Goal: Task Accomplishment & Management: Manage account settings

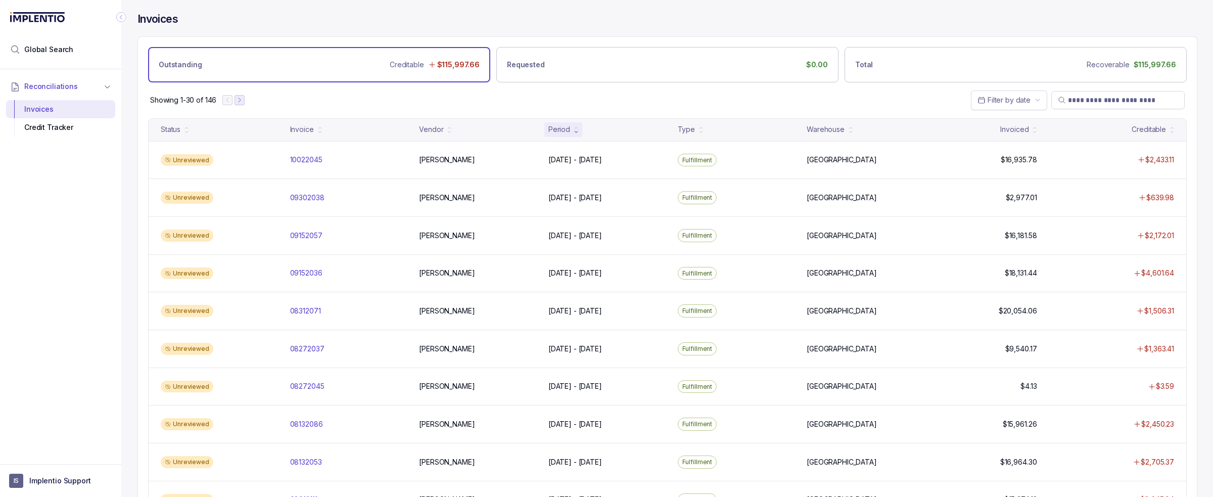
click at [245, 100] on button "Next Page" at bounding box center [240, 100] width 10 height 10
click at [243, 99] on icon "Next Page" at bounding box center [244, 100] width 7 height 7
click at [245, 99] on icon "Next Page" at bounding box center [245, 100] width 2 height 5
click at [245, 99] on icon "Next Page" at bounding box center [246, 100] width 7 height 7
click at [250, 101] on div at bounding box center [243, 100] width 22 height 10
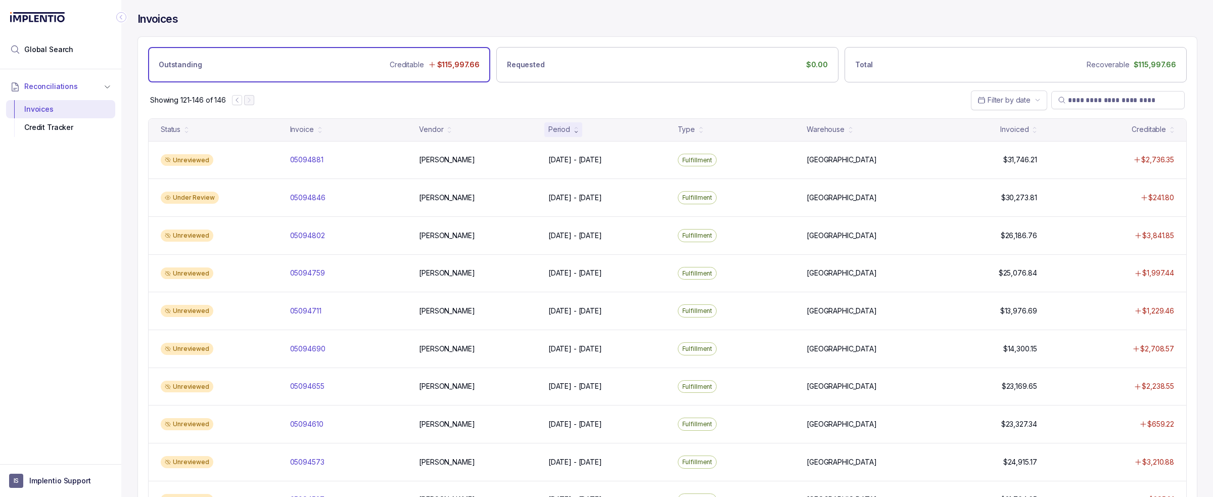
click at [273, 107] on div "Showing 121-146 of 146 Filter by date" at bounding box center [667, 99] width 1059 height 35
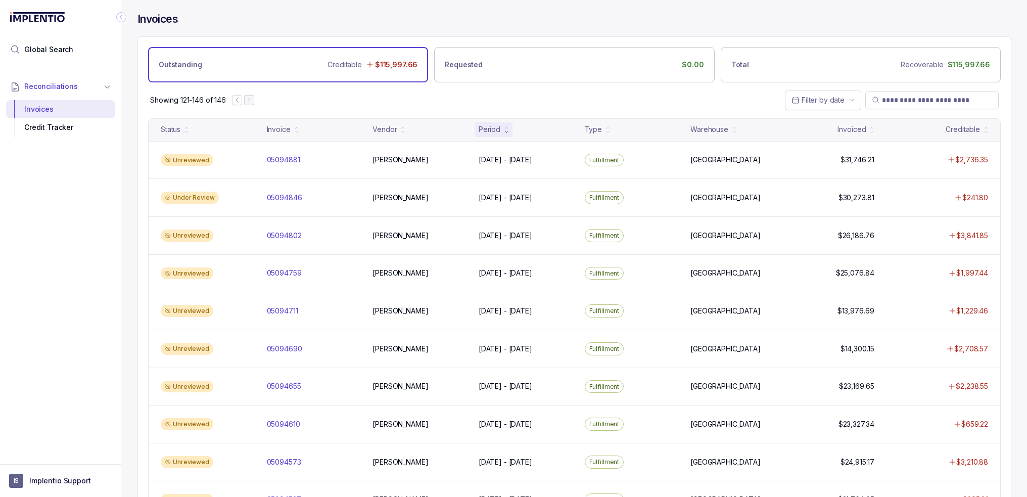
click at [688, 93] on div "Showing 121-146 of 146 Filter by date" at bounding box center [574, 99] width 873 height 35
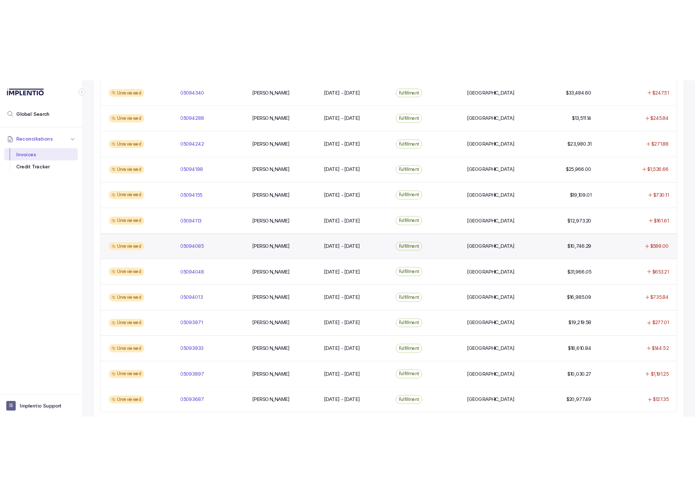
scroll to position [639, 0]
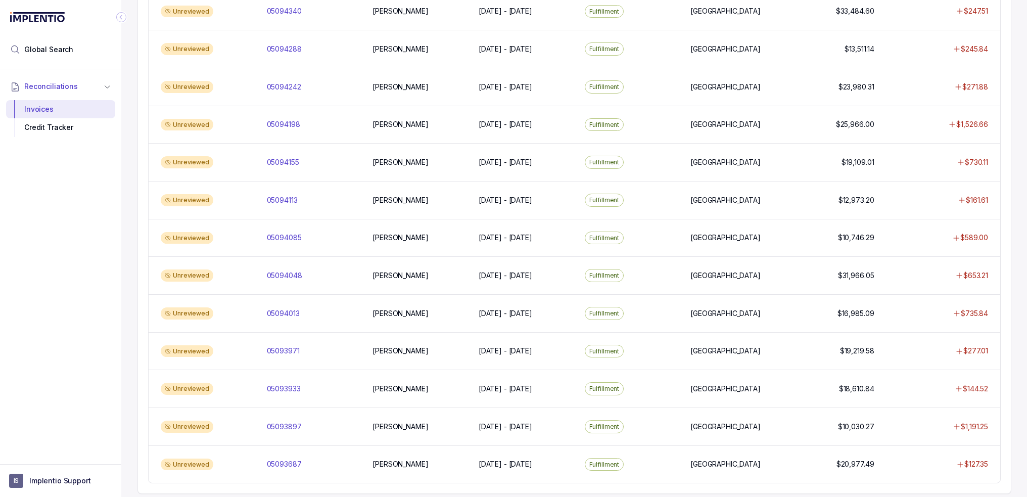
click at [51, 353] on div "Reconciliations Invoices Credit Tracker" at bounding box center [60, 263] width 121 height 389
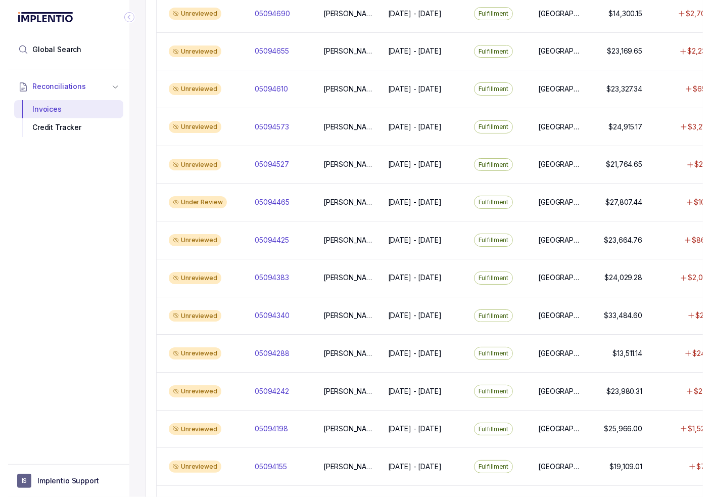
scroll to position [0, 0]
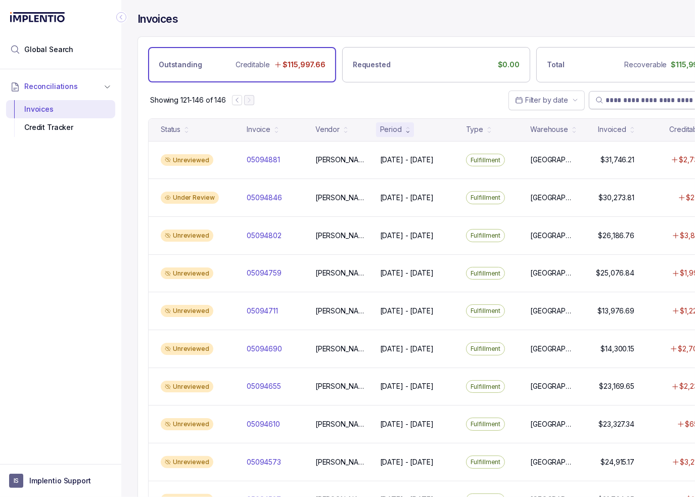
click at [635, 102] on input "search" at bounding box center [660, 100] width 110 height 10
paste input "*******"
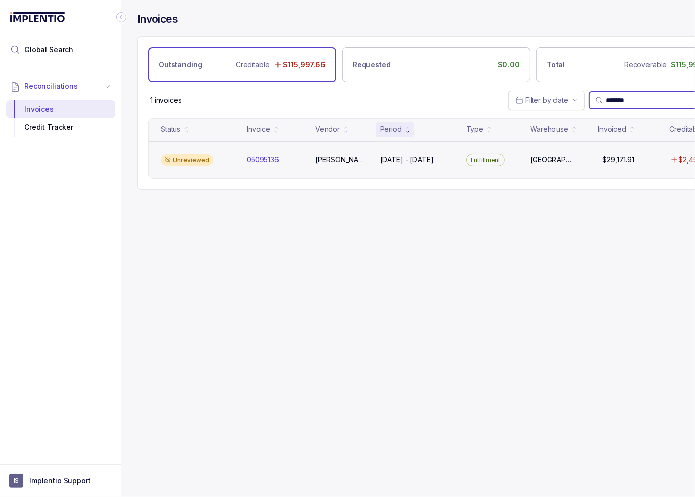
type input "*******"
click at [236, 155] on div "Unreviewed" at bounding box center [198, 160] width 82 height 12
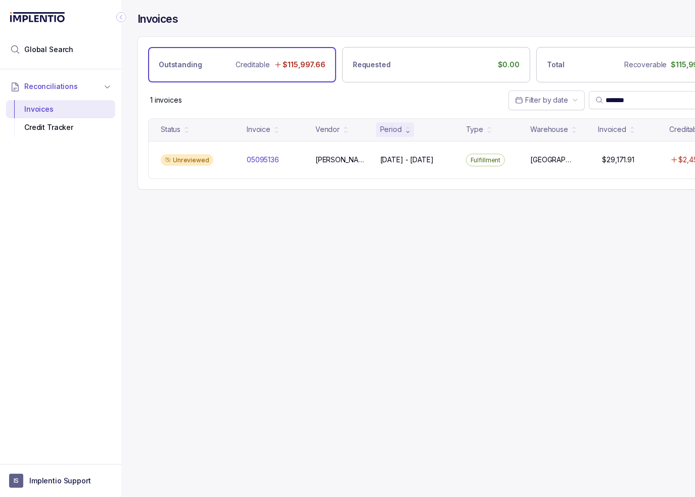
click at [123, 17] on icon "Collapse Icon" at bounding box center [121, 17] width 10 height 10
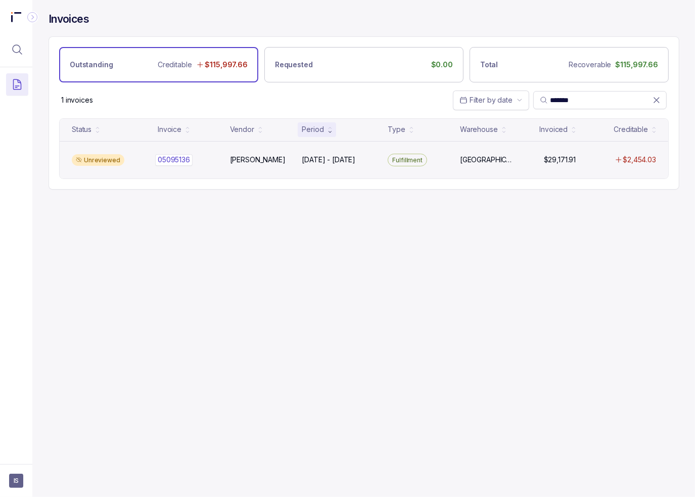
click at [180, 163] on div "05095136 05095136" at bounding box center [174, 160] width 32 height 10
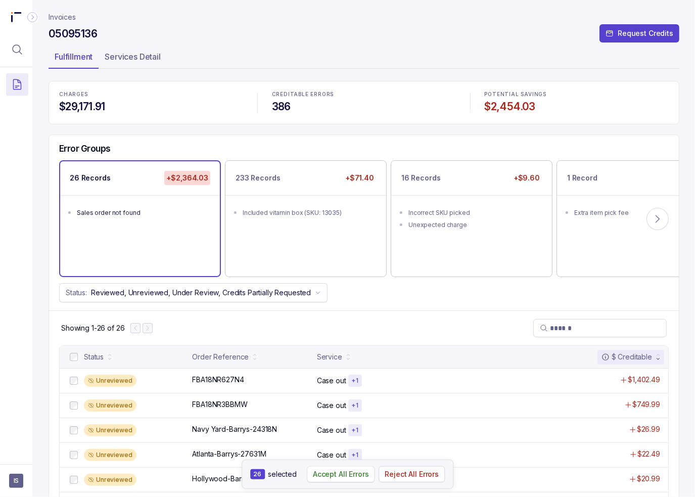
click at [354, 476] on p "Accept All Errors" at bounding box center [341, 474] width 56 height 10
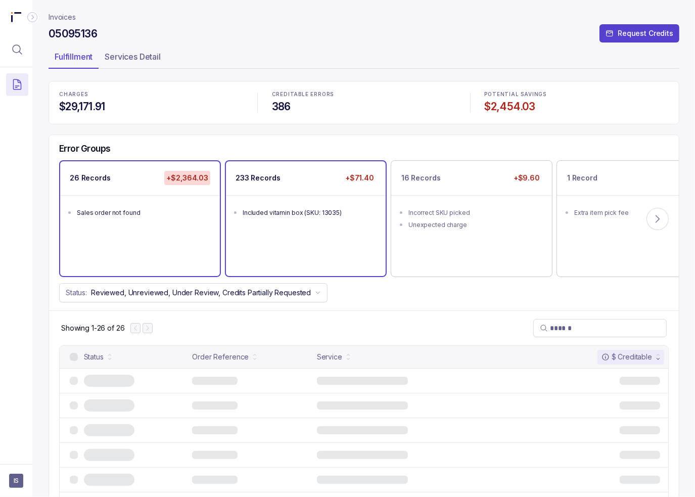
click at [326, 237] on div "233 Records +$71.40 Included vitamin box (SKU: 13035)" at bounding box center [306, 218] width 160 height 115
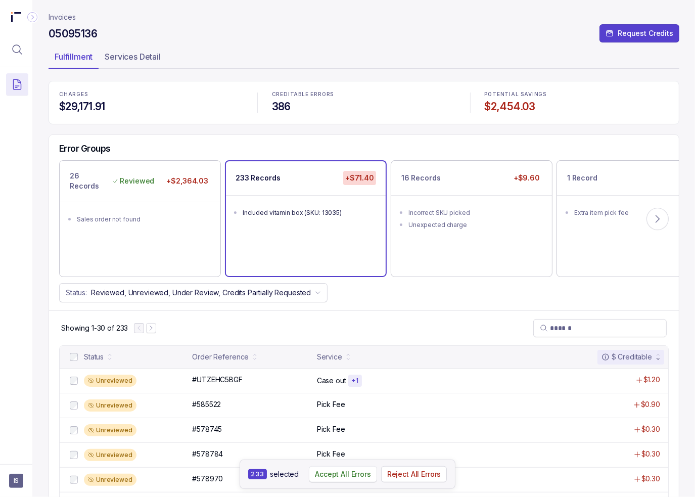
click at [360, 471] on p "Accept All Errors" at bounding box center [343, 474] width 56 height 10
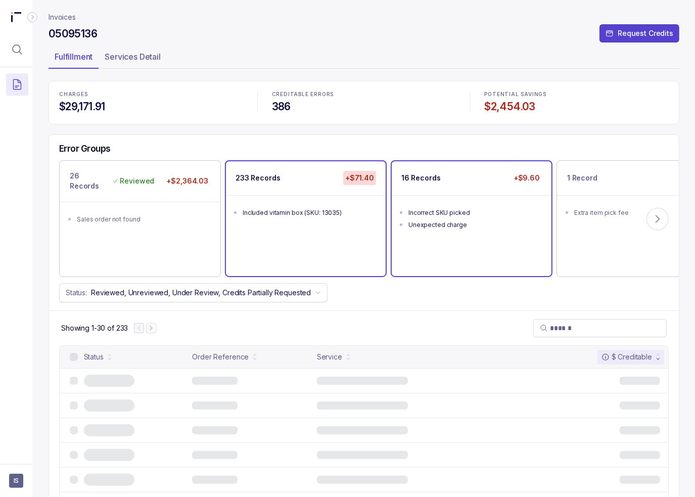
click at [458, 210] on div "Incorrect SKU picked" at bounding box center [474, 213] width 132 height 10
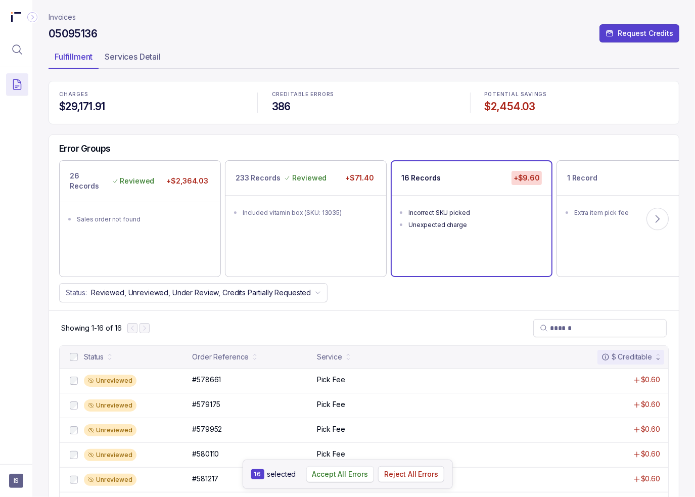
click at [346, 475] on p "Accept All Errors" at bounding box center [340, 474] width 56 height 10
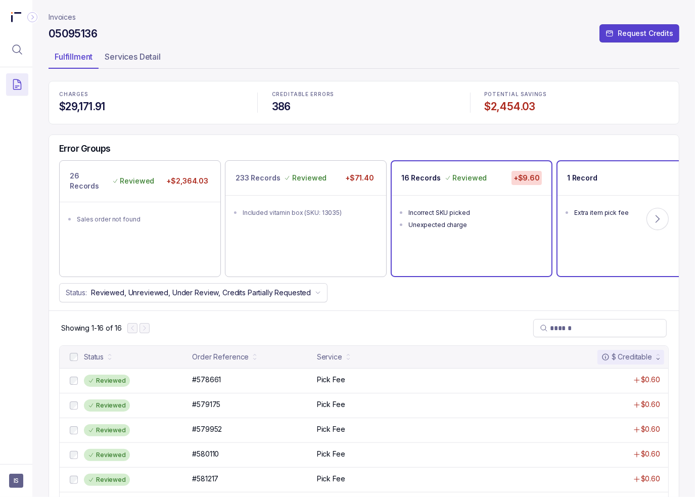
click at [596, 194] on div "1 Record +$3.00" at bounding box center [637, 178] width 160 height 34
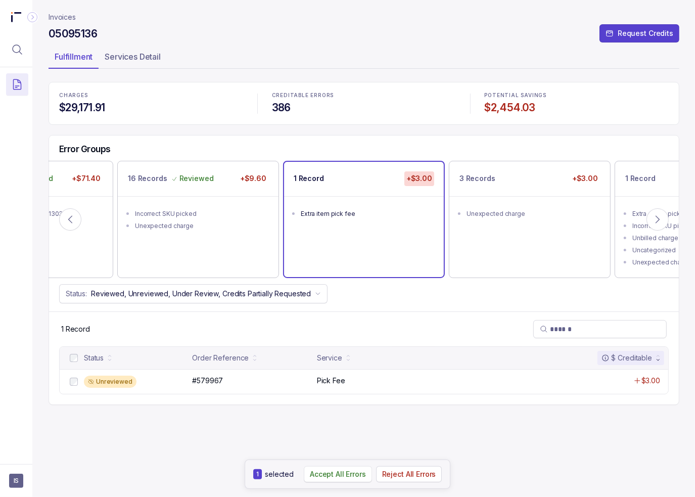
drag, startPoint x: 350, startPoint y: 473, endPoint x: 346, endPoint y: 464, distance: 8.8
click at [349, 471] on p "Accept All Errors" at bounding box center [338, 474] width 56 height 10
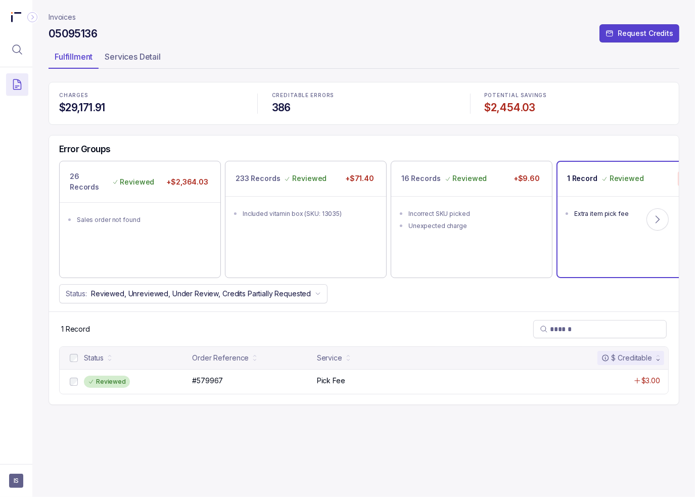
click at [66, 18] on p "Invoices" at bounding box center [62, 17] width 27 height 10
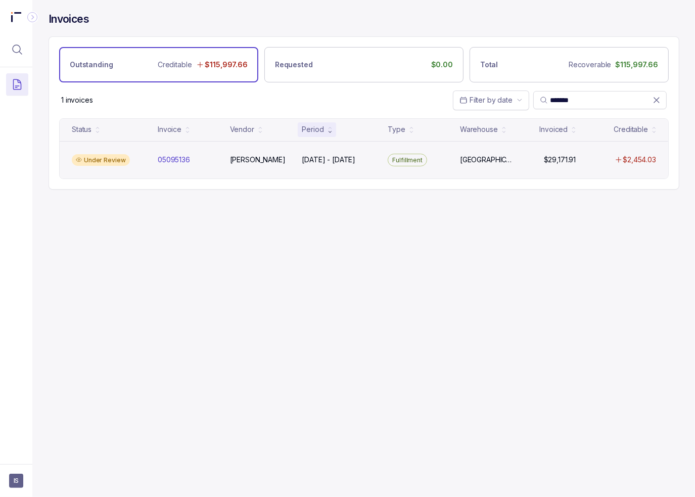
click at [376, 155] on div "Jan 6 - Jan 6, 2025 Jan 6 - Jan 6, 2025" at bounding box center [339, 160] width 82 height 10
click at [425, 161] on div "Fulfillment" at bounding box center [418, 160] width 68 height 13
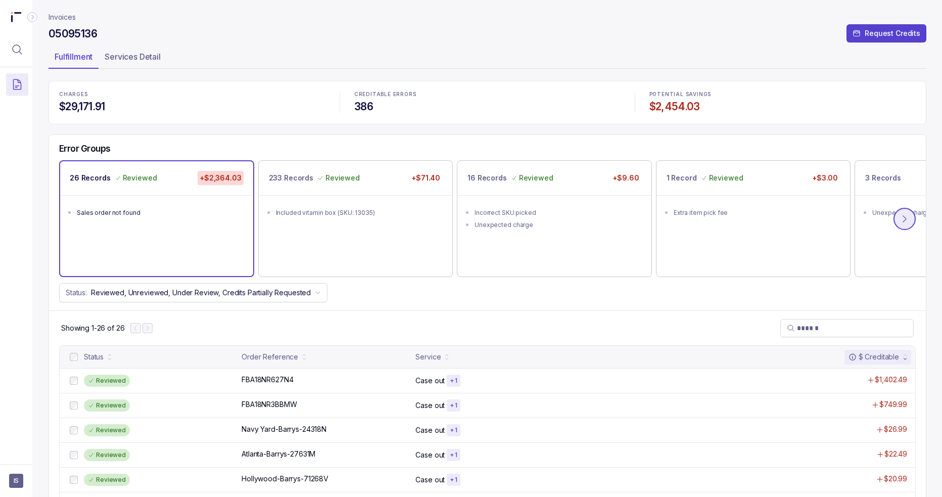
click at [694, 210] on button at bounding box center [905, 219] width 22 height 22
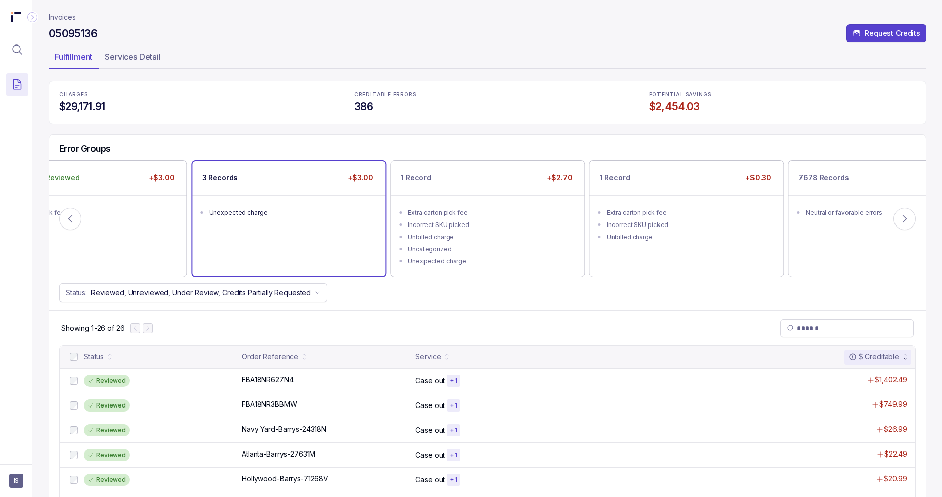
click at [280, 196] on ul "Unexpected charge" at bounding box center [289, 211] width 193 height 32
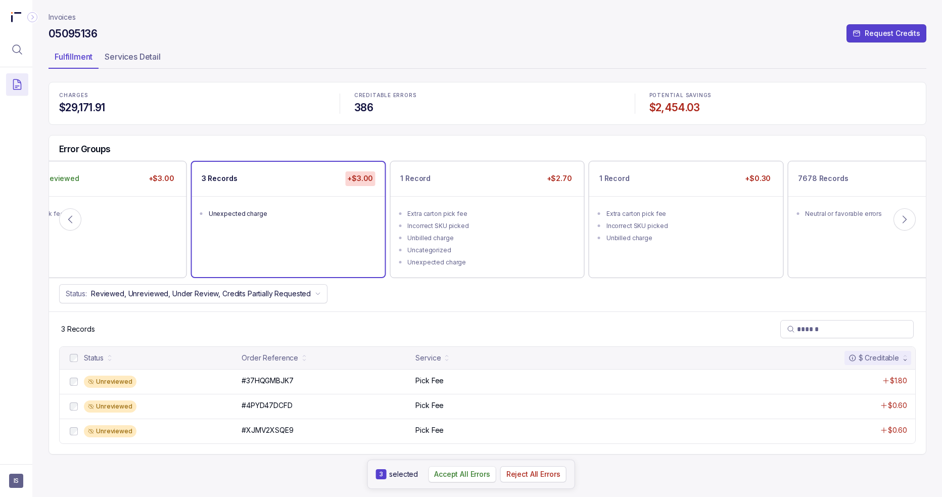
click at [468, 474] on p "Accept All Errors" at bounding box center [462, 474] width 56 height 10
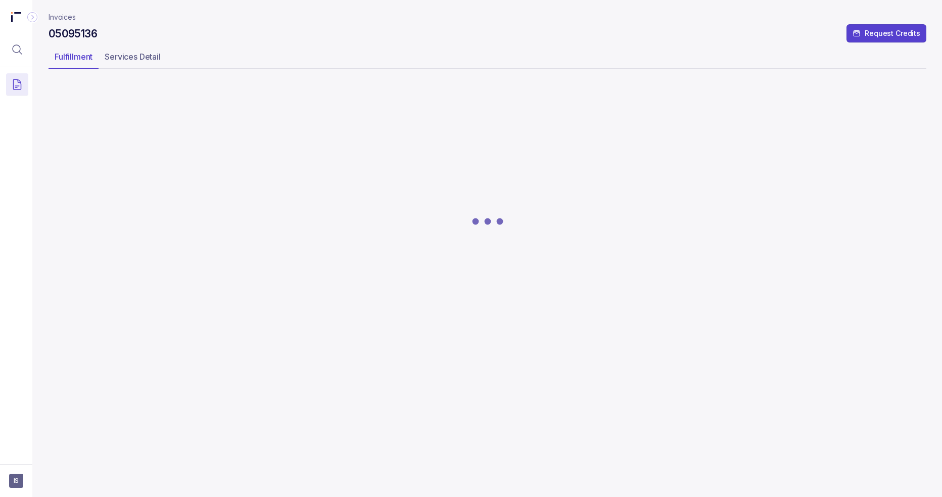
click at [503, 198] on div at bounding box center [488, 221] width 878 height 278
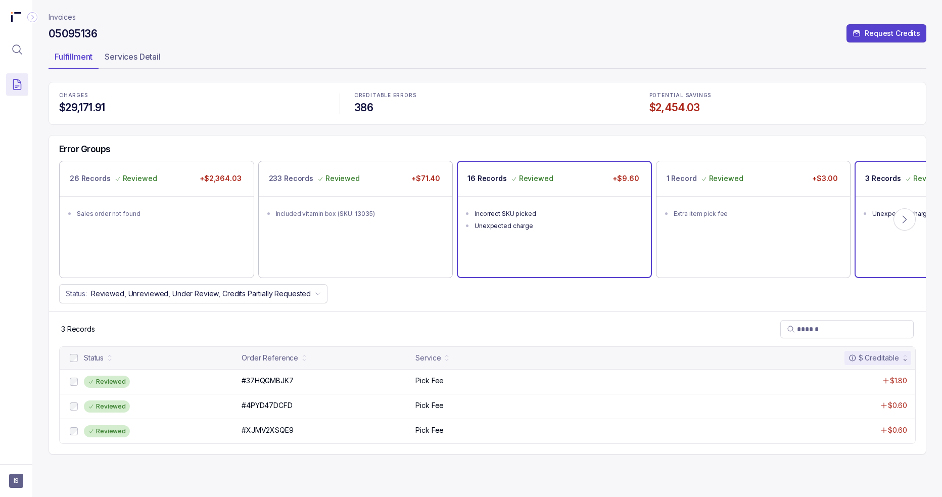
click at [501, 211] on div "Incorrect SKU picked" at bounding box center [558, 214] width 166 height 10
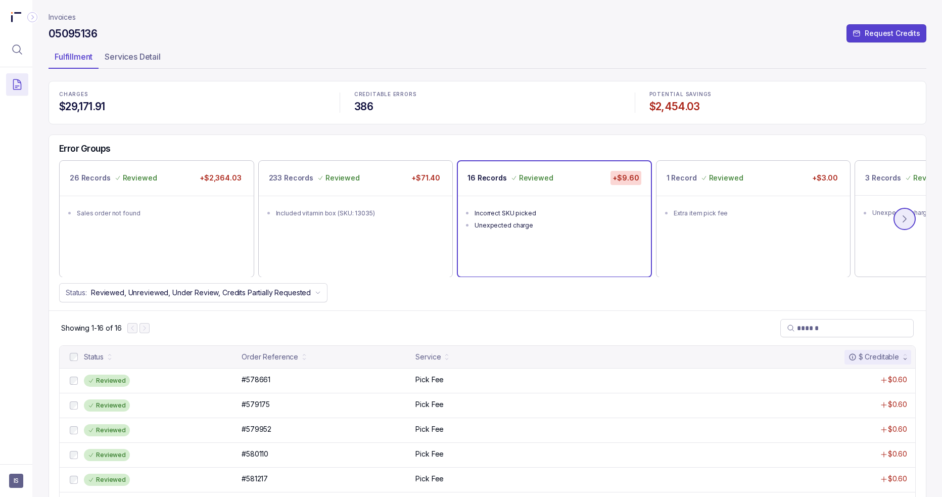
click at [694, 220] on icon at bounding box center [905, 219] width 10 height 10
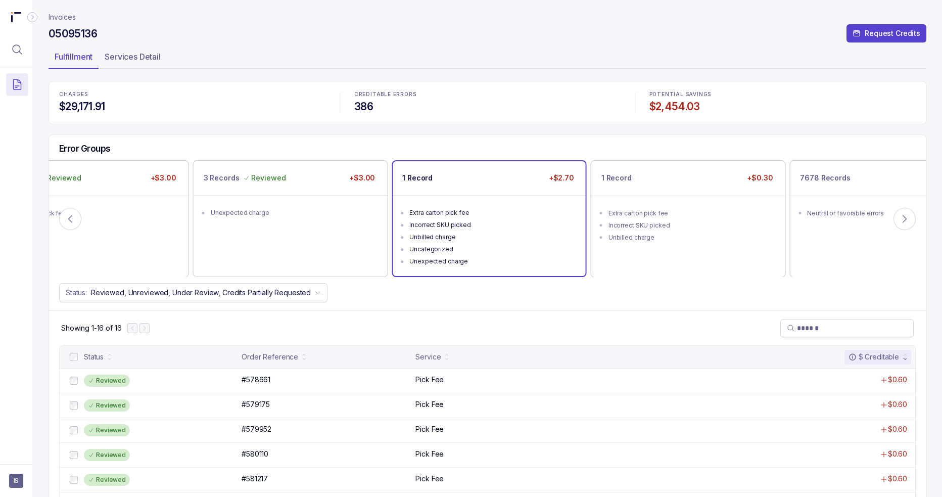
click at [483, 198] on ul "Extra carton pick fee Incorrect SKU picked Unbilled charge Uncategorized Unexpe…" at bounding box center [489, 235] width 193 height 81
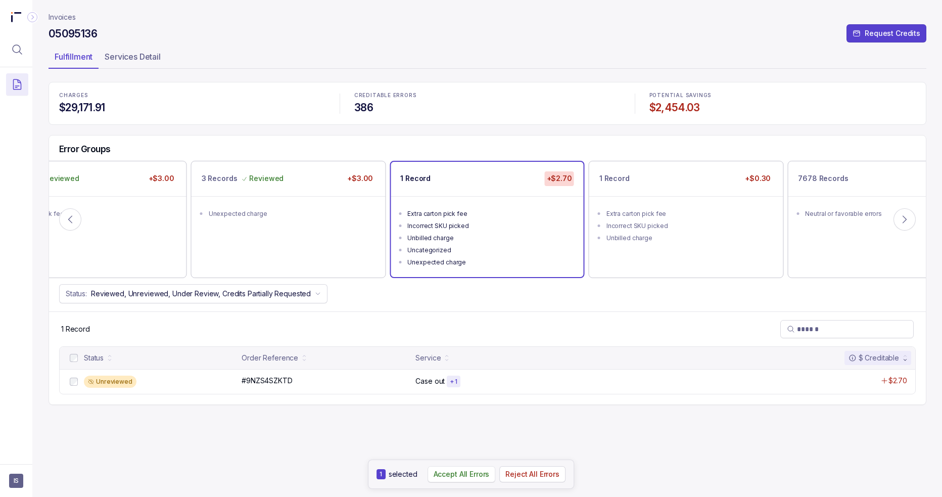
click at [459, 473] on p "Accept All Errors" at bounding box center [462, 474] width 56 height 10
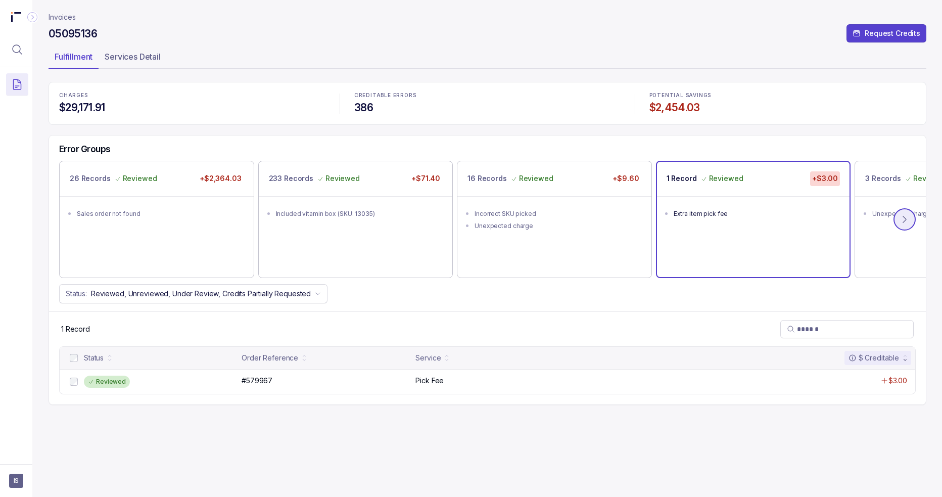
click at [694, 216] on icon at bounding box center [905, 219] width 10 height 10
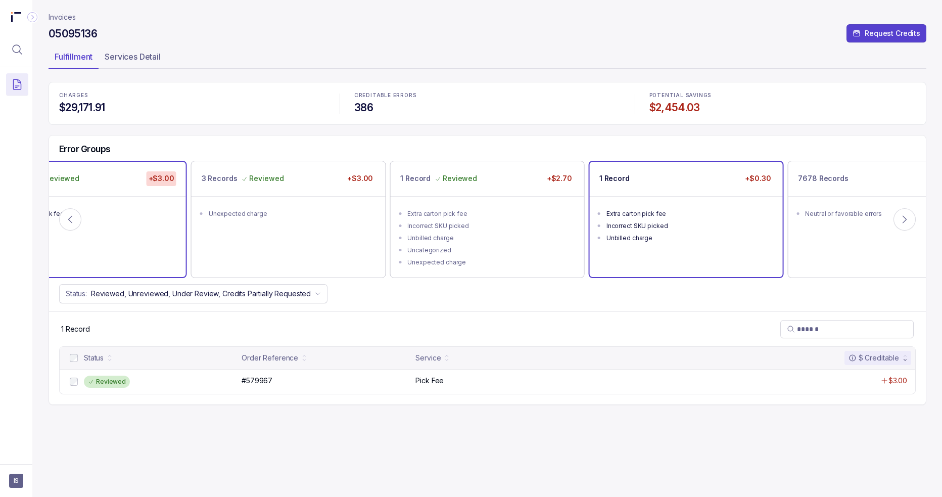
click at [694, 234] on div "Unbilled charge" at bounding box center [689, 238] width 166 height 10
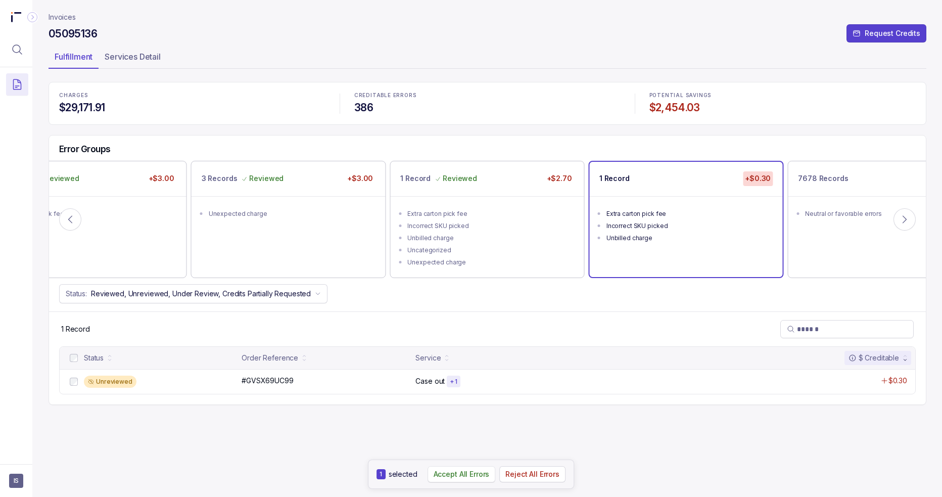
click at [477, 475] on p "Accept All Errors" at bounding box center [462, 474] width 56 height 10
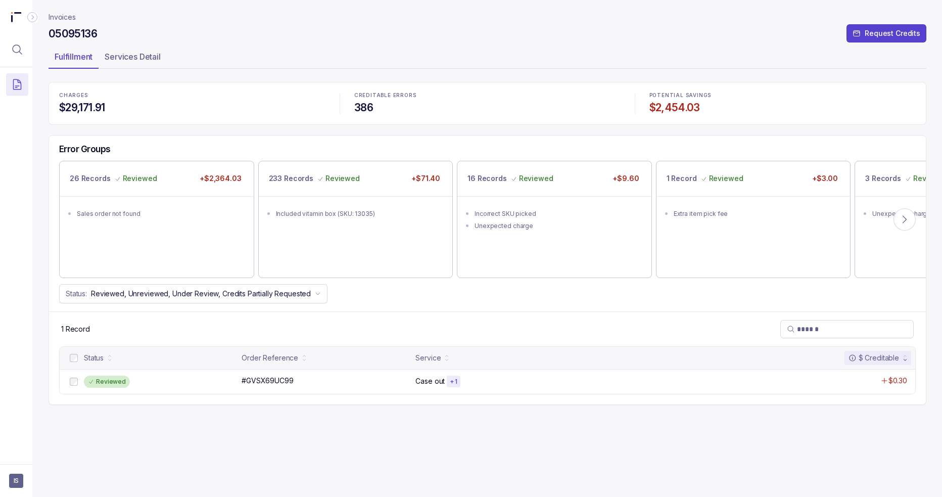
click at [53, 10] on header "Invoices 05095136 Request Credits Fulfillment Services Detail" at bounding box center [488, 41] width 878 height 82
click at [53, 11] on header "Invoices 05095136 Request Credits Fulfillment Services Detail" at bounding box center [488, 41] width 878 height 82
click at [55, 13] on p "Invoices" at bounding box center [62, 17] width 27 height 10
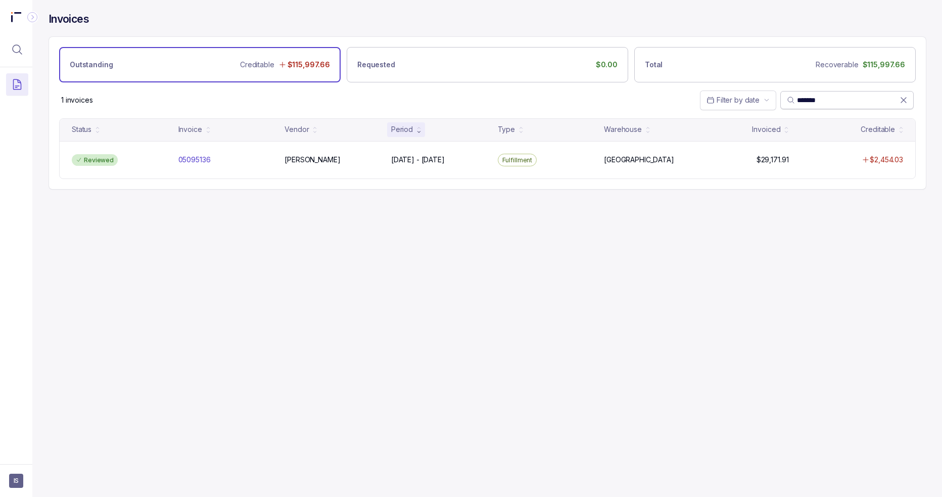
click at [694, 99] on input "*******" at bounding box center [848, 100] width 103 height 10
paste input "search"
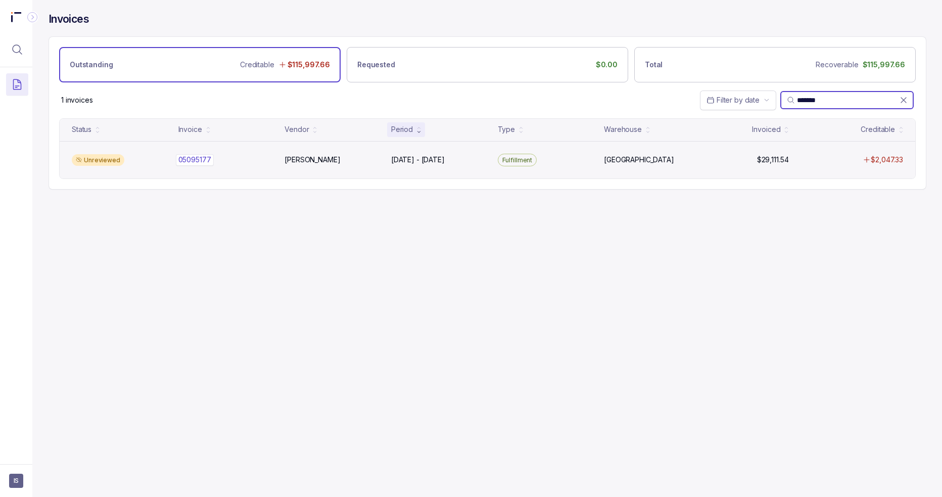
type input "*******"
click at [271, 157] on div "05095177 05095177" at bounding box center [225, 160] width 95 height 10
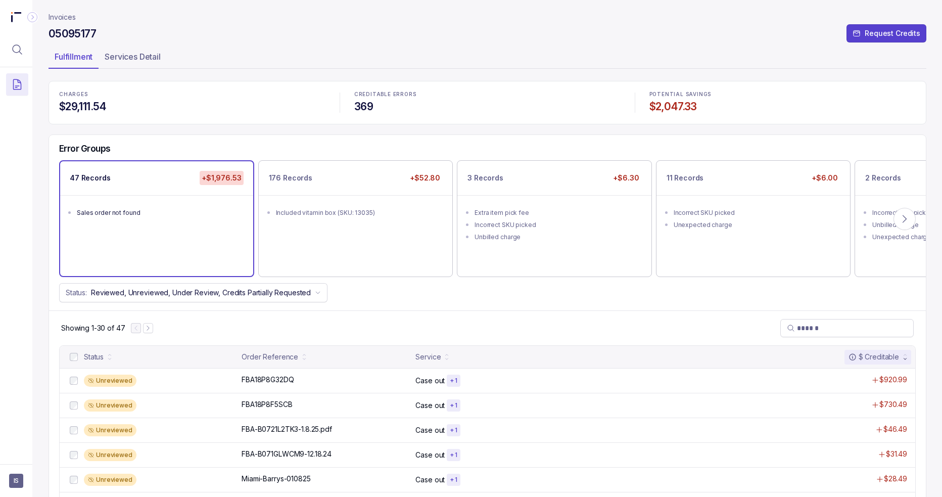
click at [677, 135] on div "Error Groups 47 Records +$1,976.53 Sales order not found 176 Records +$52.80 In…" at bounding box center [487, 223] width 877 height 176
click at [455, 477] on p "Accept All Errors" at bounding box center [464, 474] width 56 height 10
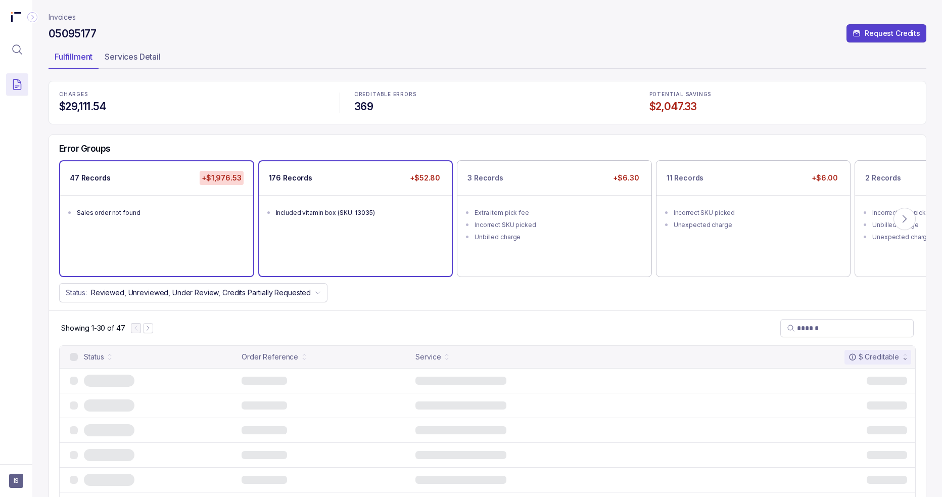
click at [368, 249] on div "176 Records +$52.80 Included vitamin box (SKU: 13035)" at bounding box center [355, 218] width 193 height 115
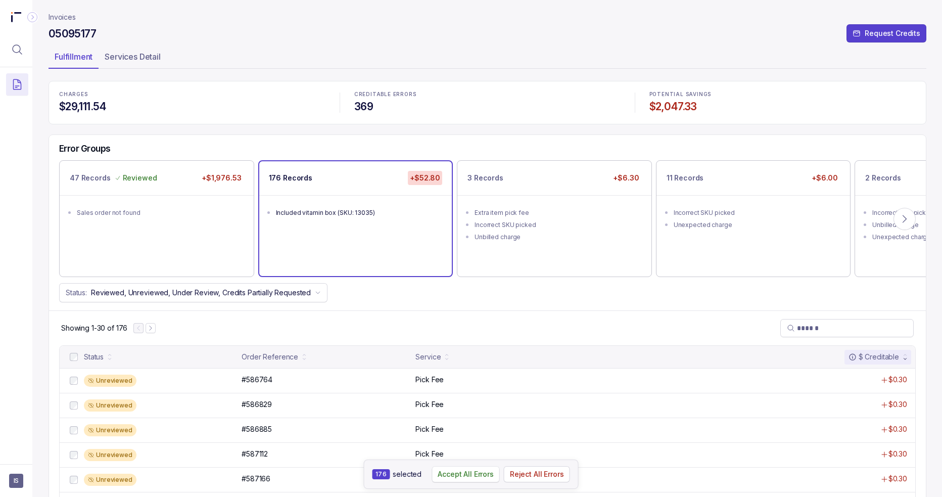
click at [468, 475] on p "Accept All Errors" at bounding box center [466, 474] width 56 height 10
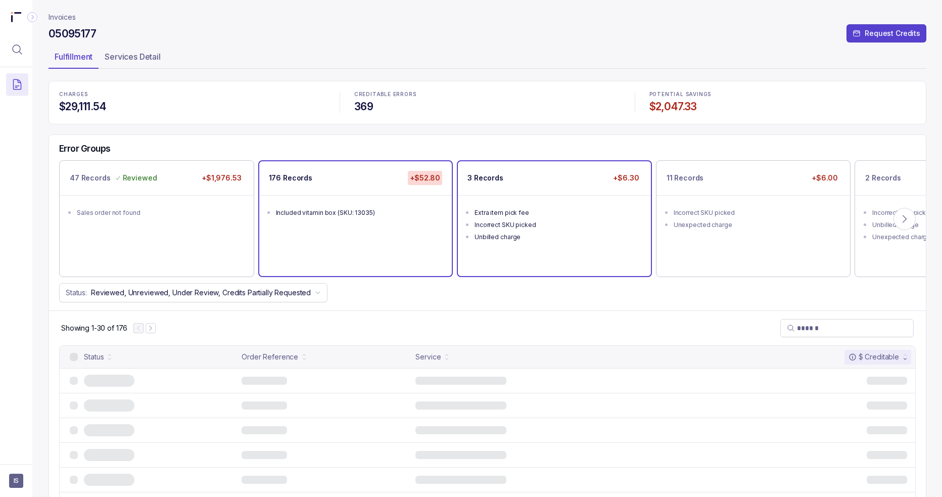
click at [518, 218] on li "Incorrect SKU picked" at bounding box center [562, 224] width 174 height 12
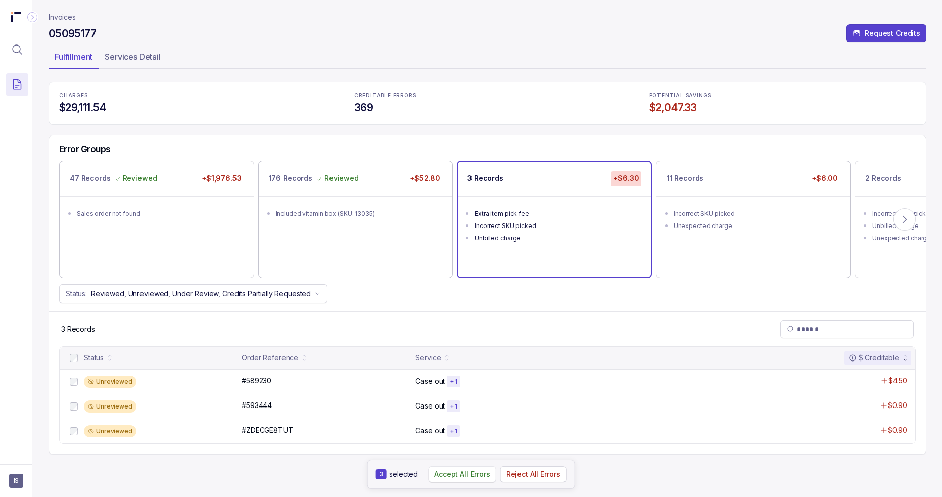
click at [466, 471] on p "Accept All Errors" at bounding box center [462, 474] width 56 height 10
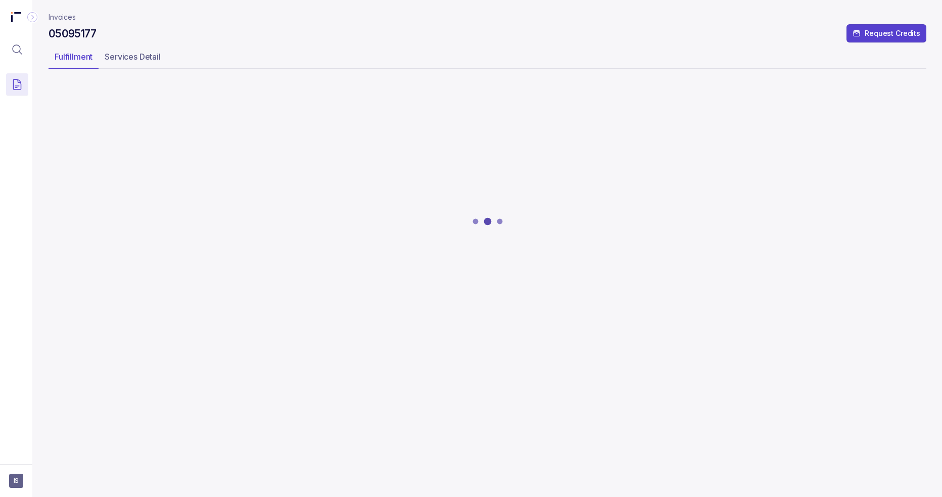
click at [694, 212] on div at bounding box center [488, 221] width 878 height 278
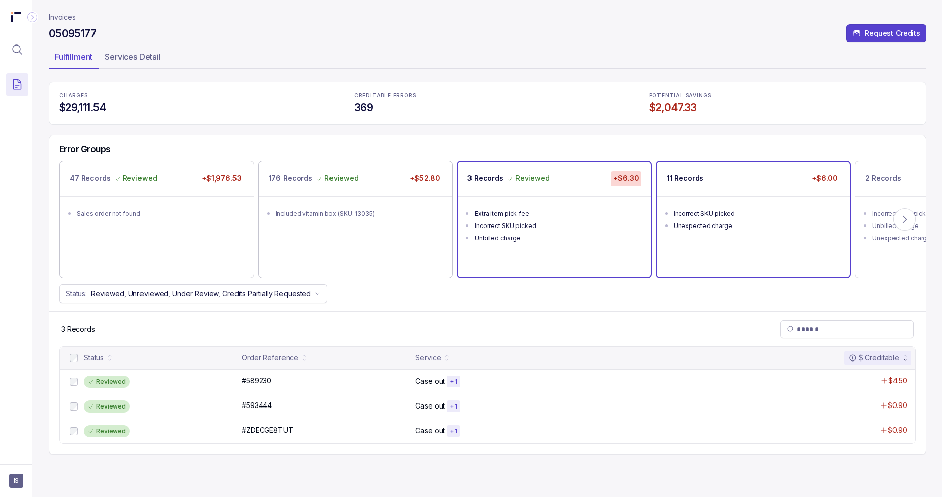
click at [694, 177] on p "+$6.00" at bounding box center [825, 178] width 30 height 14
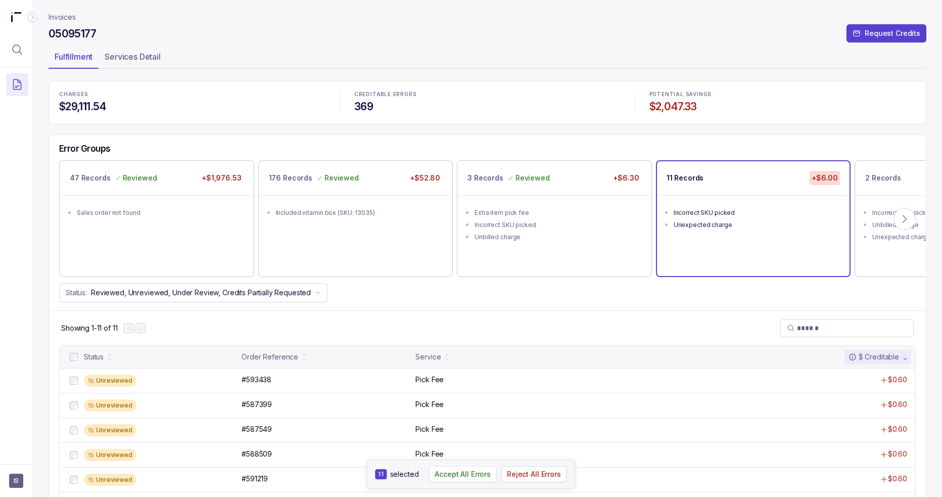
click at [477, 474] on p "Accept All Errors" at bounding box center [463, 474] width 56 height 10
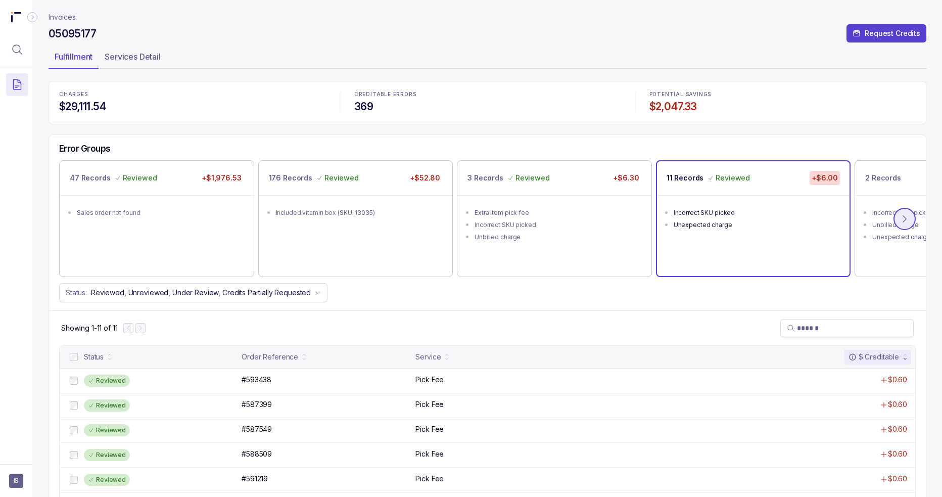
click at [694, 222] on icon at bounding box center [905, 219] width 10 height 10
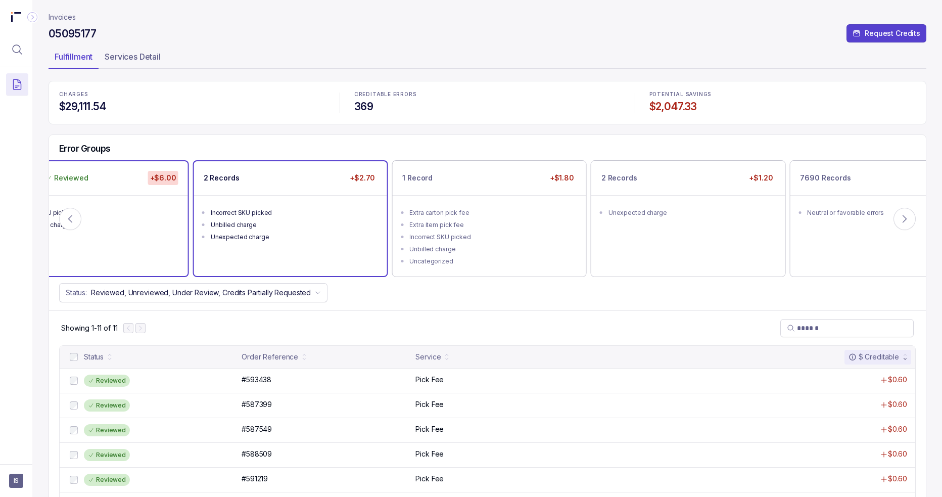
click at [275, 249] on ul "Incorrect SKU picked Unbilled charge Unexpected charge" at bounding box center [290, 223] width 193 height 57
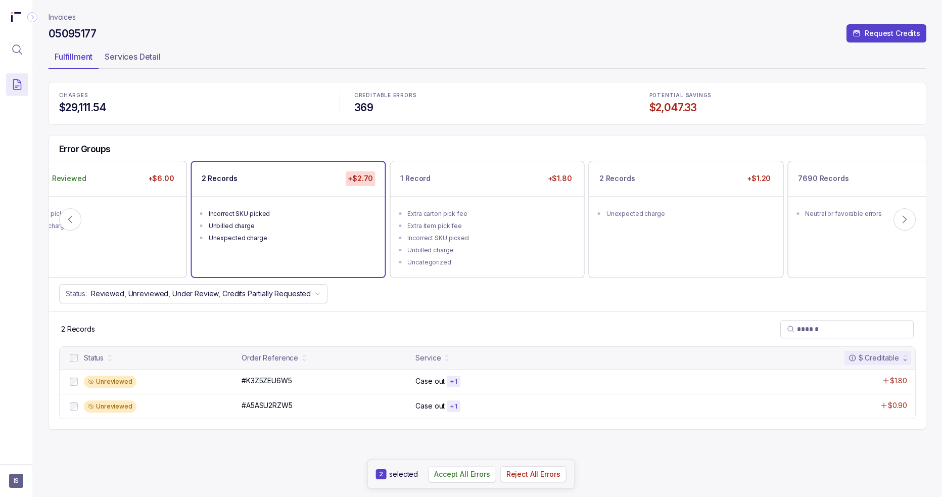
click at [481, 473] on p "Accept All Errors" at bounding box center [462, 474] width 56 height 10
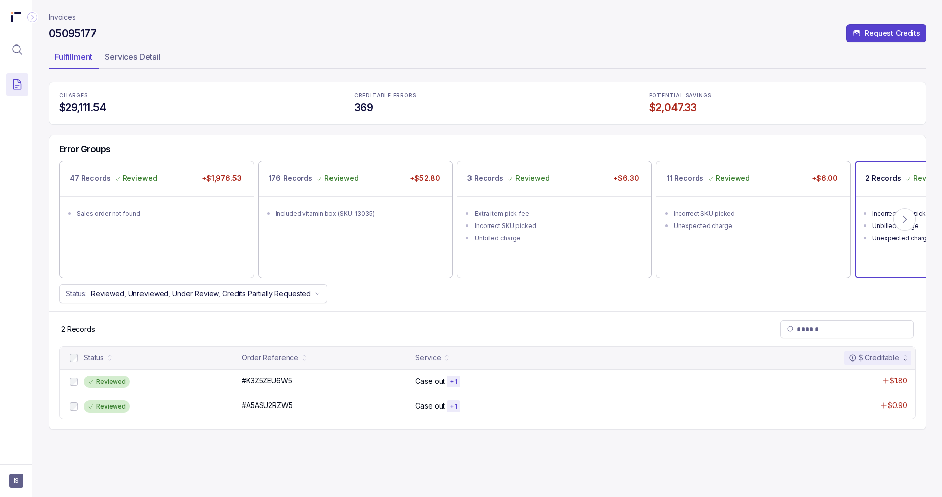
click at [509, 233] on div "Unbilled charge" at bounding box center [558, 238] width 166 height 10
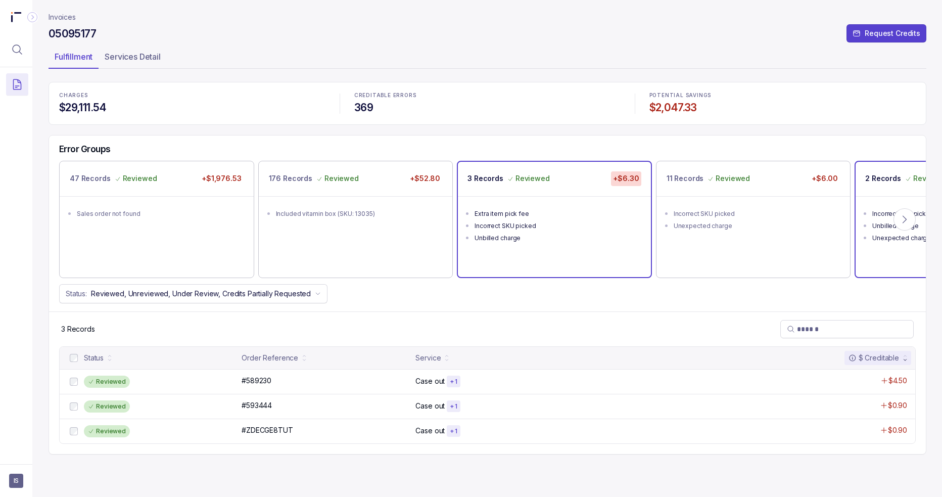
click at [694, 187] on div "2 Records Reviewed +$2.70" at bounding box center [952, 179] width 193 height 34
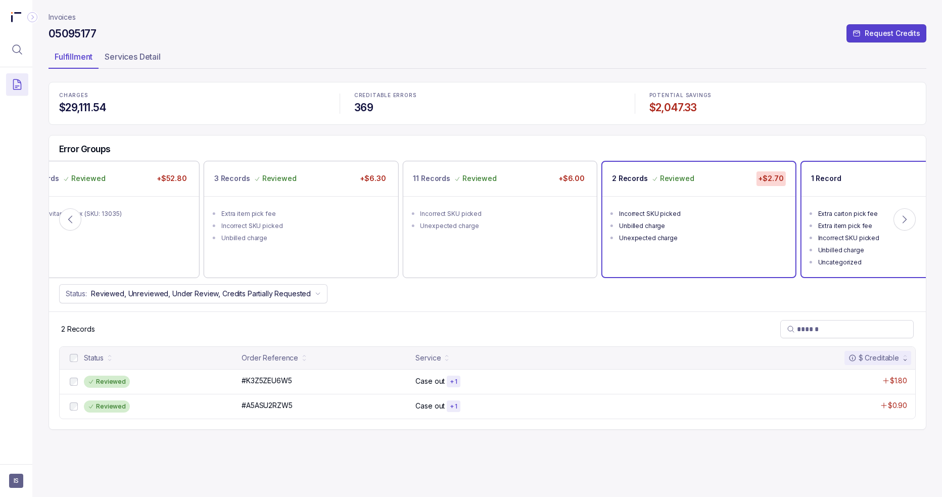
click at [694, 202] on ul "Extra carton pick fee Extra item pick fee Incorrect SKU picked Unbilled charge …" at bounding box center [898, 236] width 193 height 81
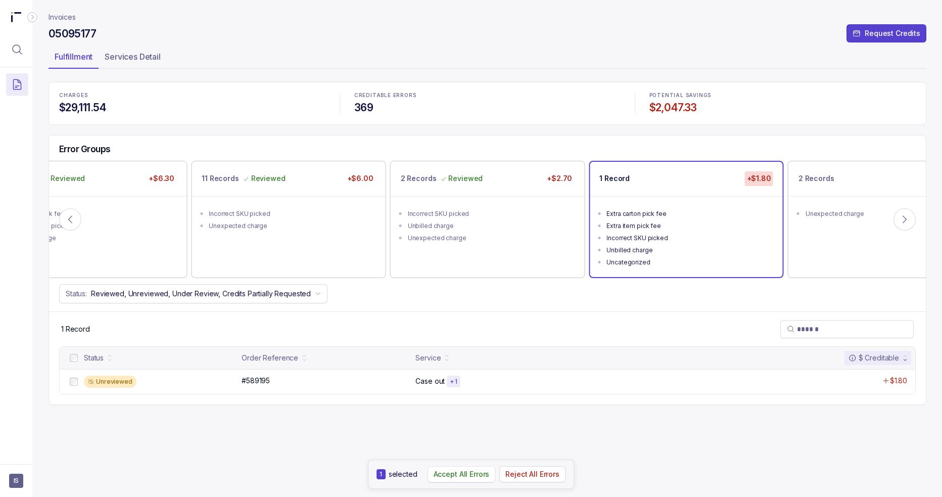
click at [447, 476] on p "Accept All Errors" at bounding box center [462, 474] width 56 height 10
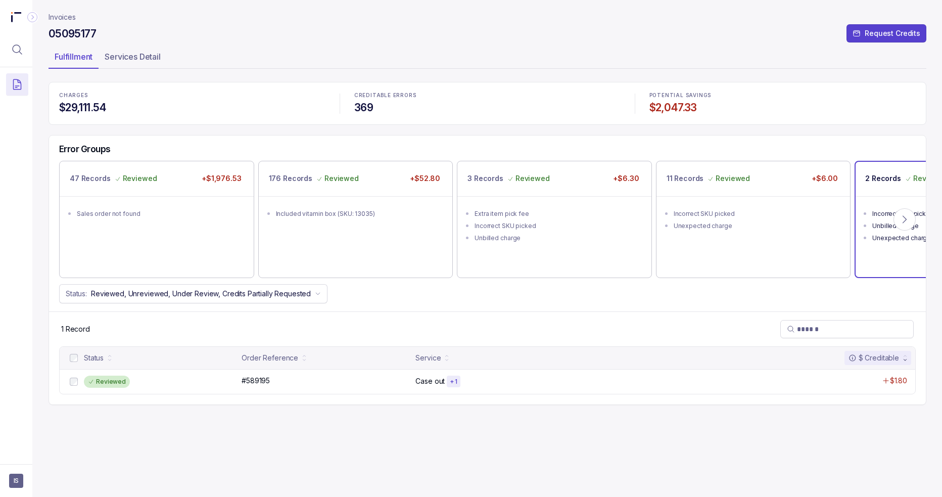
click at [694, 219] on li "Unbilled charge" at bounding box center [959, 225] width 174 height 12
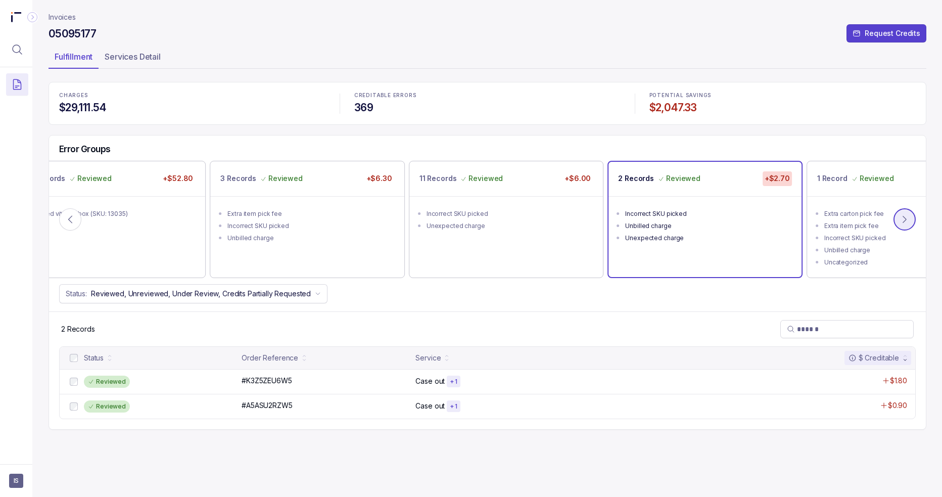
click at [694, 220] on button at bounding box center [905, 219] width 22 height 22
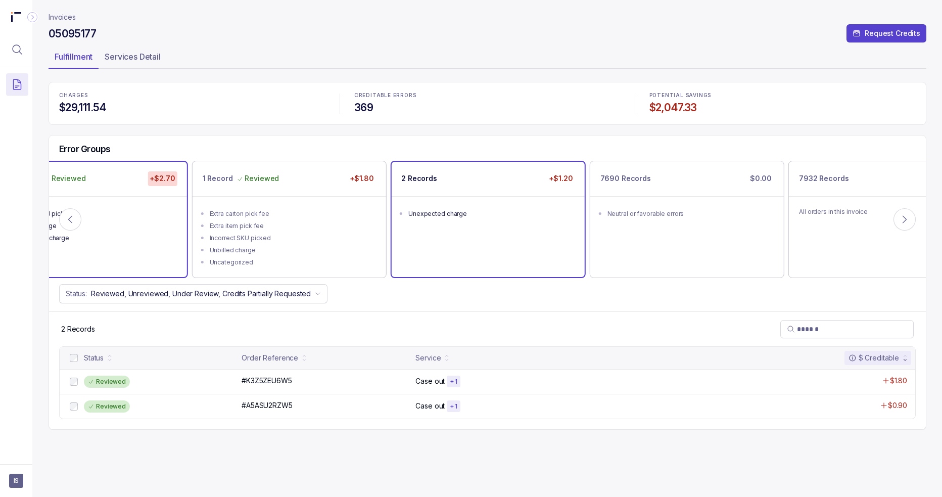
click at [472, 224] on ul "Unexpected charge" at bounding box center [488, 212] width 193 height 32
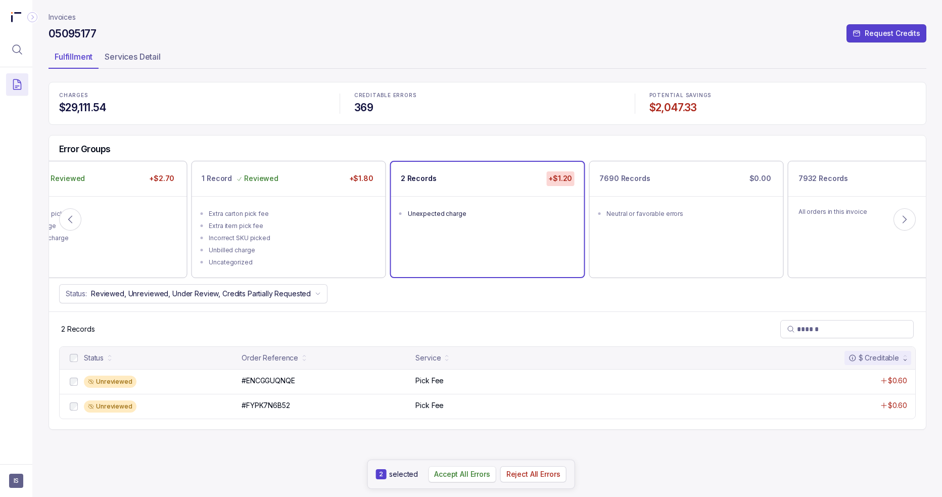
click at [453, 471] on p "Accept All Errors" at bounding box center [462, 474] width 56 height 10
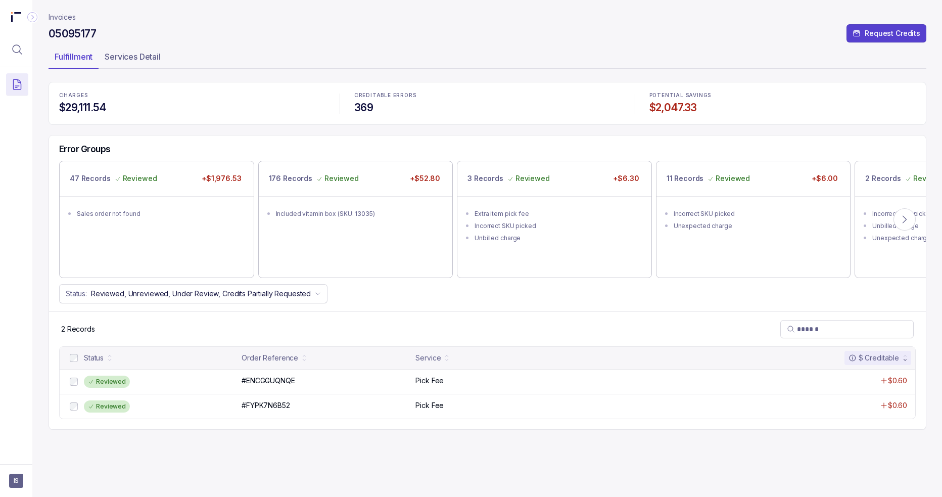
click at [63, 16] on p "Invoices" at bounding box center [62, 17] width 27 height 10
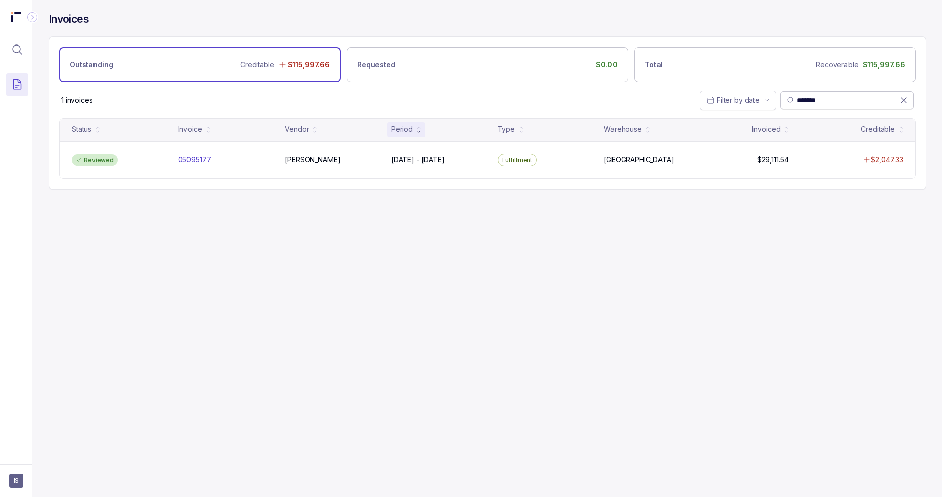
click at [694, 101] on input "*******" at bounding box center [848, 100] width 103 height 10
paste input "search"
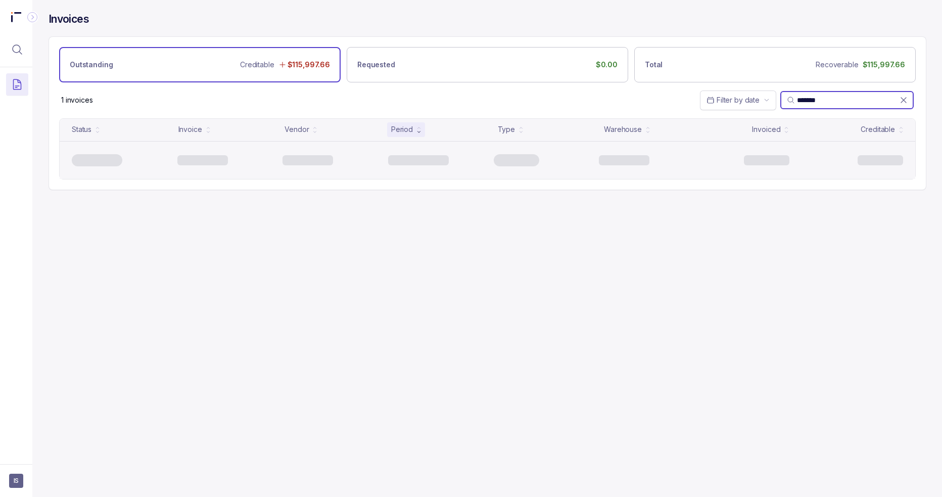
type input "*******"
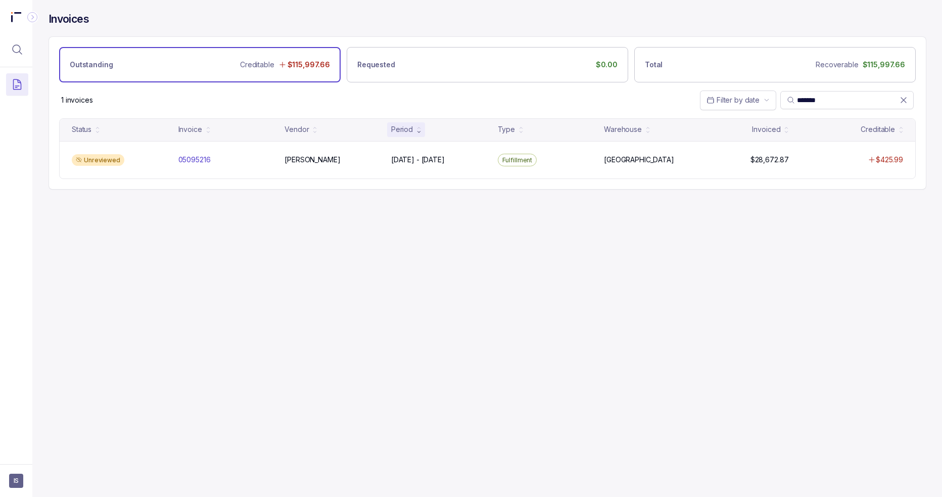
click at [303, 161] on p "[PERSON_NAME]" at bounding box center [312, 159] width 61 height 11
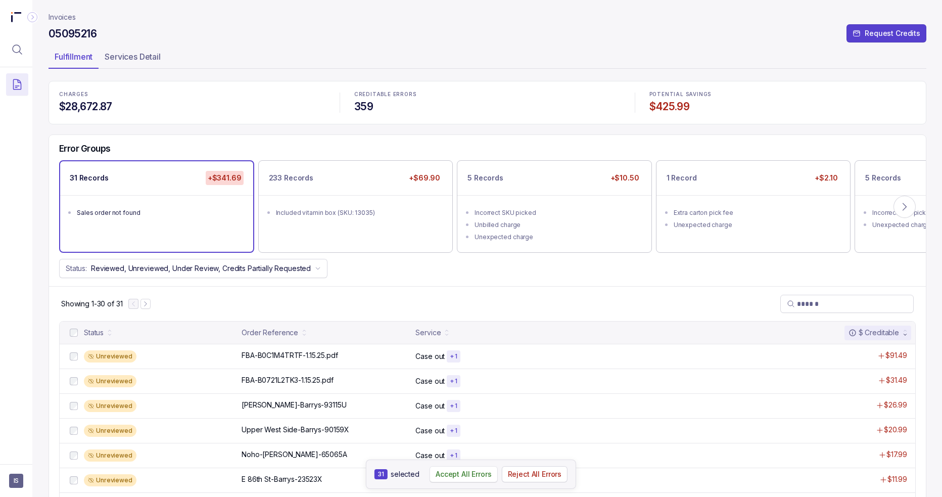
click at [458, 474] on p "Accept All Errors" at bounding box center [464, 474] width 56 height 10
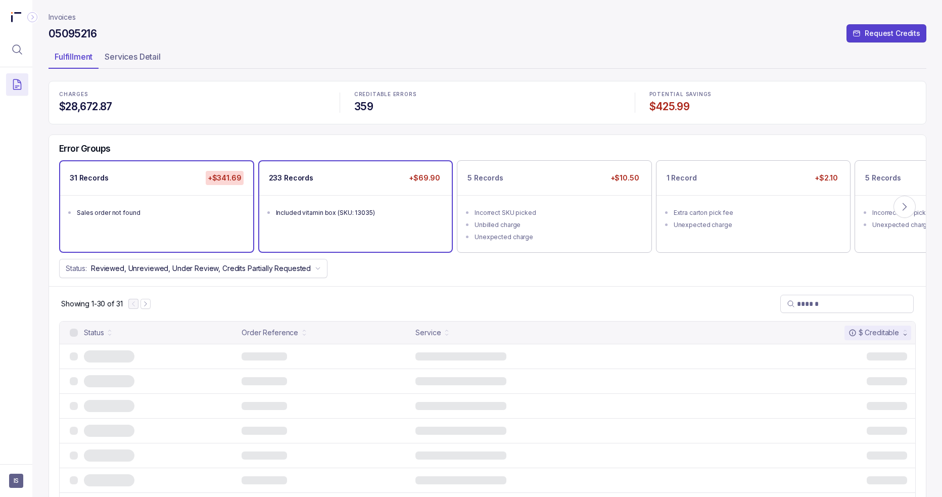
click at [377, 223] on ul "Included vitamin box (SKU: 13035)" at bounding box center [355, 211] width 193 height 32
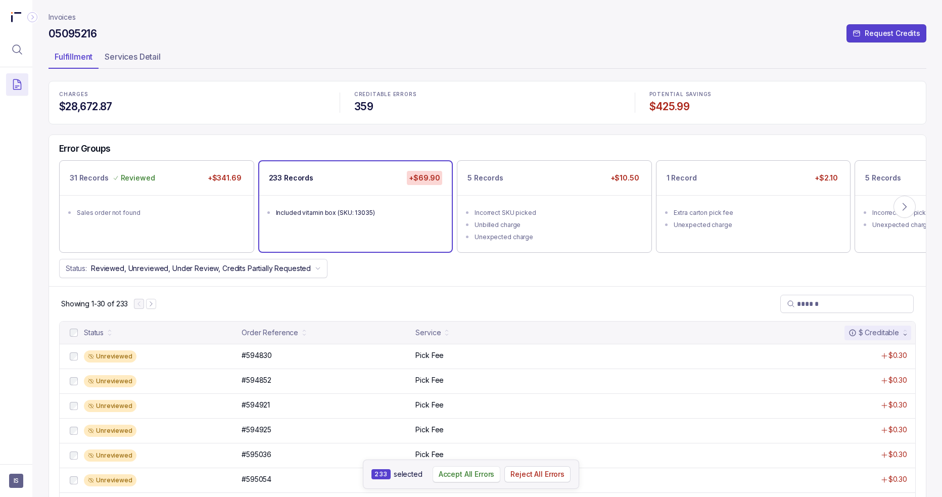
click at [458, 470] on p "Accept All Errors" at bounding box center [467, 474] width 56 height 10
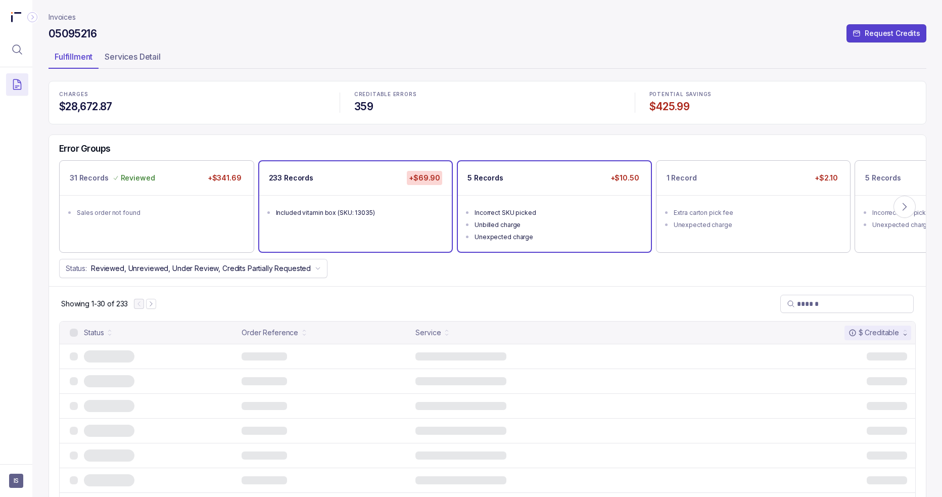
click at [506, 218] on li "Unbilled charge" at bounding box center [562, 224] width 174 height 12
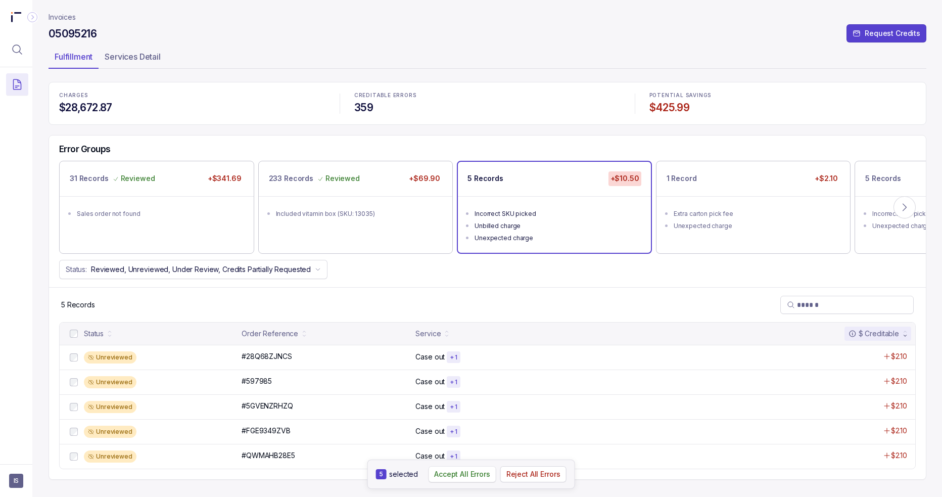
click at [472, 477] on p "Accept All Errors" at bounding box center [462, 474] width 56 height 10
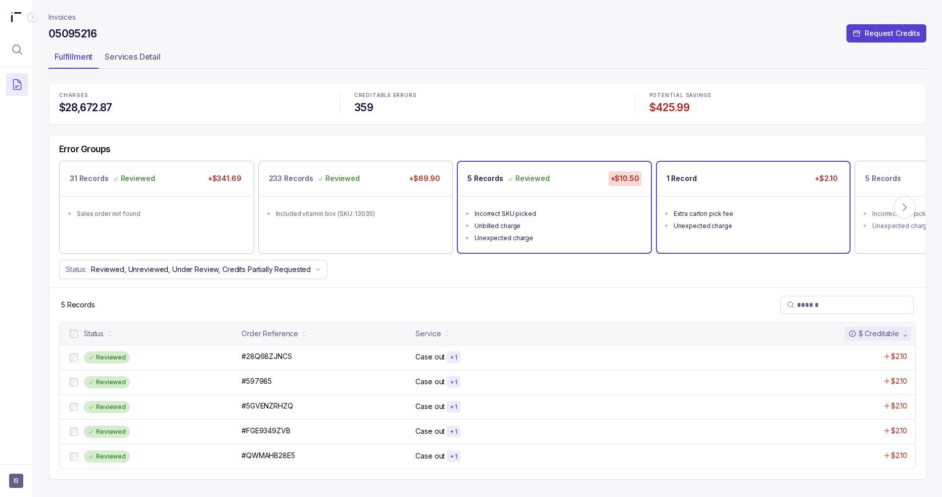
click at [694, 214] on div "Extra carton pick fee" at bounding box center [757, 214] width 166 height 10
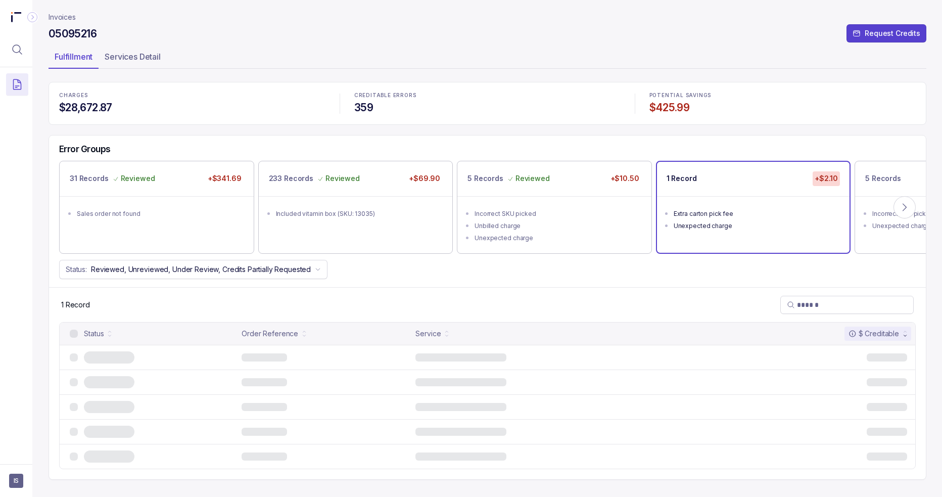
click at [694, 213] on div "Extra carton pick fee" at bounding box center [757, 214] width 166 height 10
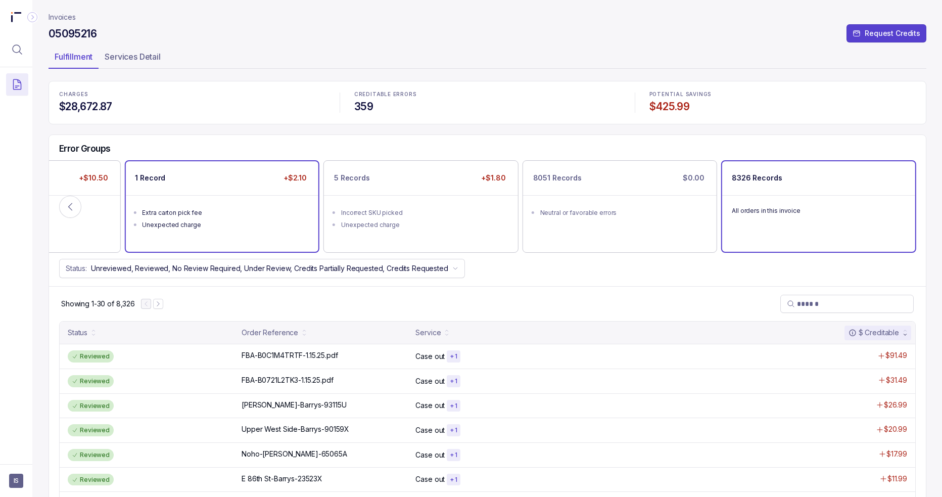
click at [208, 215] on div "Extra carton pick fee" at bounding box center [225, 213] width 166 height 10
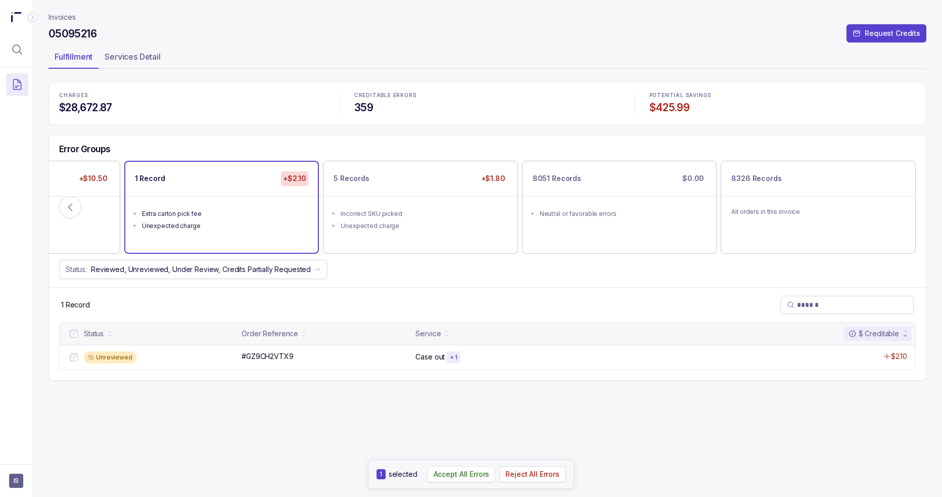
click at [464, 471] on p "Accept All Errors" at bounding box center [462, 474] width 56 height 10
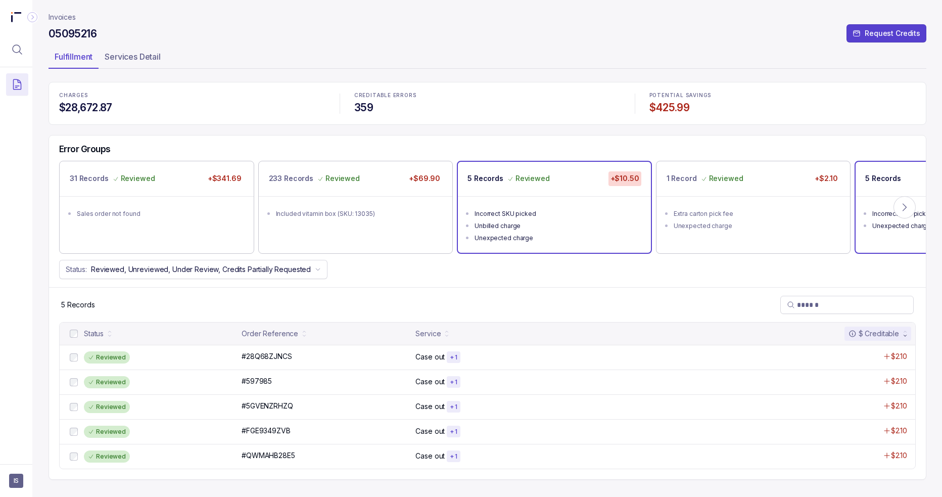
click at [694, 174] on p "5 Records" at bounding box center [883, 178] width 36 height 10
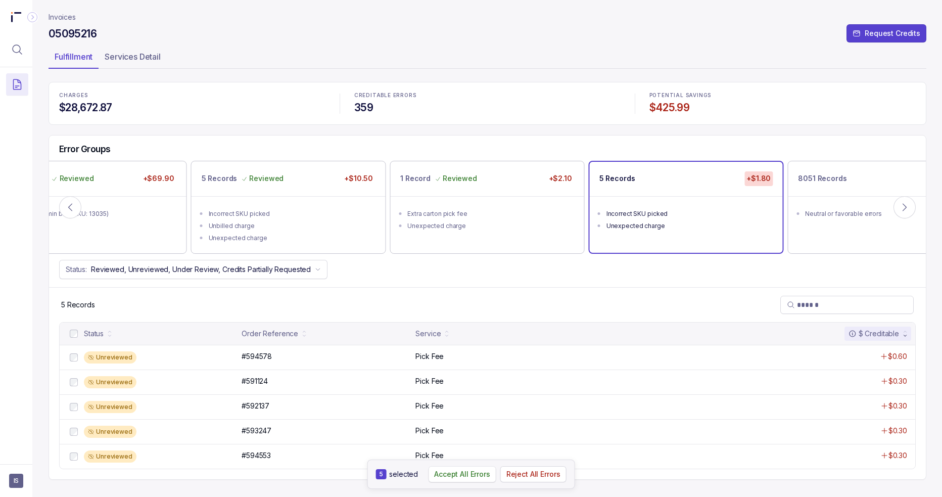
click at [454, 469] on p "Accept All Errors" at bounding box center [462, 474] width 56 height 10
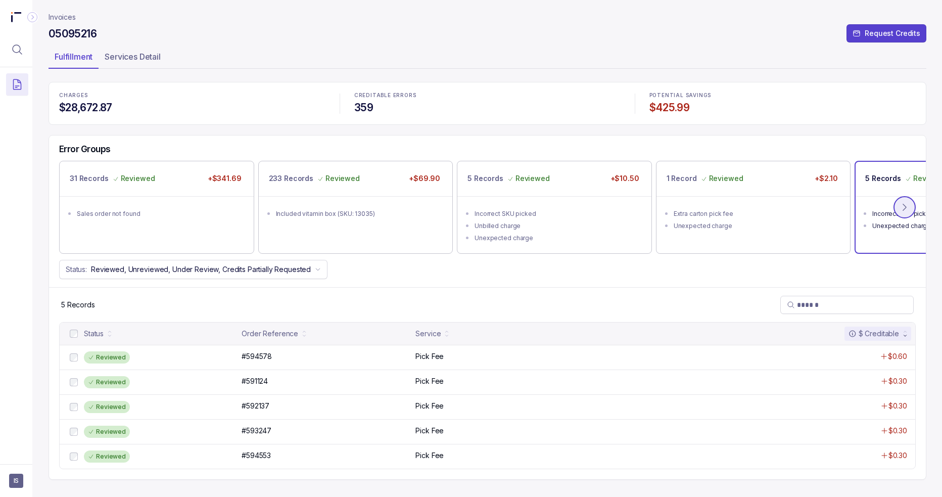
click at [694, 209] on button at bounding box center [905, 207] width 22 height 22
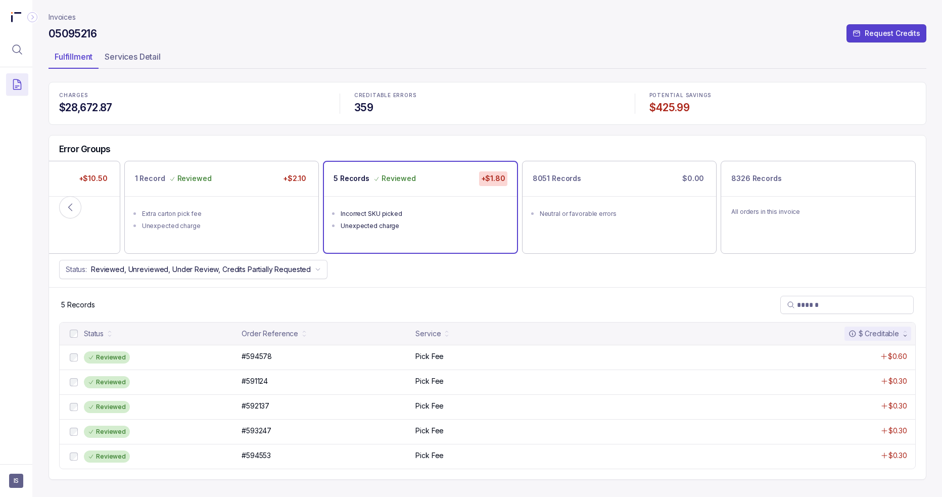
click at [274, 16] on nav "Invoices" at bounding box center [488, 17] width 878 height 10
click at [60, 17] on p "Invoices" at bounding box center [62, 17] width 27 height 10
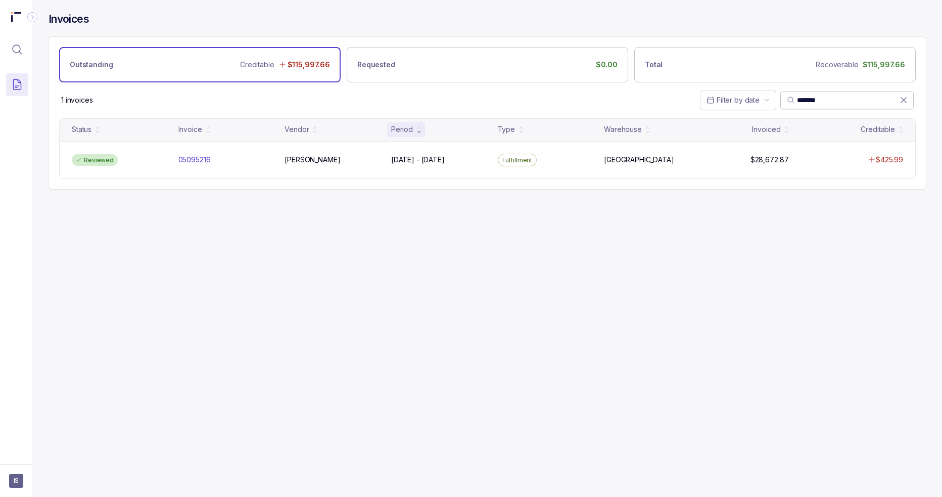
click at [694, 95] on span "*******" at bounding box center [843, 100] width 113 height 10
click at [694, 93] on span "*******" at bounding box center [846, 100] width 133 height 18
click at [694, 102] on input "*******" at bounding box center [848, 100] width 103 height 10
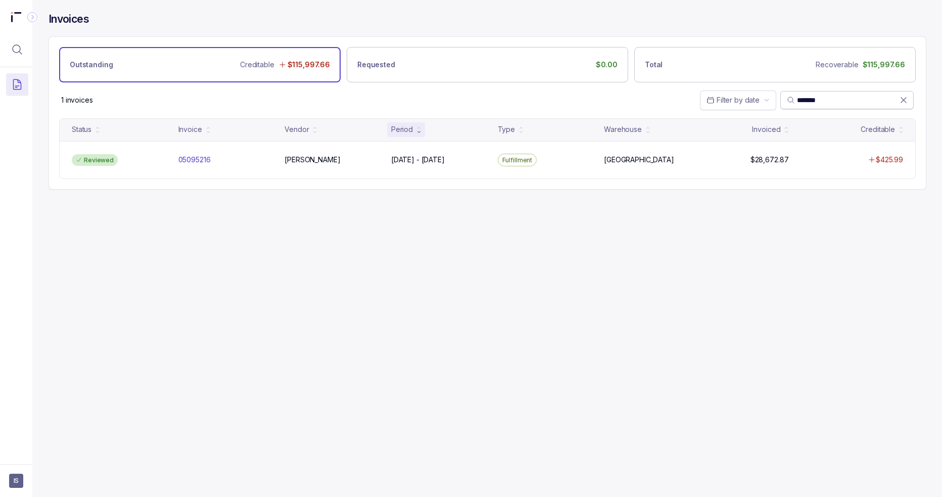
paste input "search"
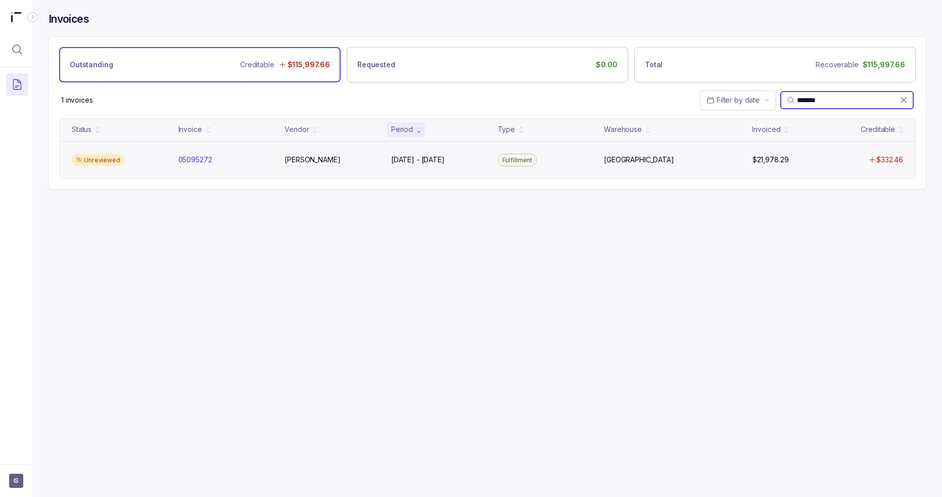
type input "*******"
click at [354, 164] on div "Unreviewed 05095272 05095272 Carter Carter Jan 27 - Jan 27, 2025 Jan 27 - Jan 2…" at bounding box center [488, 160] width 856 height 38
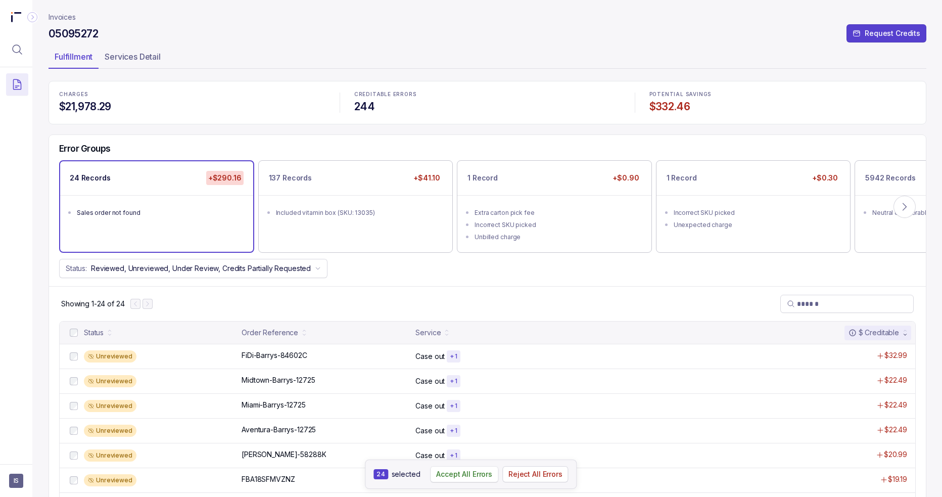
click at [458, 476] on p "Accept All Errors" at bounding box center [464, 474] width 56 height 10
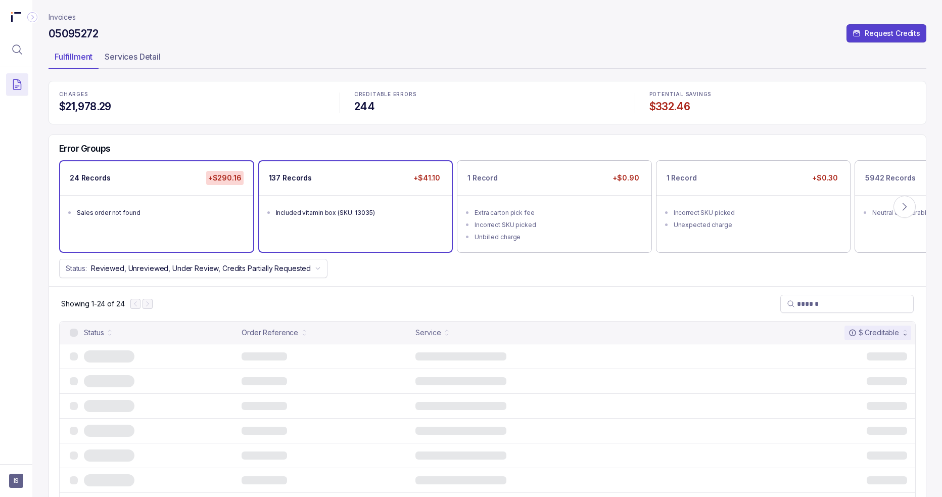
click at [384, 225] on ul "Included vitamin box (SKU: 13035)" at bounding box center [355, 211] width 193 height 32
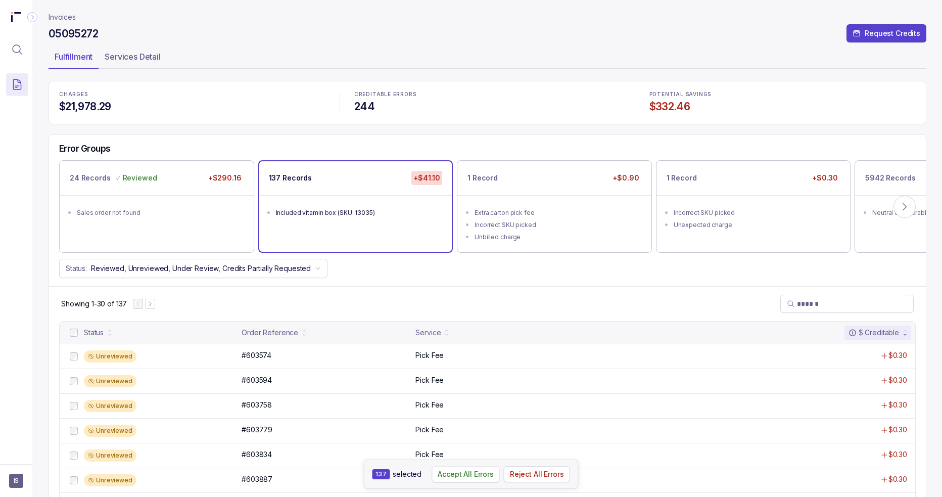
click at [463, 477] on p "Accept All Errors" at bounding box center [466, 474] width 56 height 10
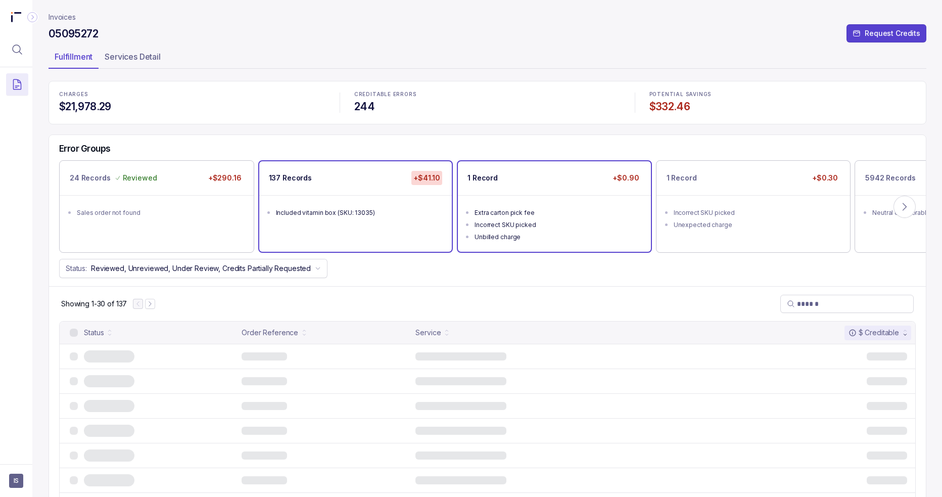
click at [506, 210] on div "Extra carton pick fee" at bounding box center [558, 213] width 166 height 10
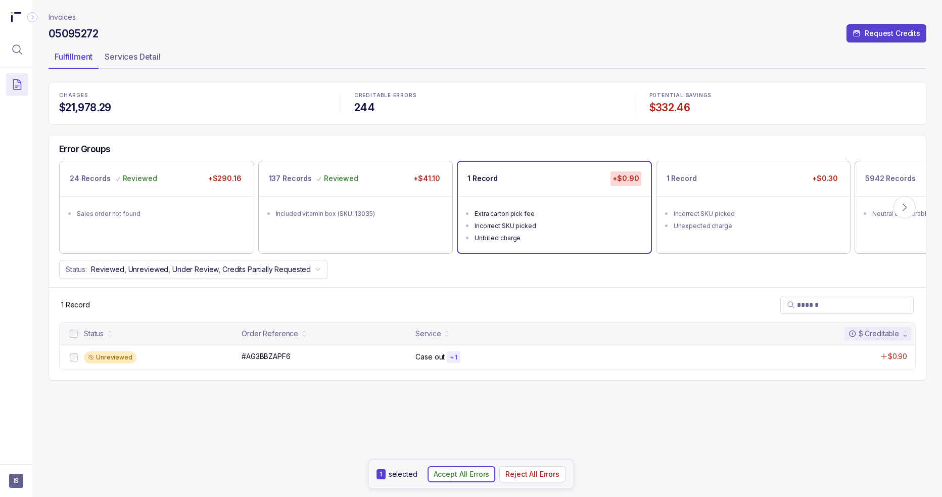
click at [462, 477] on p "Accept All Errors" at bounding box center [462, 474] width 56 height 10
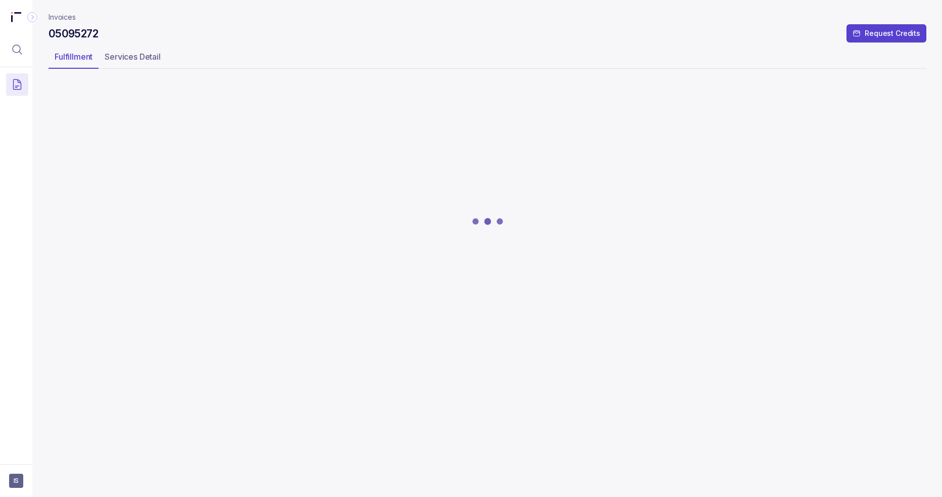
click at [694, 187] on div at bounding box center [488, 221] width 878 height 278
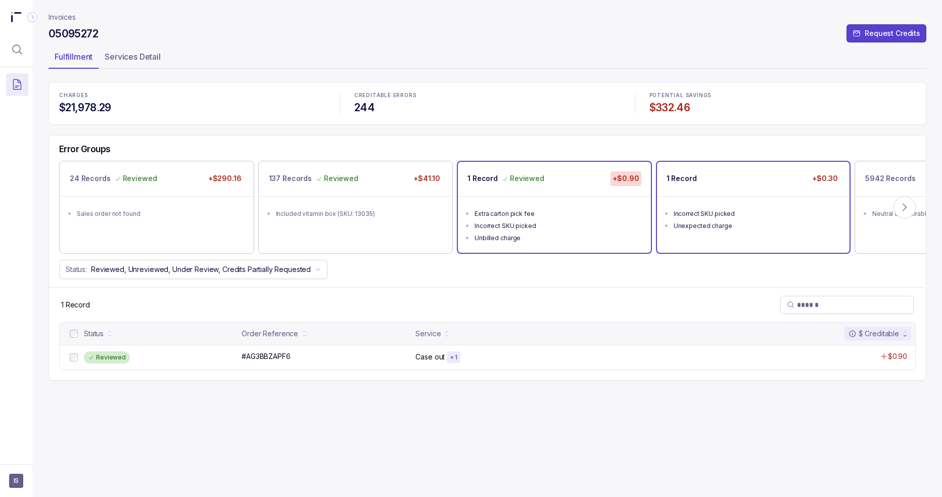
click at [694, 215] on div "Incorrect SKU picked" at bounding box center [757, 214] width 166 height 10
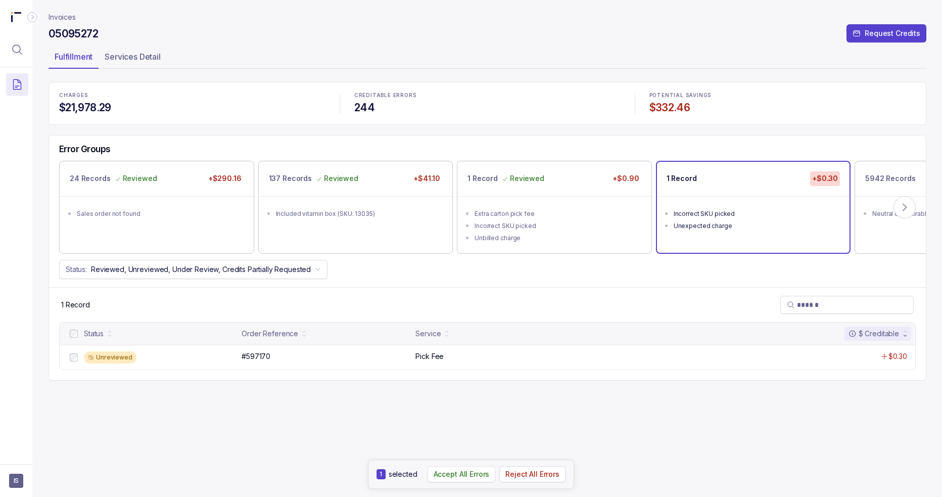
click at [461, 476] on p "Accept All Errors" at bounding box center [462, 474] width 56 height 10
click at [694, 177] on p "5942 Records" at bounding box center [890, 178] width 50 height 10
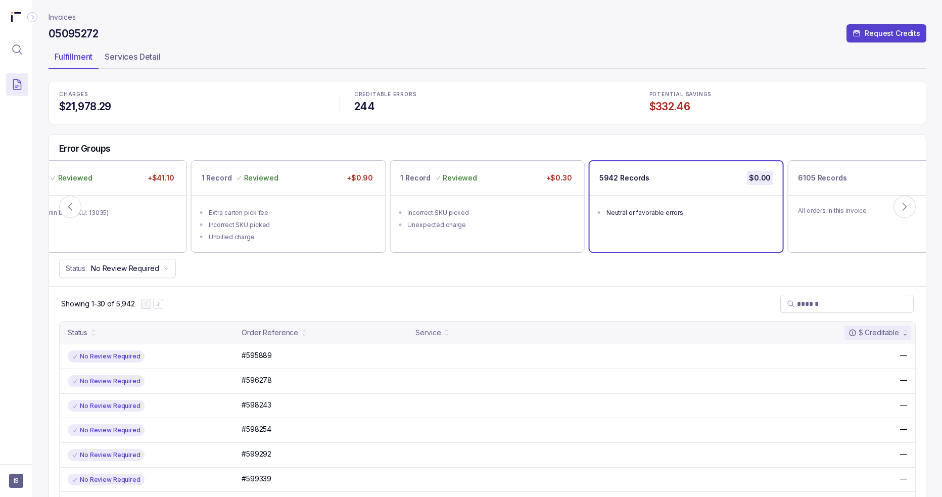
click at [66, 14] on p "Invoices" at bounding box center [62, 17] width 27 height 10
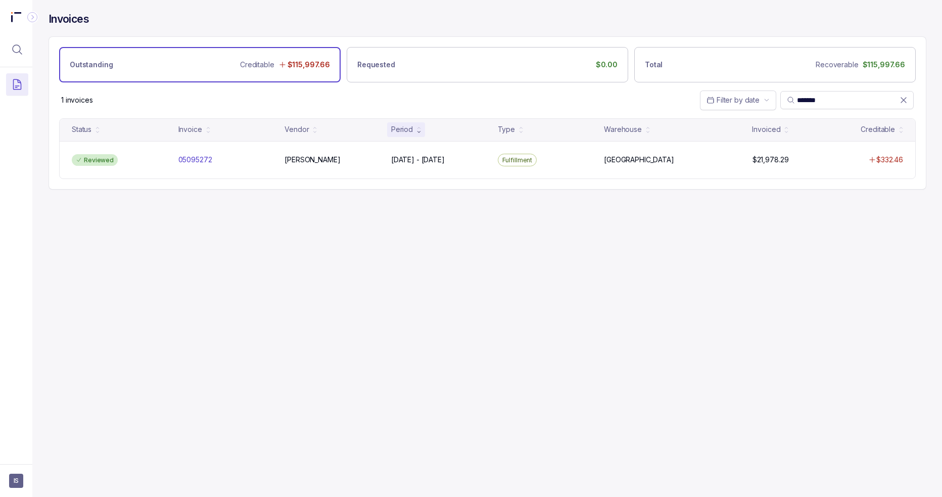
click at [216, 24] on div "Invoices" at bounding box center [488, 24] width 878 height 24
click at [17, 49] on icon "Menu Icon Button MagnifyingGlassIcon" at bounding box center [17, 49] width 12 height 12
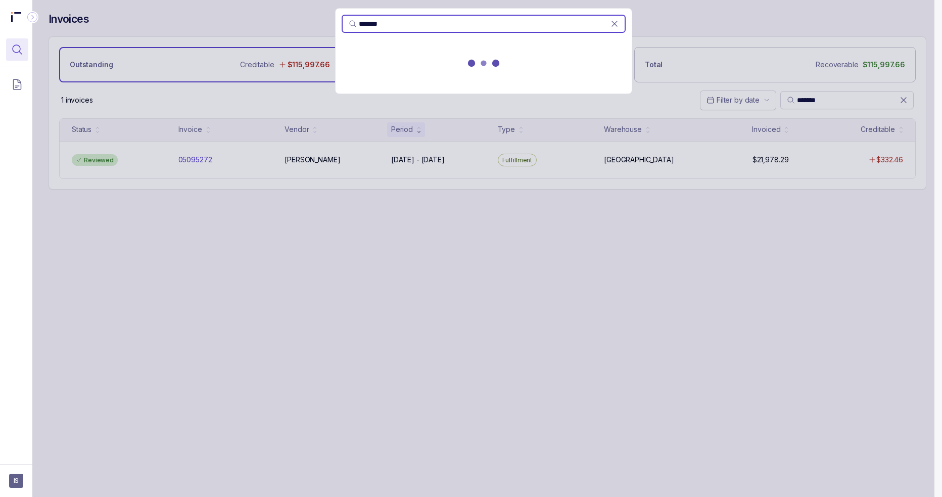
type input "*******"
click at [694, 117] on div "*******" at bounding box center [483, 248] width 902 height 497
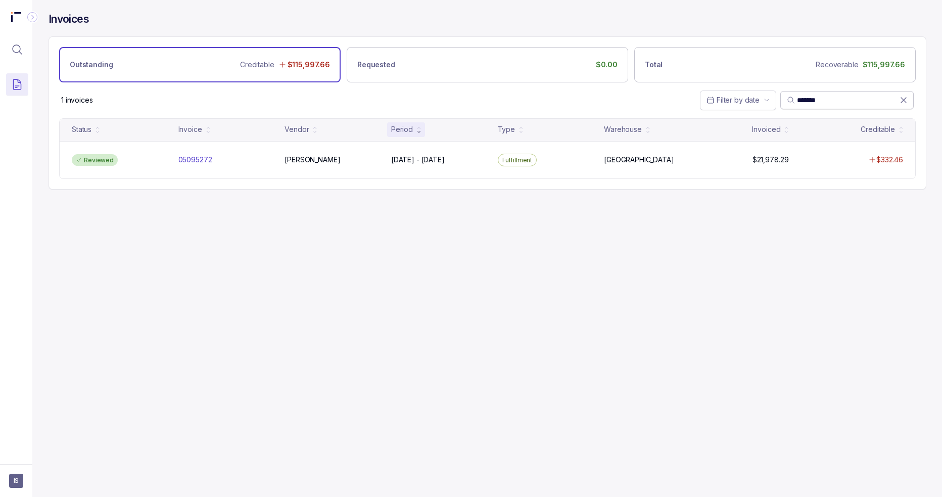
click at [694, 99] on input "*******" at bounding box center [848, 100] width 103 height 10
paste input "search"
type input "*******"
click at [188, 99] on div "Filter by date *******" at bounding box center [487, 99] width 877 height 35
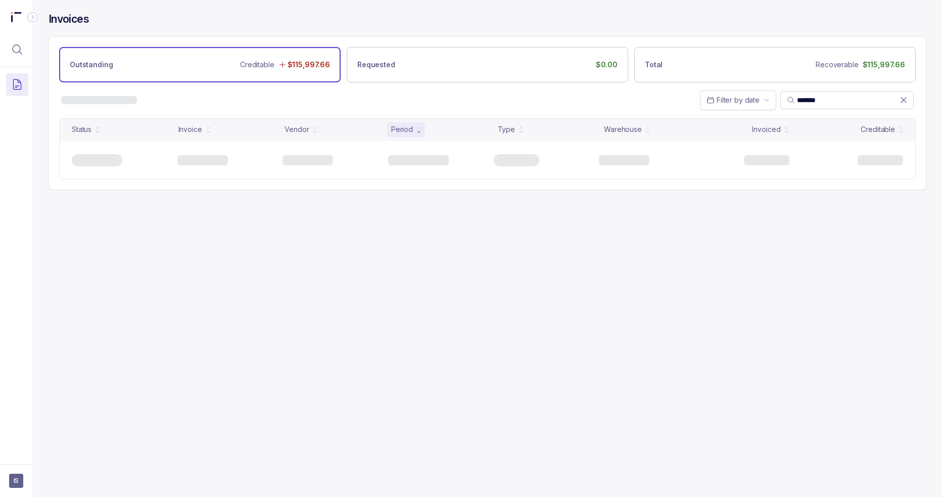
click at [694, 285] on div "Invoices Outstanding Creditable $115,997.66 Requested $0.00 Total Recoverable $…" at bounding box center [483, 248] width 902 height 497
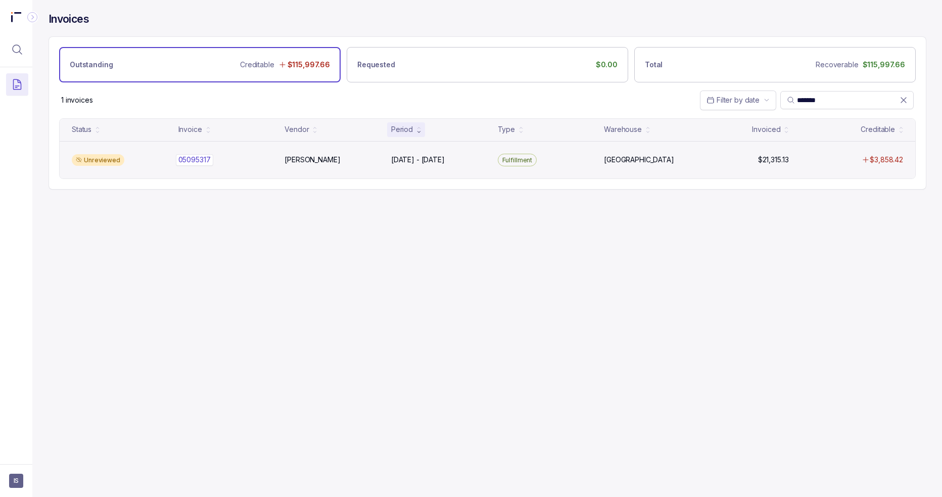
click at [215, 162] on div "05095317 05095317" at bounding box center [225, 160] width 95 height 10
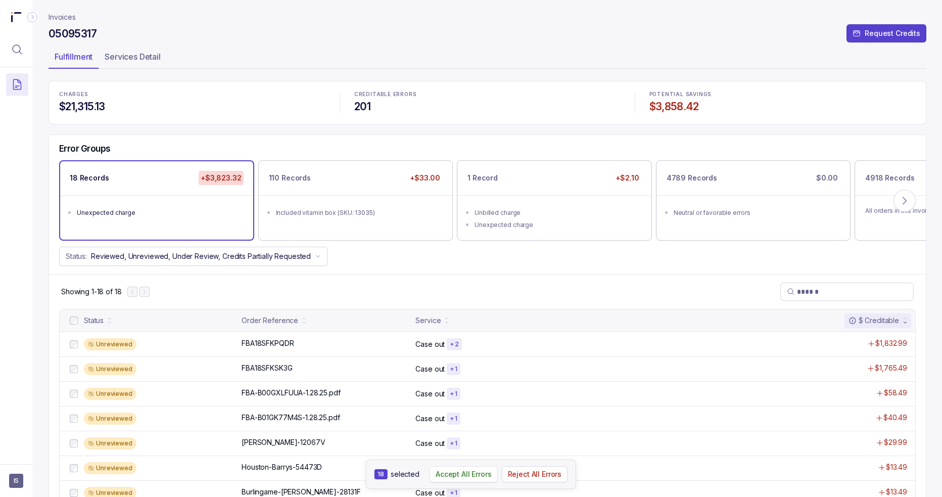
click at [466, 476] on p "Accept All Errors" at bounding box center [464, 474] width 56 height 10
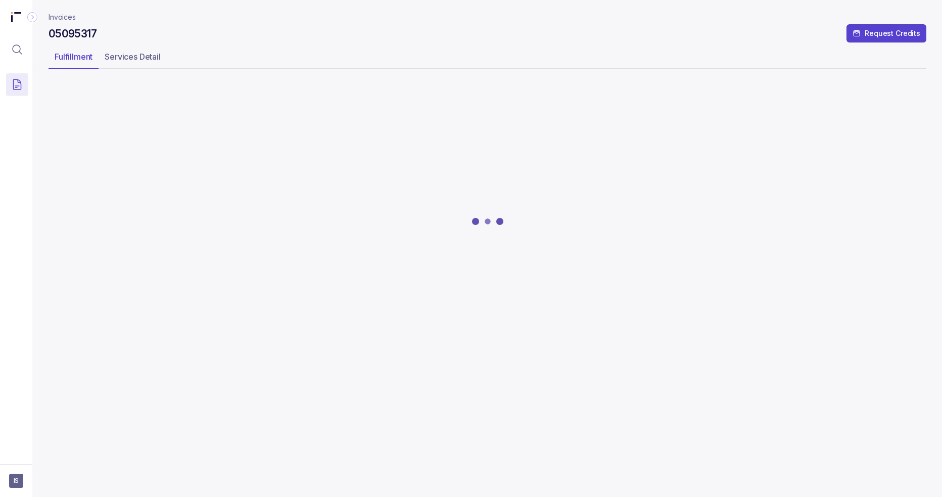
click at [350, 220] on div at bounding box center [488, 221] width 878 height 278
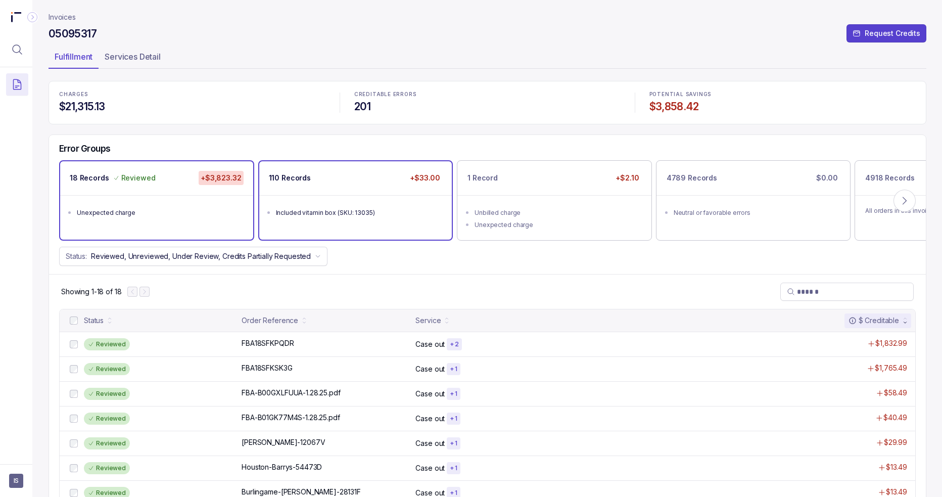
click at [344, 210] on div "Included vitamin box (SKU: 13035)" at bounding box center [359, 213] width 166 height 10
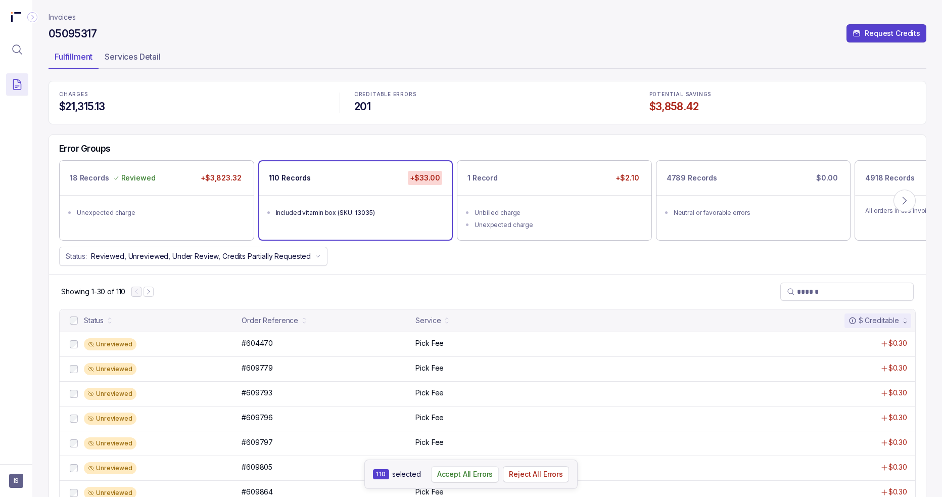
click at [470, 472] on p "Accept All Errors" at bounding box center [465, 474] width 56 height 10
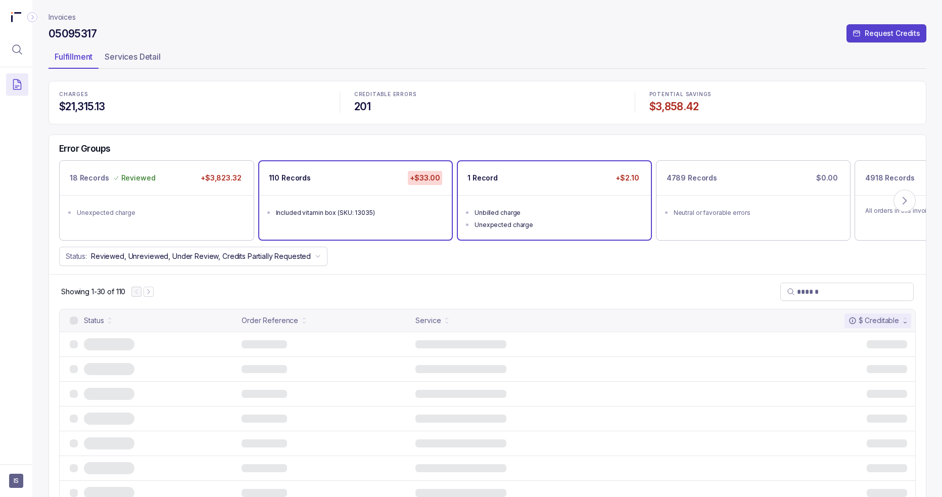
click at [530, 197] on ul "Unbilled charge Unexpected charge" at bounding box center [554, 217] width 193 height 44
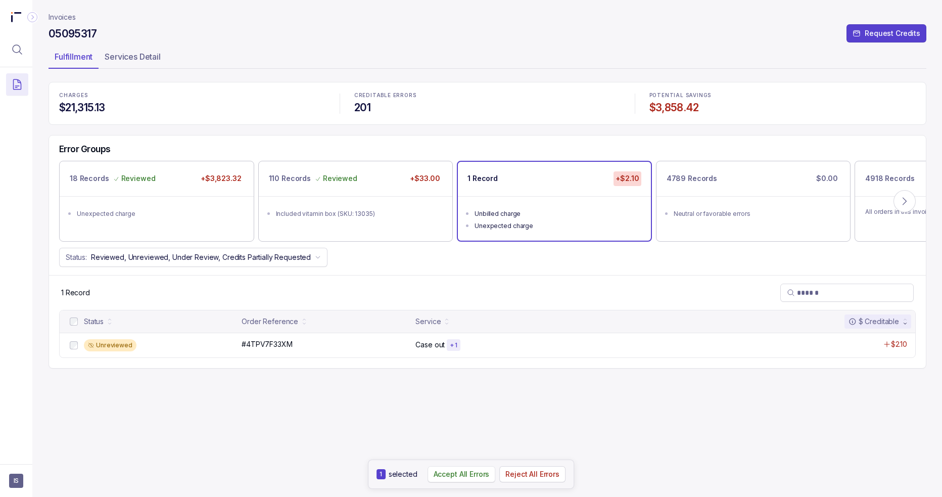
click at [463, 474] on p "Accept All Errors" at bounding box center [462, 474] width 56 height 10
click at [694, 144] on div "Error Groups" at bounding box center [487, 152] width 877 height 17
click at [51, 14] on p "Invoices" at bounding box center [62, 17] width 27 height 10
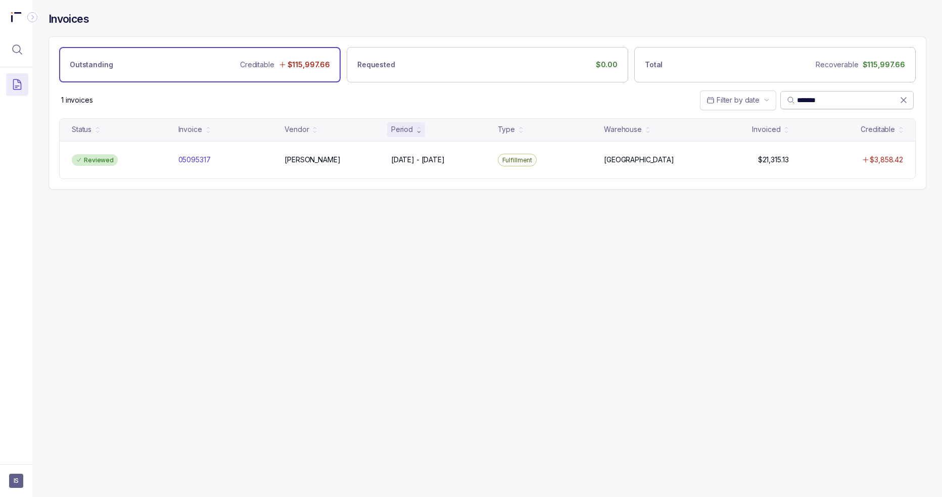
click at [694, 97] on input "*******" at bounding box center [848, 100] width 103 height 10
paste input "search"
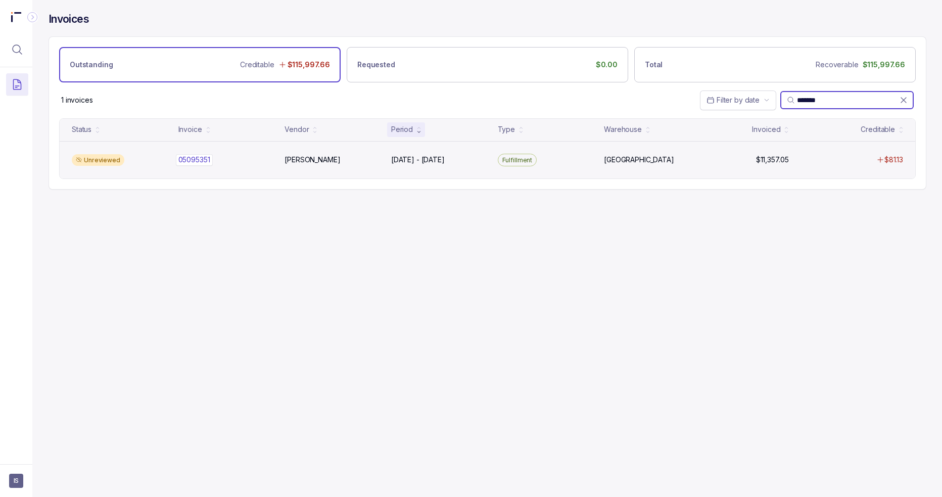
type input "*******"
click at [259, 162] on div "05095351 05095351" at bounding box center [225, 160] width 95 height 10
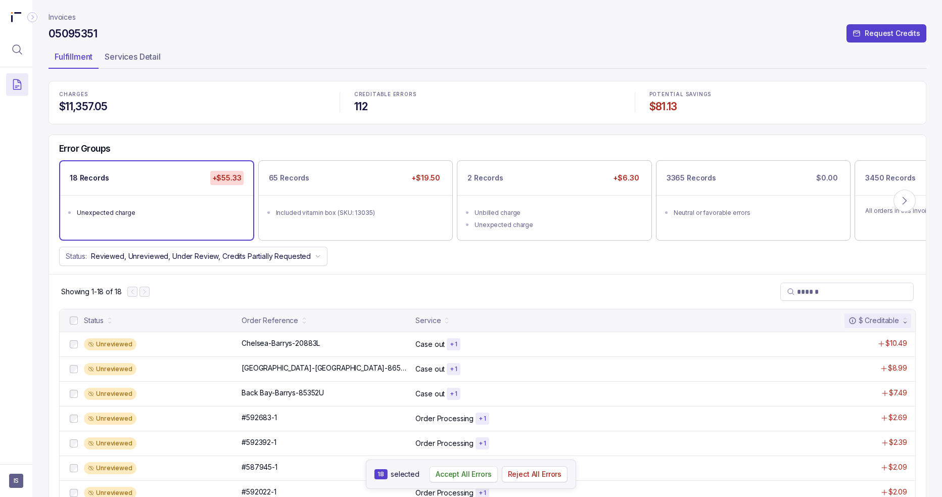
click at [440, 469] on p "Accept All Errors" at bounding box center [464, 474] width 56 height 10
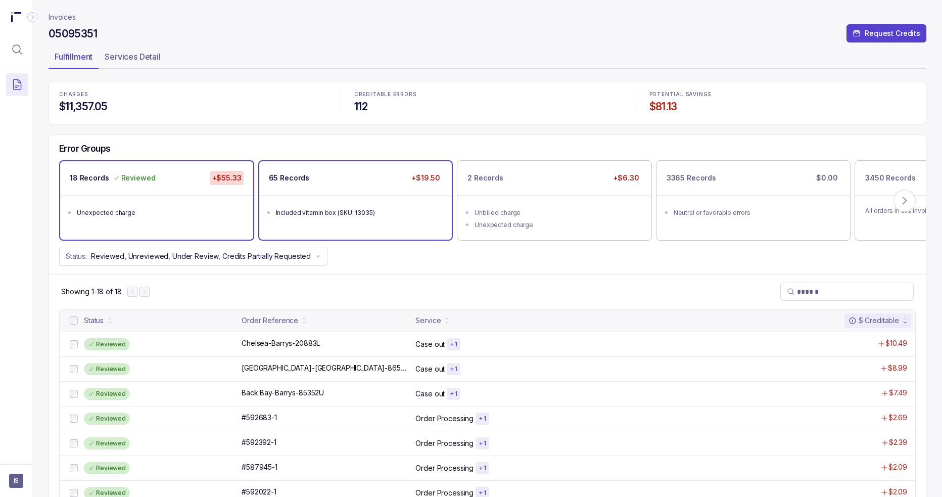
click at [323, 221] on ul "Included vitamin box (SKU: 13035)" at bounding box center [355, 211] width 193 height 32
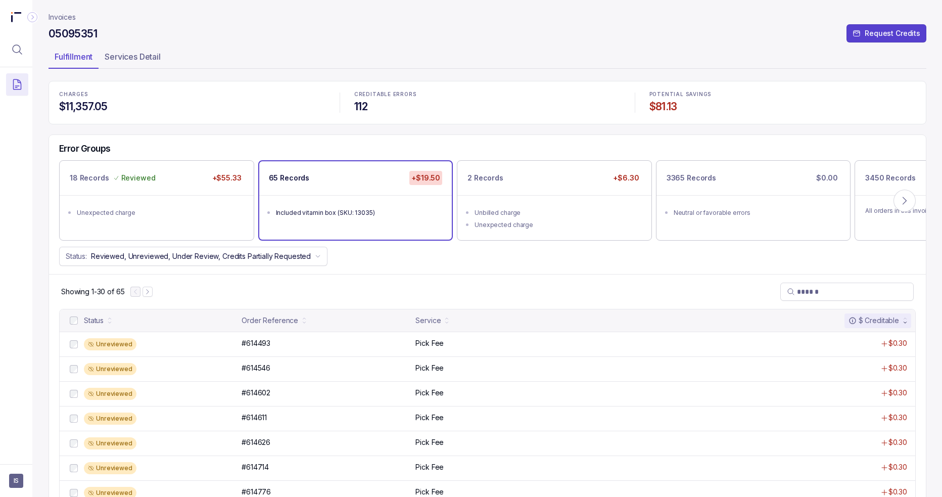
click at [69, 320] on div at bounding box center [74, 320] width 12 height 12
click at [463, 473] on p "Accept All Errors" at bounding box center [464, 474] width 56 height 10
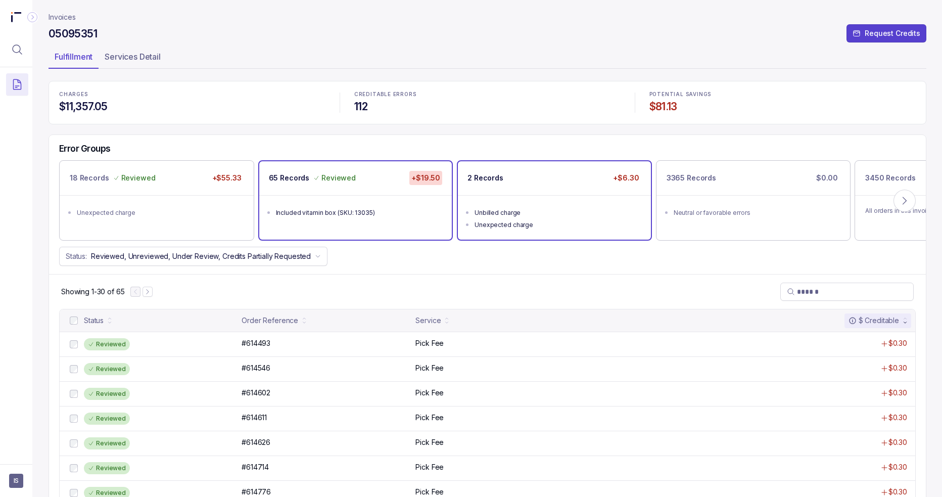
click at [529, 214] on div "Unbilled charge" at bounding box center [558, 213] width 166 height 10
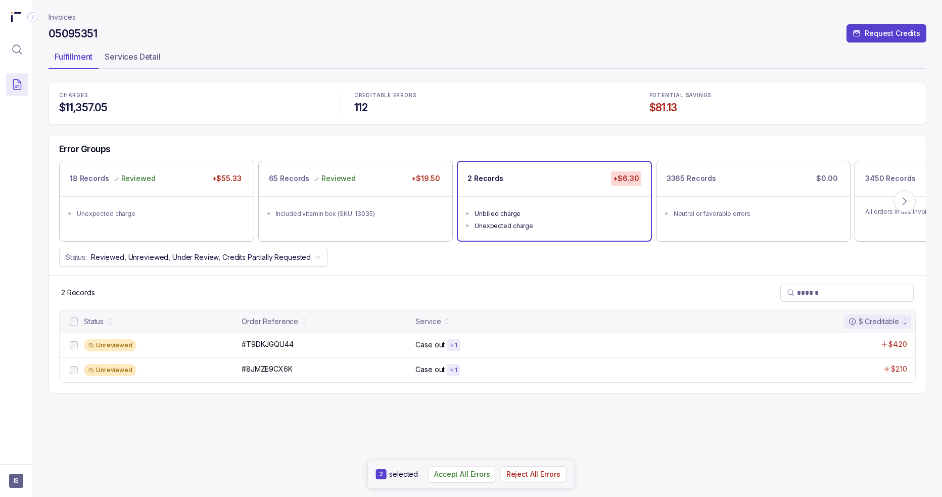
click at [471, 474] on p "Accept All Errors" at bounding box center [462, 474] width 56 height 10
click at [61, 16] on p "Invoices" at bounding box center [62, 17] width 27 height 10
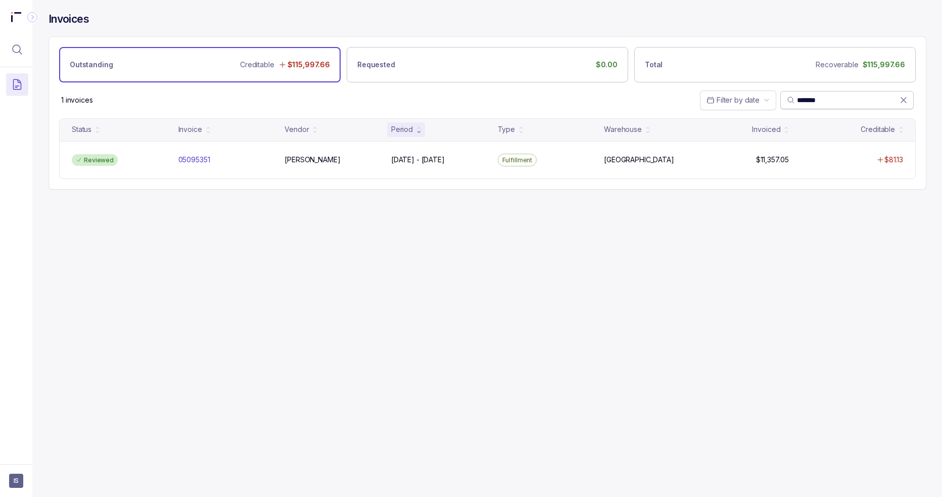
click at [694, 99] on input "*******" at bounding box center [848, 100] width 103 height 10
click at [694, 98] on input "*******" at bounding box center [848, 100] width 103 height 10
paste input "search"
type input "*******"
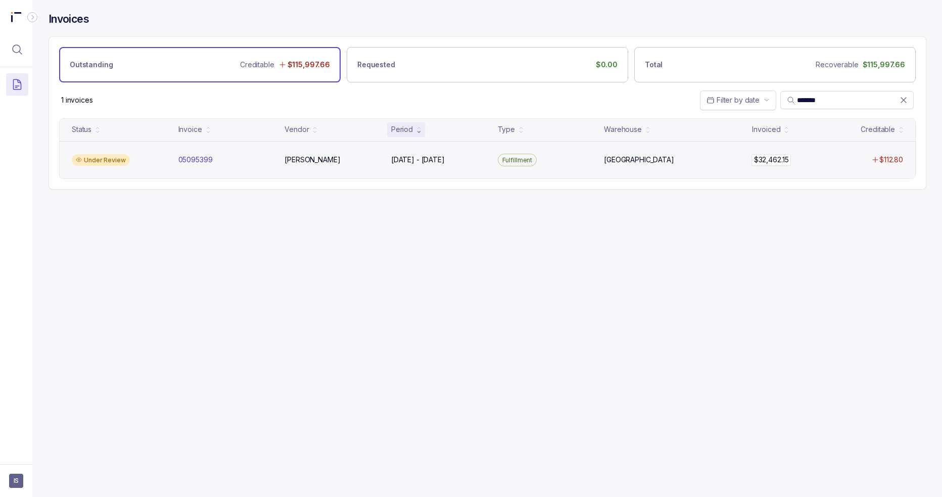
click at [694, 161] on div "$32,462.15 $32,462.15" at bounding box center [745, 160] width 86 height 10
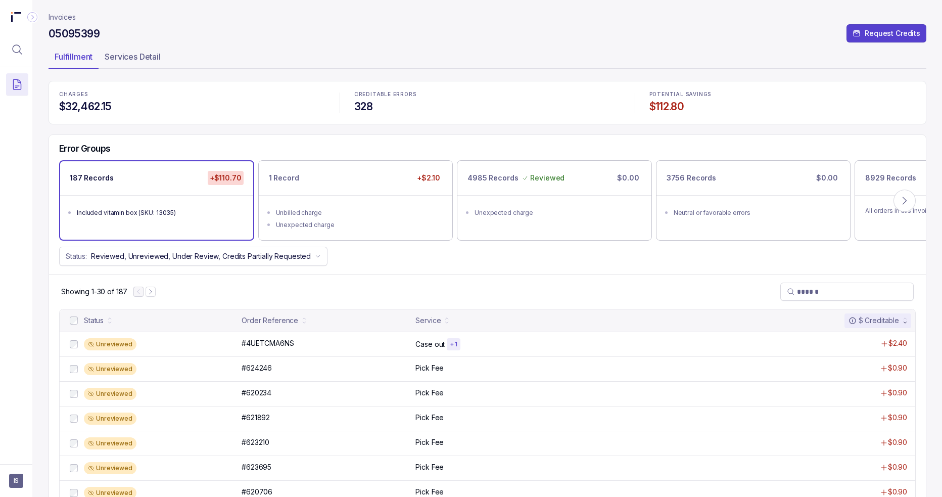
drag, startPoint x: 646, startPoint y: 251, endPoint x: 627, endPoint y: 252, distance: 19.3
click at [646, 251] on div "Status: Reviewed, Unreviewed, Under Review, Credits Partially Requested" at bounding box center [487, 256] width 877 height 19
click at [464, 470] on p "Accept All Errors" at bounding box center [466, 474] width 56 height 10
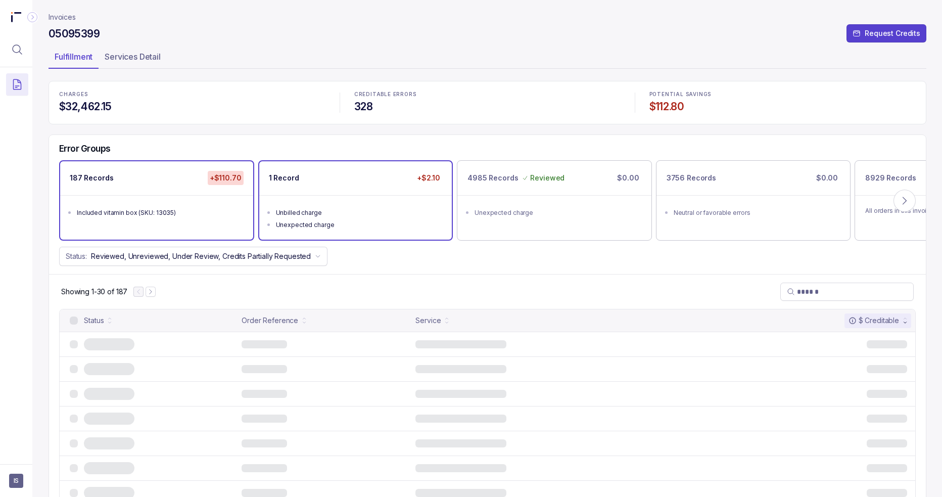
click at [345, 222] on div "Unexpected charge" at bounding box center [359, 225] width 166 height 10
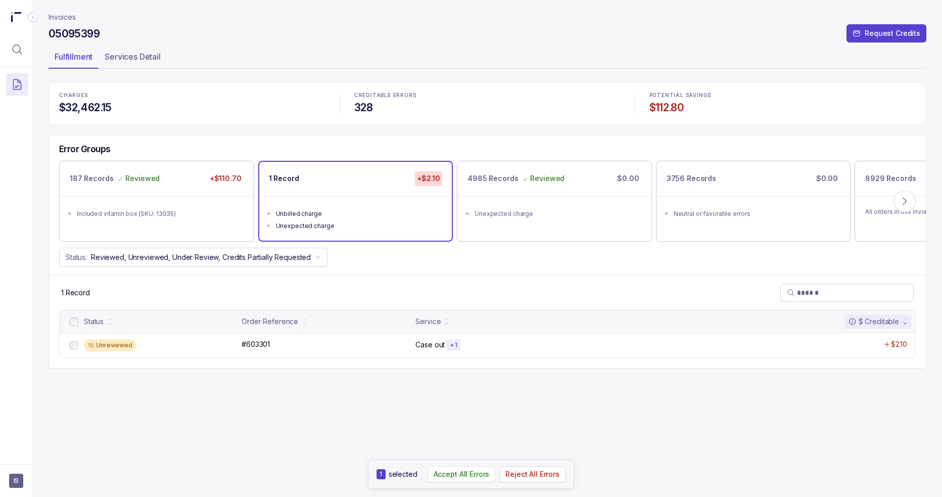
click at [459, 473] on p "Accept All Errors" at bounding box center [462, 474] width 56 height 10
click at [65, 18] on p "Invoices" at bounding box center [62, 17] width 27 height 10
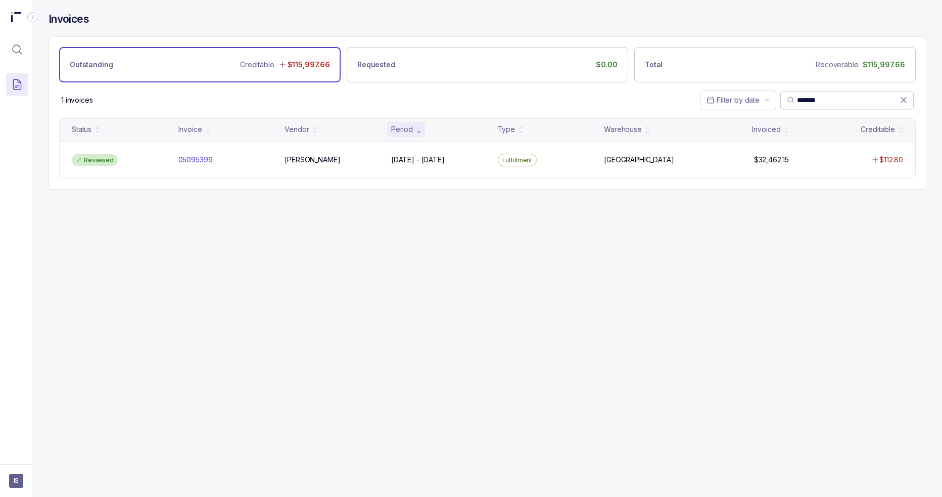
click at [694, 104] on input "*******" at bounding box center [848, 100] width 103 height 10
paste input "search"
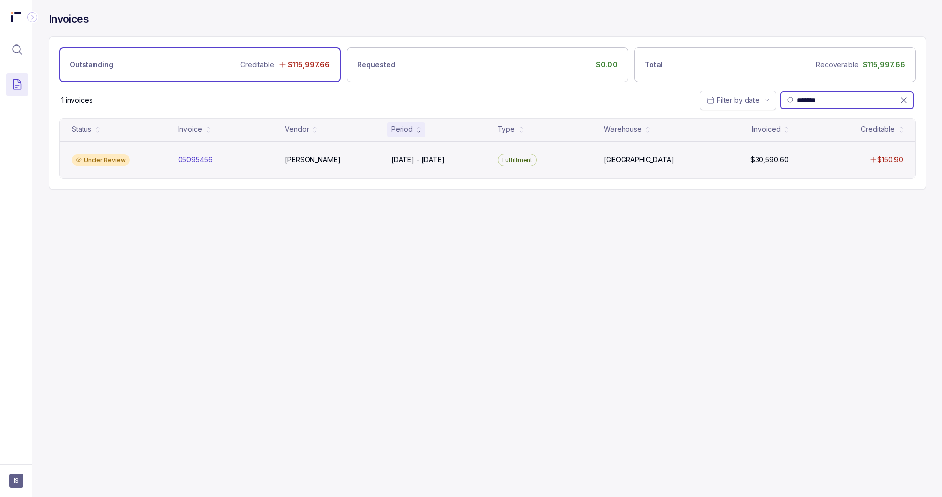
type input "*******"
click at [414, 169] on div "Under Review 05095456 05095456 Carter Carter Feb 17 - Feb 17, 2025 Feb 17 - Feb…" at bounding box center [488, 160] width 856 height 38
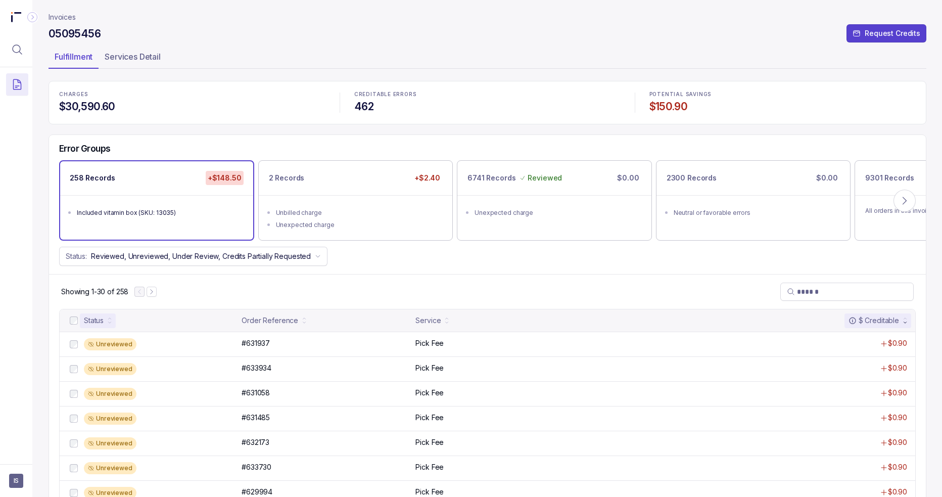
click at [85, 315] on div "Status" at bounding box center [94, 320] width 20 height 10
click at [68, 317] on div at bounding box center [74, 320] width 12 height 12
click at [460, 466] on button "Accept All Errors" at bounding box center [467, 474] width 68 height 16
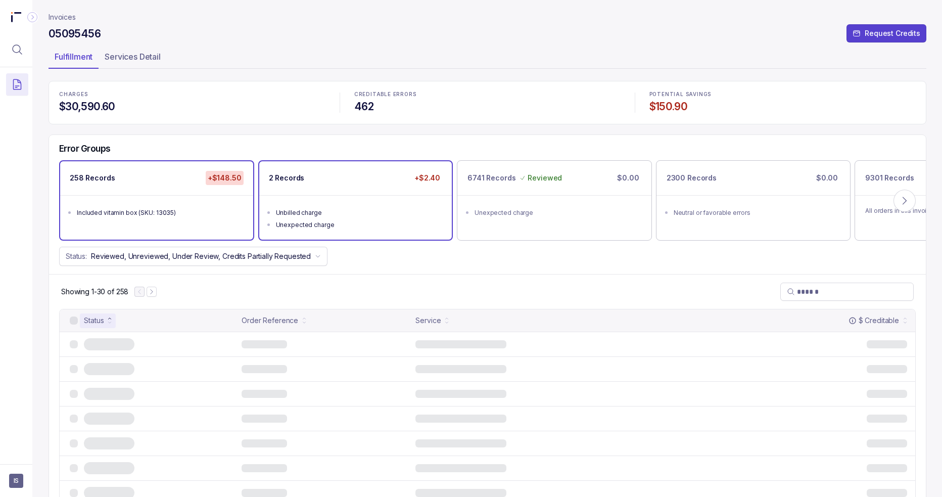
click at [371, 190] on div "2 Records +$2.40" at bounding box center [355, 178] width 193 height 34
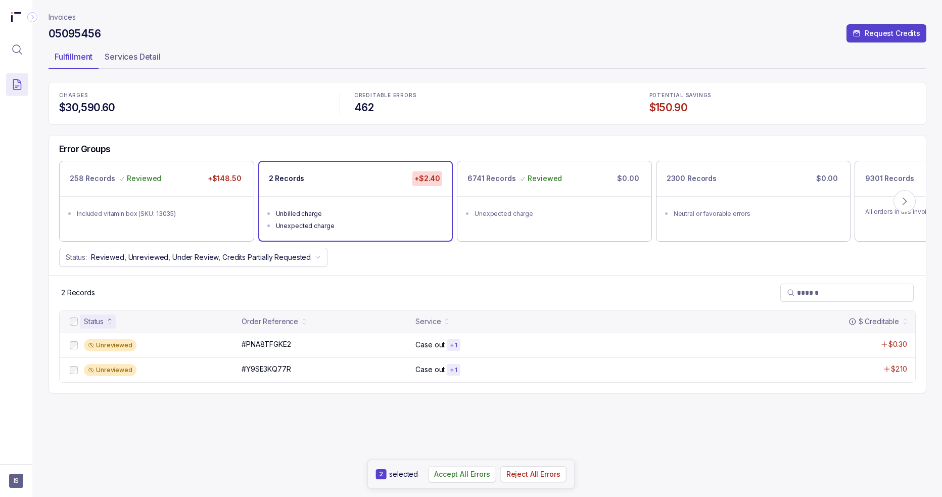
click at [454, 474] on p "Accept All Errors" at bounding box center [462, 474] width 56 height 10
click at [63, 20] on p "Invoices" at bounding box center [62, 17] width 27 height 10
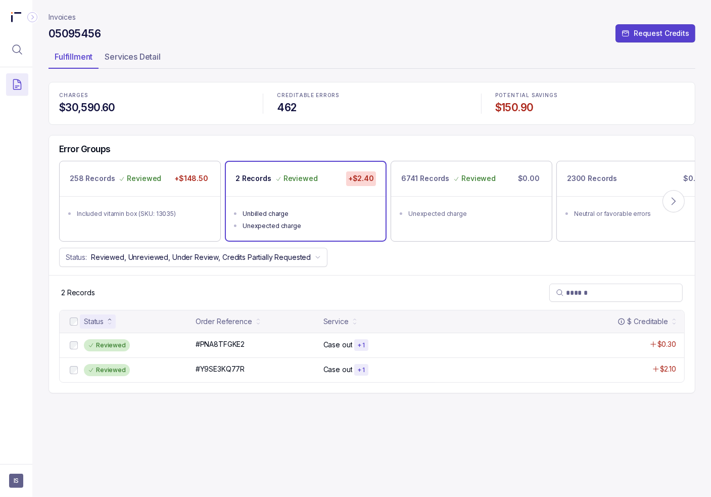
click at [66, 16] on p "Invoices" at bounding box center [62, 17] width 27 height 10
click at [65, 21] on p "Invoices" at bounding box center [62, 17] width 27 height 10
drag, startPoint x: 382, startPoint y: 274, endPoint x: 376, endPoint y: 271, distance: 6.3
click at [382, 275] on div "2 Records" at bounding box center [372, 292] width 646 height 35
click at [71, 22] on header "Invoices 05095456 Request Credits Fulfillment Services Detail" at bounding box center [372, 41] width 647 height 82
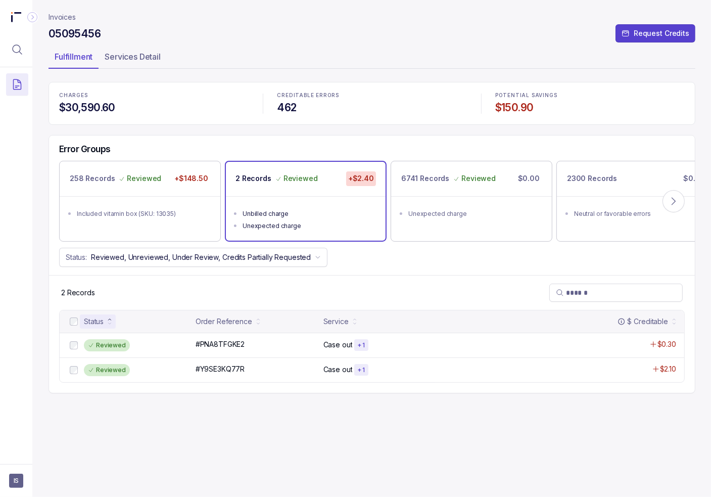
click at [70, 18] on p "Invoices" at bounding box center [62, 17] width 27 height 10
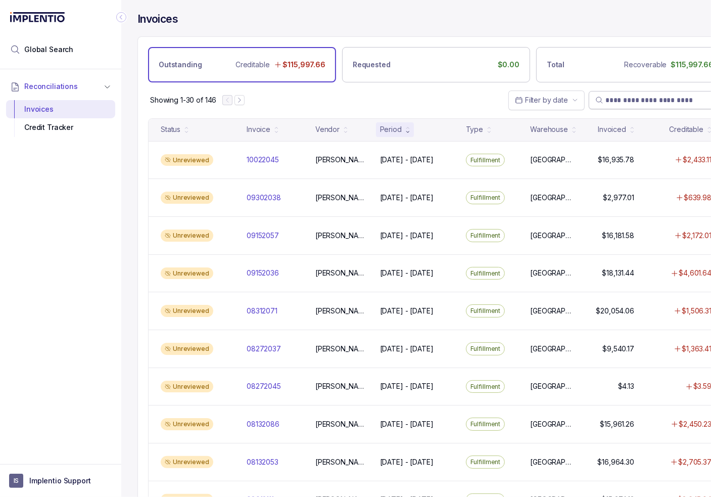
click at [619, 102] on input "search" at bounding box center [660, 100] width 110 height 10
paste input "*******"
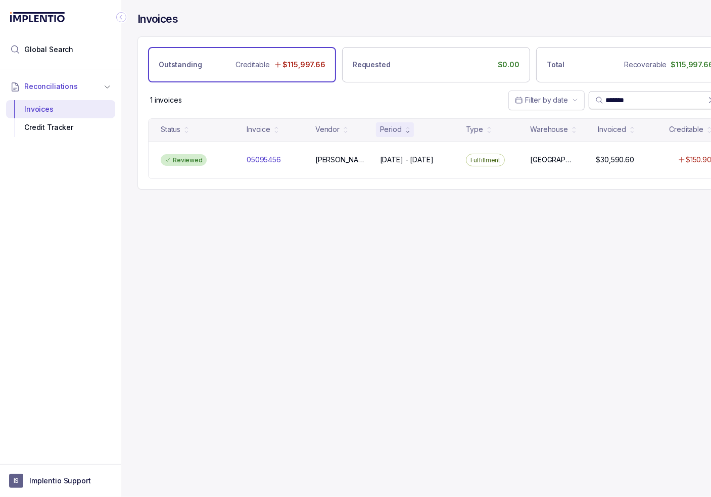
click at [615, 91] on span "*******" at bounding box center [655, 100] width 133 height 18
click at [616, 97] on input "*******" at bounding box center [656, 100] width 103 height 10
paste input "search"
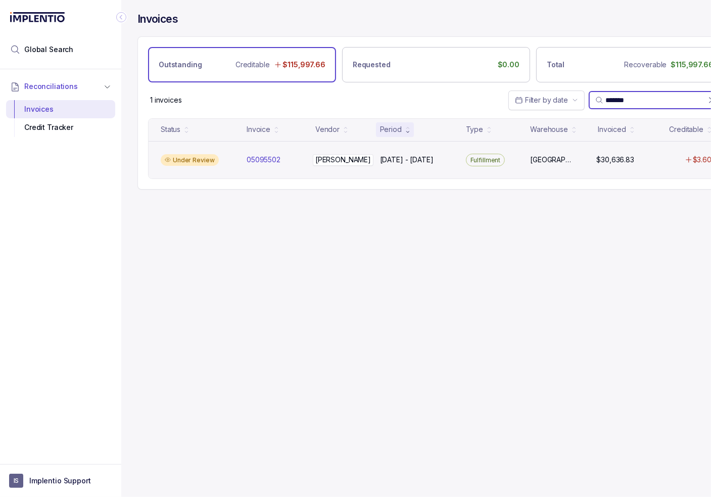
type input "*******"
click at [334, 163] on p "[PERSON_NAME]" at bounding box center [343, 159] width 61 height 11
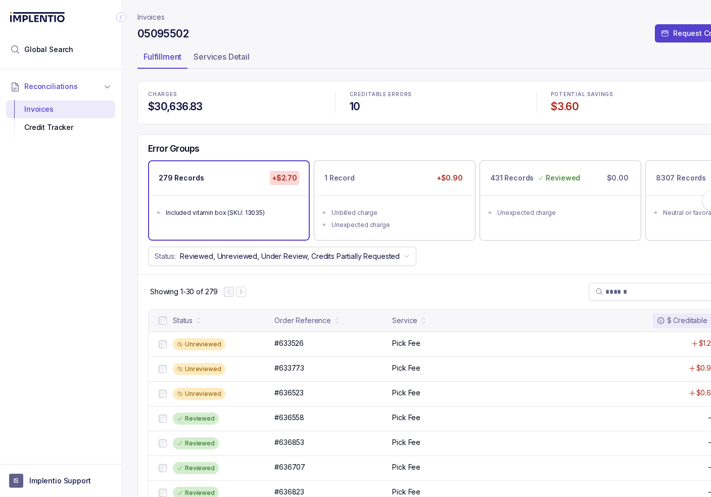
click at [123, 18] on icon "Collapse Icon" at bounding box center [121, 17] width 10 height 10
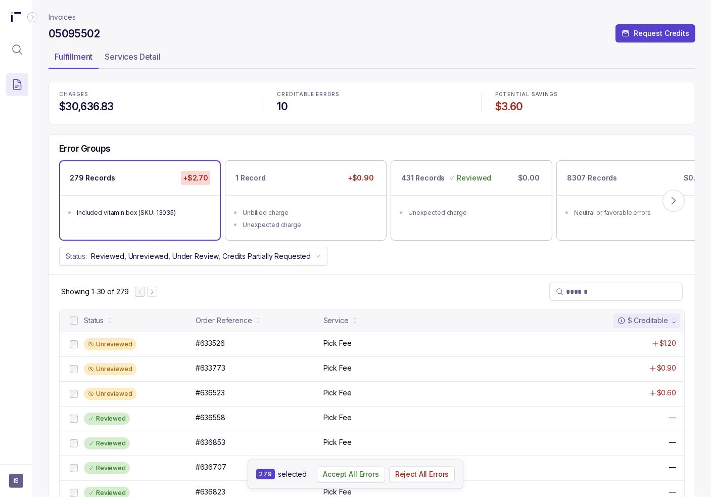
click at [347, 471] on p "Accept All Errors" at bounding box center [351, 474] width 56 height 10
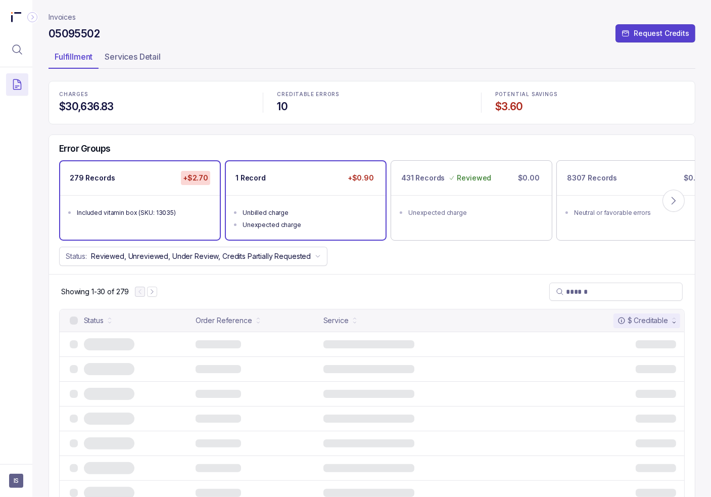
click at [267, 165] on div "1 Record +$0.90" at bounding box center [306, 178] width 160 height 34
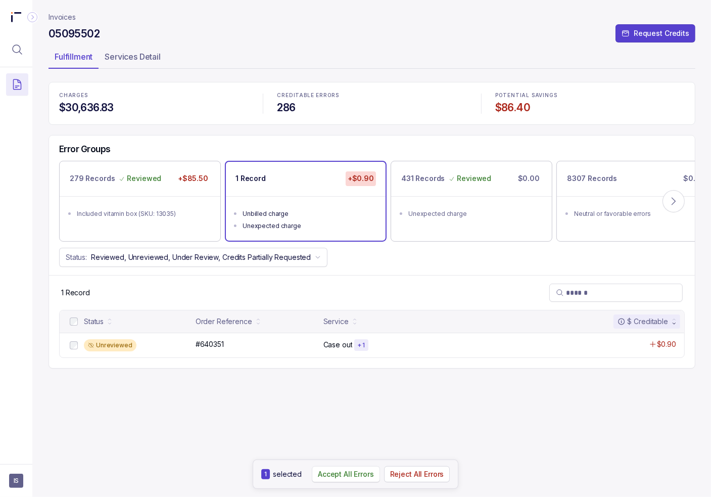
click at [355, 475] on p "Accept All Errors" at bounding box center [346, 474] width 56 height 10
click at [491, 81] on header "Invoices 05095502 Request Credits Fulfillment Services Detail" at bounding box center [372, 41] width 647 height 82
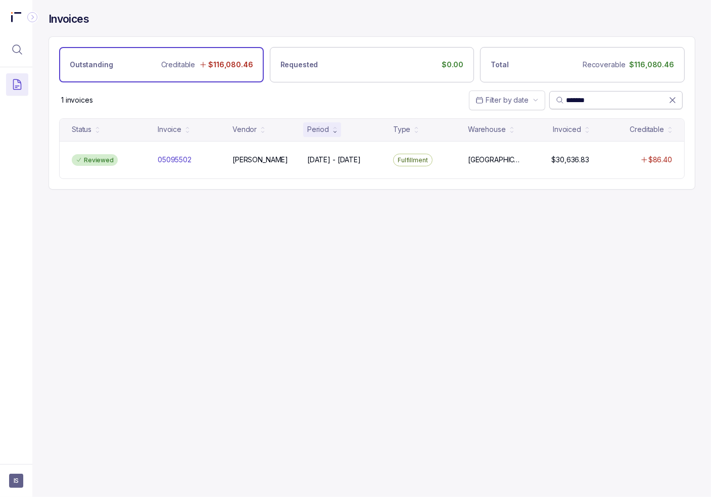
click at [585, 97] on input "*******" at bounding box center [617, 100] width 103 height 10
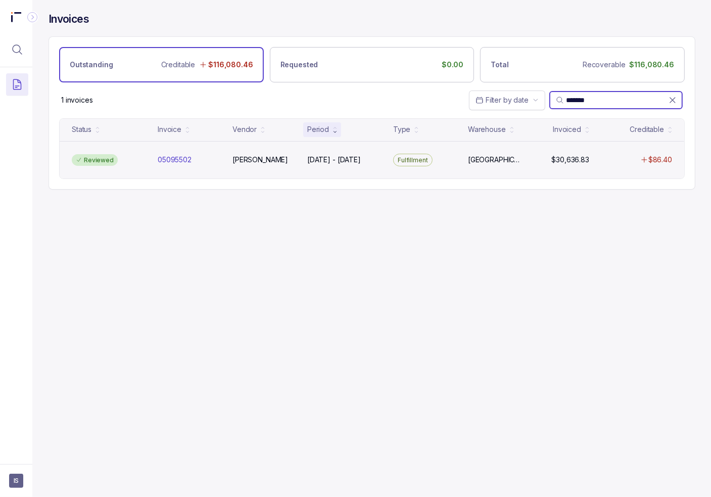
paste input "search"
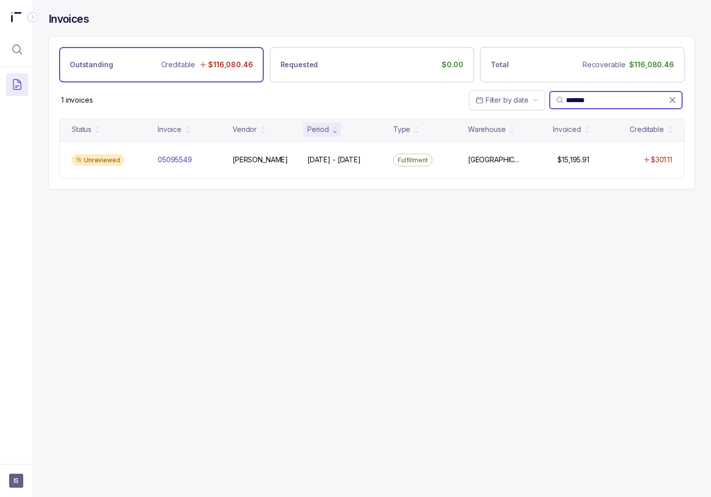
type input "*******"
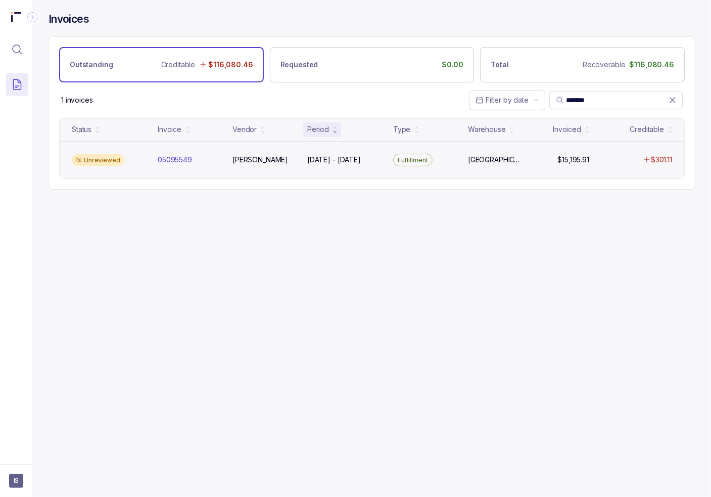
click at [511, 153] on div "Unreviewed 05095549 05095549 [PERSON_NAME] [DATE] - [DATE] [DATE] - [DATE] Fulf…" at bounding box center [372, 160] width 625 height 38
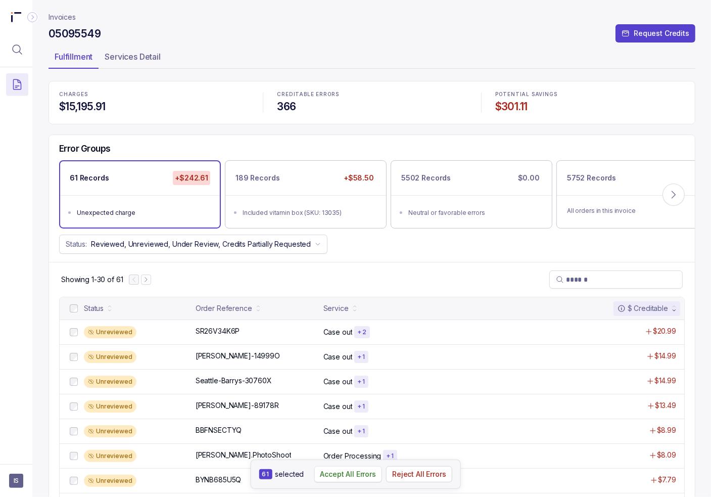
click at [362, 474] on p "Accept All Errors" at bounding box center [348, 474] width 56 height 10
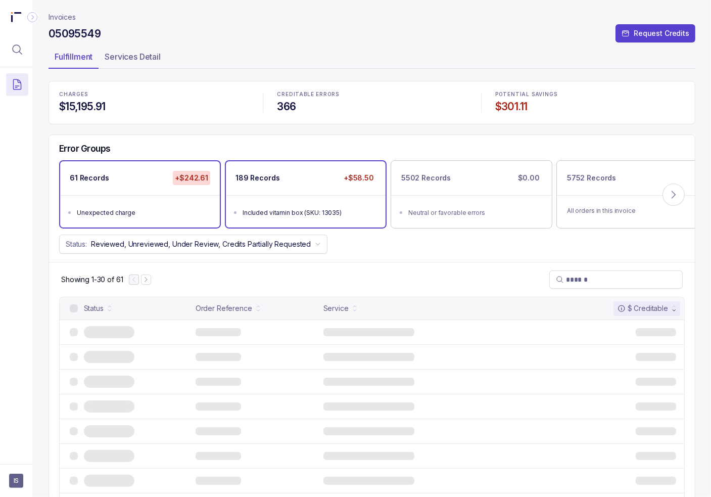
click at [361, 200] on ul "Included vitamin box (SKU: 13035)" at bounding box center [306, 211] width 160 height 32
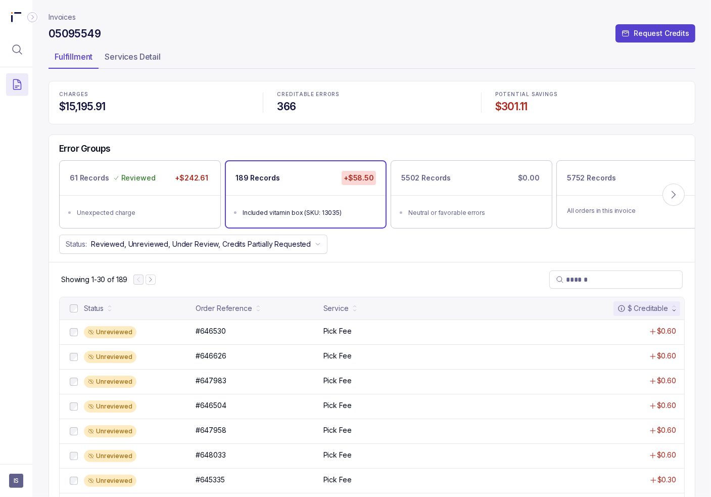
click at [69, 311] on div at bounding box center [74, 308] width 12 height 12
click at [342, 480] on button "Accept All Errors" at bounding box center [350, 474] width 68 height 16
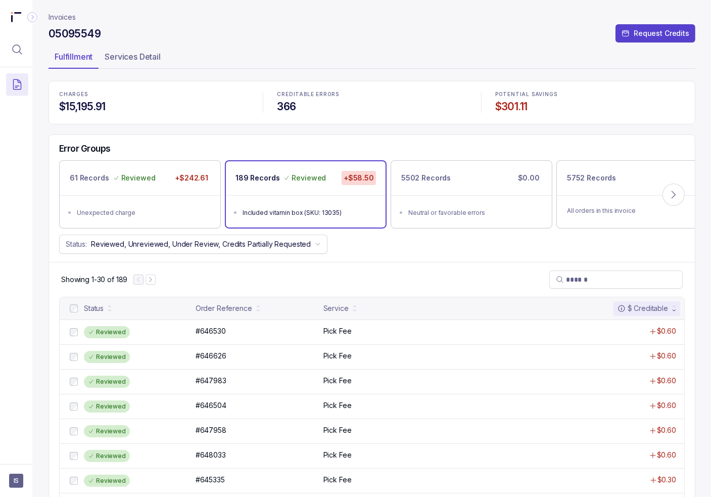
click at [70, 20] on p "Invoices" at bounding box center [62, 17] width 27 height 10
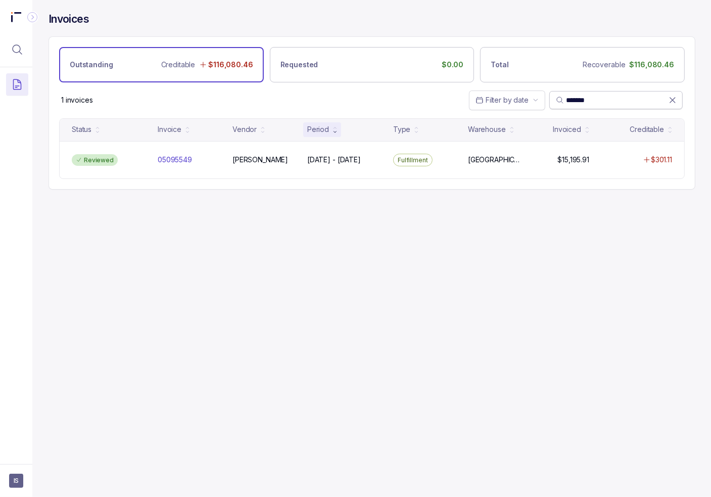
click at [588, 99] on input "*******" at bounding box center [617, 100] width 103 height 10
paste input "search"
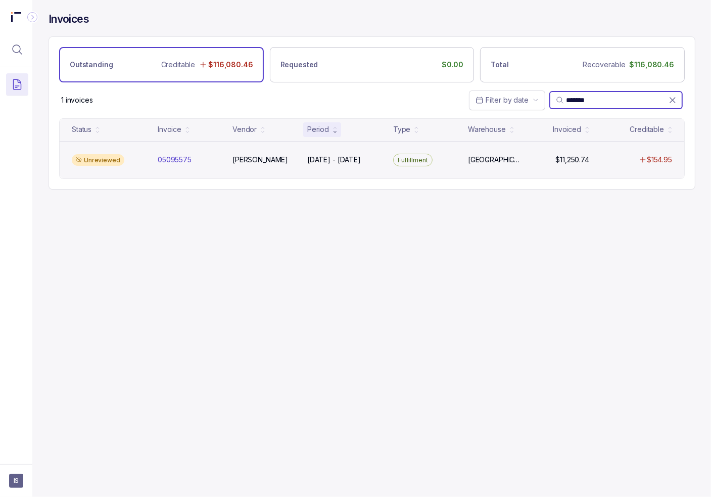
type input "*******"
click at [112, 155] on div "Unreviewed" at bounding box center [98, 160] width 53 height 12
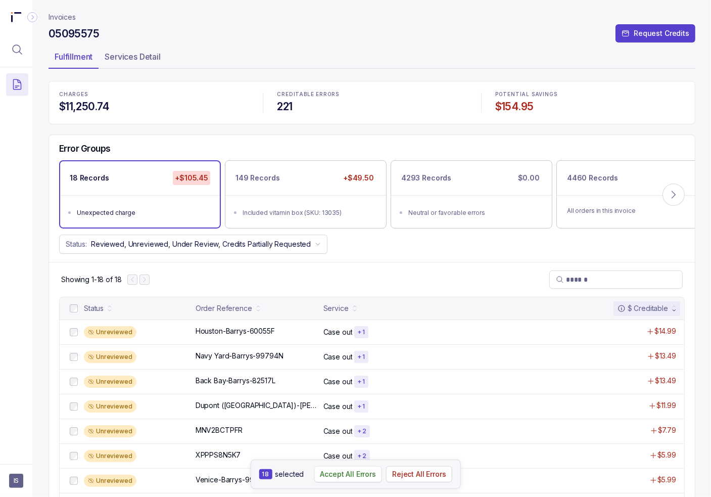
click at [334, 474] on p "Accept All Errors" at bounding box center [348, 474] width 56 height 10
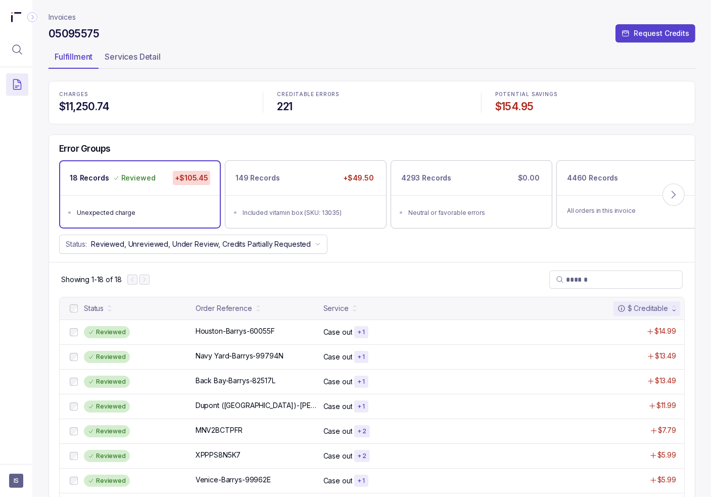
click at [309, 204] on ul "Included vitamin box (SKU: 13035)" at bounding box center [305, 211] width 161 height 33
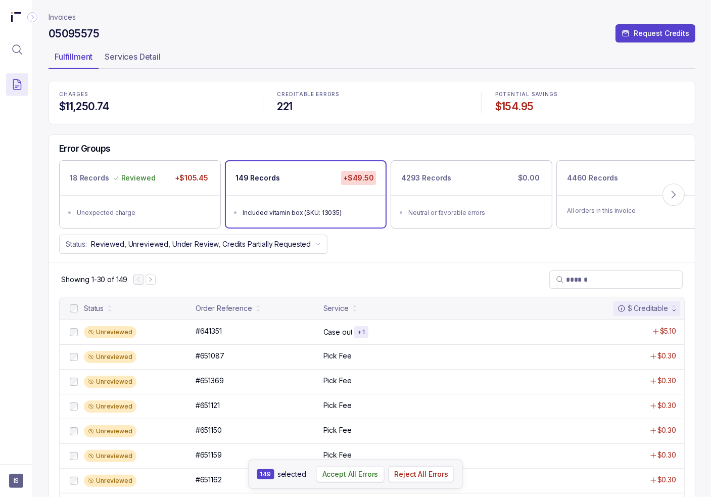
click at [339, 480] on button "Accept All Errors" at bounding box center [350, 474] width 68 height 16
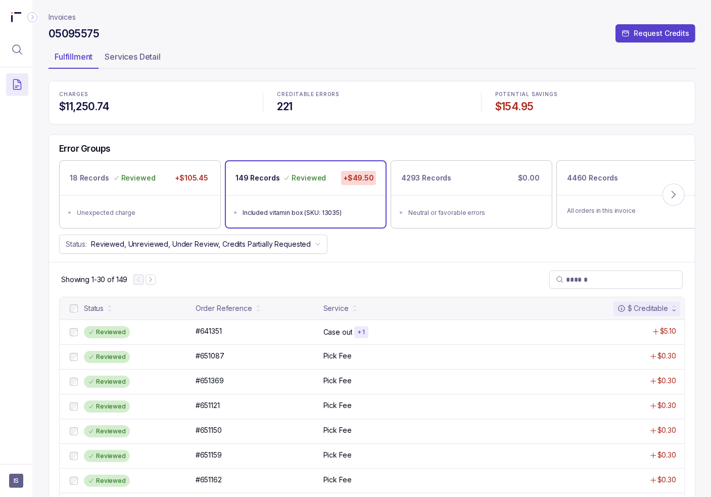
click at [58, 19] on p "Invoices" at bounding box center [62, 17] width 27 height 10
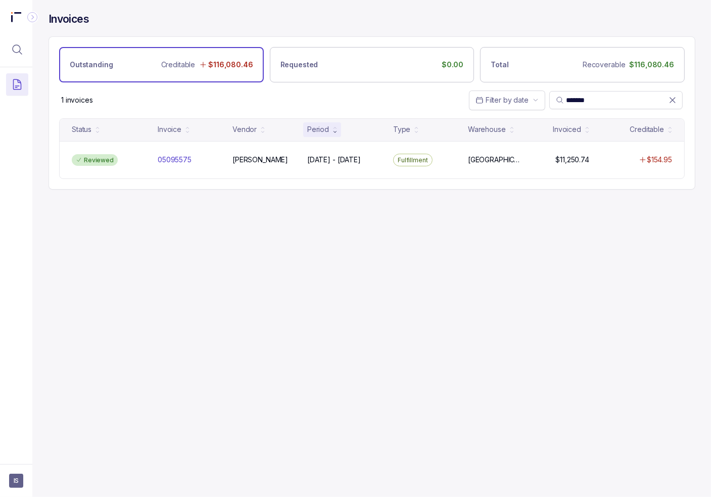
click at [561, 224] on div "Invoices Outstanding Creditable $116,080.46 Requested $0.00 Total Recoverable $…" at bounding box center [367, 248] width 671 height 497
click at [580, 99] on input "*******" at bounding box center [617, 100] width 103 height 10
paste input "search"
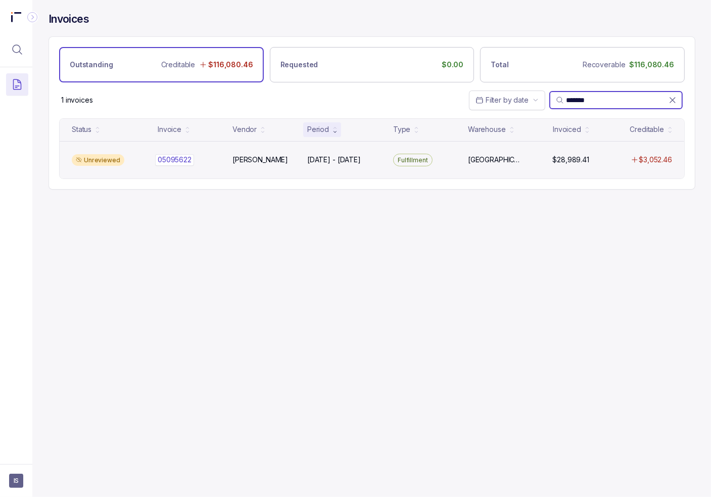
type input "*******"
click at [214, 161] on div "05095622 05095622" at bounding box center [189, 160] width 63 height 10
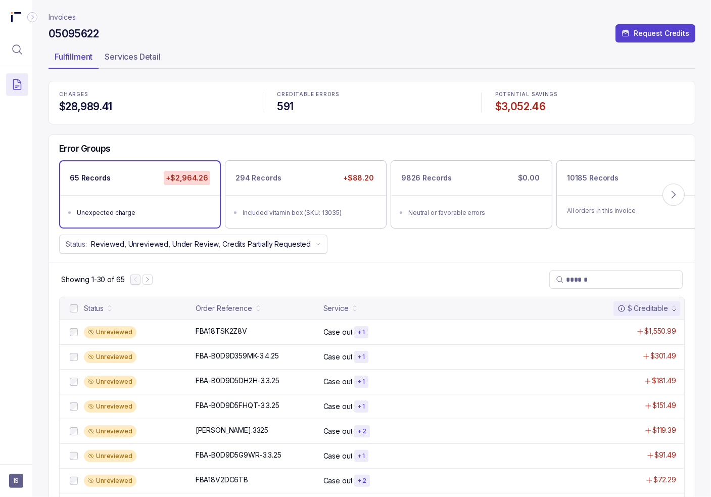
click at [483, 141] on div "Error Groups 65 Records +$2,964.26 Unexpected charge 294 Records +$88.20 Includ…" at bounding box center [372, 198] width 646 height 127
click at [353, 192] on div "294 Records +$88.20" at bounding box center [306, 178] width 160 height 34
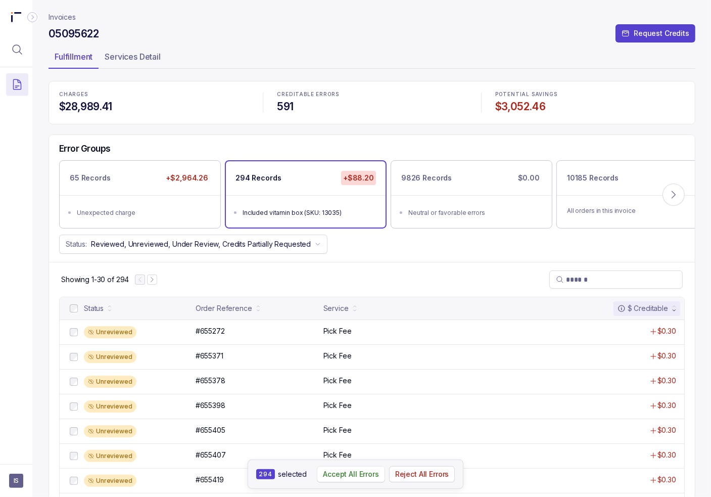
click at [345, 473] on p "Accept All Errors" at bounding box center [351, 474] width 56 height 10
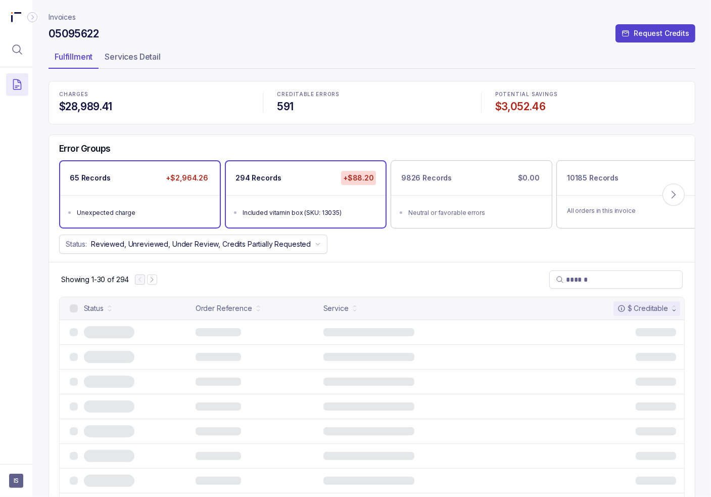
click at [176, 210] on div "Unexpected charge" at bounding box center [143, 213] width 132 height 10
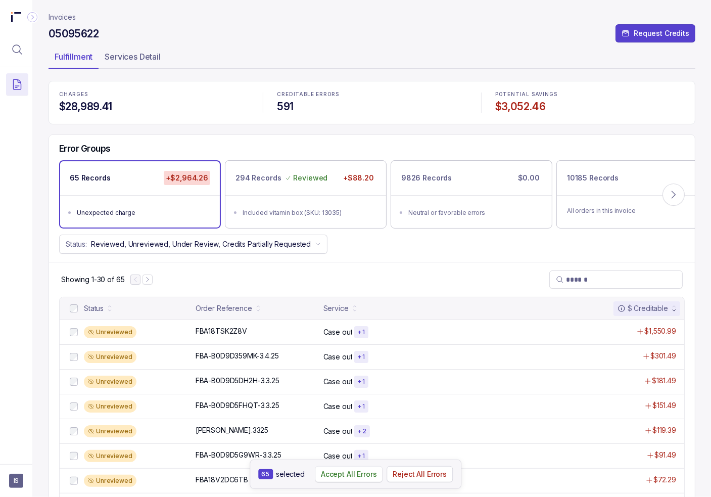
click at [370, 475] on p "Accept All Errors" at bounding box center [349, 474] width 56 height 10
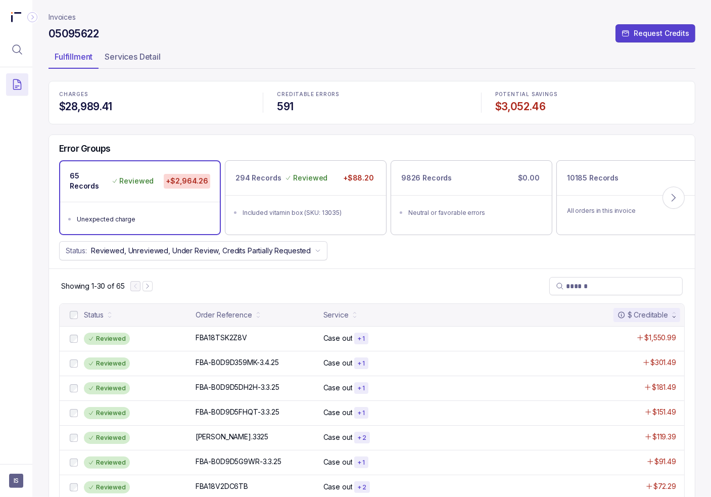
click at [62, 15] on p "Invoices" at bounding box center [62, 17] width 27 height 10
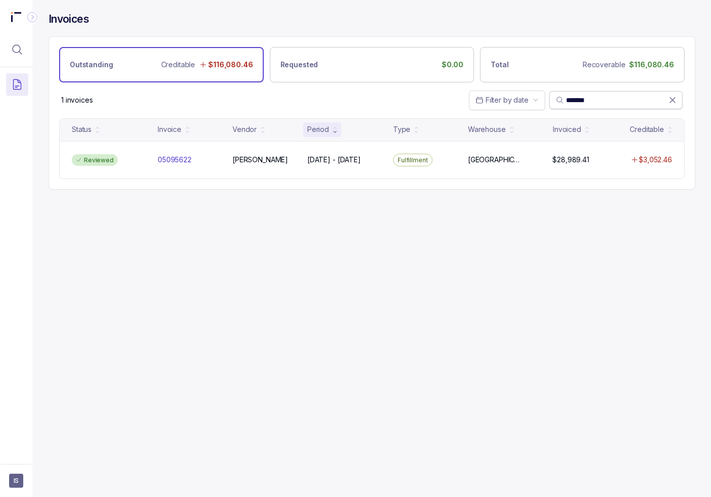
click at [572, 101] on input "*******" at bounding box center [617, 100] width 103 height 10
paste input "search"
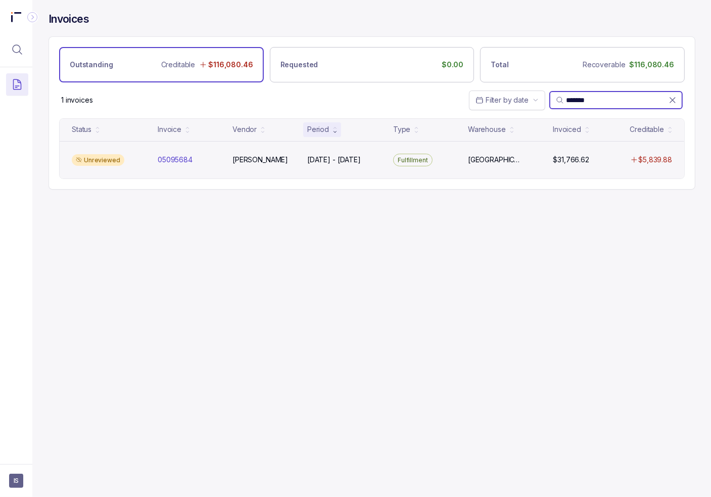
type input "*******"
click at [126, 155] on div "Unreviewed" at bounding box center [109, 160] width 82 height 12
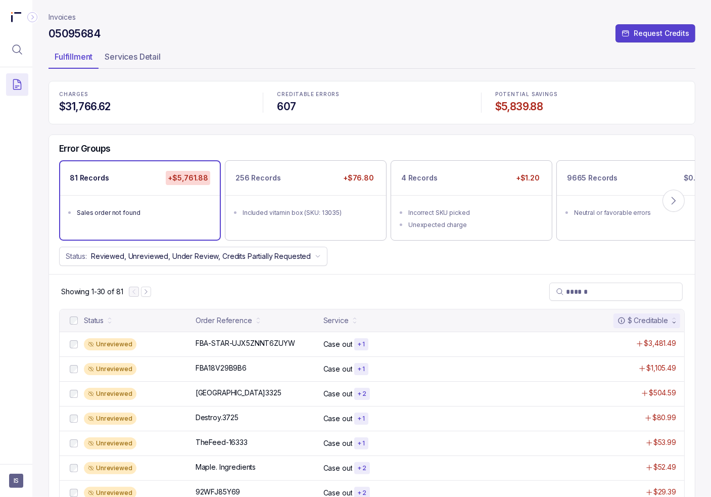
drag, startPoint x: 485, startPoint y: 266, endPoint x: 232, endPoint y: 310, distance: 256.1
click at [484, 266] on div "Error Groups 81 Records +$5,761.88 Sales order not found 256 Records +$76.80 In…" at bounding box center [372, 204] width 646 height 139
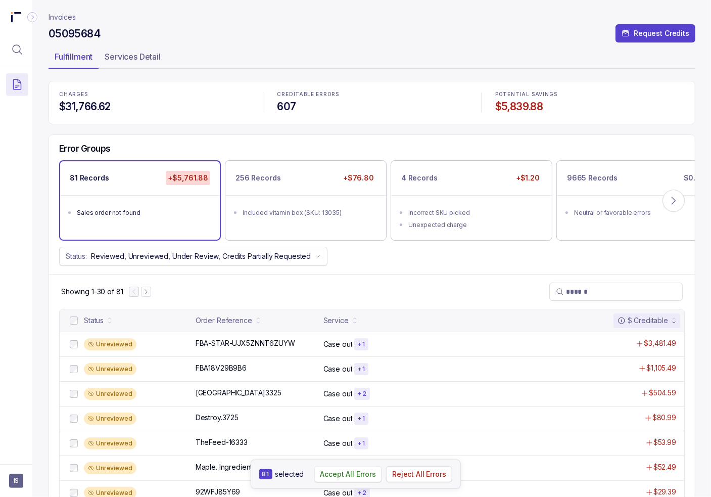
click at [354, 469] on p "Accept All Errors" at bounding box center [348, 474] width 56 height 10
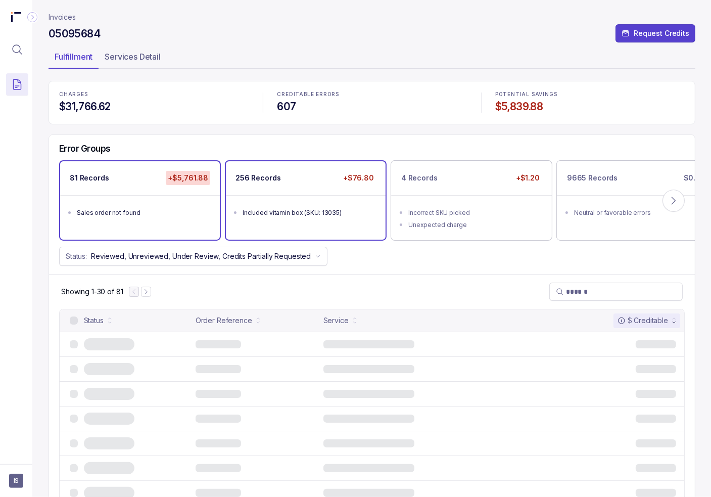
click at [346, 220] on ul "Included vitamin box (SKU: 13035)" at bounding box center [306, 211] width 160 height 32
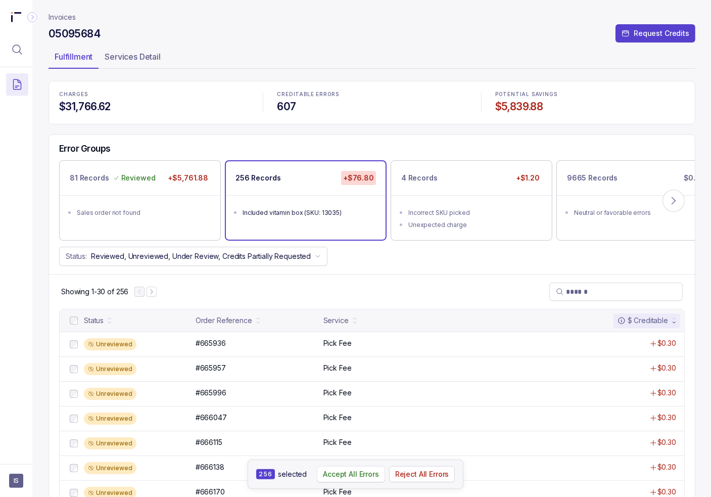
click at [354, 476] on p "Accept All Errors" at bounding box center [351, 474] width 56 height 10
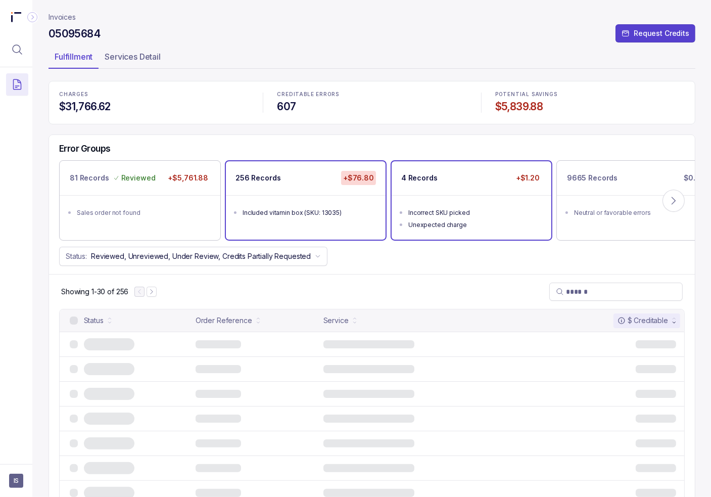
click at [429, 196] on ul "Incorrect SKU picked Unexpected charge" at bounding box center [472, 217] width 160 height 44
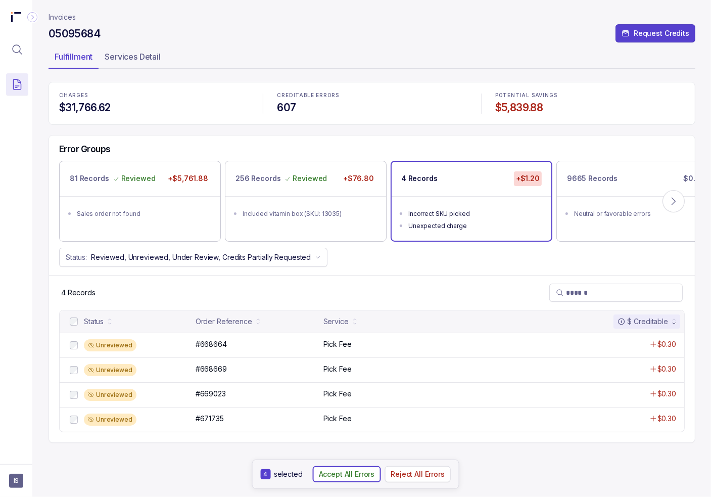
click at [341, 476] on p "Accept All Errors" at bounding box center [347, 474] width 56 height 10
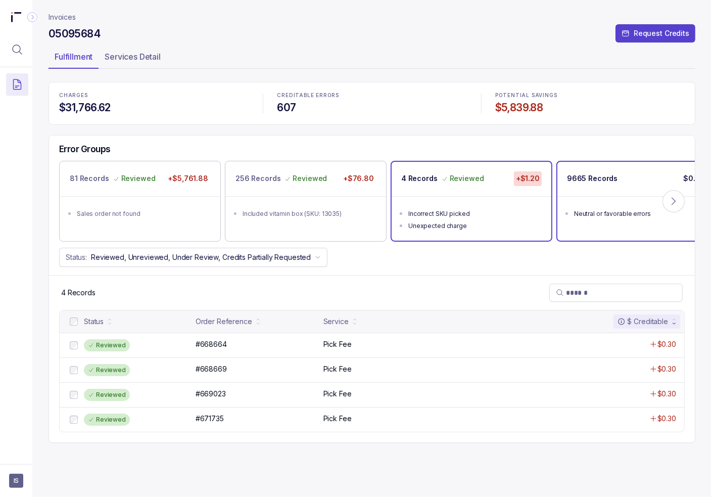
click at [611, 194] on div "9665 Records $0.00" at bounding box center [637, 179] width 160 height 34
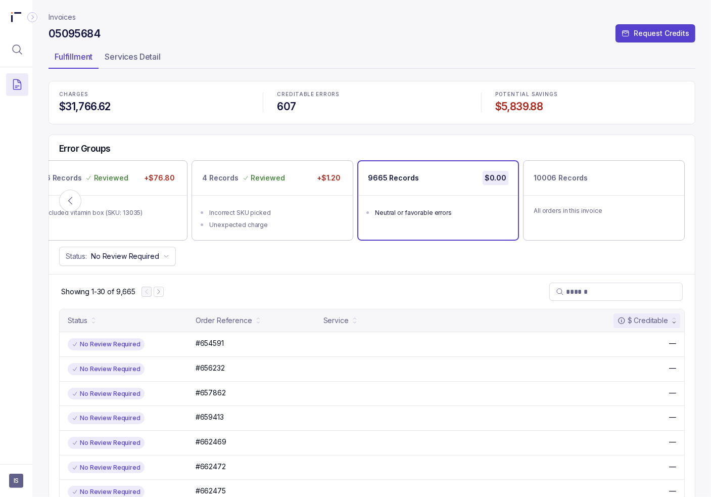
click at [62, 16] on p "Invoices" at bounding box center [62, 17] width 27 height 10
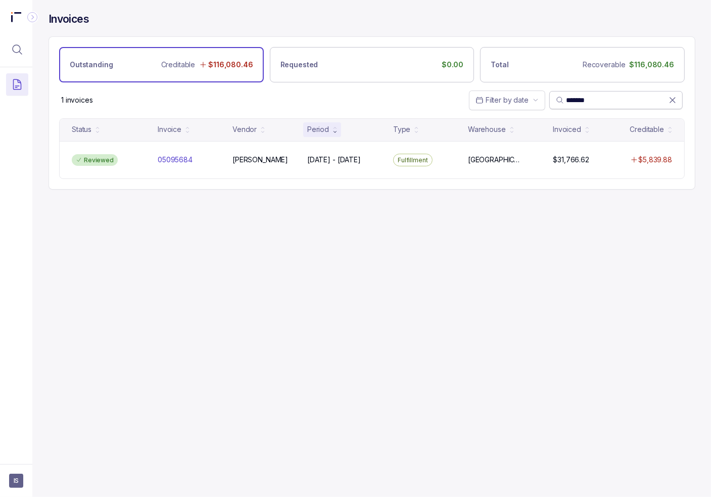
click at [582, 99] on input "*******" at bounding box center [617, 100] width 103 height 10
paste input "search"
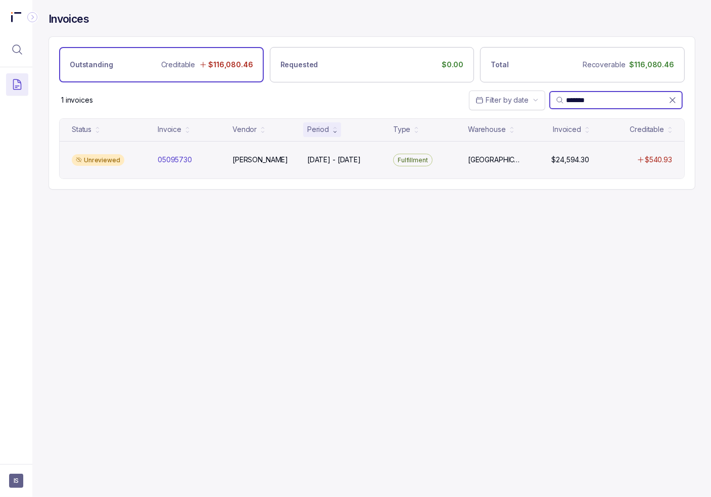
type input "*******"
click at [90, 163] on div "Unreviewed" at bounding box center [98, 160] width 53 height 12
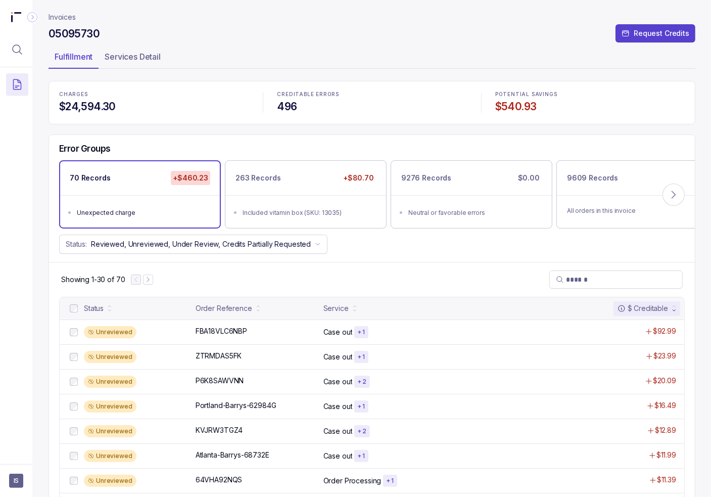
click at [412, 255] on div "Error Groups 70 Records +$460.23 Unexpected charge 263 Records +$80.70 Included…" at bounding box center [372, 198] width 646 height 127
click at [340, 481] on button "Accept All Errors" at bounding box center [349, 474] width 68 height 16
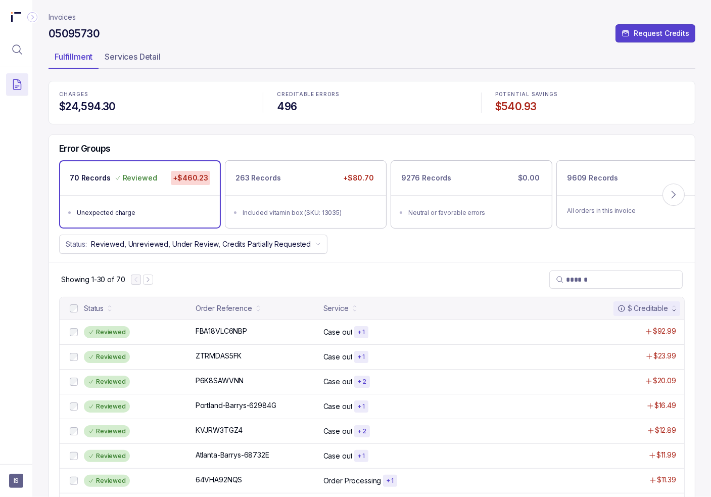
click at [318, 208] on div "Included vitamin box (SKU: 13035)" at bounding box center [309, 213] width 132 height 10
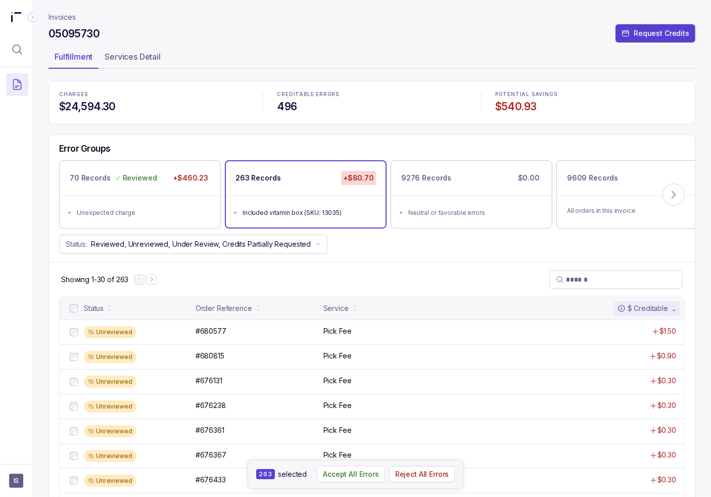
click at [361, 475] on p "Accept All Errors" at bounding box center [351, 474] width 56 height 10
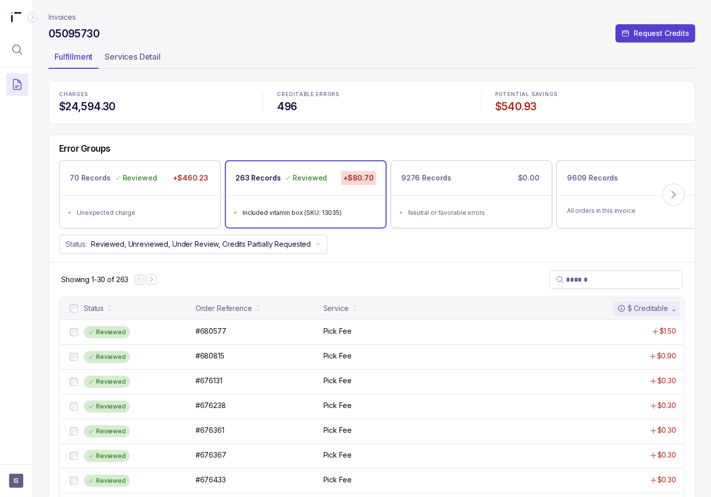
click at [71, 20] on p "Invoices" at bounding box center [62, 17] width 27 height 10
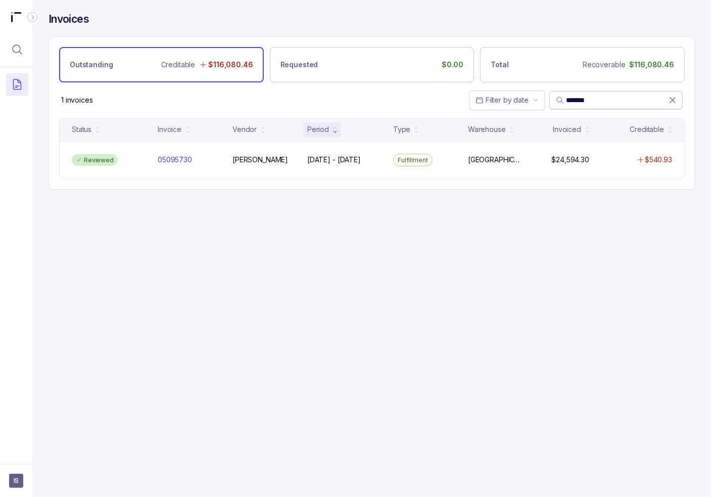
click at [573, 95] on input "*******" at bounding box center [617, 100] width 103 height 10
paste input "search"
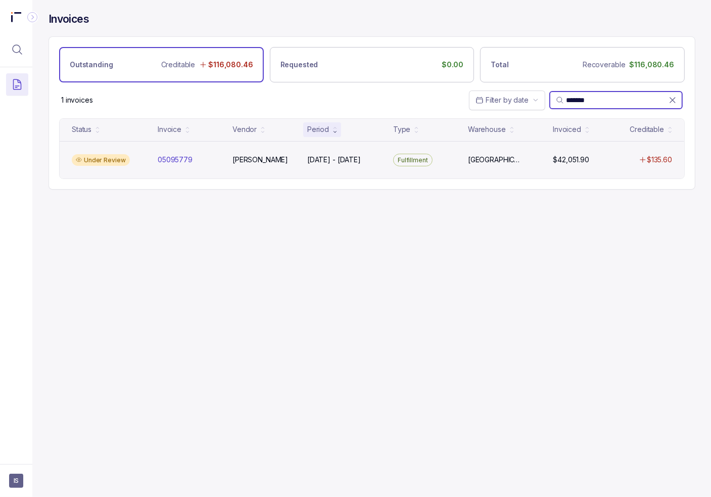
type input "*******"
click at [155, 167] on div "Under Review 05095779 05095779 [PERSON_NAME] [DATE] - [DATE] [DATE] - [DATE] Fu…" at bounding box center [372, 160] width 625 height 38
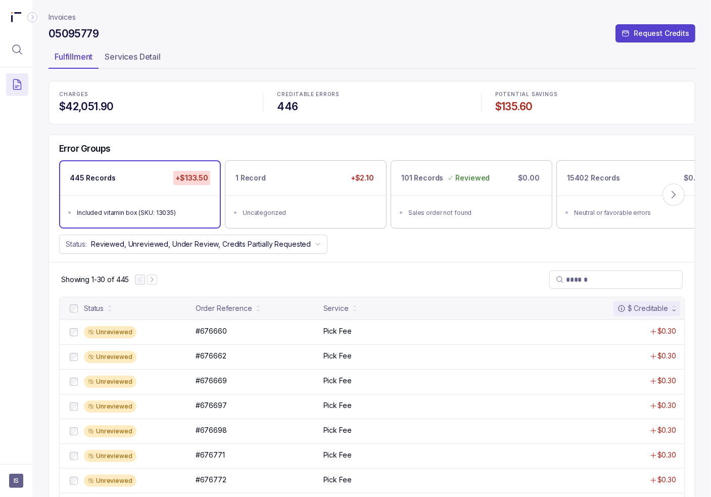
drag, startPoint x: 507, startPoint y: 256, endPoint x: 365, endPoint y: 296, distance: 147.5
click at [506, 256] on div "Error Groups 445 Records +$133.50 Included vitamin box (SKU: 13035) 1 Record +$…" at bounding box center [372, 198] width 646 height 127
click at [362, 473] on p "Accept All Errors" at bounding box center [351, 474] width 56 height 10
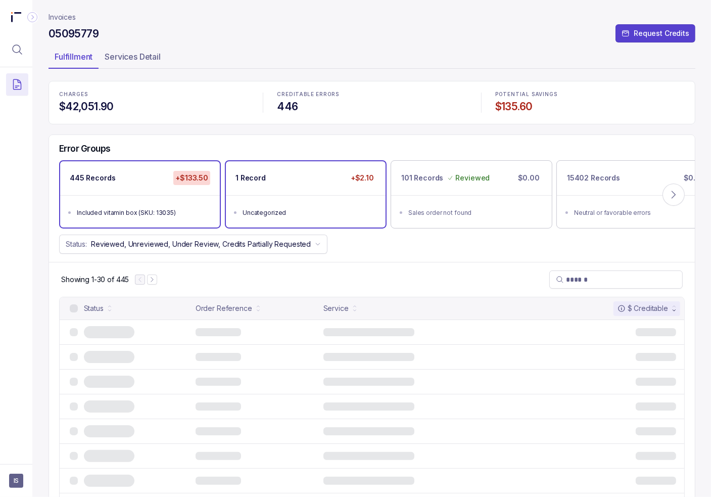
drag, startPoint x: 341, startPoint y: 180, endPoint x: 319, endPoint y: 200, distance: 28.6
click at [341, 180] on div "1 Record +$2.10" at bounding box center [306, 178] width 160 height 34
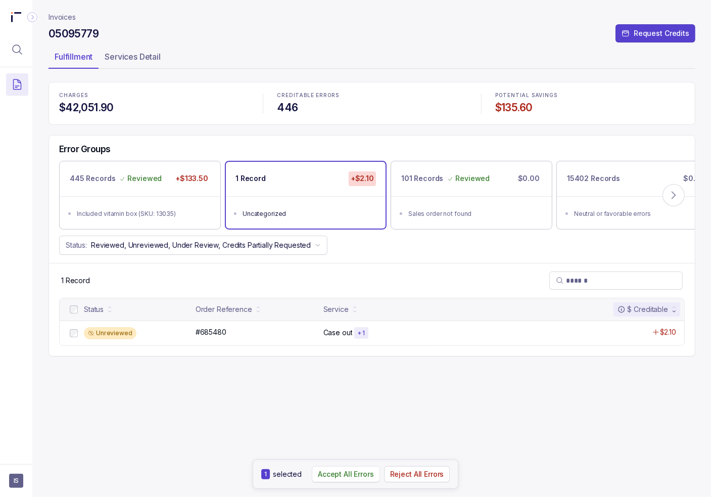
click at [359, 473] on p "Accept All Errors" at bounding box center [346, 474] width 56 height 10
click at [670, 194] on icon at bounding box center [674, 195] width 10 height 10
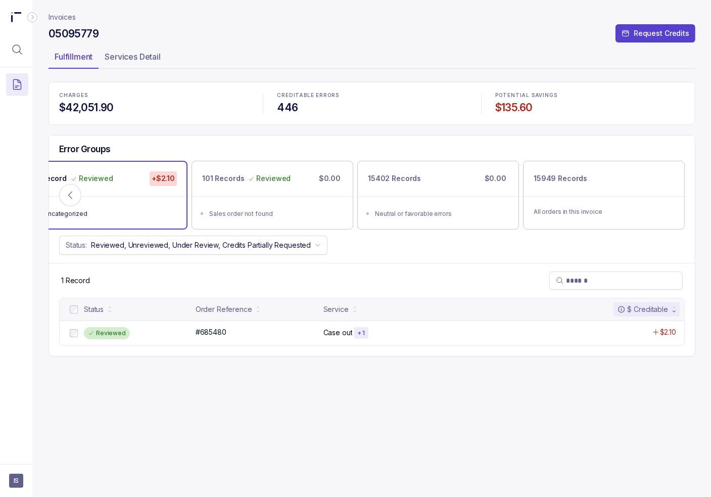
drag, startPoint x: 64, startPoint y: 15, endPoint x: 201, endPoint y: 43, distance: 139.9
click at [64, 15] on p "Invoices" at bounding box center [62, 17] width 27 height 10
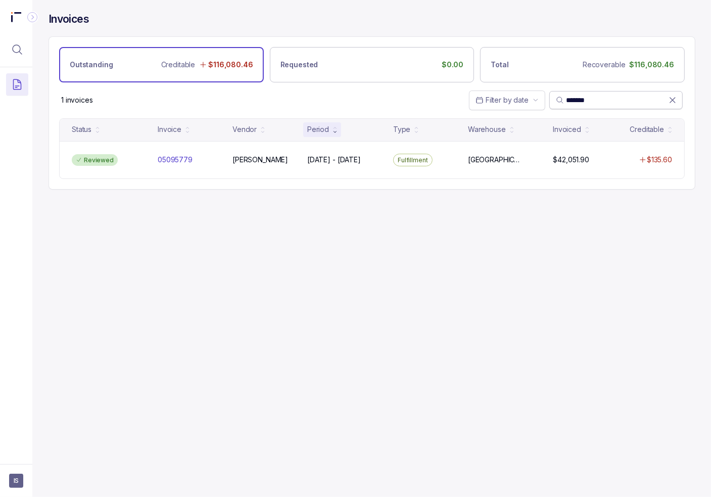
click at [575, 104] on input "*******" at bounding box center [617, 100] width 103 height 10
click at [575, 103] on input "*******" at bounding box center [617, 100] width 103 height 10
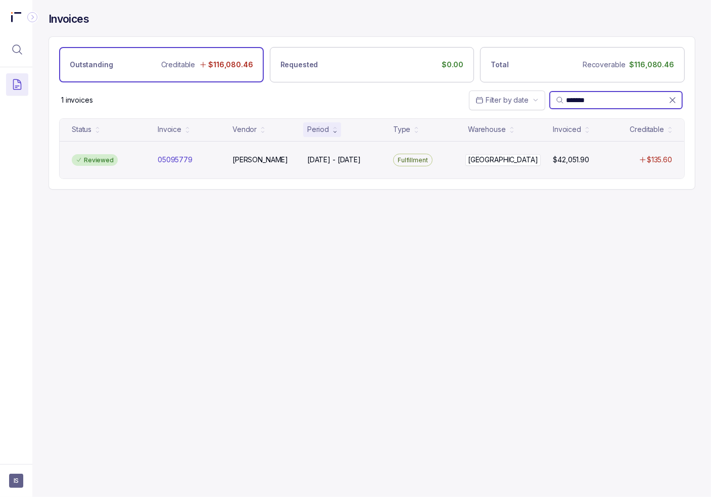
paste input "search"
type input "*******"
click at [146, 141] on div "Under Review 05095965 05095965 [PERSON_NAME] [DATE] - [DATE] [DATE] - [DATE] Fu…" at bounding box center [372, 160] width 625 height 38
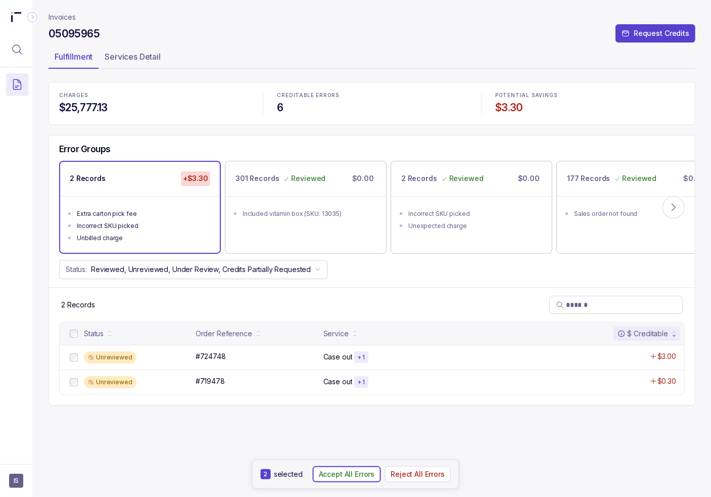
click at [339, 473] on p "Accept All Errors" at bounding box center [347, 474] width 56 height 10
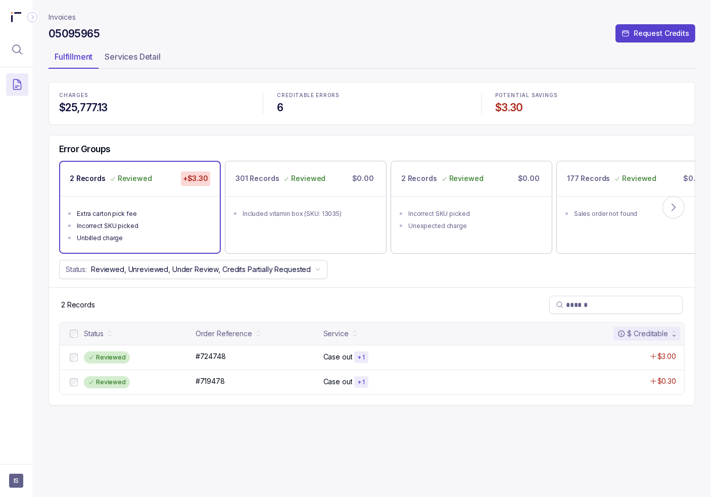
drag, startPoint x: 405, startPoint y: 262, endPoint x: 390, endPoint y: 257, distance: 16.0
click at [398, 260] on div "Status: Reviewed, Unreviewed, Under Review, Credits Partially Requested" at bounding box center [372, 269] width 646 height 19
click at [70, 17] on p "Invoices" at bounding box center [62, 17] width 27 height 10
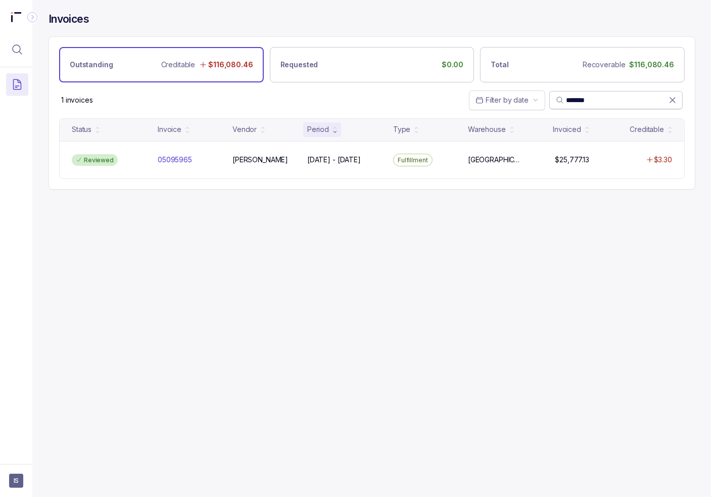
click at [591, 98] on input "*******" at bounding box center [617, 100] width 103 height 10
paste input "search"
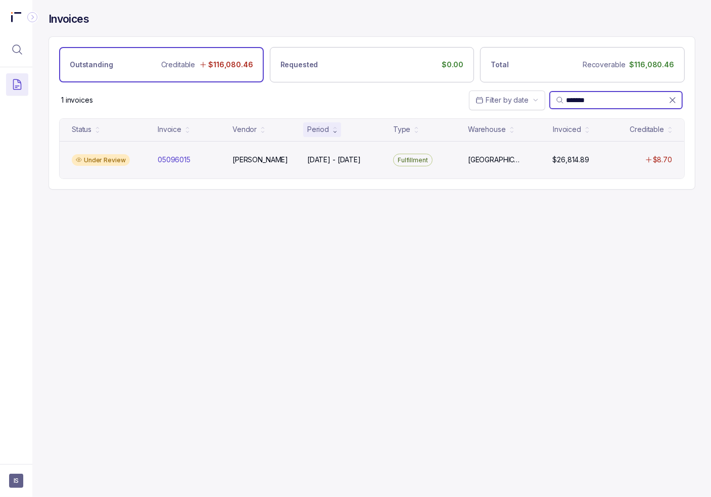
type input "*******"
click at [135, 161] on div "Under Review" at bounding box center [109, 160] width 82 height 12
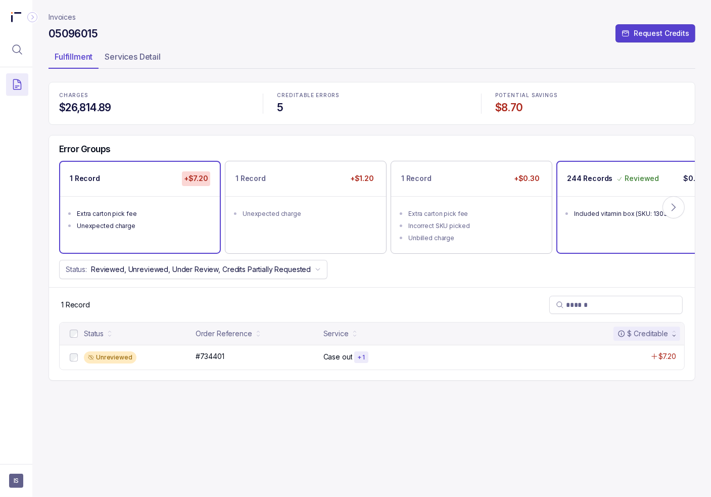
click at [585, 193] on div "244 Records Reviewed $0.00" at bounding box center [637, 179] width 160 height 34
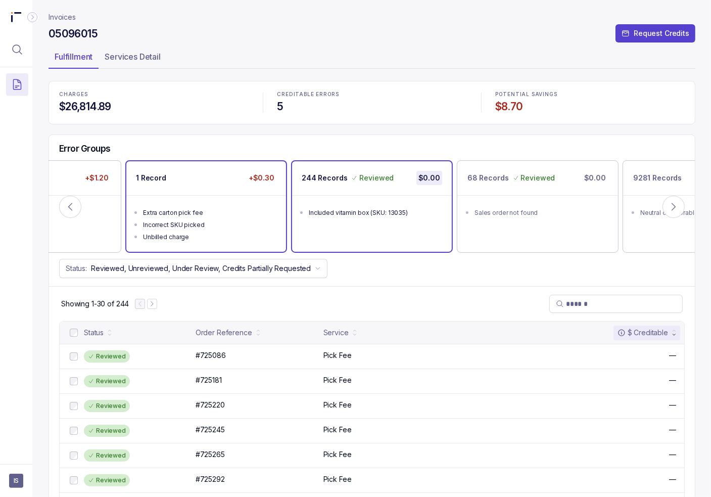
click at [226, 206] on li "Extra carton pick fee" at bounding box center [213, 212] width 140 height 12
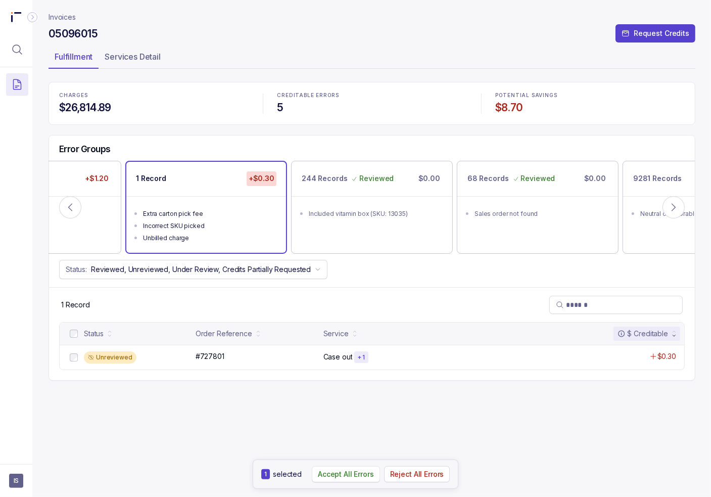
click at [336, 472] on p "Accept All Errors" at bounding box center [346, 474] width 56 height 10
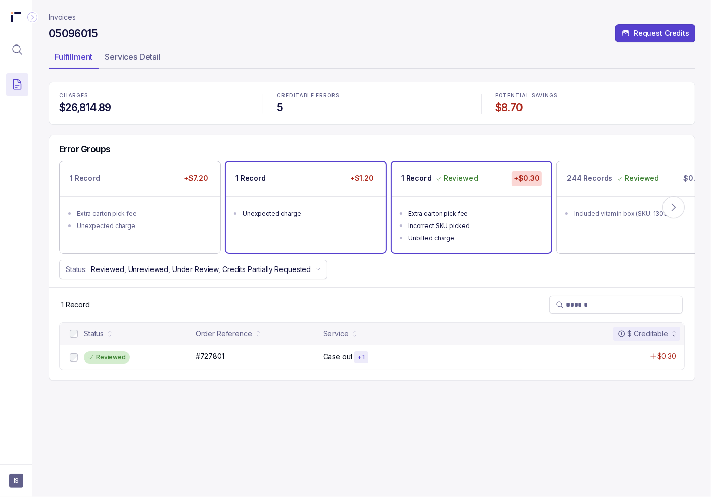
click at [317, 205] on ul "Unexpected charge" at bounding box center [306, 212] width 160 height 32
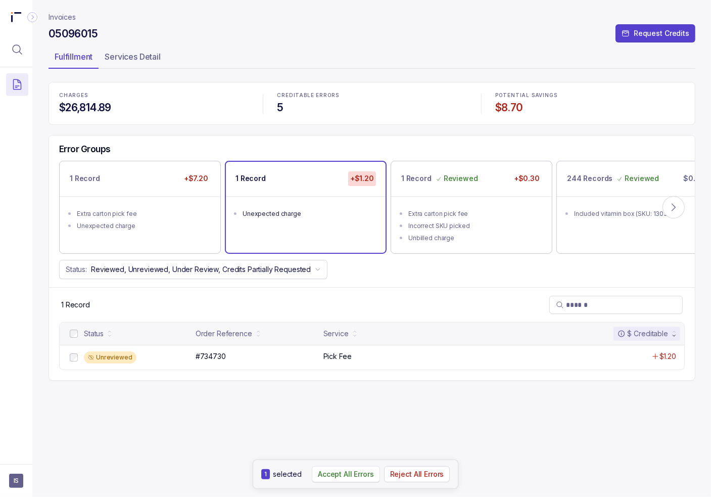
click at [352, 478] on p "Accept All Errors" at bounding box center [346, 474] width 56 height 10
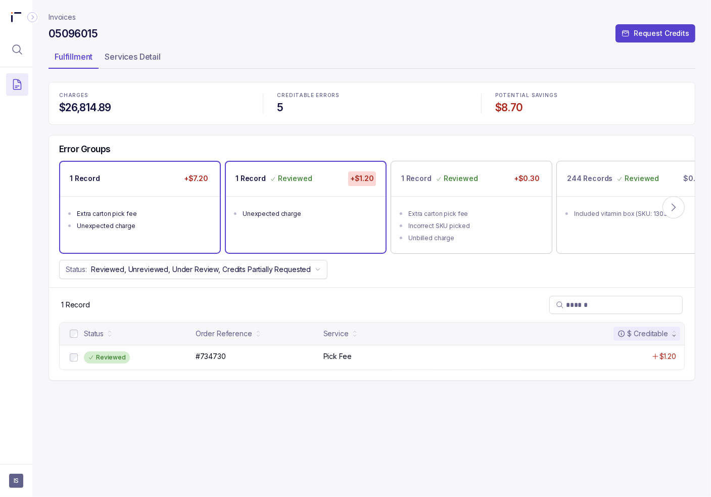
click at [157, 200] on ul "Extra carton pick fee Unexpected charge" at bounding box center [140, 218] width 160 height 44
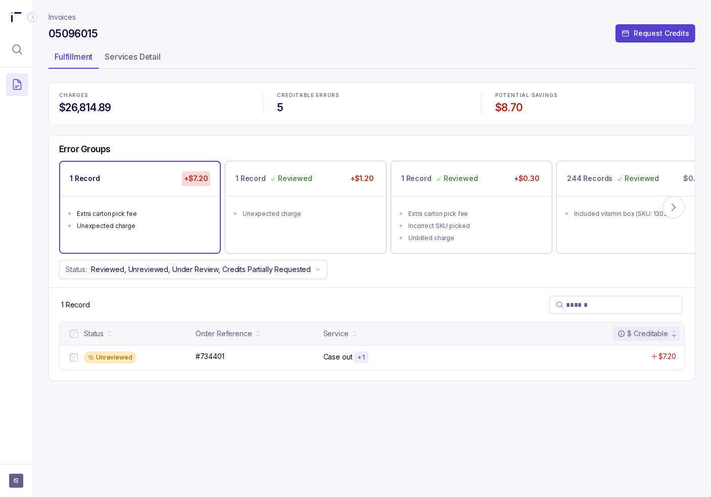
click at [75, 337] on div at bounding box center [74, 333] width 12 height 12
click at [359, 474] on p "Accept All Errors" at bounding box center [346, 474] width 56 height 10
click at [676, 203] on icon at bounding box center [674, 207] width 10 height 10
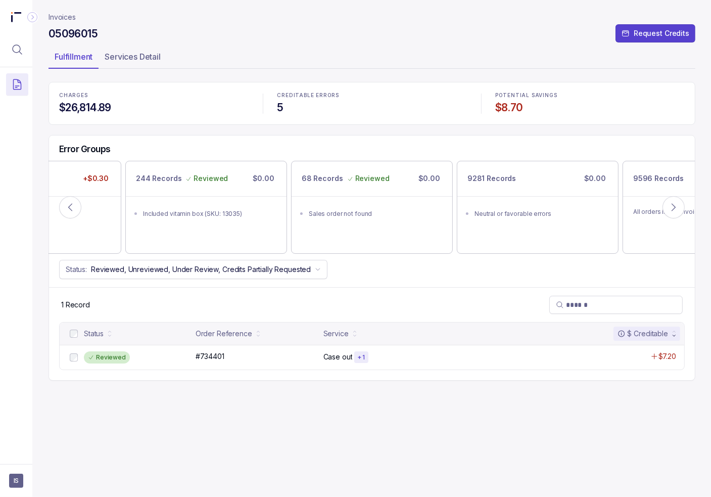
click at [50, 15] on p "Invoices" at bounding box center [62, 17] width 27 height 10
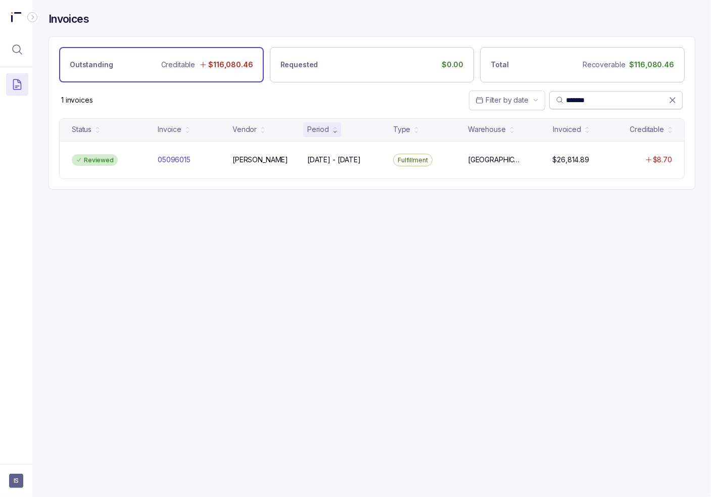
click at [574, 105] on input "*******" at bounding box center [617, 100] width 103 height 10
drag, startPoint x: 672, startPoint y: 97, endPoint x: 623, endPoint y: 106, distance: 50.5
click at [672, 97] on icon at bounding box center [673, 100] width 10 height 10
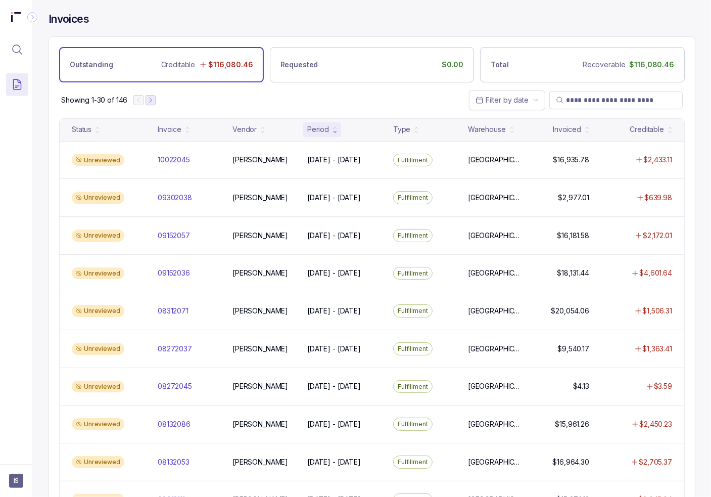
click at [151, 98] on icon "Next Page" at bounding box center [150, 100] width 7 height 7
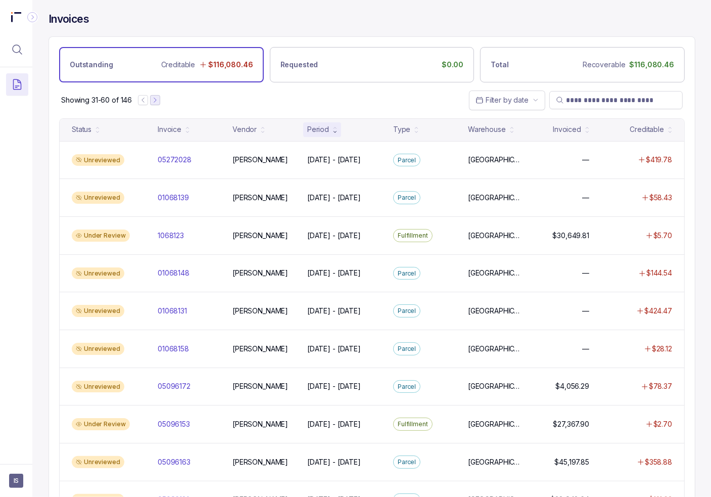
click at [154, 97] on icon "Next Page" at bounding box center [155, 100] width 7 height 7
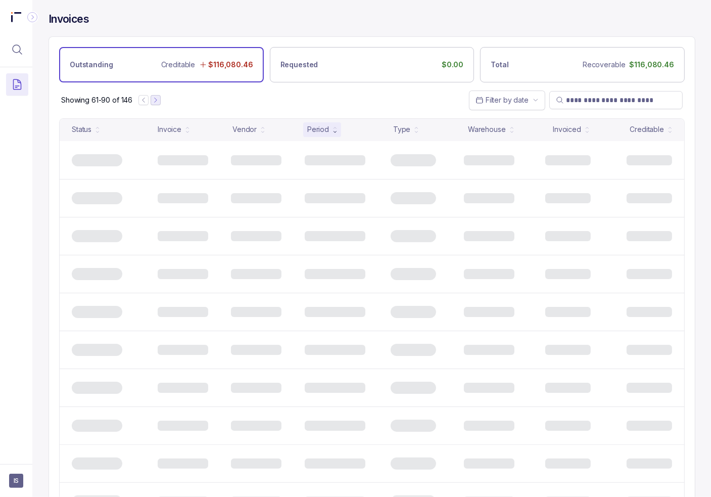
click at [154, 97] on icon "Next Page" at bounding box center [155, 100] width 7 height 7
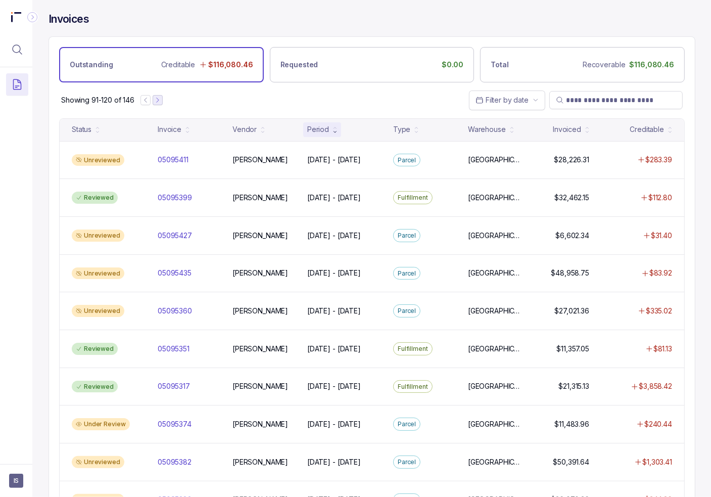
click at [158, 98] on icon "Next Page" at bounding box center [157, 100] width 7 height 7
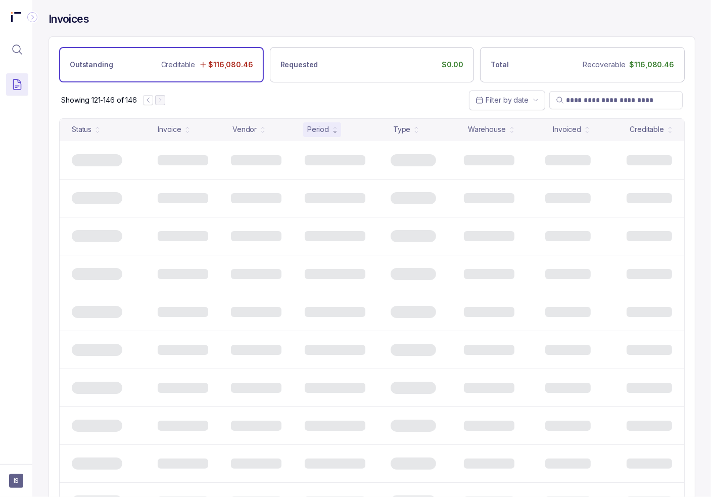
click at [158, 98] on div at bounding box center [154, 100] width 22 height 10
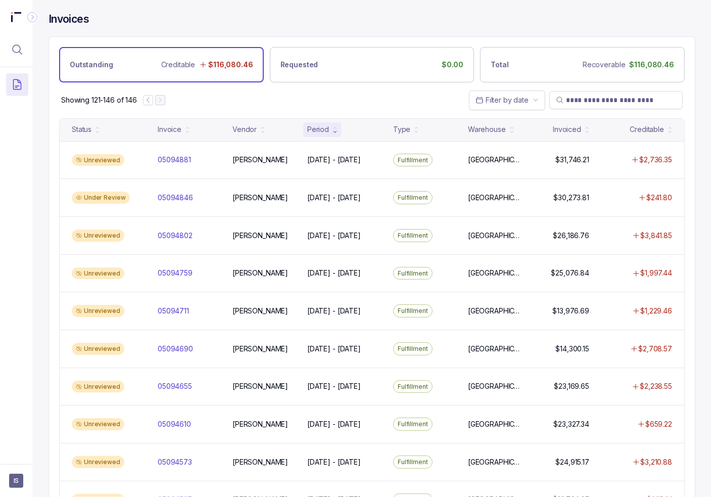
click at [162, 98] on div at bounding box center [154, 100] width 22 height 10
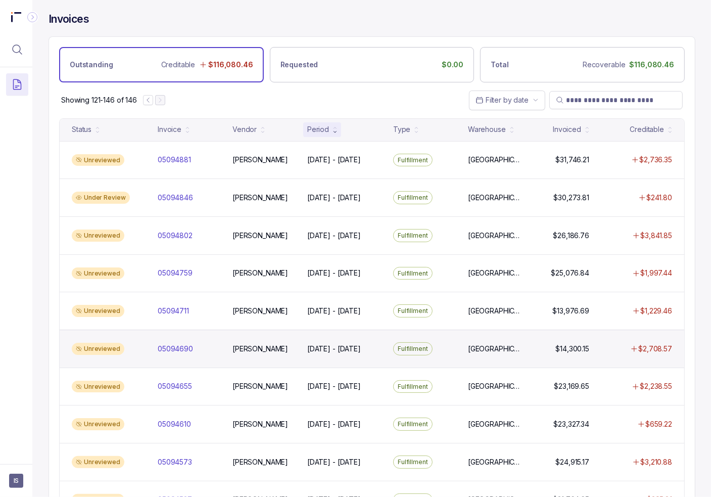
scroll to position [639, 0]
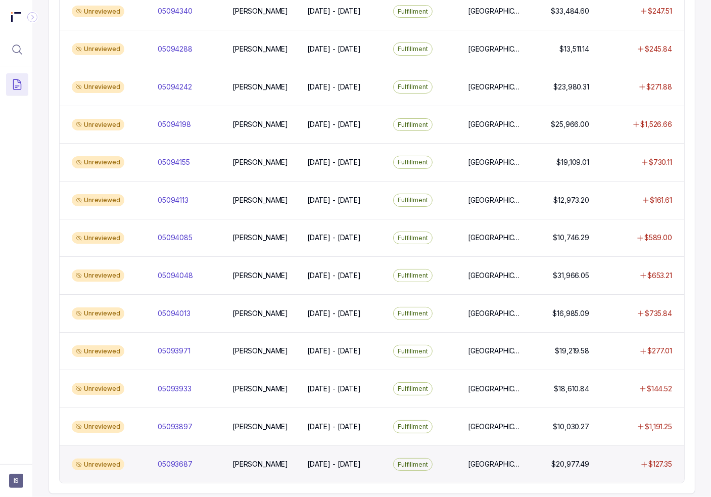
click at [296, 459] on div "[PERSON_NAME]" at bounding box center [263, 464] width 71 height 10
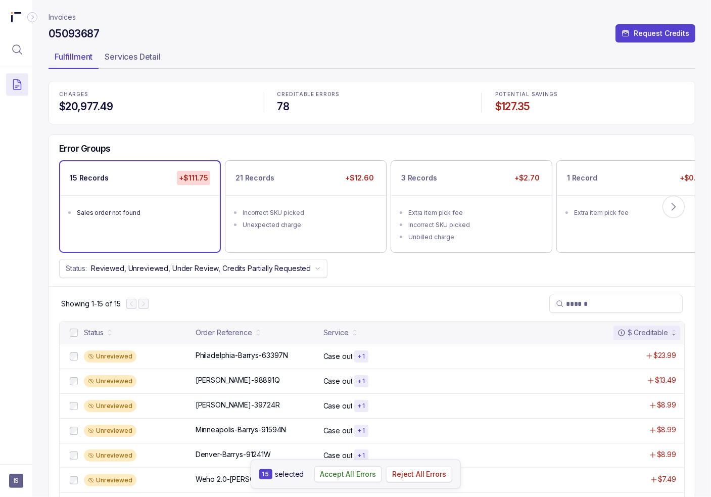
click at [413, 474] on p "Reject All Errors" at bounding box center [419, 474] width 54 height 10
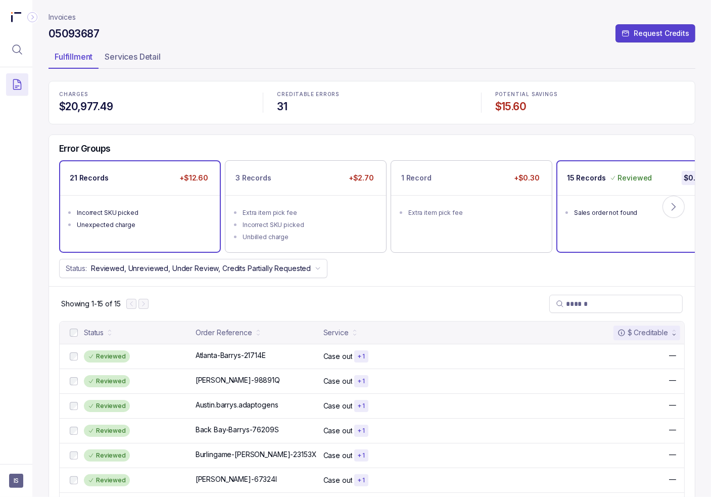
click at [88, 220] on div "Unexpected charge" at bounding box center [143, 225] width 132 height 10
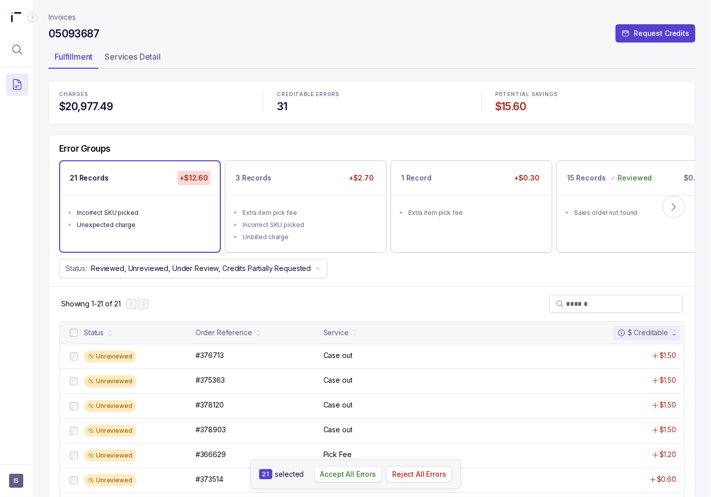
click at [355, 477] on p "Accept All Errors" at bounding box center [348, 474] width 56 height 10
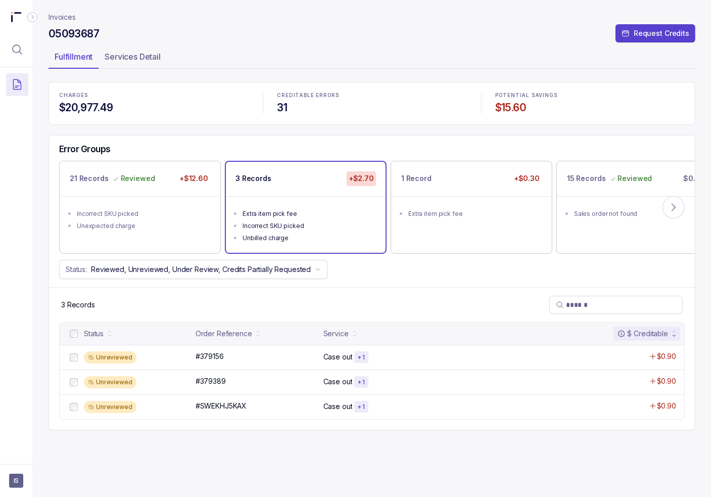
click at [293, 221] on div "Incorrect SKU picked" at bounding box center [309, 226] width 132 height 10
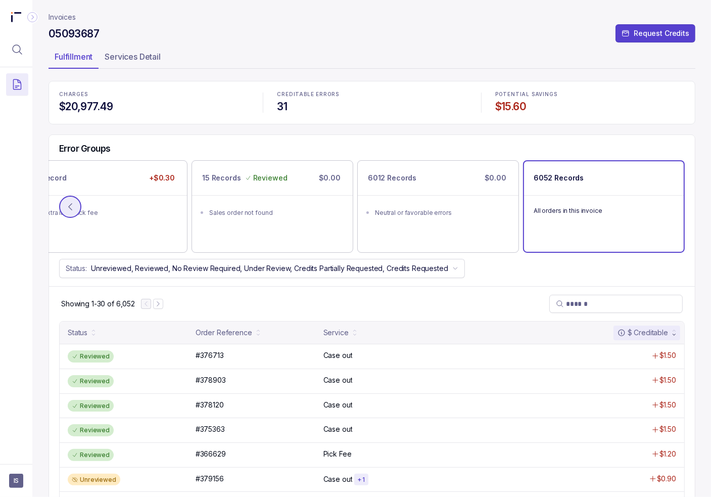
click at [75, 208] on icon at bounding box center [70, 207] width 10 height 10
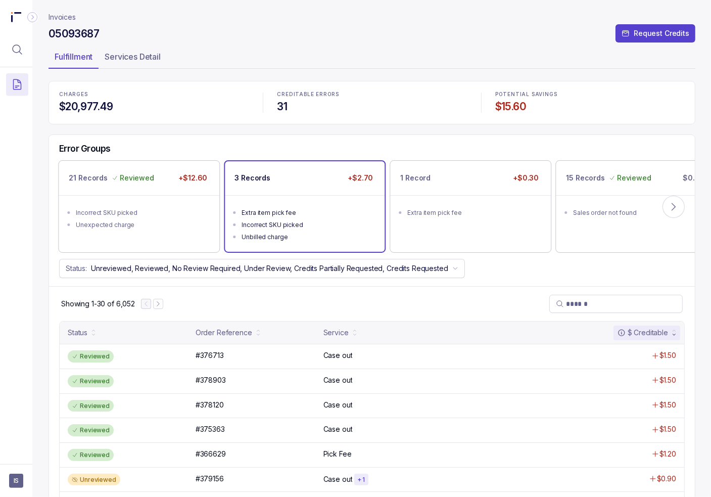
click at [289, 195] on ul "Extra item pick fee Incorrect SKU picked Unbilled charge" at bounding box center [305, 223] width 160 height 57
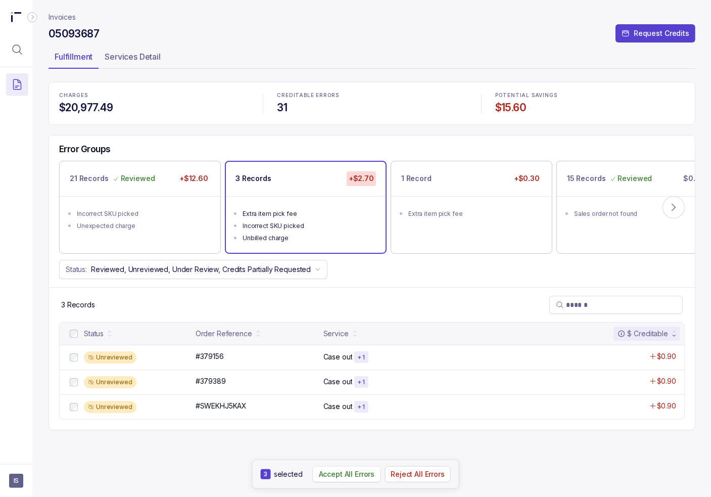
click at [351, 472] on p "Accept All Errors" at bounding box center [347, 474] width 56 height 10
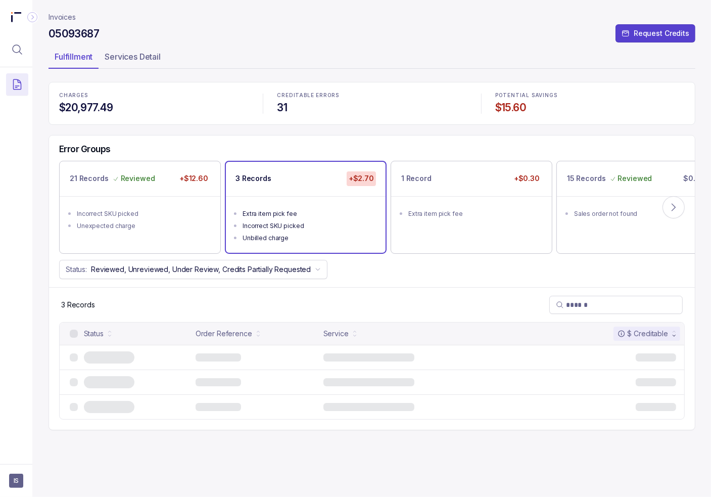
click at [445, 181] on div "CHARGES $20,977.49 CREDITABLE ERRORS 31 POTENTIAL SAVINGS $15.60 Error Groups 2…" at bounding box center [372, 256] width 647 height 348
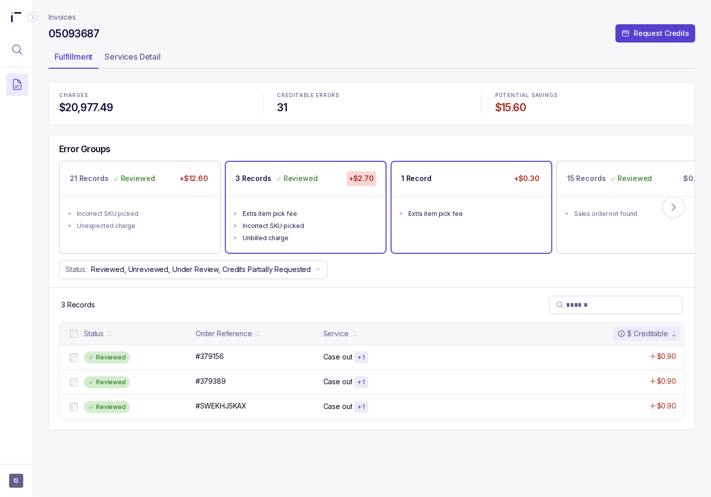
click at [451, 199] on ul "Extra item pick fee" at bounding box center [472, 212] width 160 height 32
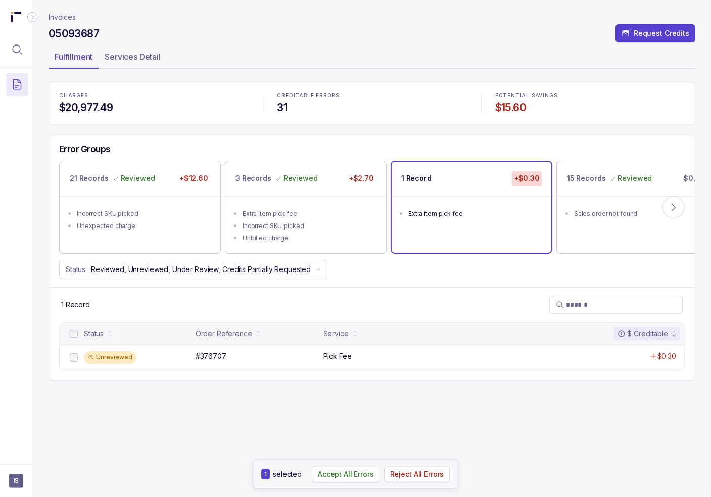
click at [342, 476] on p "Accept All Errors" at bounding box center [346, 474] width 56 height 10
click at [63, 19] on p "Invoices" at bounding box center [62, 17] width 27 height 10
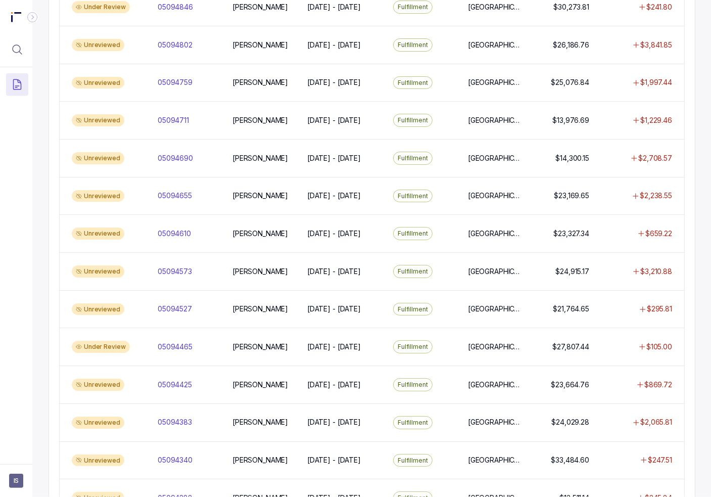
scroll to position [639, 0]
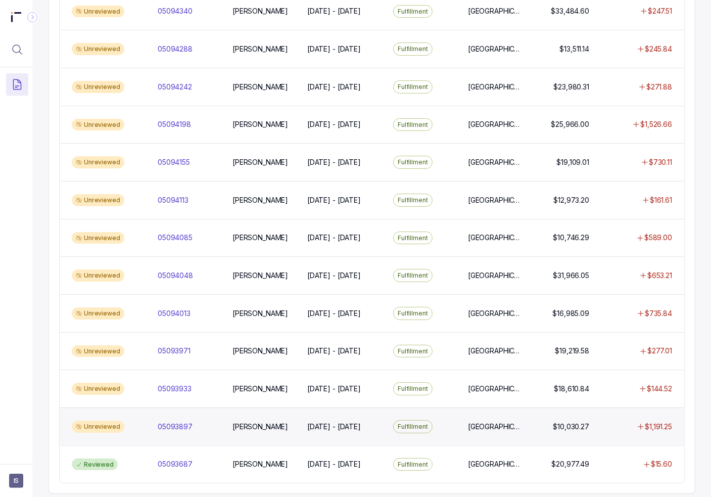
click at [263, 427] on div "Unreviewed 05093897 05093897 [PERSON_NAME] [DATE] - [DATE] [DATE] - [DATE] Fulf…" at bounding box center [372, 426] width 625 height 38
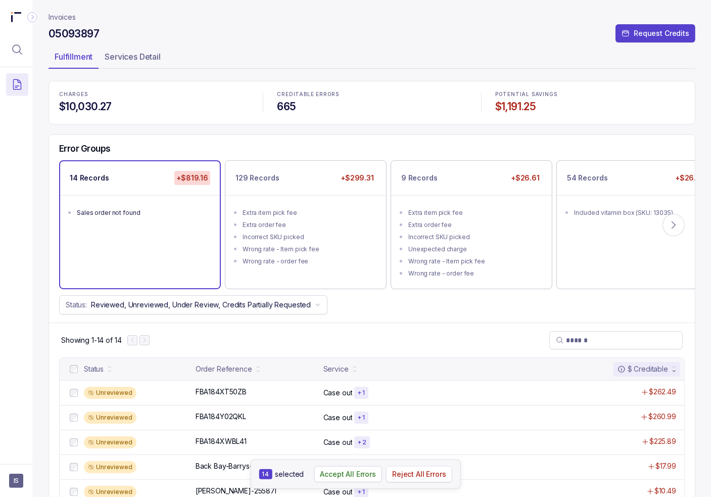
click at [424, 473] on p "Reject All Errors" at bounding box center [419, 474] width 54 height 10
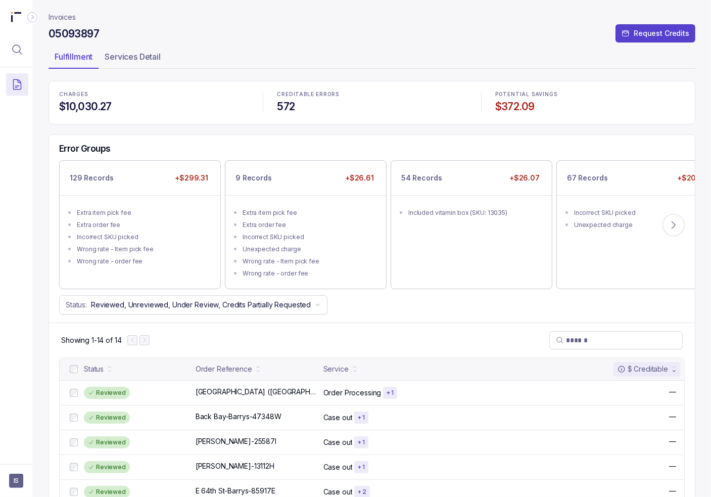
click at [55, 17] on p "Invoices" at bounding box center [62, 17] width 27 height 10
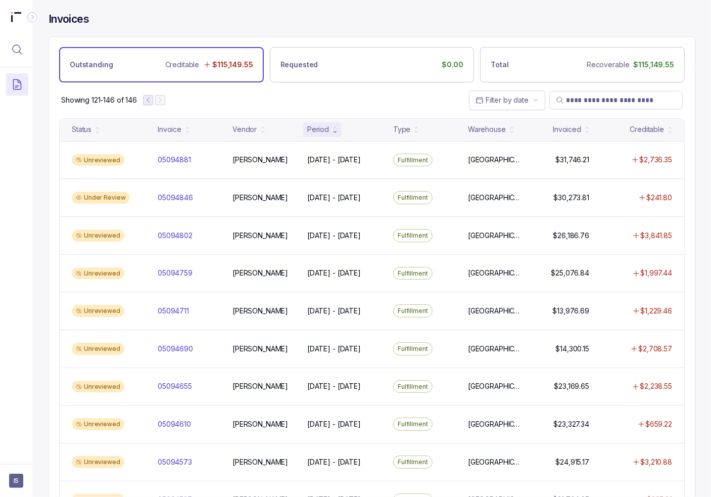
click at [152, 101] on icon "Previous Page" at bounding box center [148, 100] width 7 height 7
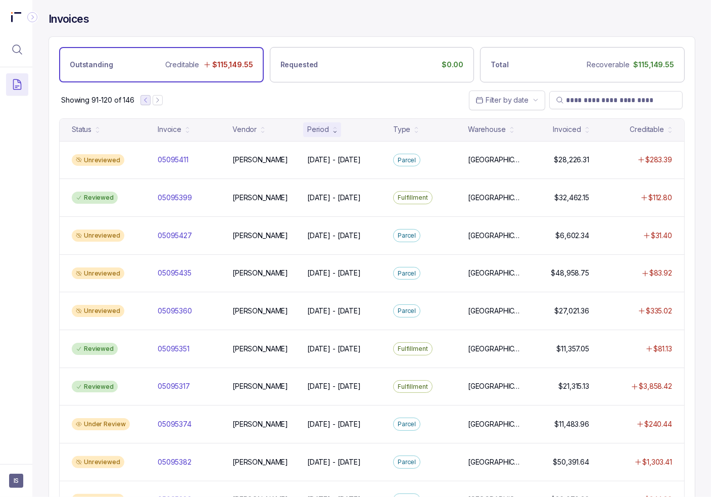
click at [145, 100] on icon "Previous Page" at bounding box center [145, 100] width 7 height 7
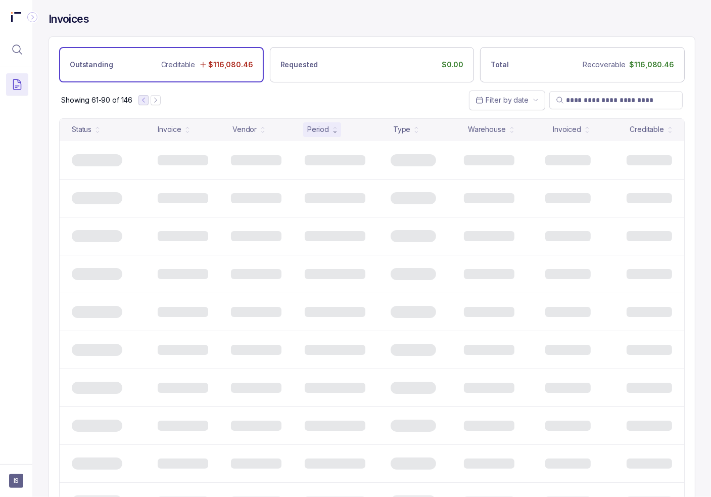
click at [145, 99] on icon "Previous Page" at bounding box center [143, 100] width 7 height 7
click at [145, 99] on icon "Previous Page" at bounding box center [142, 100] width 7 height 7
click at [145, 99] on div at bounding box center [144, 100] width 22 height 10
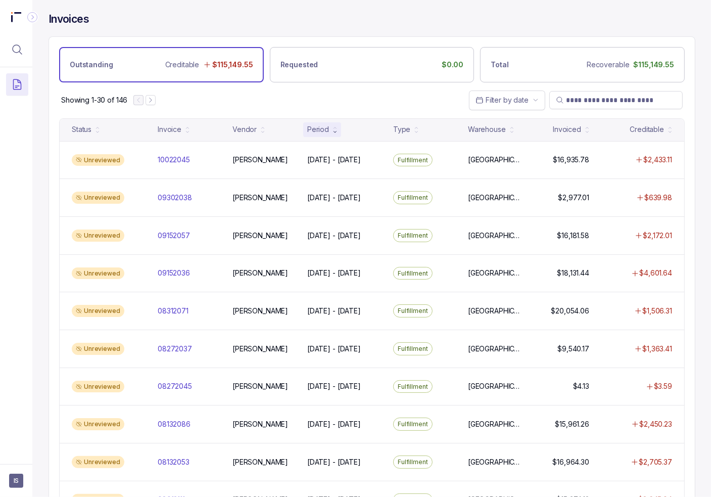
click at [307, 86] on div "Showing 1-30 of 146 Filter by date" at bounding box center [372, 99] width 646 height 35
click at [587, 97] on input "search" at bounding box center [621, 100] width 110 height 10
paste input "*******"
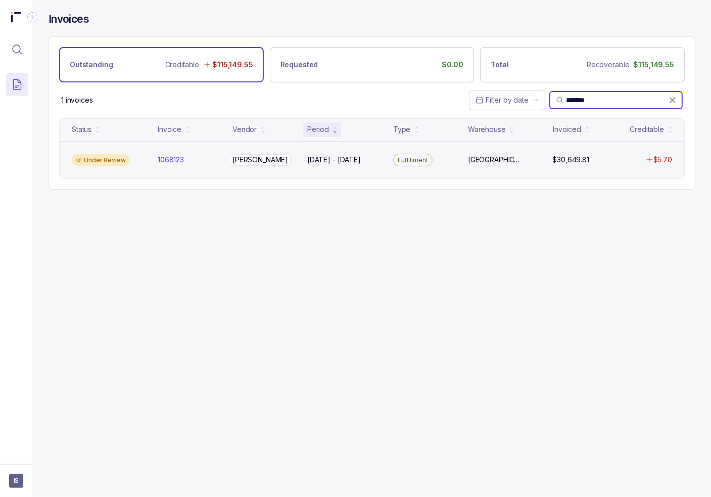
type input "*******"
click at [289, 164] on div "[PERSON_NAME]" at bounding box center [263, 160] width 63 height 10
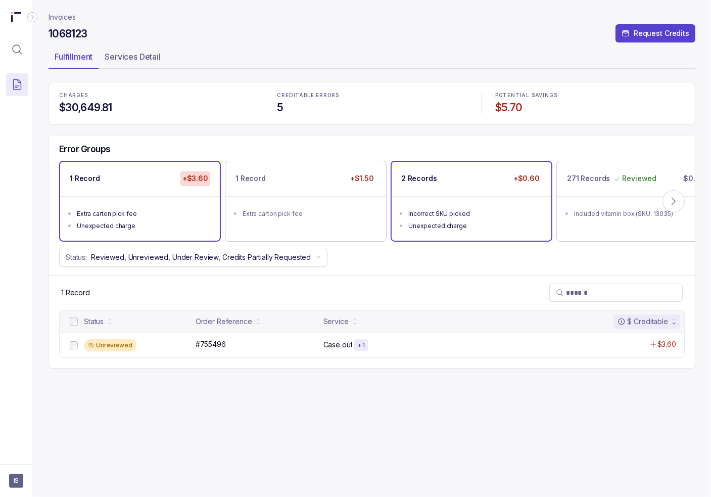
click at [485, 223] on div "Unexpected charge" at bounding box center [474, 226] width 132 height 10
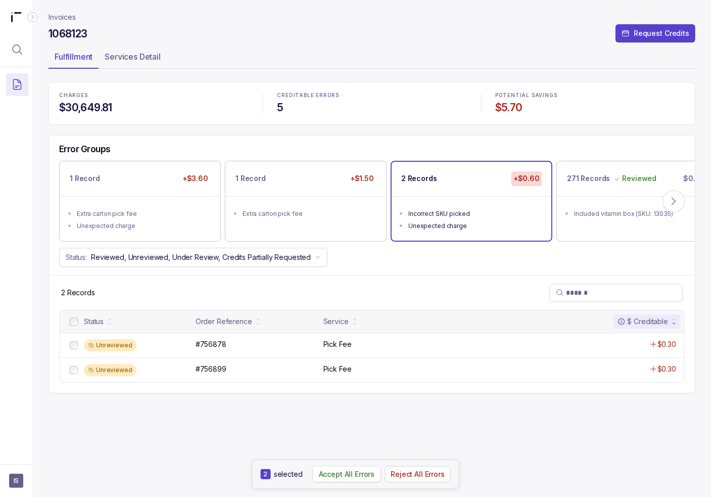
click at [372, 474] on p "Accept All Errors" at bounding box center [347, 474] width 56 height 10
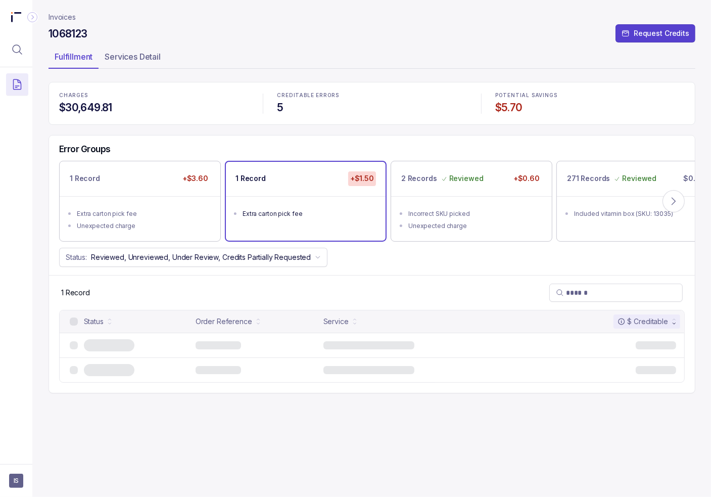
click at [272, 204] on ul "Extra carton pick fee" at bounding box center [306, 212] width 160 height 32
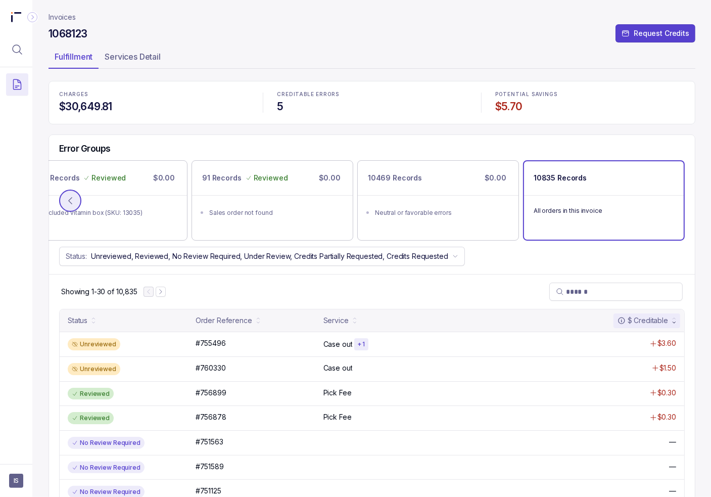
click at [69, 201] on icon at bounding box center [70, 201] width 10 height 10
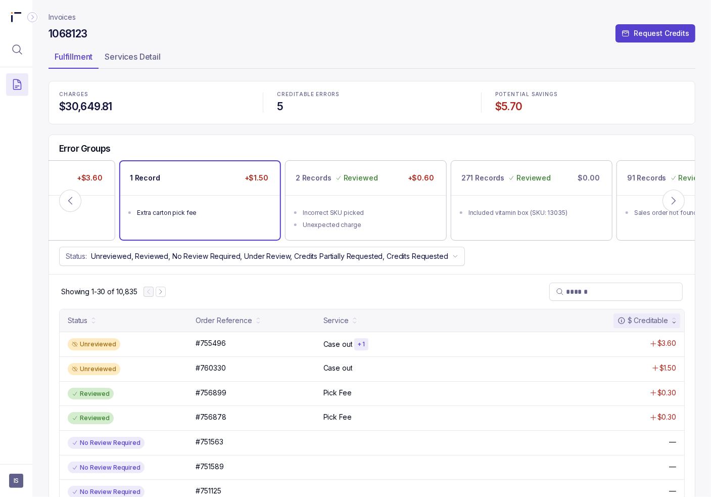
click at [249, 183] on p "+$1.50" at bounding box center [257, 178] width 28 height 14
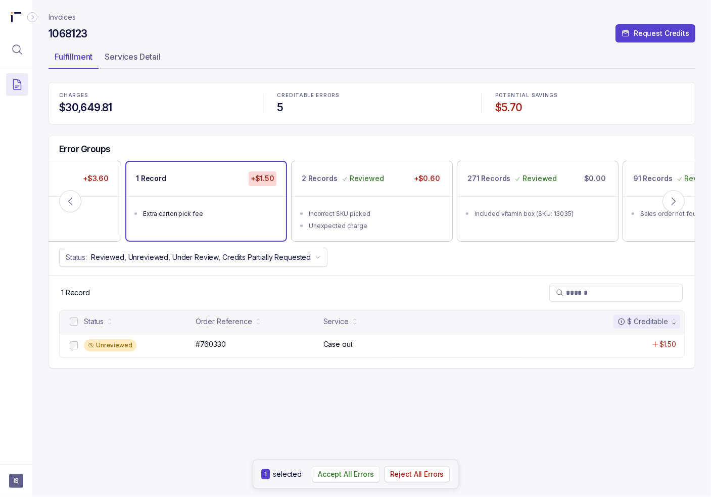
click at [342, 479] on p "Accept All Errors" at bounding box center [346, 474] width 56 height 10
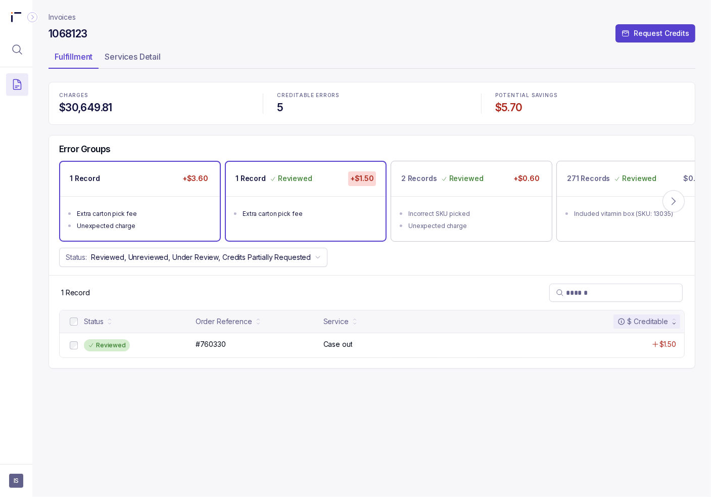
click at [119, 183] on div "1 Record +$3.60" at bounding box center [140, 179] width 160 height 34
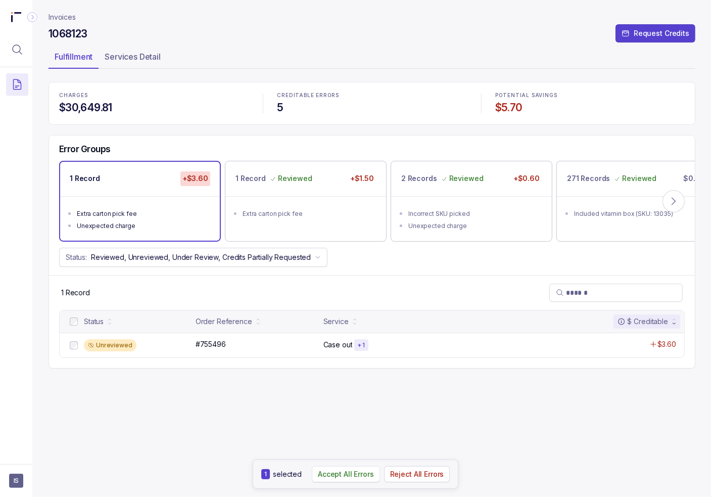
click at [339, 475] on p "Accept All Errors" at bounding box center [346, 474] width 56 height 10
drag, startPoint x: 428, startPoint y: 71, endPoint x: 420, endPoint y: 72, distance: 7.6
click at [428, 71] on header "Invoices 1068123 Request Credits Fulfillment Services Detail" at bounding box center [372, 41] width 647 height 82
click at [71, 19] on p "Invoices" at bounding box center [62, 17] width 27 height 10
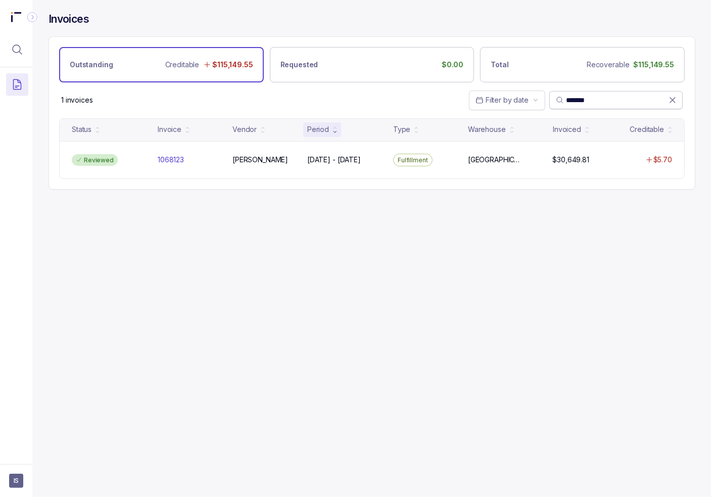
click at [572, 97] on input "*******" at bounding box center [617, 100] width 103 height 10
paste input "search"
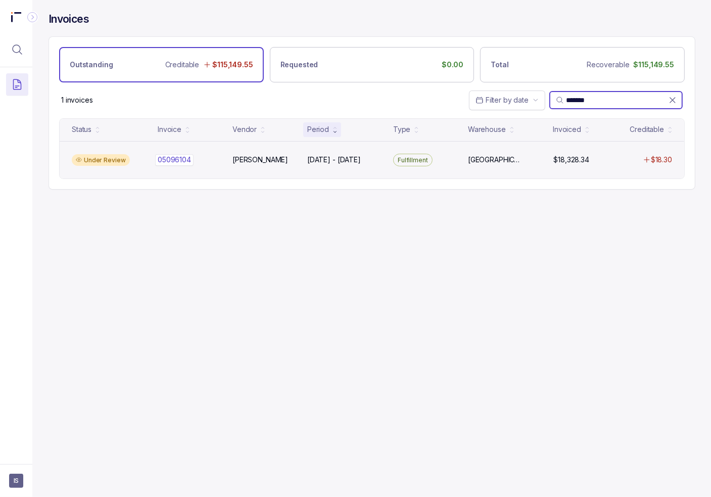
type input "*******"
click at [160, 164] on div "05096104 05096104" at bounding box center [174, 160] width 33 height 10
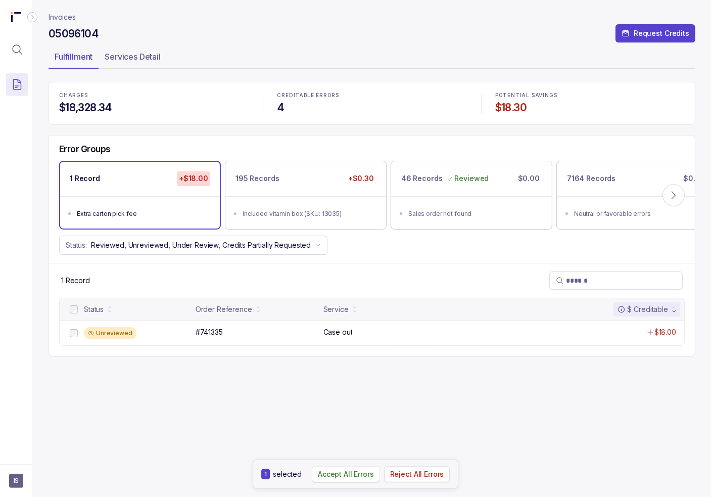
click at [338, 477] on p "Accept All Errors" at bounding box center [346, 474] width 56 height 10
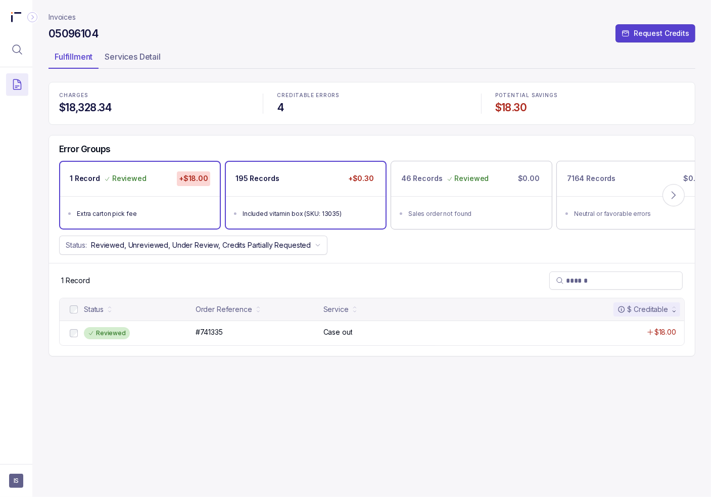
click at [276, 200] on ul "Included vitamin box (SKU: 13035)" at bounding box center [306, 212] width 160 height 32
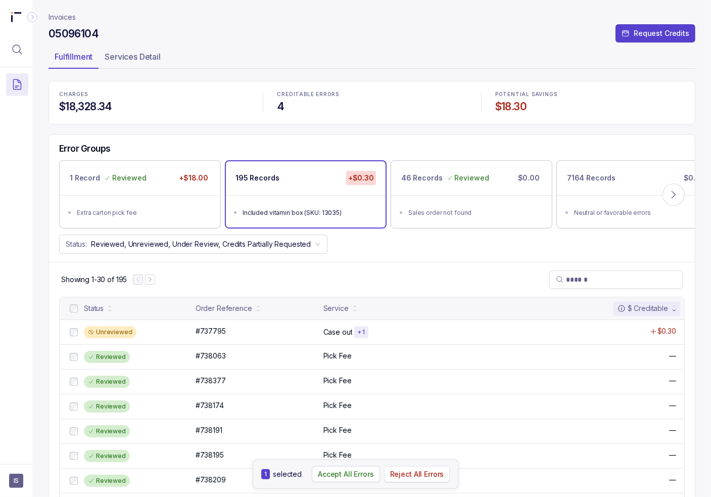
click at [405, 474] on p "Reject All Errors" at bounding box center [417, 474] width 54 height 10
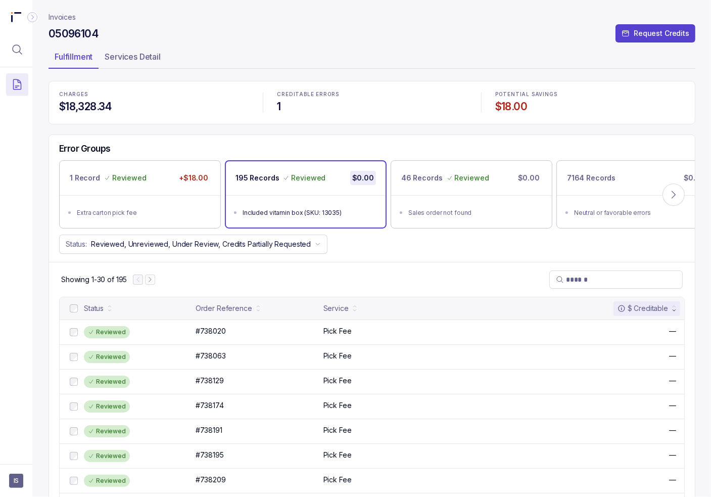
click at [70, 19] on p "Invoices" at bounding box center [62, 17] width 27 height 10
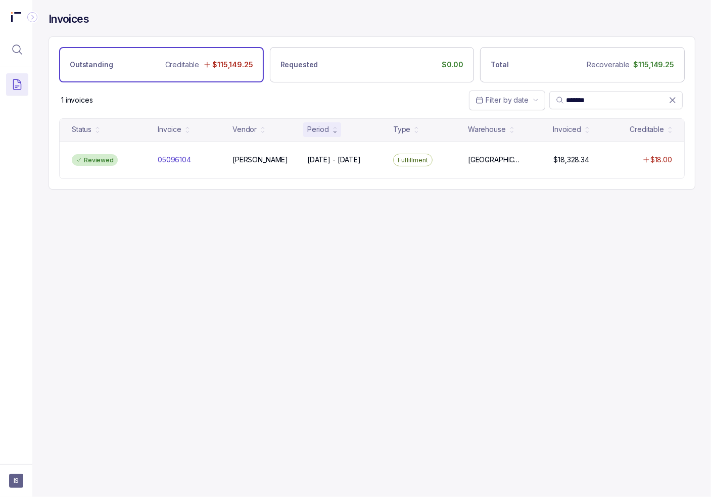
click at [395, 104] on div "1 invoices Filter by date *******" at bounding box center [372, 99] width 646 height 35
click at [567, 96] on input "*******" at bounding box center [617, 100] width 103 height 10
paste input "search"
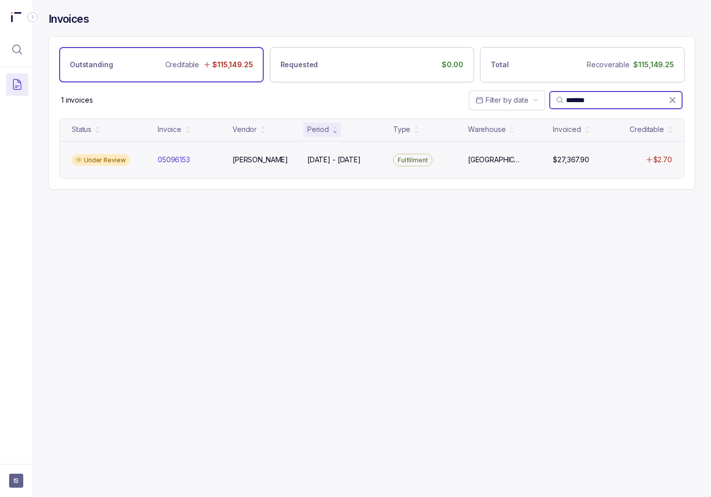
type input "*******"
click at [245, 165] on div "Under Review 05096153 05096153 [PERSON_NAME] [DATE] - [DATE] [DATE] - [DATE] Fu…" at bounding box center [372, 160] width 625 height 38
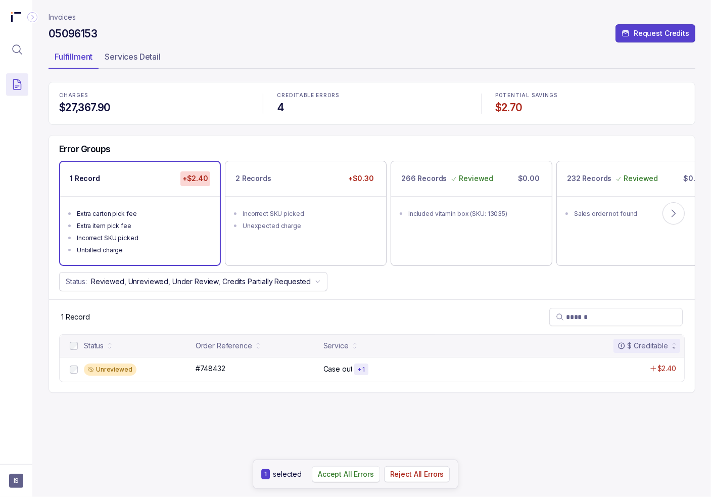
click at [341, 475] on p "Accept All Errors" at bounding box center [346, 474] width 56 height 10
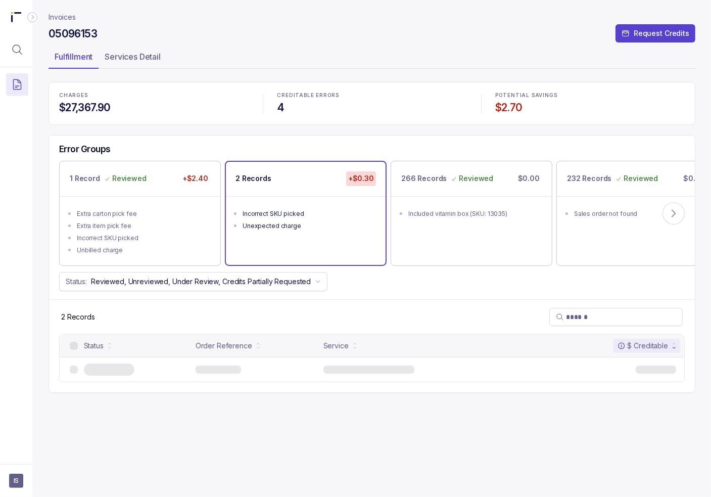
click at [244, 230] on ul "Incorrect SKU picked Unexpected charge" at bounding box center [306, 218] width 160 height 44
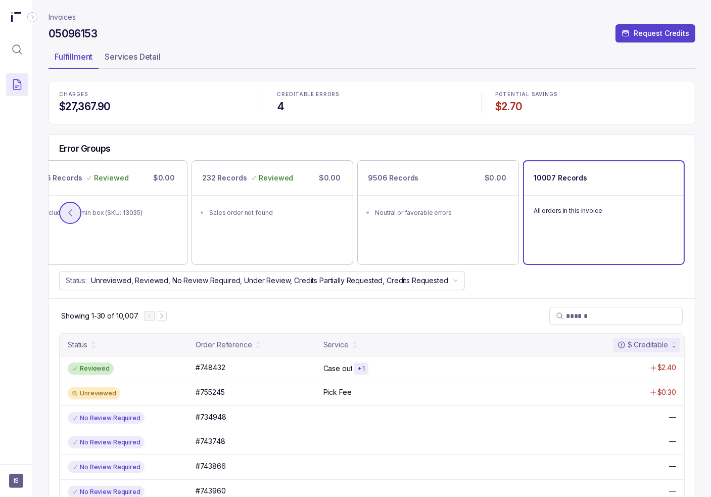
click at [71, 208] on icon at bounding box center [70, 213] width 10 height 10
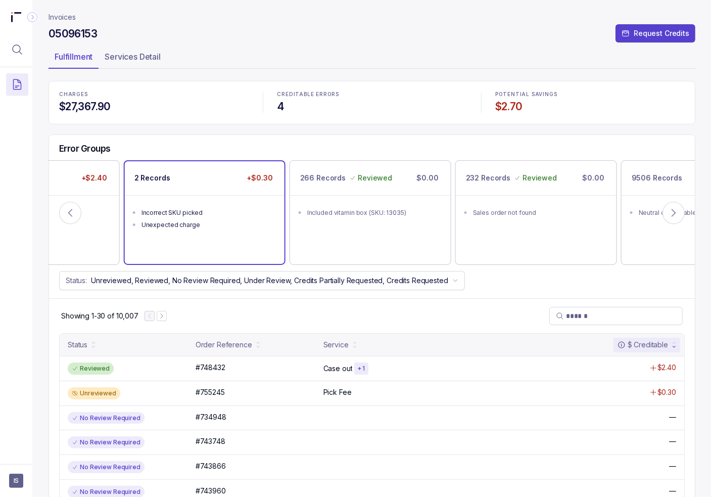
click at [206, 236] on ul "Incorrect SKU picked Unexpected charge" at bounding box center [205, 217] width 160 height 44
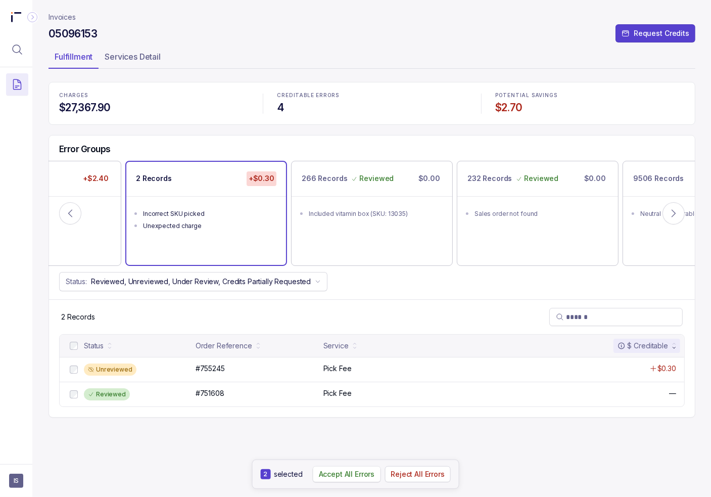
click at [349, 475] on p "Accept All Errors" at bounding box center [347, 474] width 56 height 10
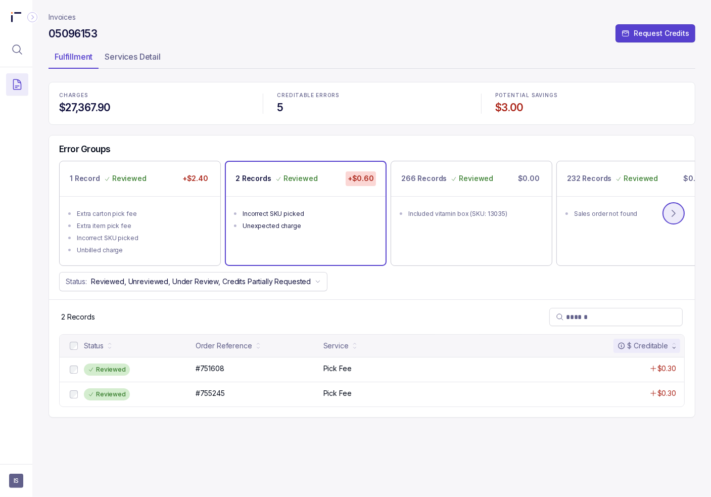
click at [681, 212] on button at bounding box center [674, 213] width 22 height 22
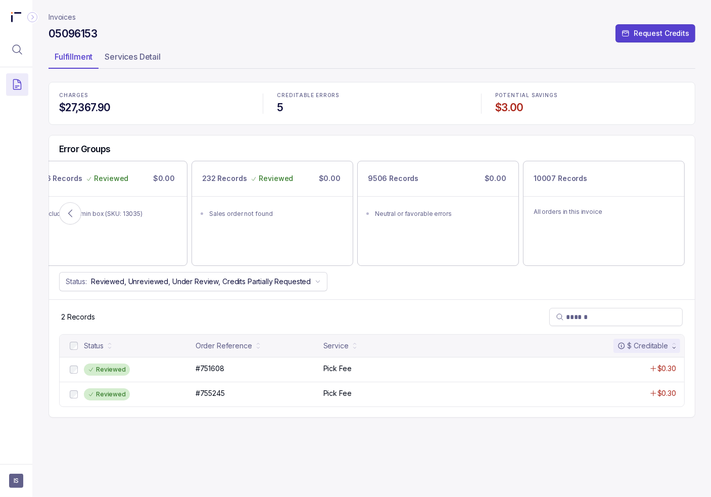
click at [73, 17] on p "Invoices" at bounding box center [62, 17] width 27 height 10
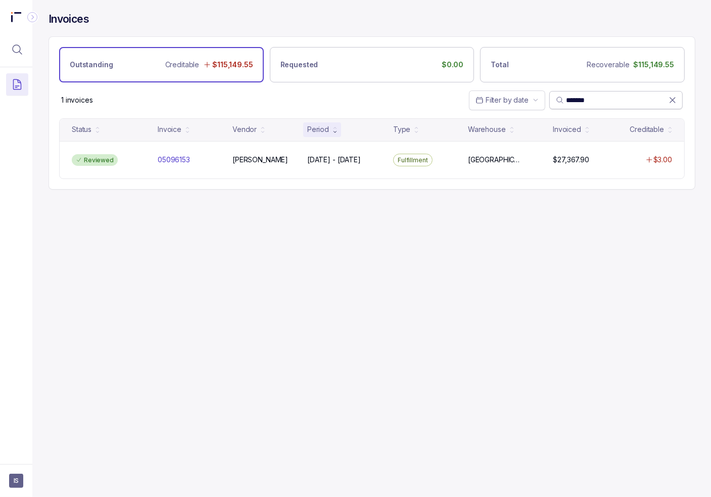
click at [595, 99] on input "*******" at bounding box center [617, 100] width 103 height 10
click at [594, 99] on input "*******" at bounding box center [617, 100] width 103 height 10
paste input "search"
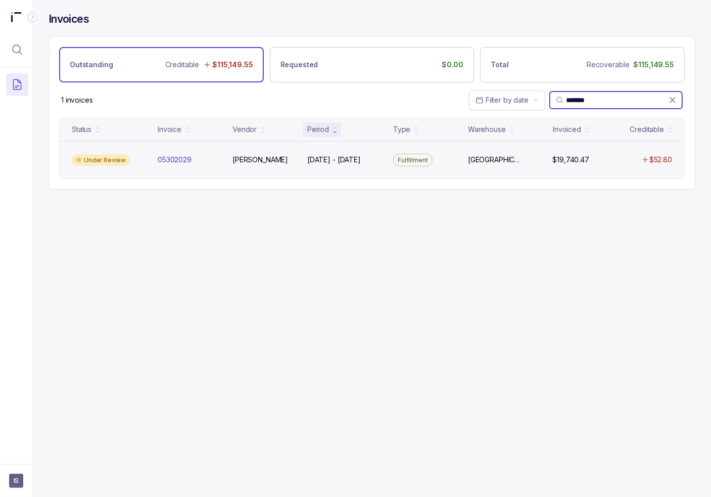
type input "*******"
click at [164, 164] on div "Under Review 05302029 05302029 [PERSON_NAME] [DATE] - [DATE] [DATE] - [DATE] Fu…" at bounding box center [372, 160] width 625 height 38
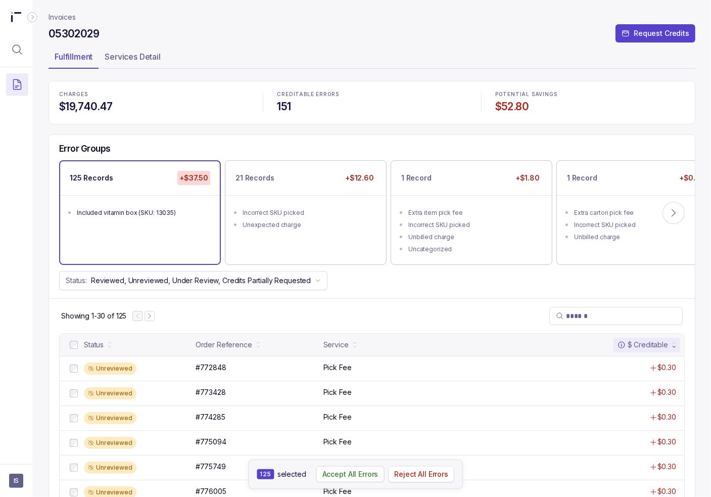
click at [406, 473] on p "Reject All Errors" at bounding box center [421, 474] width 54 height 10
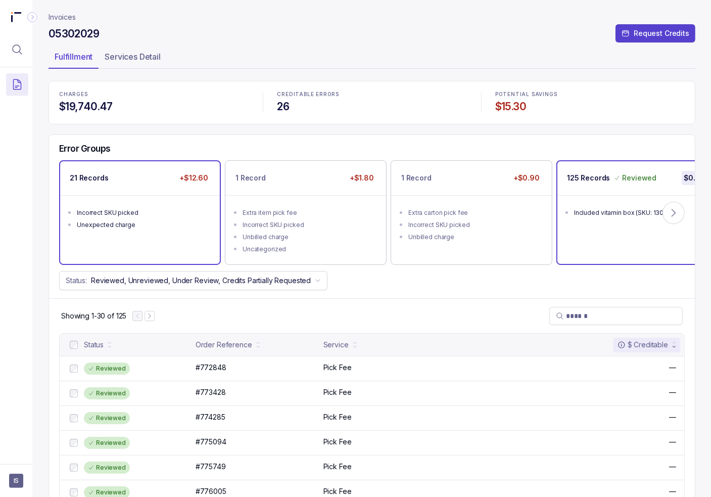
click at [134, 242] on div "21 Records +$12.60 Incorrect SKU picked Unexpected charge" at bounding box center [140, 212] width 160 height 103
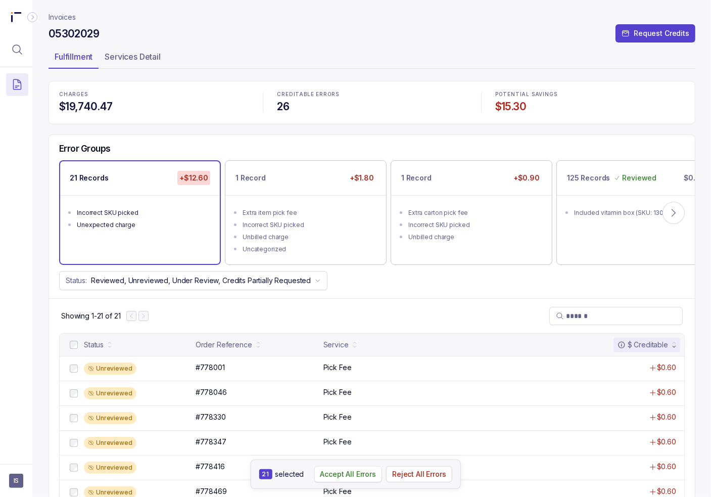
click at [340, 475] on p "Accept All Errors" at bounding box center [348, 474] width 56 height 10
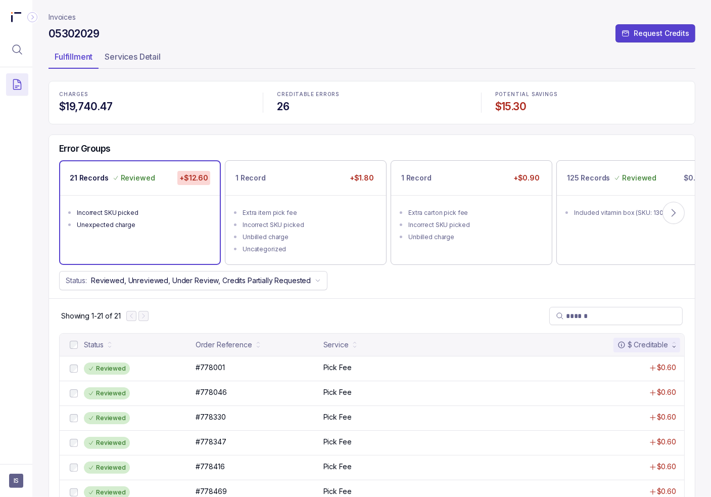
click at [130, 202] on ul "Incorrect SKU picked Unexpected charge" at bounding box center [140, 217] width 160 height 44
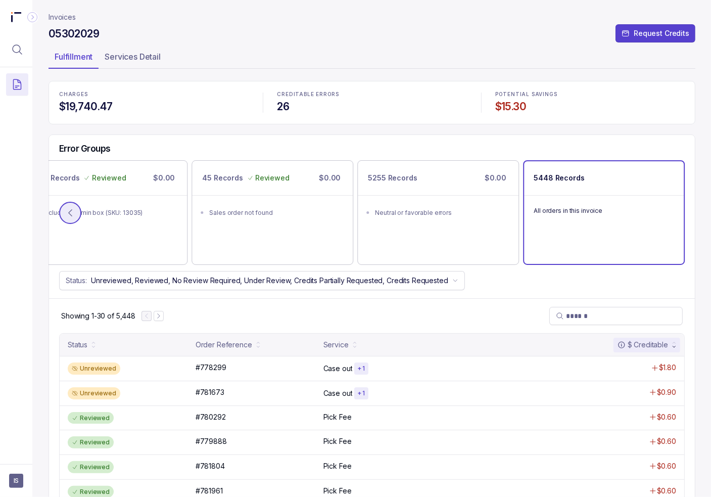
click at [71, 205] on button at bounding box center [70, 213] width 22 height 22
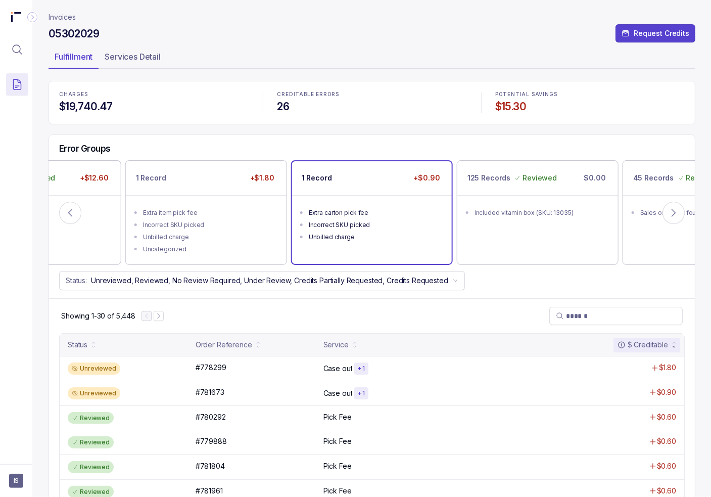
click at [368, 232] on div "Unbilled charge" at bounding box center [375, 237] width 132 height 10
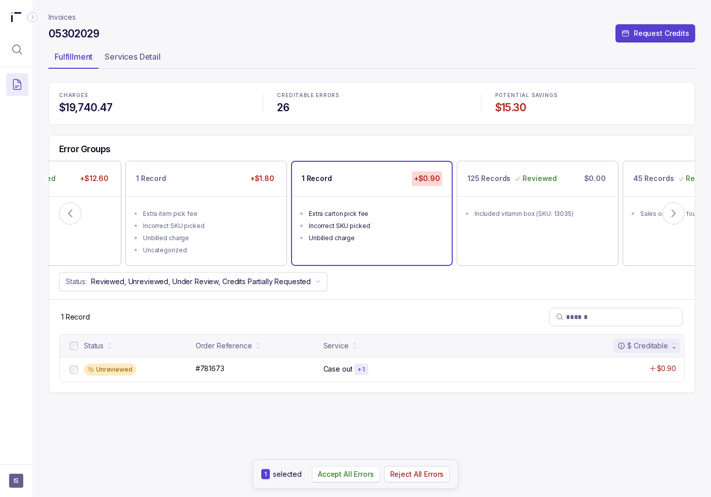
click at [344, 471] on p "Accept All Errors" at bounding box center [346, 474] width 56 height 10
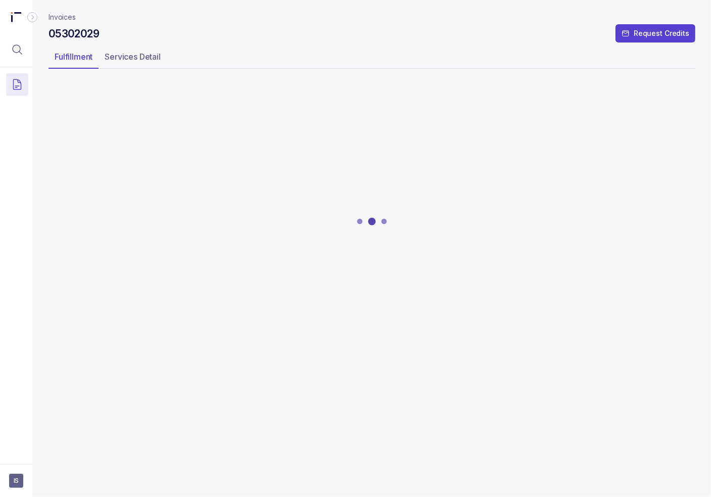
click at [223, 217] on div at bounding box center [372, 221] width 647 height 278
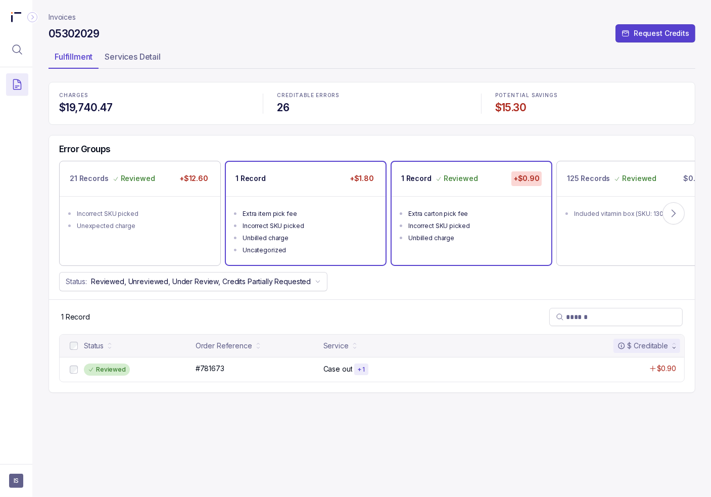
click at [324, 202] on ul "Extra item pick fee Incorrect SKU picked Unbilled charge Uncategorized" at bounding box center [306, 230] width 160 height 69
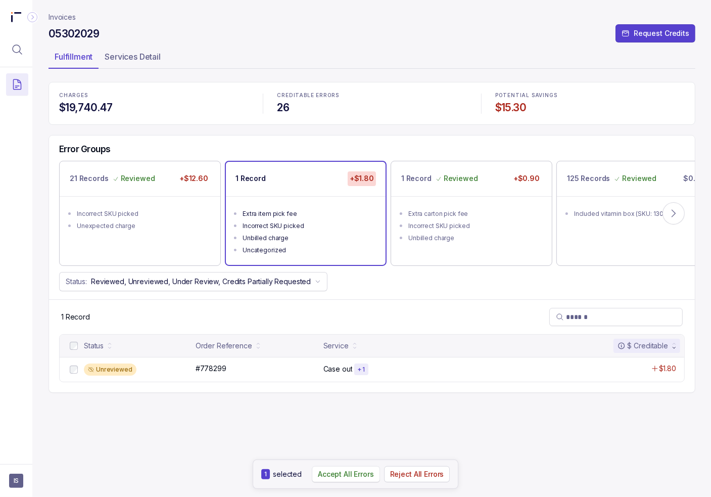
click at [336, 473] on p "Accept All Errors" at bounding box center [346, 474] width 56 height 10
click at [673, 210] on icon at bounding box center [674, 213] width 10 height 10
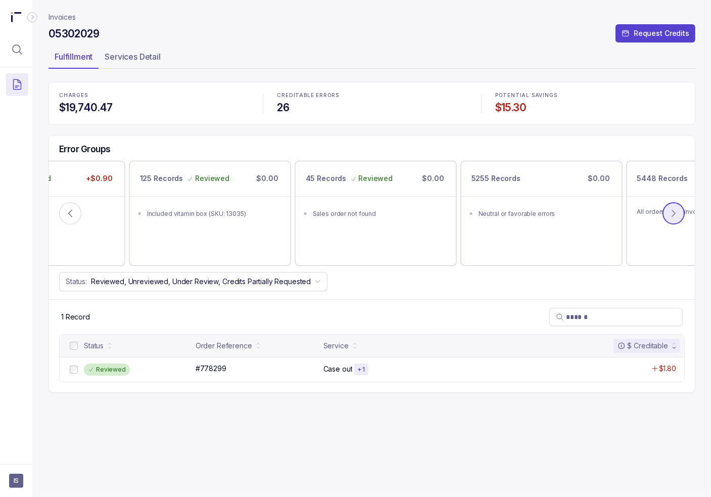
click at [675, 210] on icon at bounding box center [674, 213] width 10 height 10
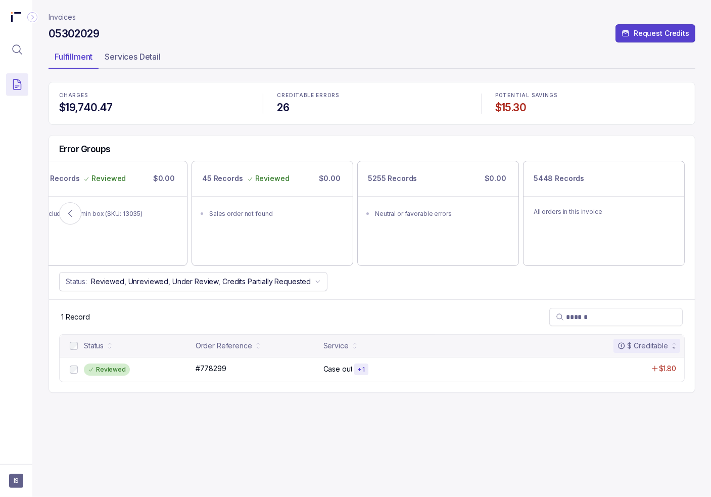
click at [67, 16] on p "Invoices" at bounding box center [62, 17] width 27 height 10
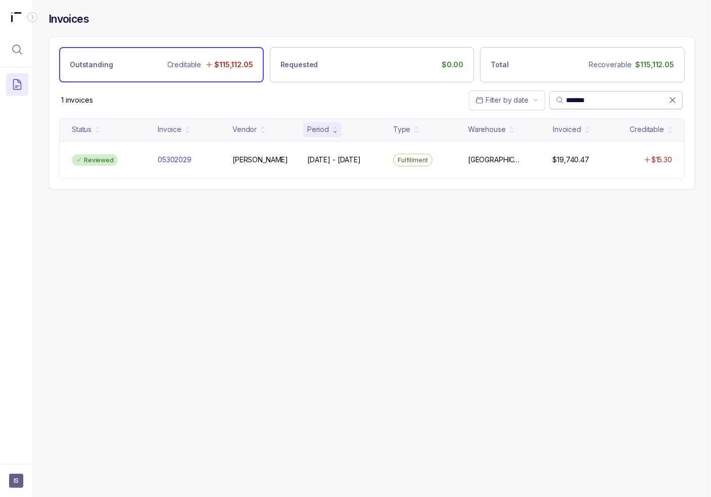
click at [576, 97] on input "*******" at bounding box center [617, 100] width 103 height 10
paste input "*"
type input "********"
click at [149, 164] on div "Unreviewed" at bounding box center [109, 160] width 82 height 12
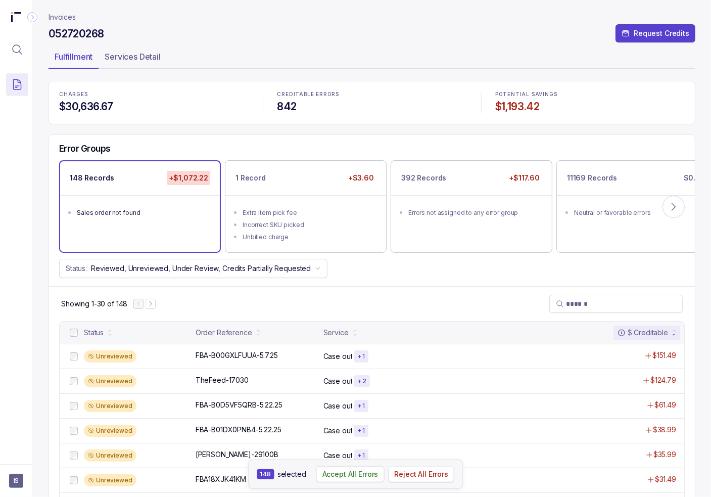
click at [427, 475] on p "Reject All Errors" at bounding box center [421, 474] width 54 height 10
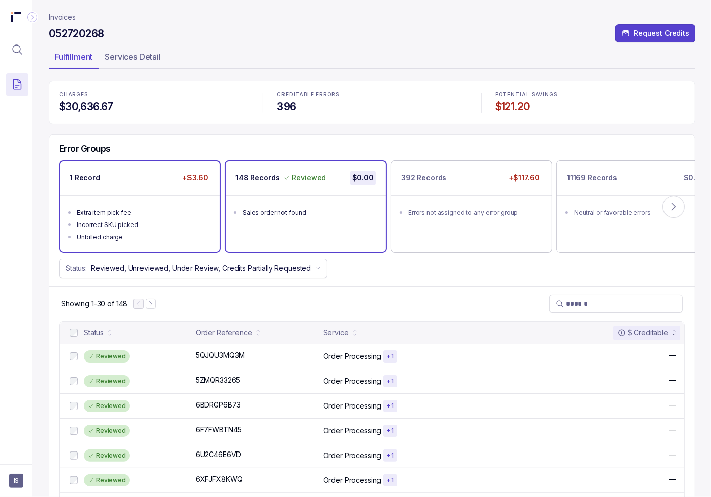
click at [121, 236] on div "Unbilled charge" at bounding box center [143, 237] width 132 height 10
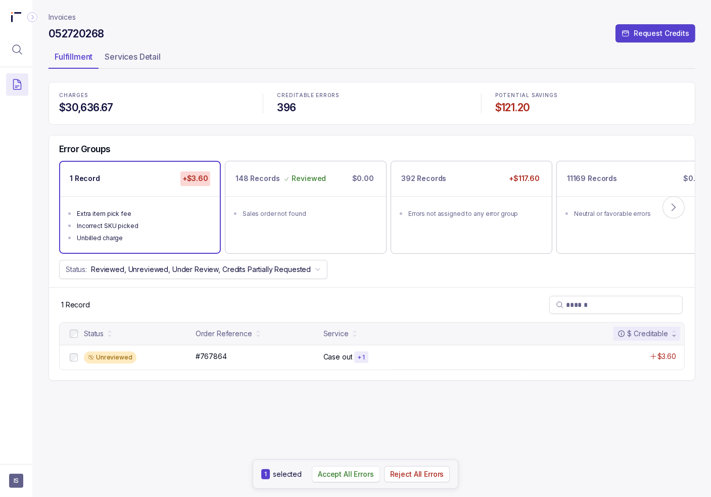
click at [334, 471] on p "Accept All Errors" at bounding box center [346, 474] width 56 height 10
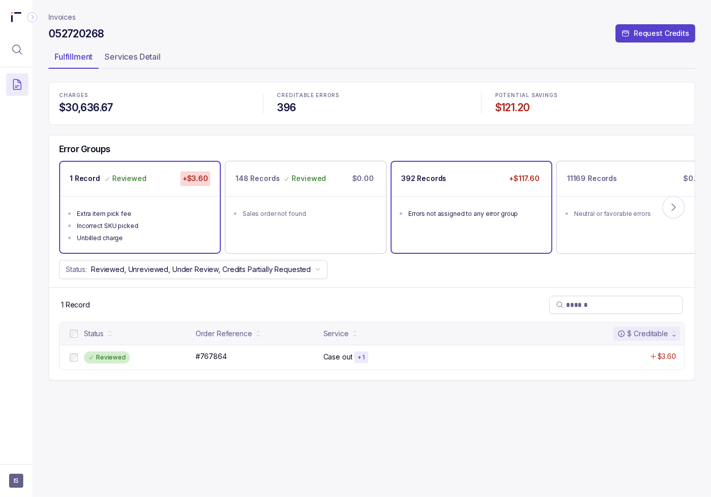
click at [459, 224] on ul "Errors not assigned to any error group" at bounding box center [472, 212] width 160 height 32
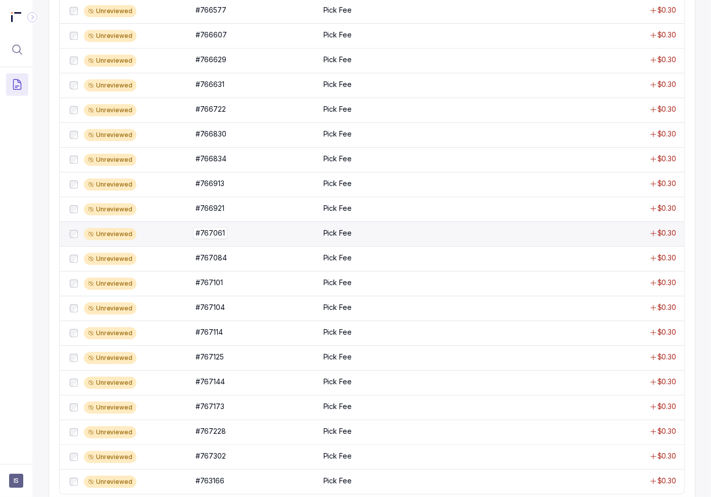
scroll to position [596, 0]
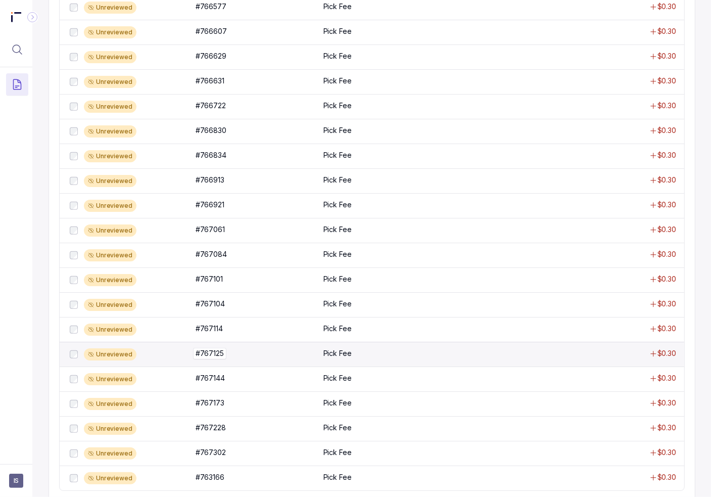
click at [222, 354] on p "#767125" at bounding box center [210, 353] width 28 height 10
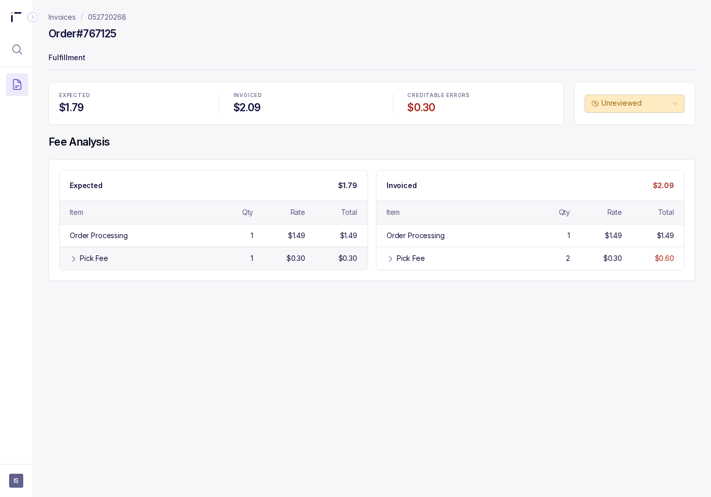
click at [152, 249] on div "Pick Fee 1 $0.30 $0.30" at bounding box center [214, 258] width 308 height 23
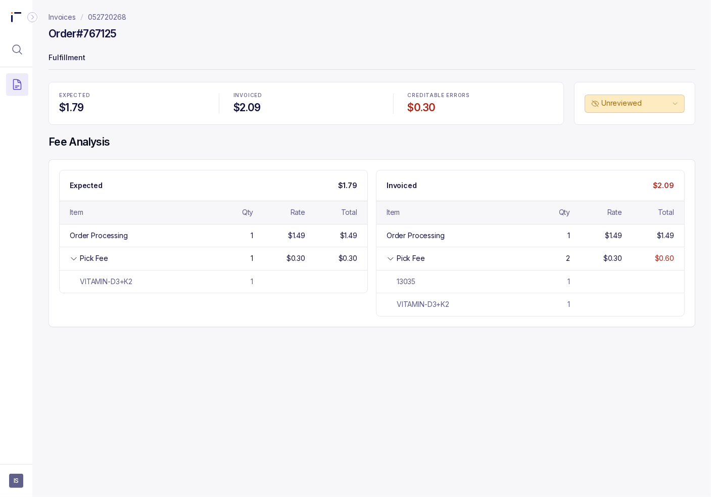
click at [289, 357] on div "Invoices 052720268 Order #767125 Fulfillment EXPECTED $1.79 INVOICED $2.09 CRED…" at bounding box center [367, 248] width 671 height 497
drag, startPoint x: 68, startPoint y: 18, endPoint x: 77, endPoint y: 32, distance: 16.8
click at [68, 18] on p "Invoices" at bounding box center [62, 17] width 27 height 10
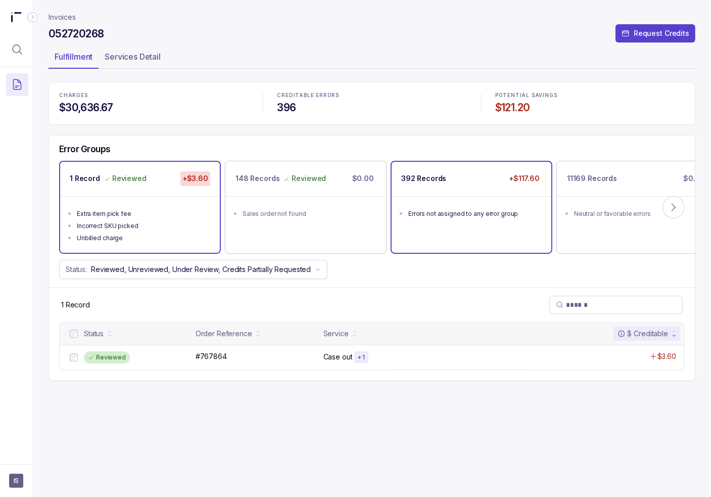
click at [480, 199] on ul "Errors not assigned to any error group" at bounding box center [472, 212] width 160 height 32
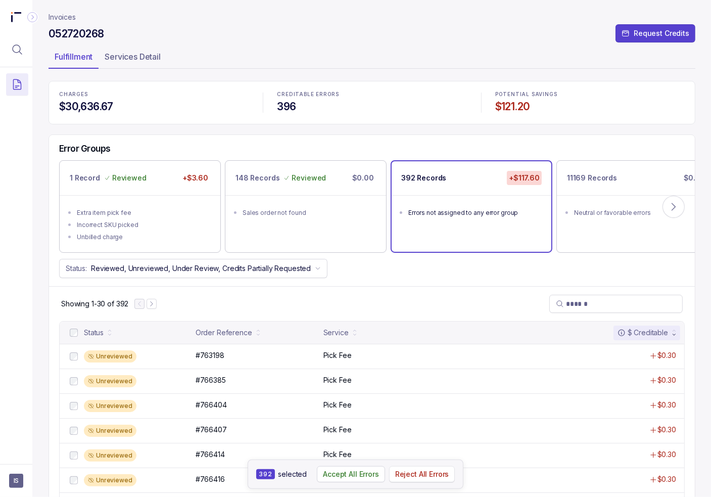
click at [420, 467] on button "Reject All Errors" at bounding box center [422, 474] width 66 height 16
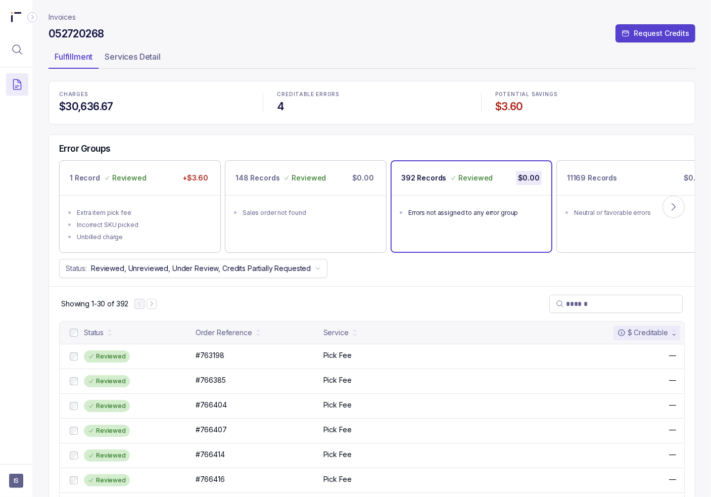
drag, startPoint x: 445, startPoint y: 101, endPoint x: 219, endPoint y: 108, distance: 226.0
click at [445, 101] on h4 "4" at bounding box center [372, 107] width 190 height 14
click at [13, 48] on icon "Menu Icon Button MagnifyingGlassIcon" at bounding box center [17, 49] width 9 height 9
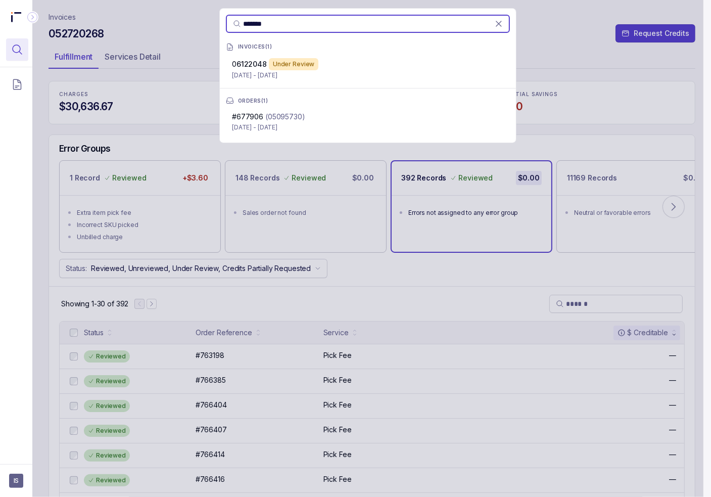
type input "*******"
click at [258, 62] on span "6122048" at bounding box center [252, 64] width 30 height 9
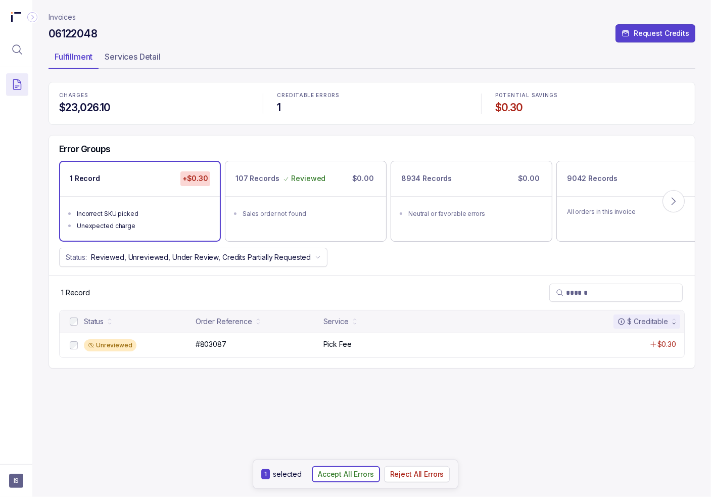
click at [344, 483] on aside "1 selected Accept All Errors Reject All Errors" at bounding box center [356, 473] width 206 height 29
click at [342, 474] on p "Accept All Errors" at bounding box center [346, 474] width 56 height 10
click at [60, 18] on p "Invoices" at bounding box center [62, 17] width 27 height 10
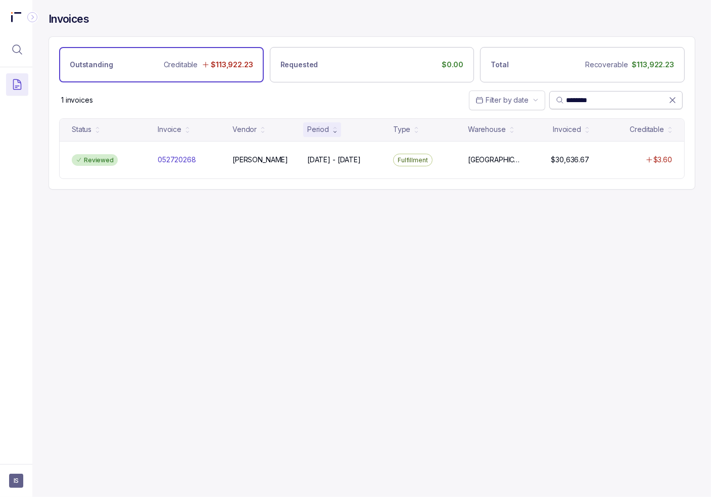
click at [588, 98] on input "********" at bounding box center [617, 100] width 103 height 10
paste input "search"
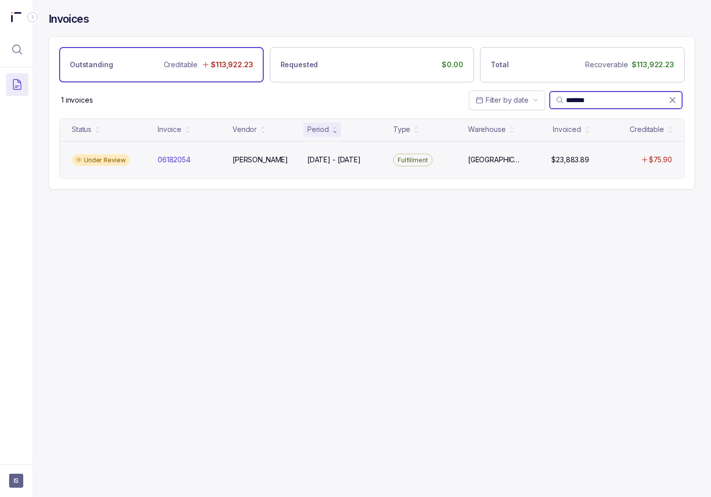
type input "*******"
click at [120, 163] on div "Under Review" at bounding box center [101, 160] width 58 height 12
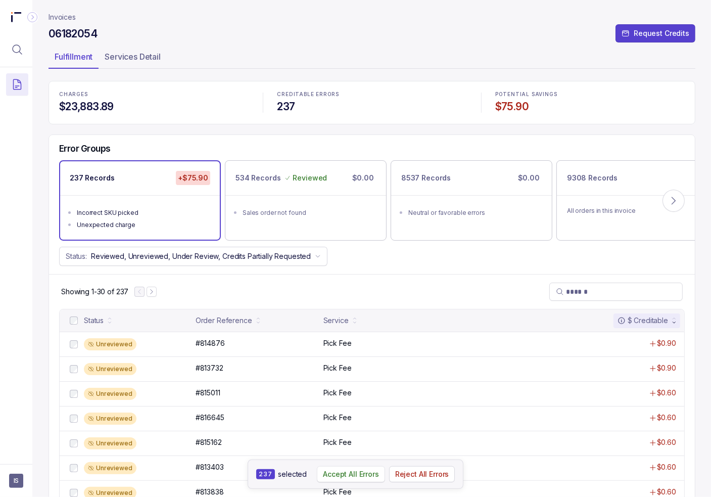
click at [329, 481] on button "Accept All Errors" at bounding box center [351, 474] width 68 height 16
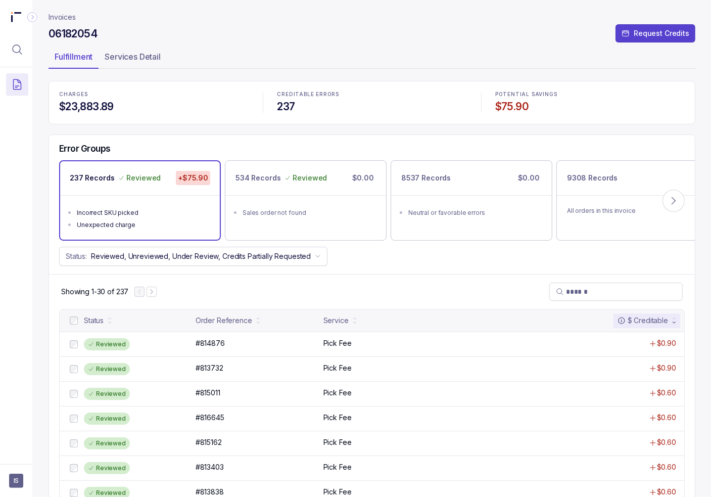
click at [67, 18] on p "Invoices" at bounding box center [62, 17] width 27 height 10
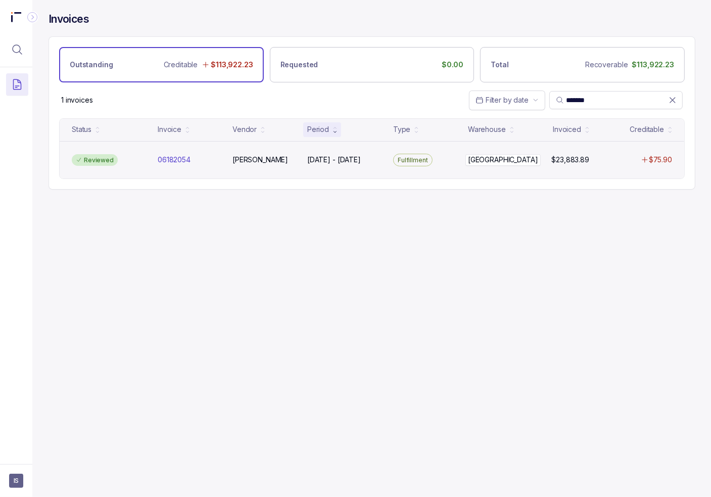
drag, startPoint x: 466, startPoint y: 228, endPoint x: 482, endPoint y: 161, distance: 68.5
click at [466, 228] on div "Invoices Outstanding Creditable $113,922.23 Requested $0.00 Total Recoverable $…" at bounding box center [367, 248] width 671 height 497
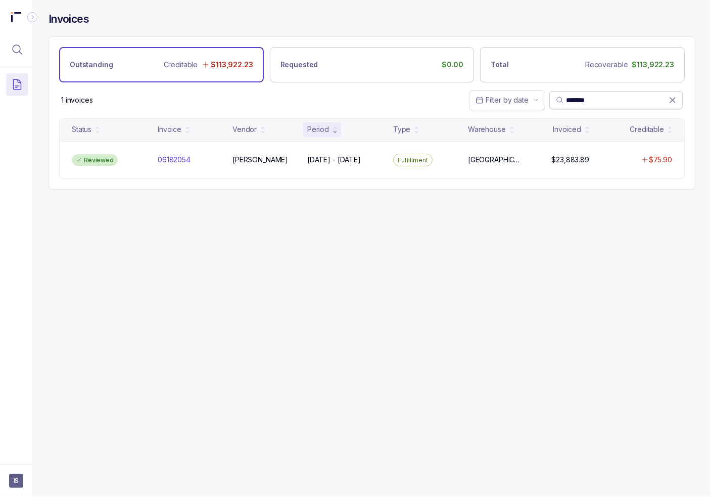
click at [575, 104] on input "*******" at bounding box center [617, 100] width 103 height 10
click at [579, 101] on input "*******" at bounding box center [617, 100] width 103 height 10
click at [579, 100] on input "*******" at bounding box center [617, 100] width 103 height 10
click at [580, 100] on input "*******" at bounding box center [617, 100] width 103 height 10
paste input "search"
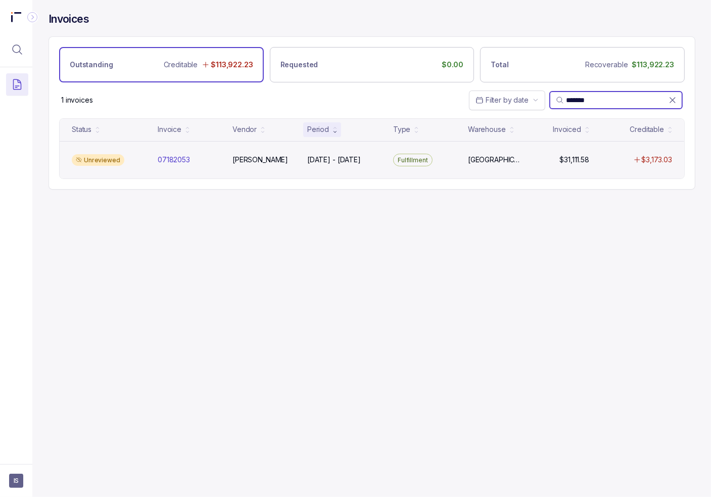
type input "*******"
click at [235, 165] on div "Unreviewed 07182053 07182053 [PERSON_NAME] [DATE] - [DATE] [DATE] - [DATE] Fulf…" at bounding box center [372, 160] width 625 height 38
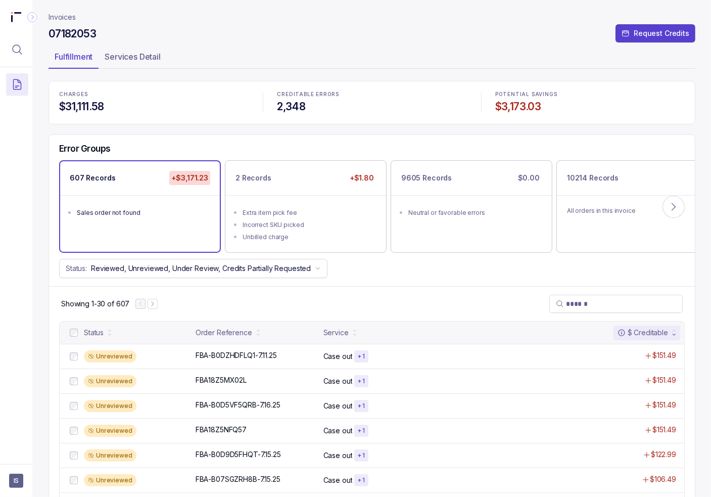
click at [190, 145] on div "Error Groups" at bounding box center [372, 151] width 646 height 17
click at [419, 475] on p "Reject All Errors" at bounding box center [422, 474] width 54 height 10
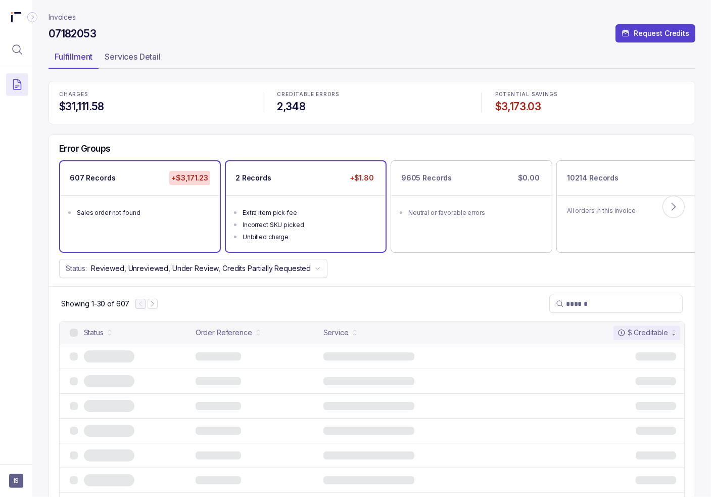
drag, startPoint x: 283, startPoint y: 234, endPoint x: 282, endPoint y: 239, distance: 5.2
click at [283, 234] on div "Unbilled charge" at bounding box center [309, 237] width 132 height 10
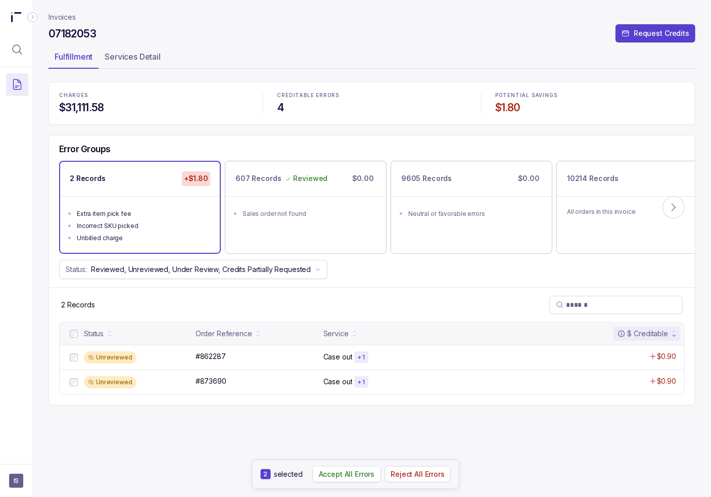
click at [333, 474] on p "Accept All Errors" at bounding box center [347, 474] width 56 height 10
drag, startPoint x: 67, startPoint y: 17, endPoint x: 43, endPoint y: 12, distance: 24.4
click at [67, 17] on p "Invoices" at bounding box center [62, 17] width 27 height 10
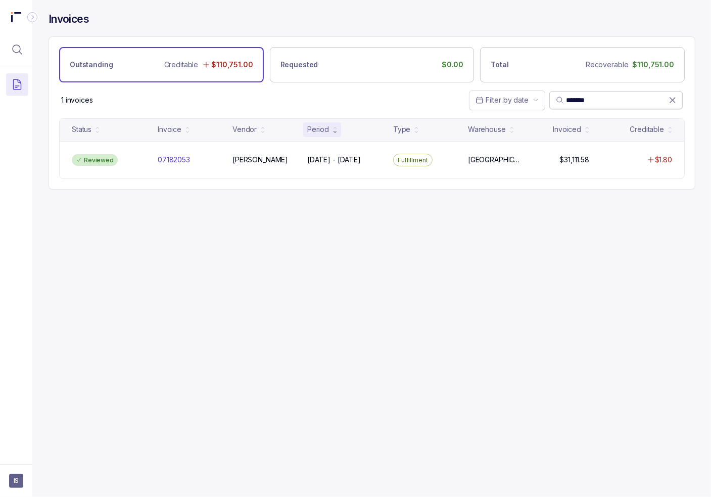
click at [585, 102] on input "*******" at bounding box center [617, 100] width 103 height 10
paste input "search"
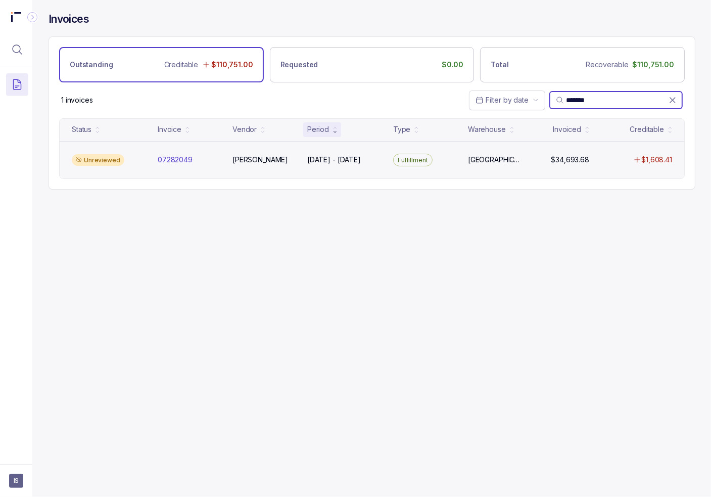
type input "*******"
click at [229, 157] on div "[PERSON_NAME]" at bounding box center [263, 160] width 71 height 10
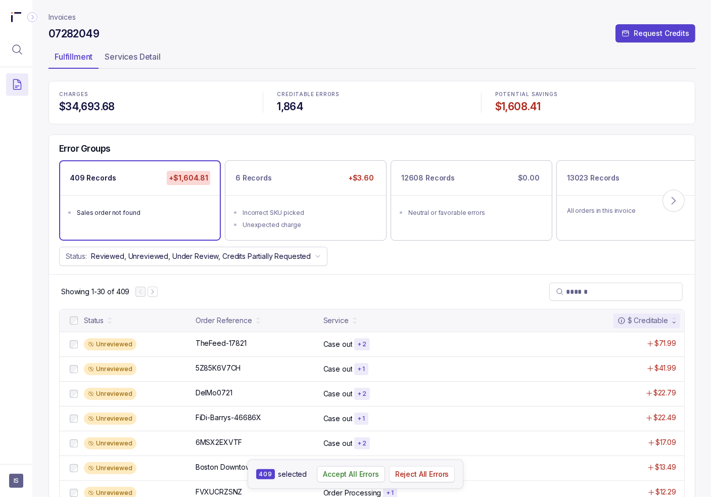
click at [432, 475] on p "Reject All Errors" at bounding box center [422, 474] width 54 height 10
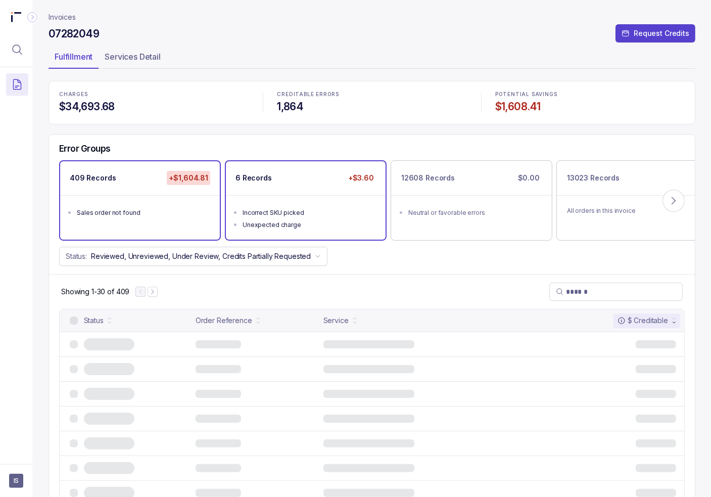
click at [290, 208] on div "Incorrect SKU picked" at bounding box center [309, 213] width 132 height 10
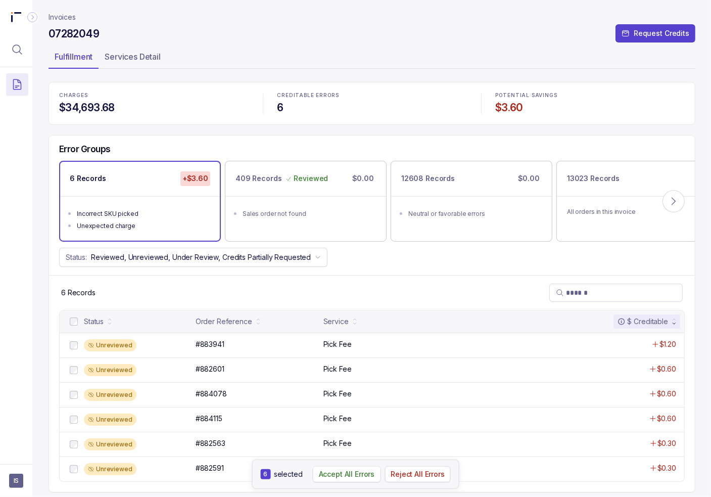
click at [361, 476] on p "Accept All Errors" at bounding box center [347, 474] width 56 height 10
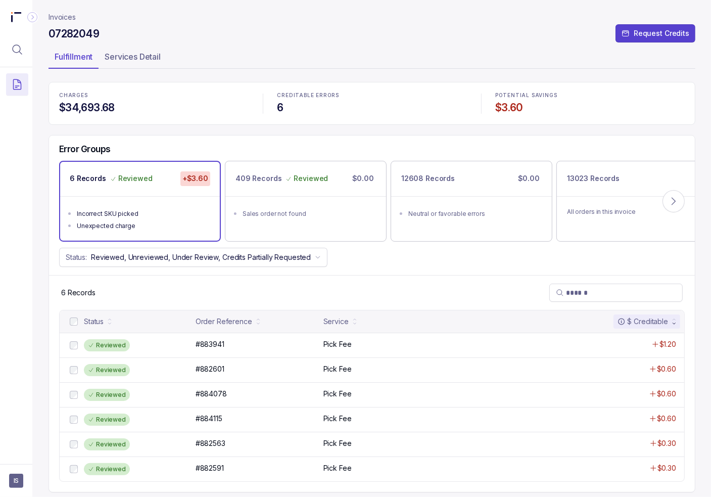
click at [63, 11] on header "Invoices 07282049 Request Credits Fulfillment Services Detail" at bounding box center [372, 41] width 647 height 82
click at [64, 16] on p "Invoices" at bounding box center [62, 17] width 27 height 10
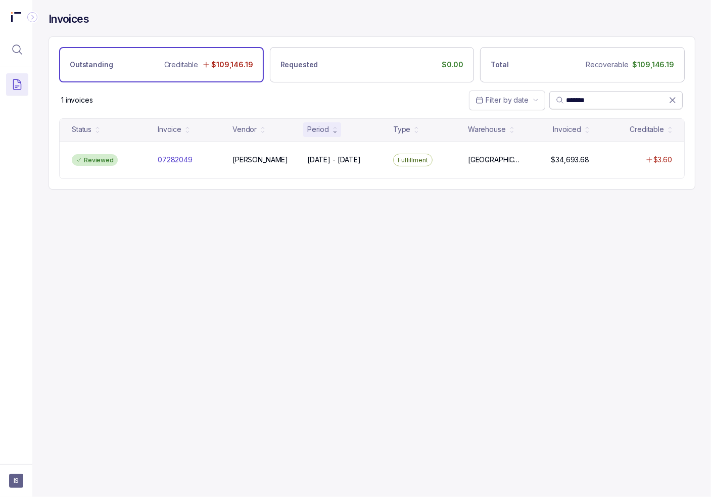
click at [676, 101] on span "*******" at bounding box center [615, 100] width 133 height 18
click at [674, 103] on icon at bounding box center [673, 100] width 10 height 10
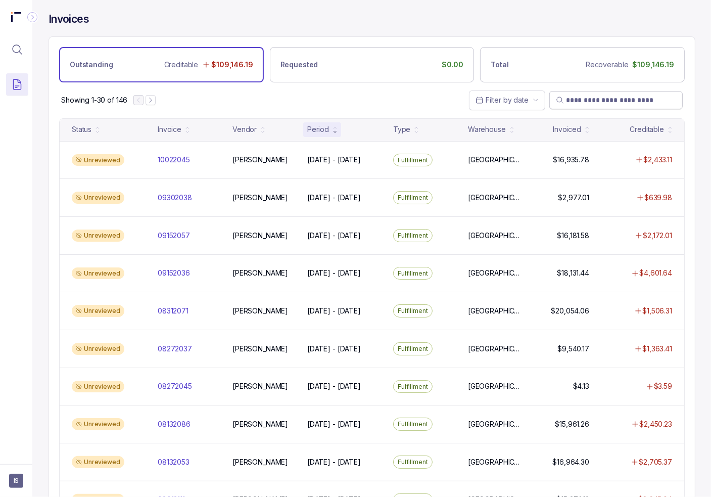
click at [420, 102] on div "Showing 1-30 of 146 Filter by date" at bounding box center [372, 99] width 646 height 35
click at [151, 100] on icon "Next Page" at bounding box center [150, 100] width 7 height 7
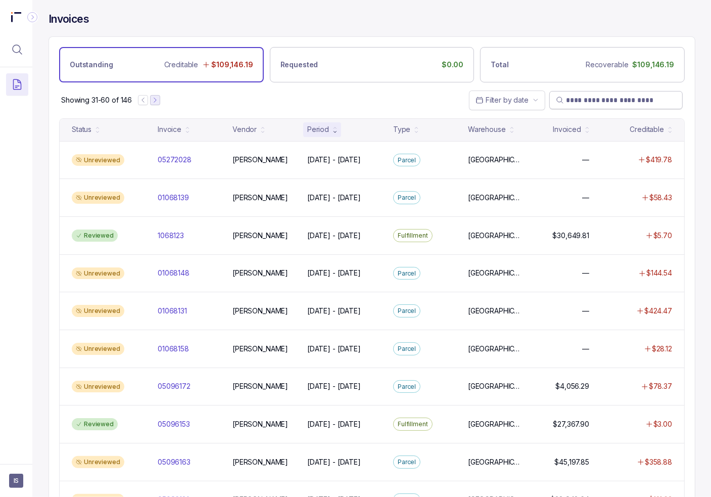
click at [159, 95] on button "Next Page" at bounding box center [155, 100] width 10 height 10
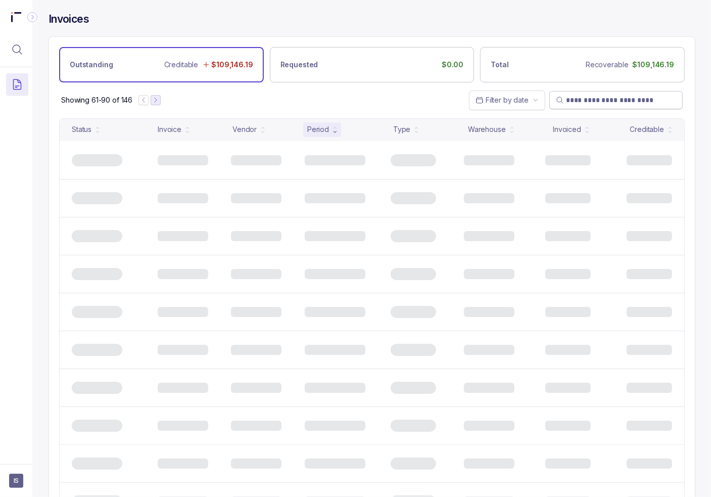
click at [159, 97] on icon "Next Page" at bounding box center [155, 100] width 7 height 7
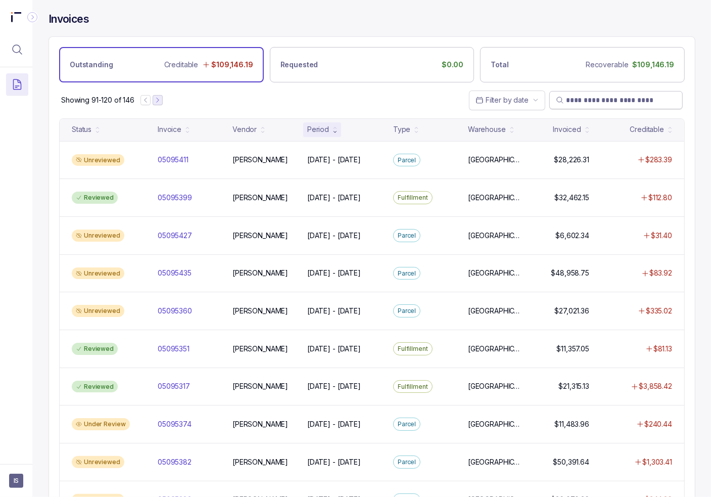
click at [159, 97] on icon "Next Page" at bounding box center [157, 100] width 7 height 7
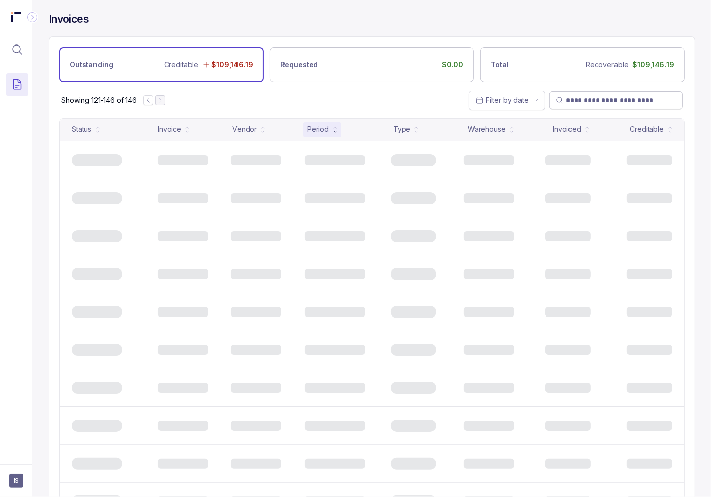
click at [159, 96] on div at bounding box center [154, 100] width 22 height 10
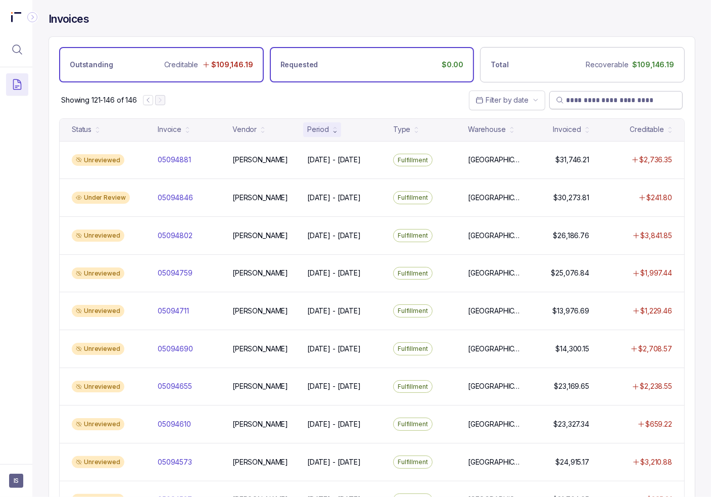
click at [272, 76] on div "Requested $0.00" at bounding box center [372, 64] width 205 height 35
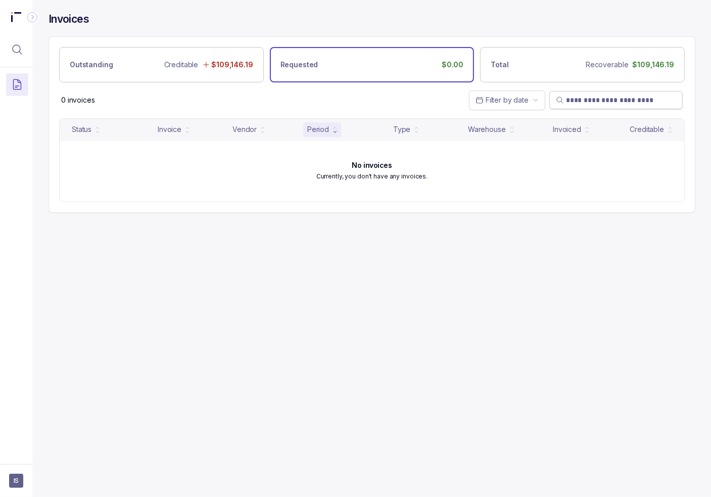
drag, startPoint x: 228, startPoint y: 70, endPoint x: 238, endPoint y: 83, distance: 16.0
click at [228, 69] on div "Creditable $109,146.19" at bounding box center [208, 65] width 89 height 14
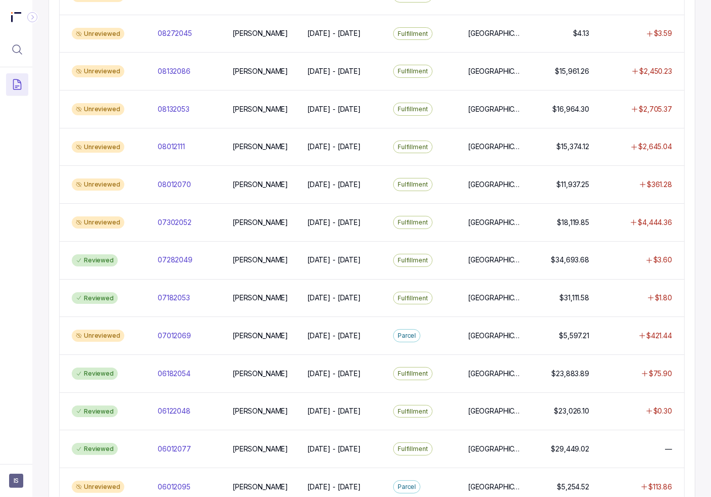
scroll to position [789, 0]
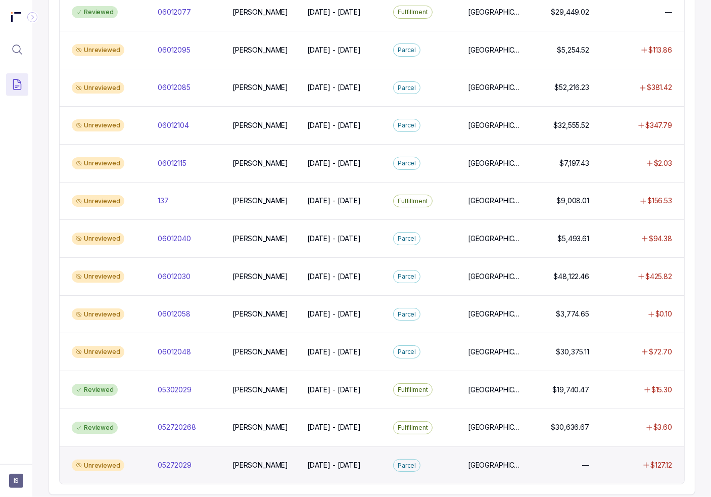
click at [224, 460] on div "05272029 05272029" at bounding box center [189, 465] width 71 height 10
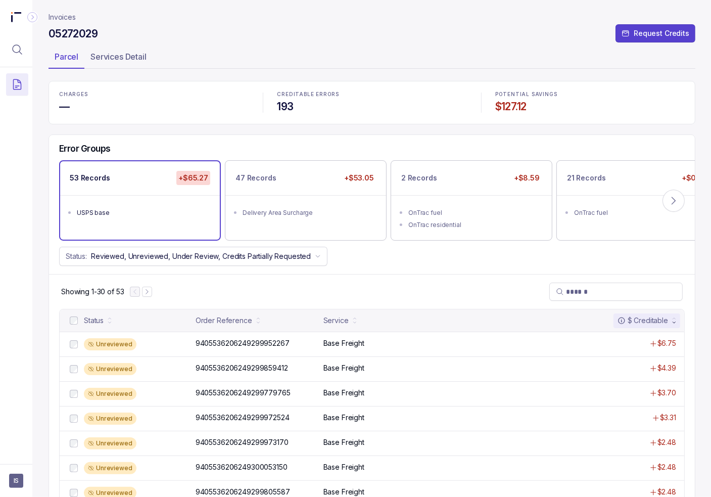
click at [476, 135] on div "Error Groups 53 Records +$65.27 USPS base 47 Records +$53.05 Delivery Area Surc…" at bounding box center [372, 204] width 646 height 139
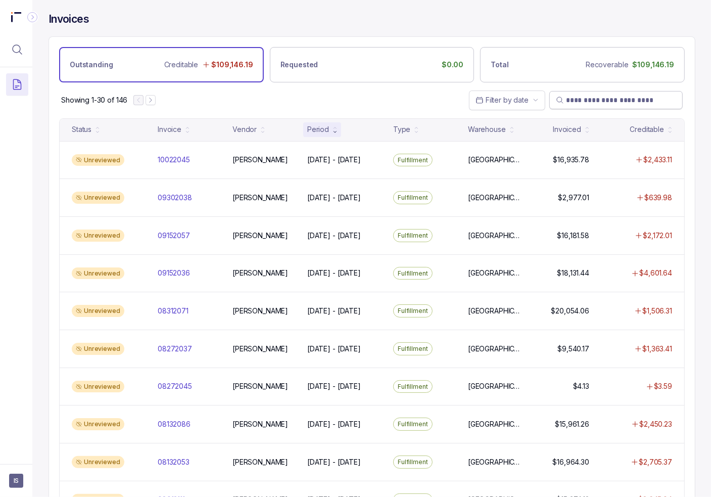
click at [582, 102] on input "search" at bounding box center [621, 100] width 110 height 10
paste input "*******"
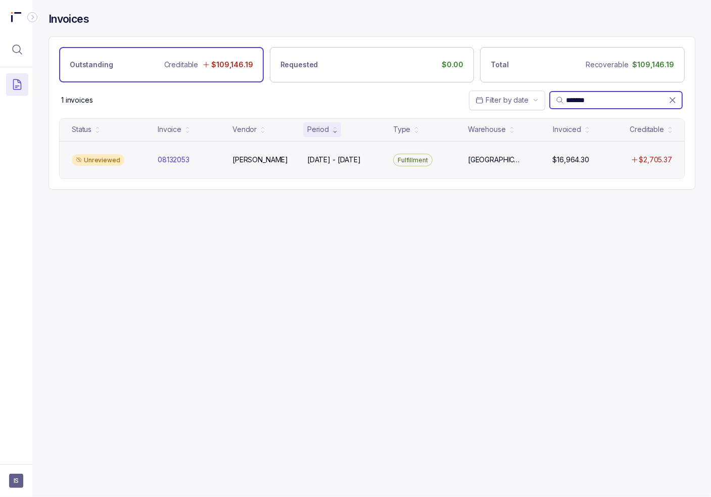
type input "*******"
click at [171, 167] on div "Unreviewed 08132053 08132053 [PERSON_NAME] [DATE] - [DATE] [DATE] - [DATE] Fulf…" at bounding box center [372, 160] width 625 height 38
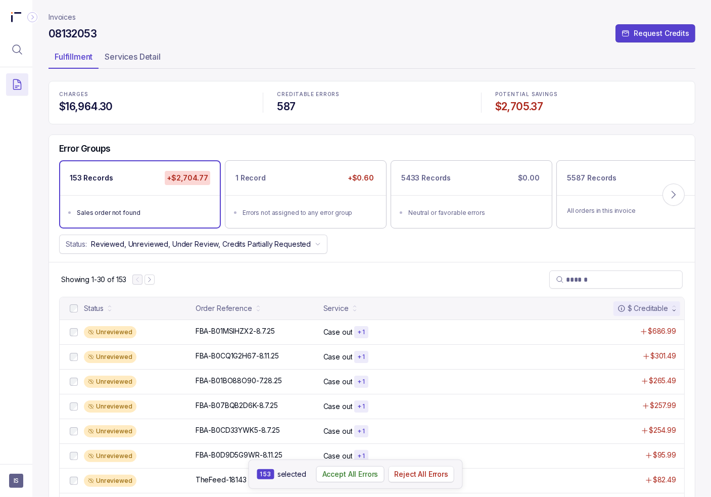
click at [425, 471] on p "Reject All Errors" at bounding box center [421, 474] width 54 height 10
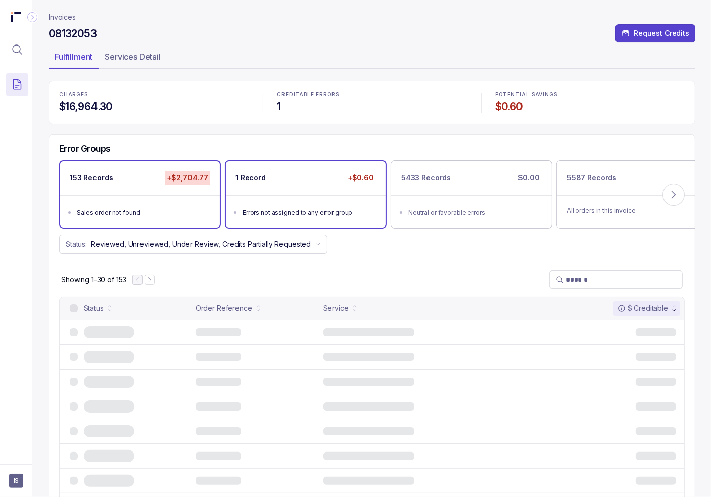
click at [301, 214] on div "Errors not assigned to any error group" at bounding box center [309, 213] width 132 height 10
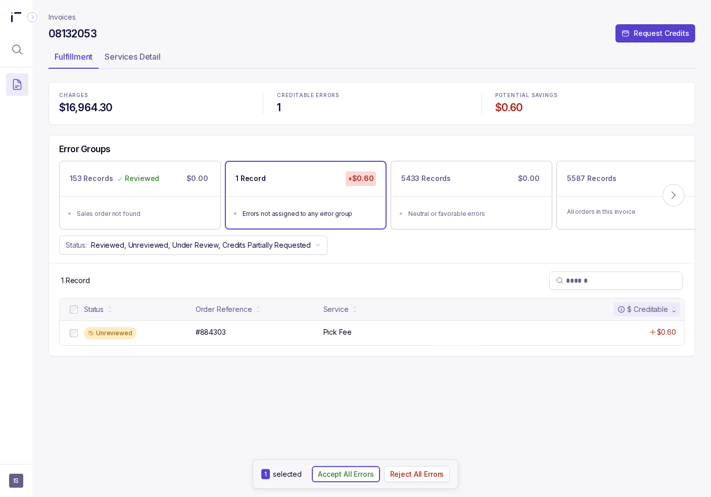
drag, startPoint x: 334, startPoint y: 472, endPoint x: 317, endPoint y: 450, distance: 27.1
click at [334, 471] on p "Accept All Errors" at bounding box center [346, 474] width 56 height 10
click at [64, 13] on p "Invoices" at bounding box center [62, 17] width 27 height 10
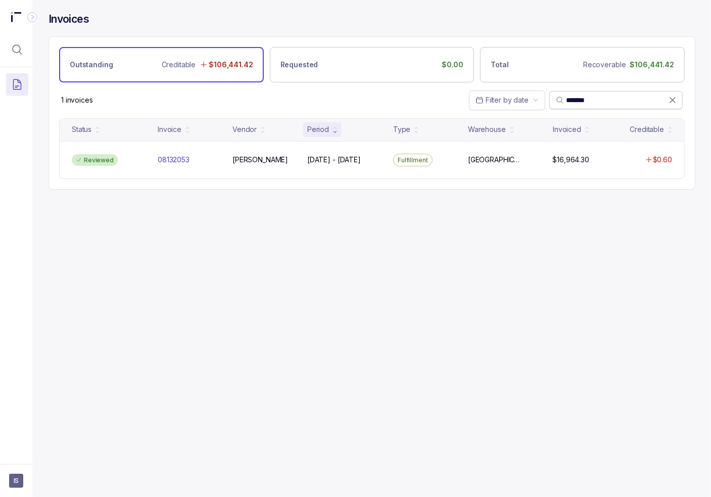
click at [586, 97] on input "*******" at bounding box center [617, 100] width 103 height 10
paste input "search"
type input "*******"
click at [185, 158] on p "08132086" at bounding box center [174, 159] width 38 height 11
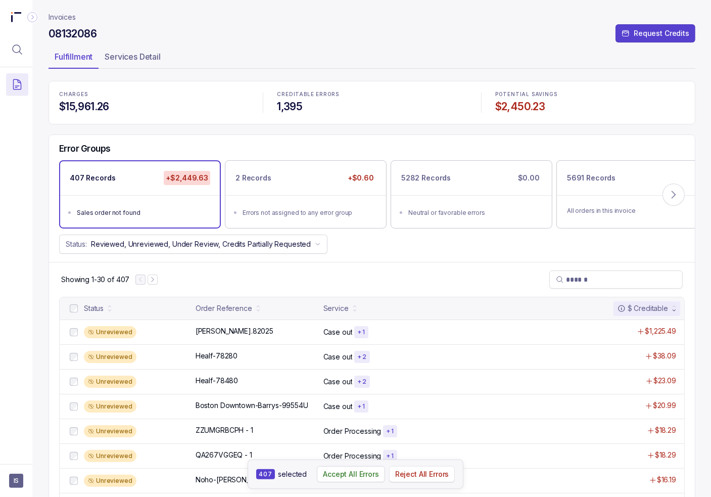
click at [418, 477] on p "Reject All Errors" at bounding box center [422, 474] width 54 height 10
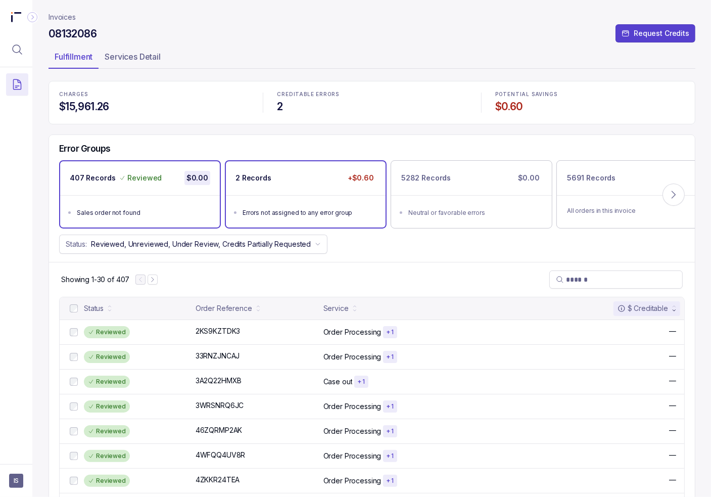
drag, startPoint x: 306, startPoint y: 187, endPoint x: 301, endPoint y: 190, distance: 5.9
click at [307, 187] on div "2 Records +$0.60" at bounding box center [306, 178] width 160 height 34
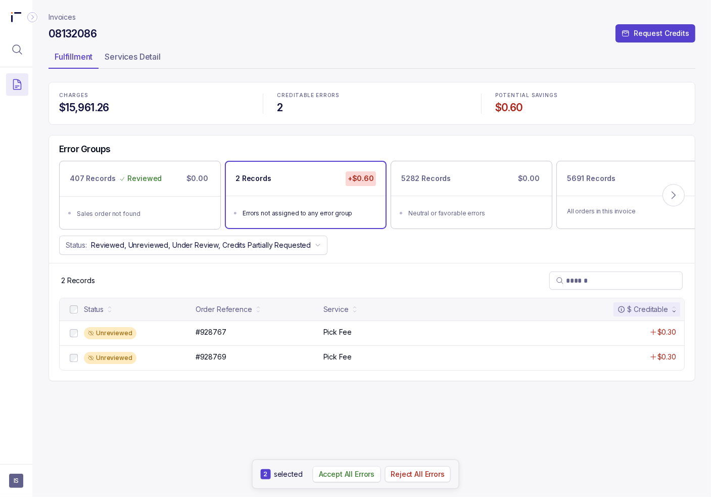
click at [360, 475] on p "Accept All Errors" at bounding box center [347, 474] width 56 height 10
drag, startPoint x: 63, startPoint y: 15, endPoint x: 16, endPoint y: 67, distance: 69.8
click at [63, 15] on p "Invoices" at bounding box center [62, 17] width 27 height 10
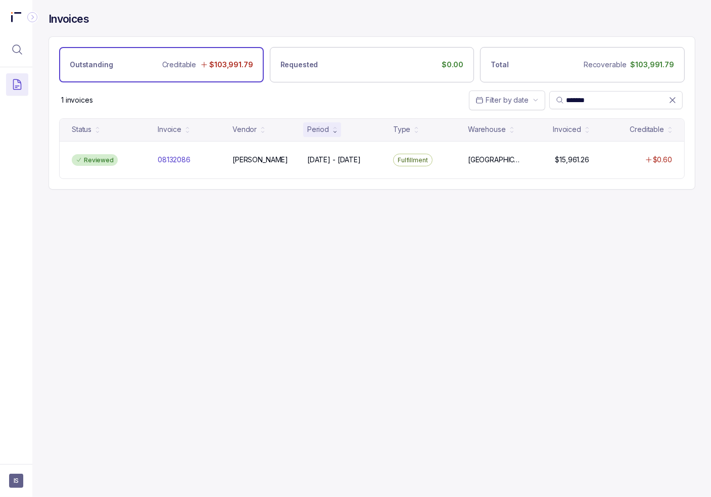
click at [474, 274] on div "Invoices Outstanding Creditable $103,991.79 Requested $0.00 Total Recoverable $…" at bounding box center [367, 248] width 671 height 497
click at [578, 100] on input "*******" at bounding box center [617, 100] width 103 height 10
paste input "search"
type input "*******"
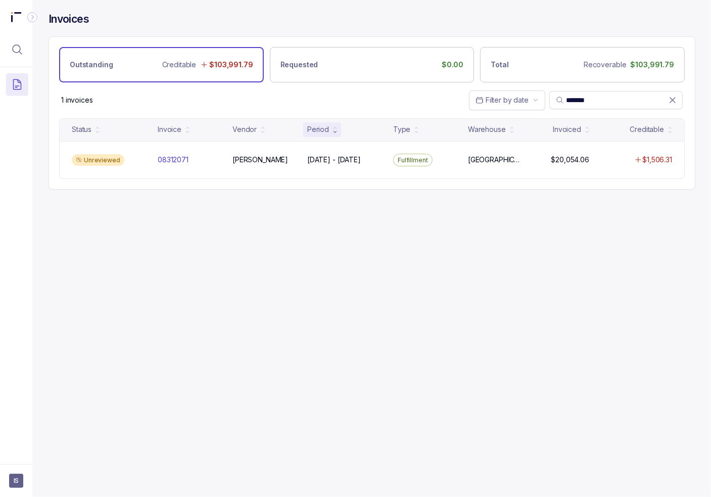
click at [139, 163] on div "Unreviewed" at bounding box center [109, 160] width 82 height 12
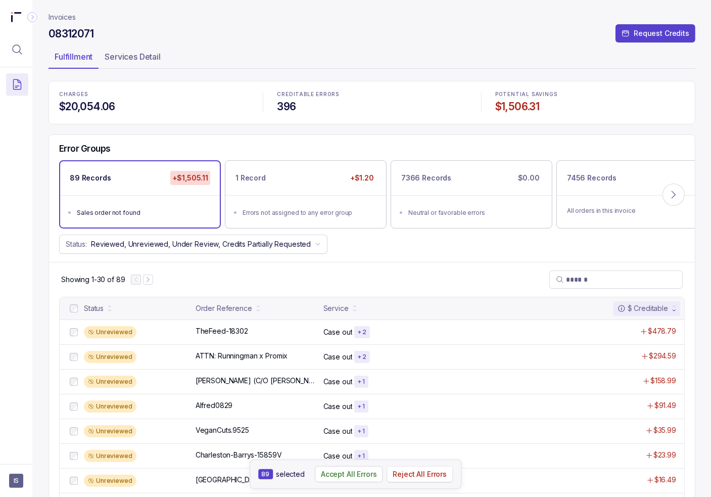
click at [412, 475] on p "Reject All Errors" at bounding box center [420, 474] width 54 height 10
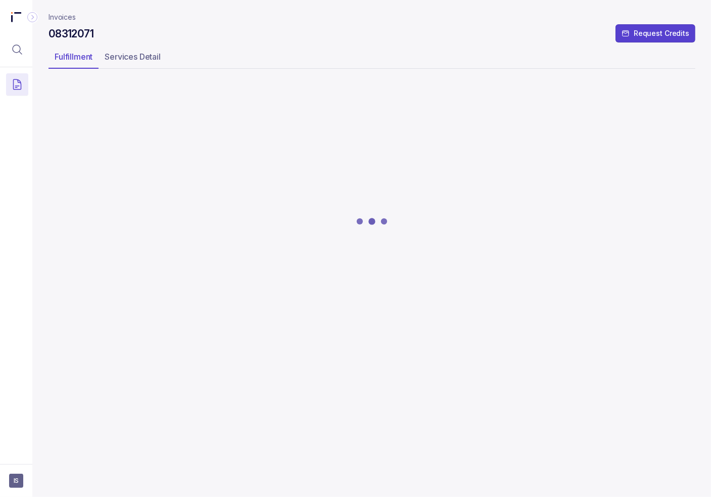
click at [269, 158] on div at bounding box center [372, 221] width 647 height 278
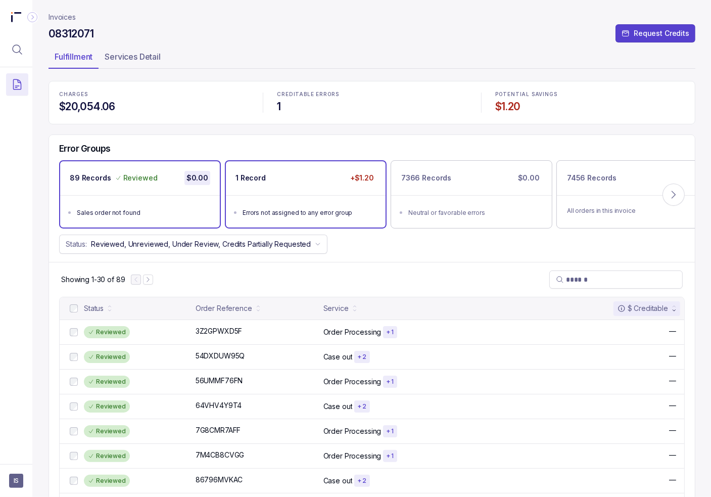
click at [255, 195] on ul "Errors not assigned to any error group" at bounding box center [306, 211] width 160 height 32
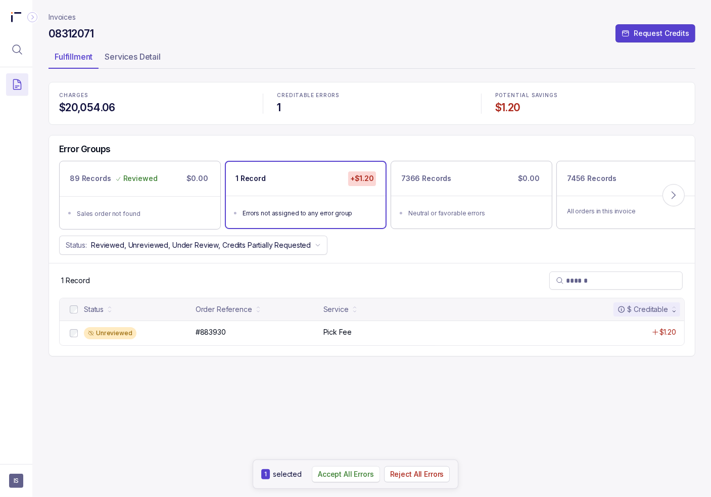
click at [359, 473] on p "Accept All Errors" at bounding box center [346, 474] width 56 height 10
click at [63, 14] on p "Invoices" at bounding box center [62, 17] width 27 height 10
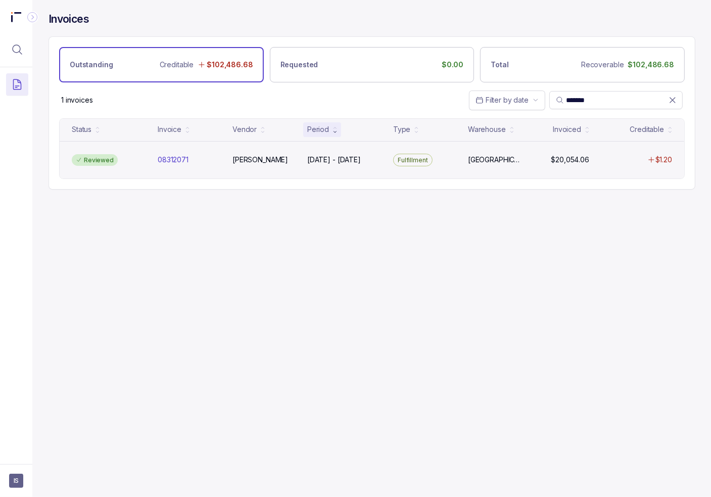
drag, startPoint x: 583, startPoint y: 242, endPoint x: 649, endPoint y: 143, distance: 118.4
click at [583, 240] on div "Invoices Outstanding Creditable $102,486.68 Requested $0.00 Total Recoverable $…" at bounding box center [367, 248] width 671 height 497
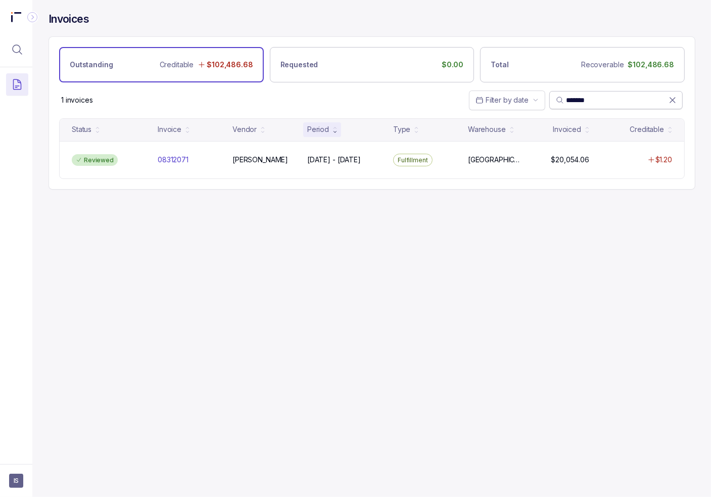
click at [673, 99] on icon at bounding box center [673, 100] width 10 height 10
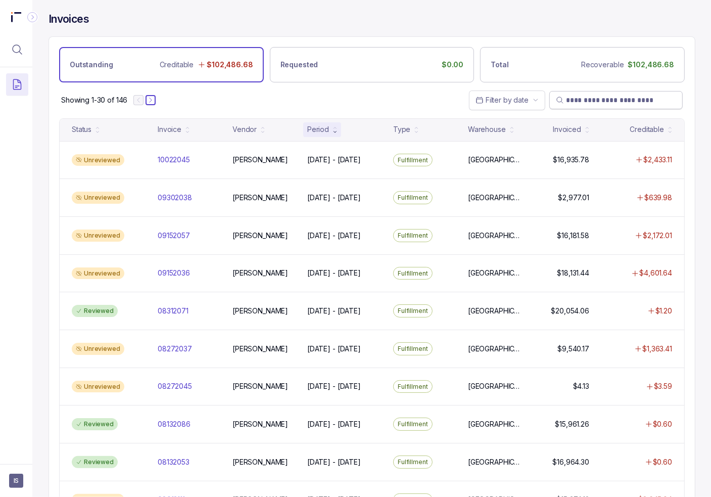
click at [150, 103] on button "Next Page" at bounding box center [151, 100] width 10 height 10
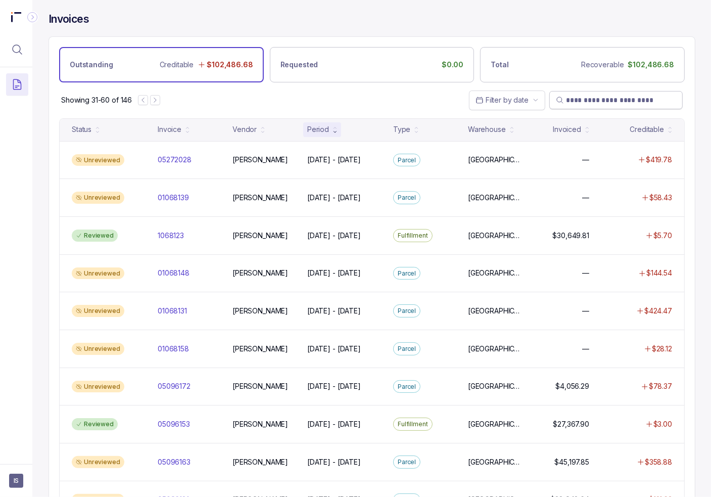
click at [150, 103] on div at bounding box center [149, 100] width 22 height 10
click at [152, 101] on icon "Next Page" at bounding box center [155, 100] width 7 height 7
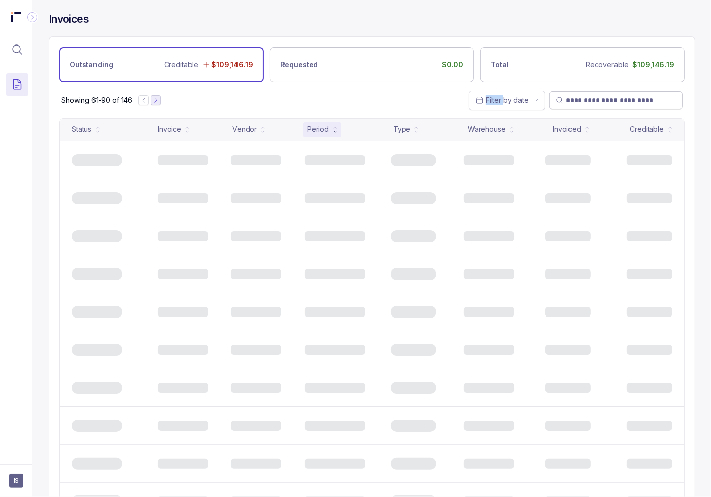
click at [154, 100] on icon "Next Page" at bounding box center [155, 100] width 7 height 7
click at [154, 100] on button "Next Page" at bounding box center [158, 100] width 10 height 10
click at [153, 100] on button "Previous Page" at bounding box center [148, 100] width 10 height 10
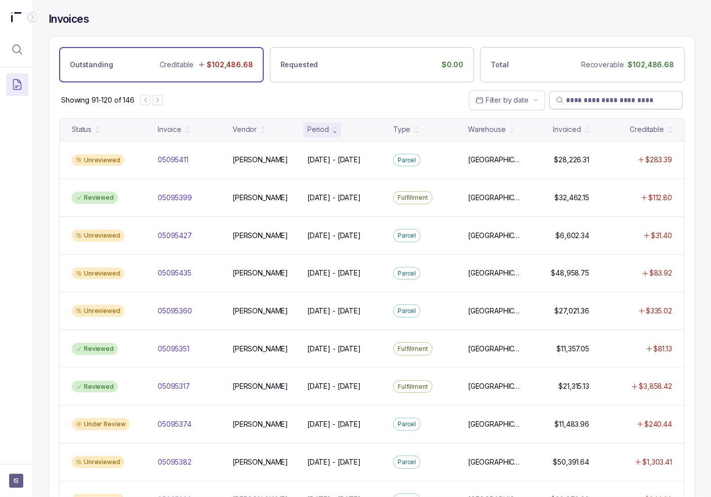
click at [180, 95] on div "Showing 91-120 of 146 Filter by date" at bounding box center [372, 99] width 646 height 35
click at [161, 103] on icon "Next Page" at bounding box center [157, 100] width 7 height 7
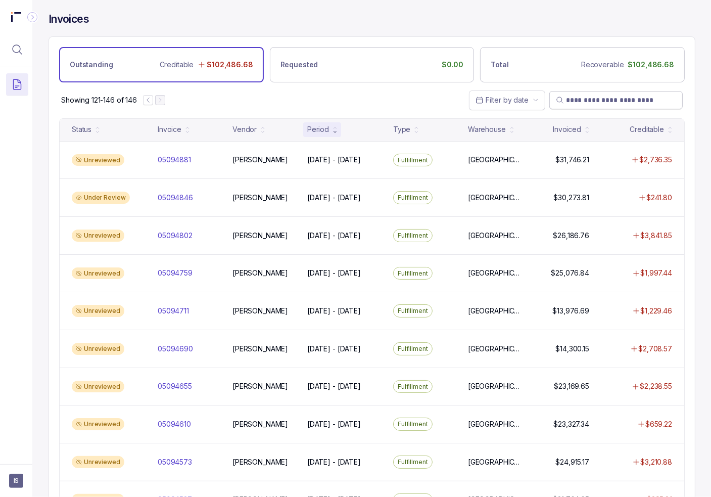
click at [161, 102] on div at bounding box center [154, 100] width 22 height 10
click at [161, 101] on div at bounding box center [154, 100] width 22 height 10
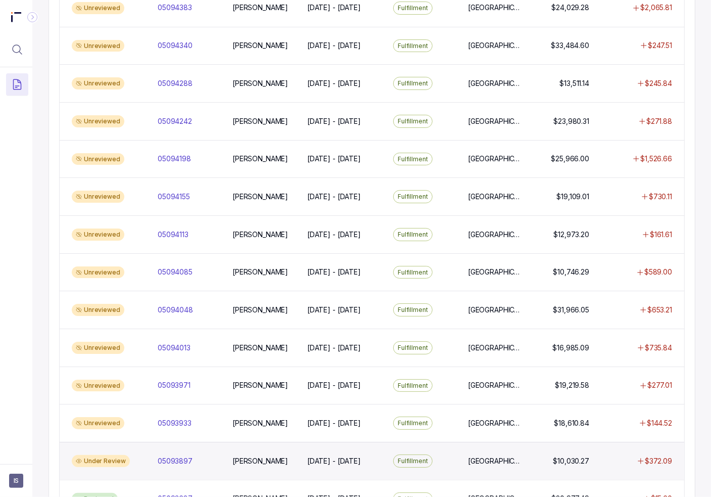
click at [240, 430] on div "Unreviewed 05093933 05093933 [PERSON_NAME] [DATE] - [DATE] [DATE] - [DATE] Fulf…" at bounding box center [372, 423] width 625 height 38
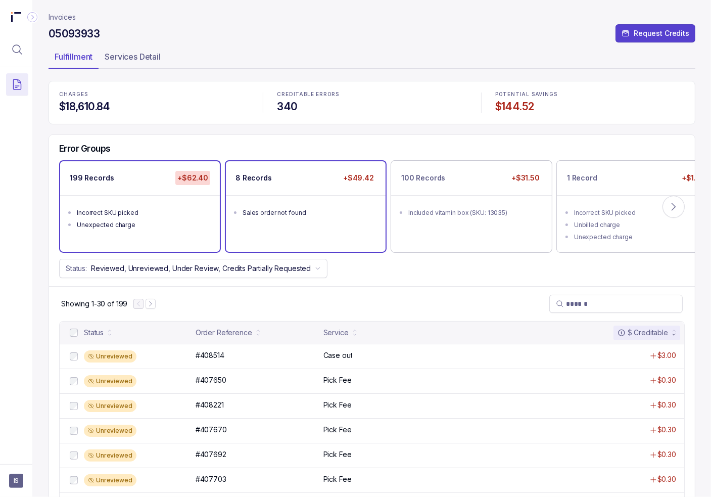
click at [291, 206] on li "Sales order not found" at bounding box center [313, 212] width 140 height 12
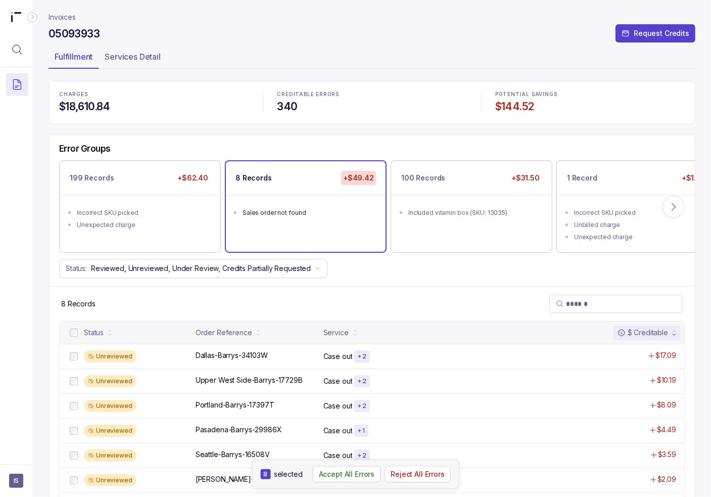
click at [416, 478] on p "Reject All Errors" at bounding box center [418, 474] width 54 height 10
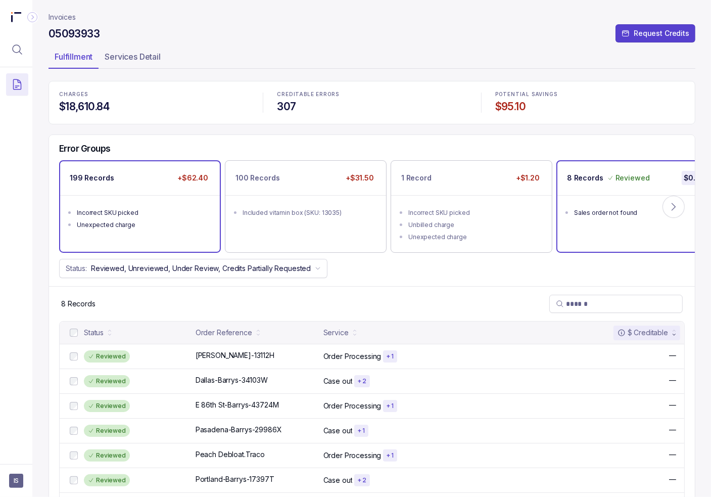
click at [152, 208] on div "Incorrect SKU picked" at bounding box center [143, 213] width 132 height 10
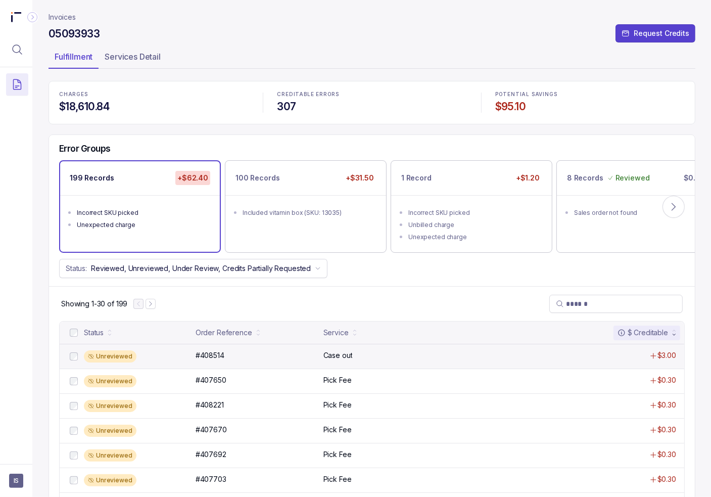
click at [193, 356] on div "Unreviewed #408514 #408514 Case out $3.00" at bounding box center [372, 356] width 625 height 25
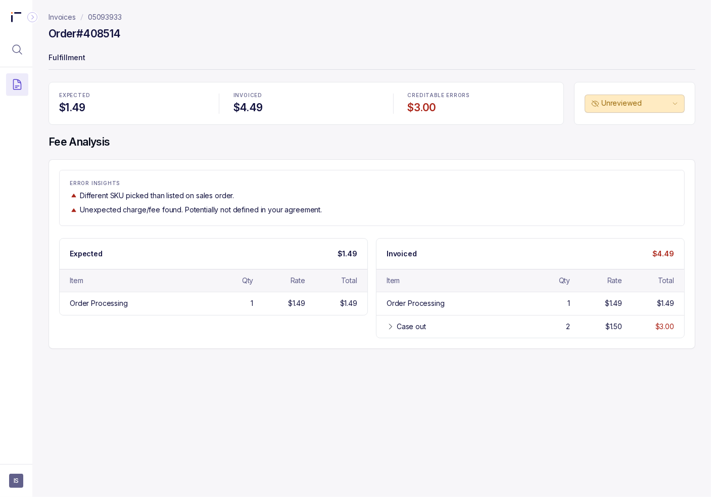
click at [108, 33] on h4 "Order #408514" at bounding box center [85, 34] width 72 height 14
copy h4 "408514"
click at [485, 329] on div "Case out" at bounding box center [458, 326] width 122 height 10
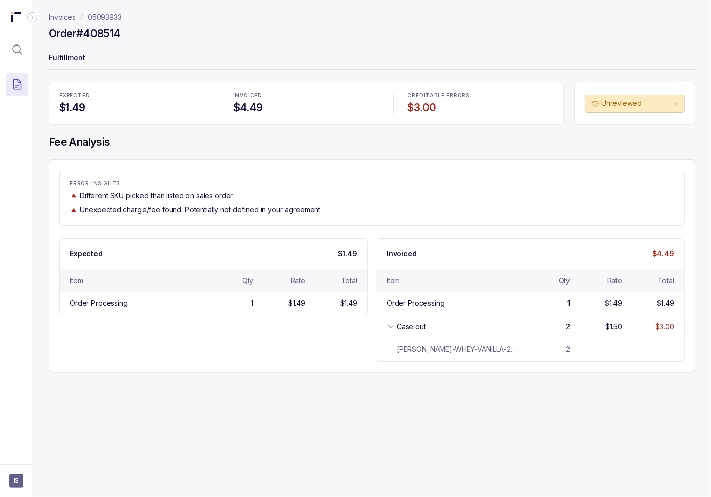
click at [192, 94] on p "EXPECTED" at bounding box center [132, 95] width 146 height 6
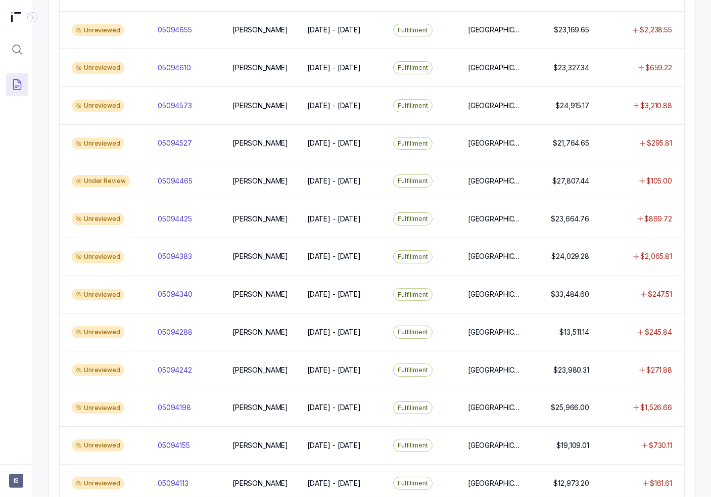
scroll to position [639, 0]
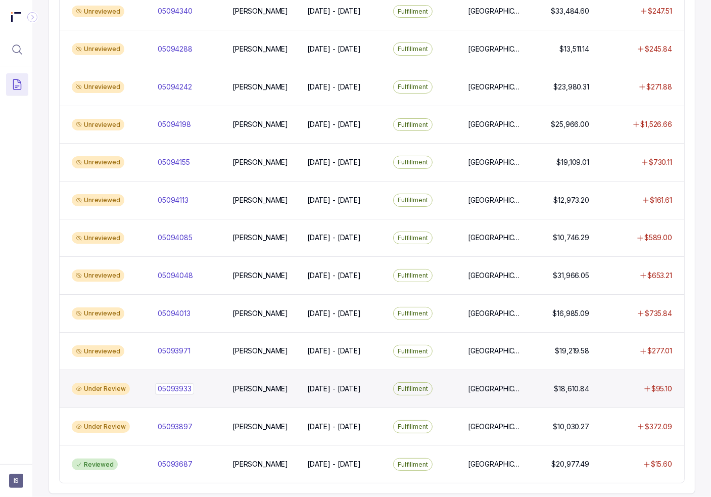
click at [211, 384] on div "05093933 05093933" at bounding box center [189, 389] width 63 height 10
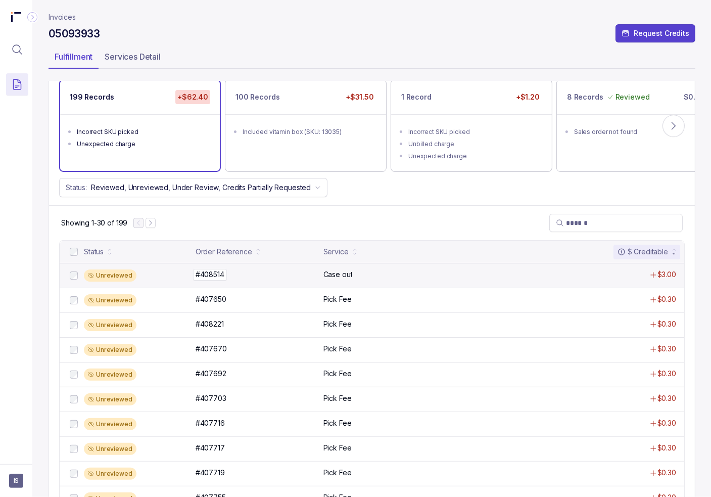
click at [241, 275] on div "#408514 #408514" at bounding box center [257, 274] width 122 height 10
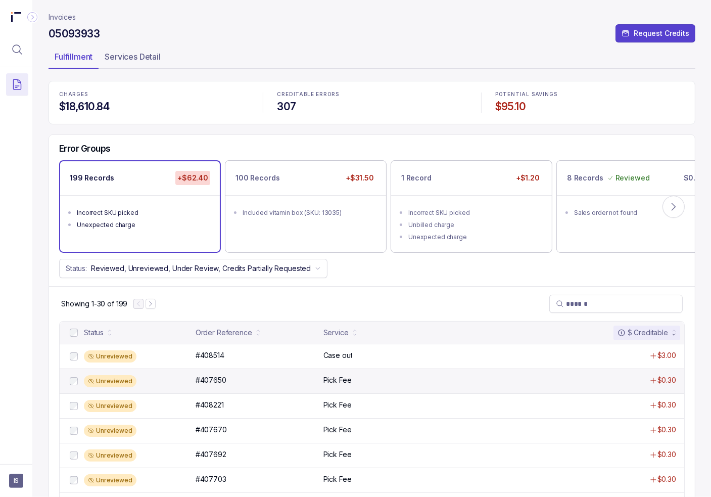
click at [475, 390] on div "Unreviewed #407650 #407650 Pick Fee $0.30" at bounding box center [372, 380] width 625 height 25
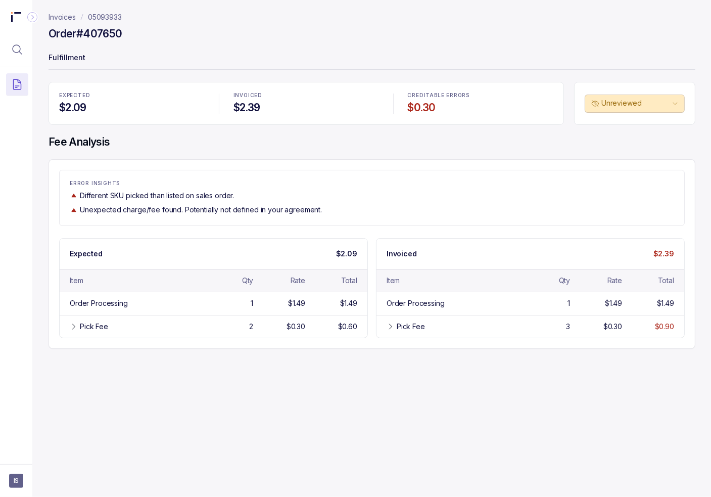
click at [99, 32] on h4 "Order #407650" at bounding box center [85, 34] width 73 height 14
copy h4 "407650"
click at [81, 321] on div "Pick Fee" at bounding box center [94, 326] width 28 height 10
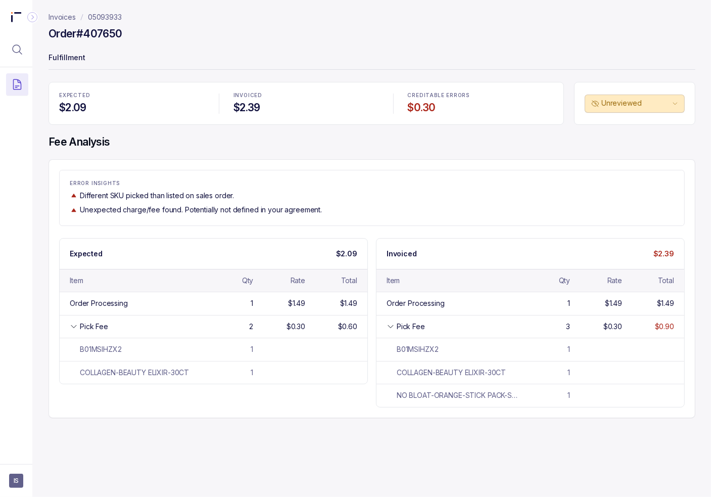
click at [193, 151] on div "EXPECTED $2.09 INVOICED $2.39 CREDITABLE ERRORS $0.30 Unreviewed Fee Analysis E…" at bounding box center [372, 250] width 647 height 336
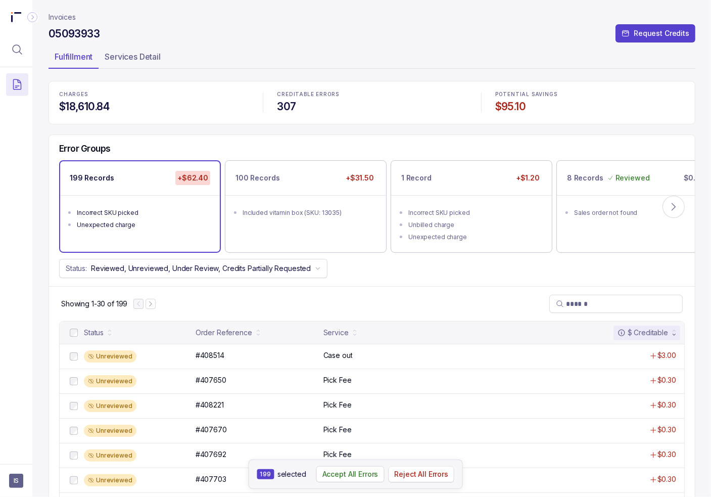
click at [432, 479] on p "Reject All Errors" at bounding box center [421, 474] width 54 height 10
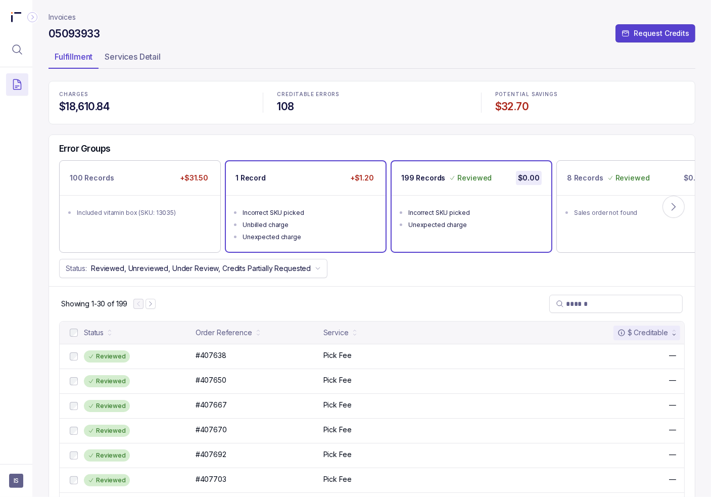
click at [275, 198] on ul "Incorrect SKU picked Unbilled charge Unexpected charge" at bounding box center [306, 223] width 160 height 57
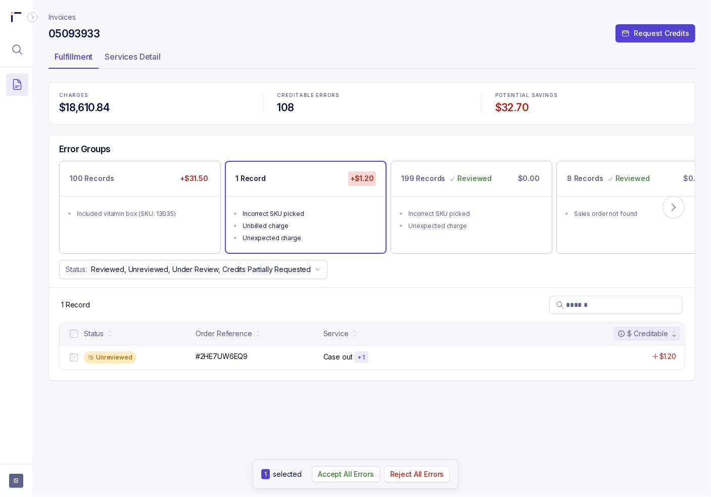
click at [435, 477] on p "Reject All Errors" at bounding box center [417, 474] width 54 height 10
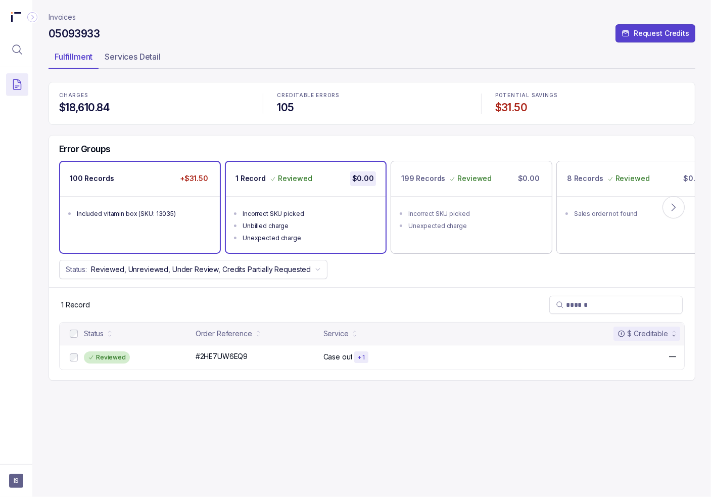
click at [103, 179] on p "100 Records" at bounding box center [92, 178] width 44 height 10
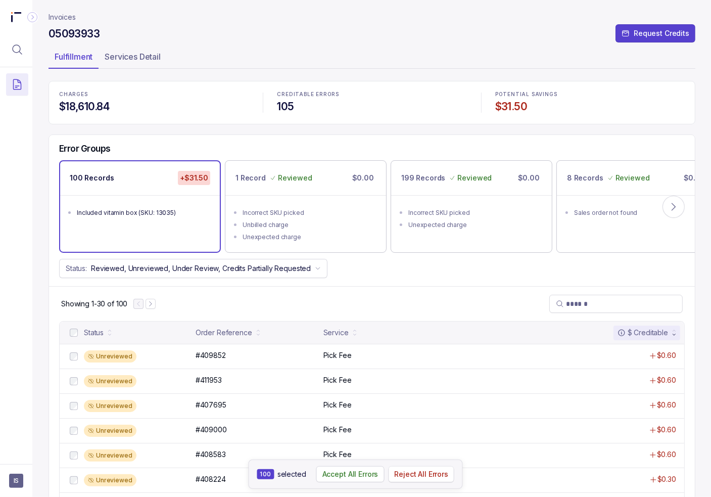
click at [410, 478] on p "Reject All Errors" at bounding box center [421, 474] width 54 height 10
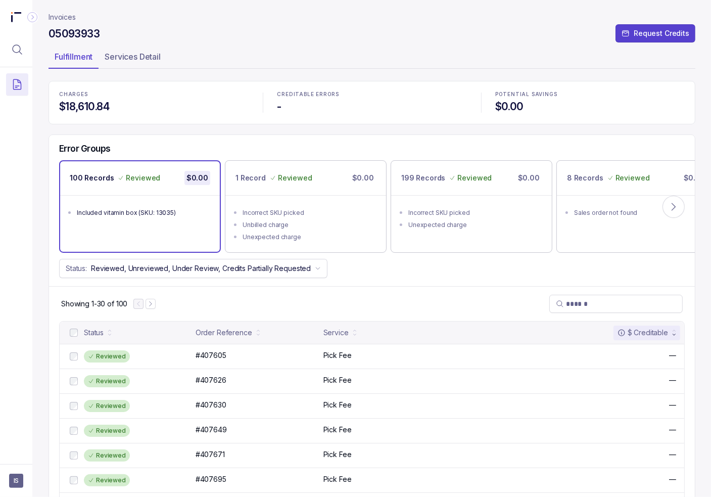
click at [69, 20] on p "Invoices" at bounding box center [62, 17] width 27 height 10
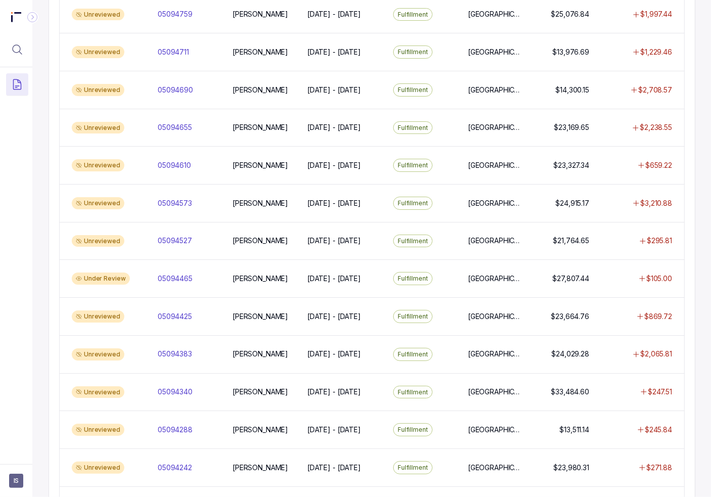
scroll to position [639, 0]
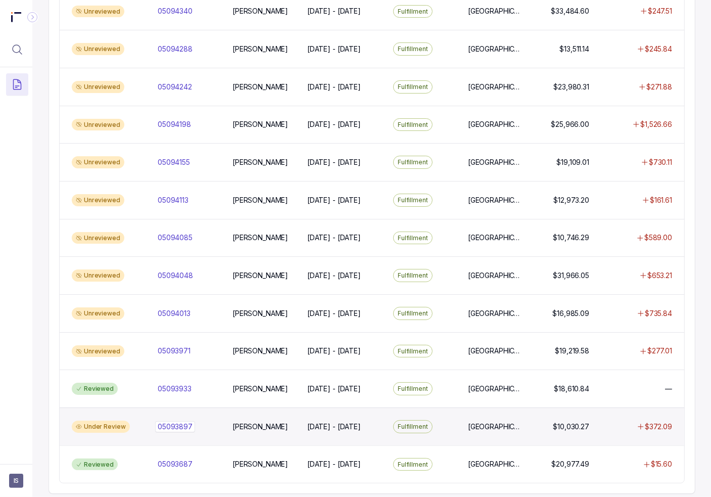
click at [195, 421] on div "05093897 05093897" at bounding box center [189, 426] width 63 height 10
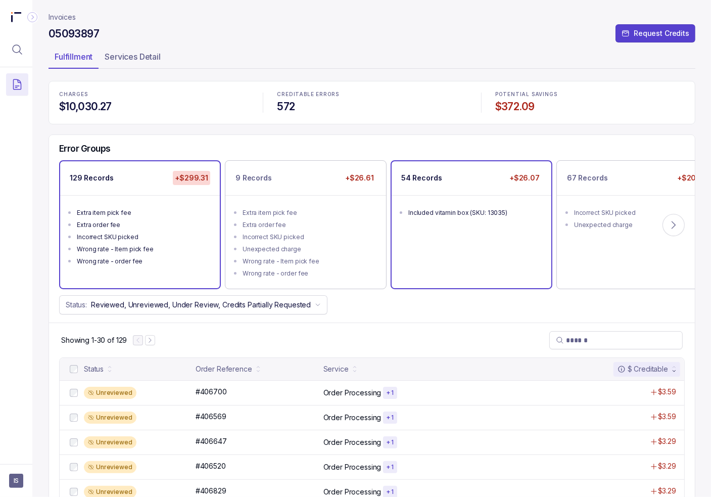
click at [466, 211] on div "Included vitamin box (SKU: 13035)" at bounding box center [474, 213] width 132 height 10
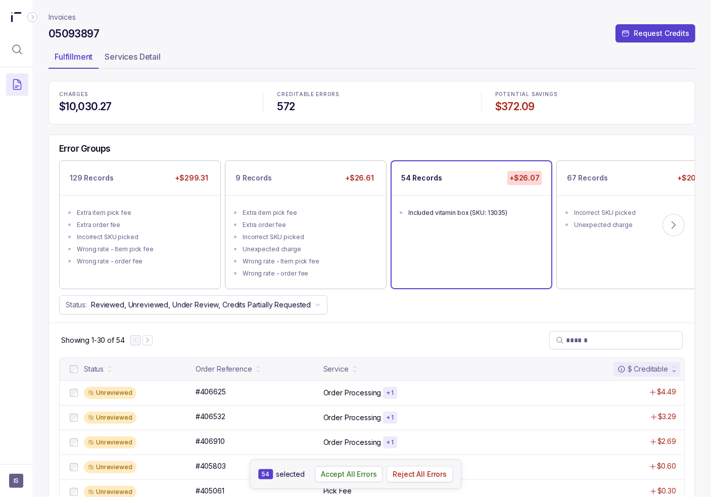
click at [438, 476] on p "Reject All Errors" at bounding box center [420, 474] width 54 height 10
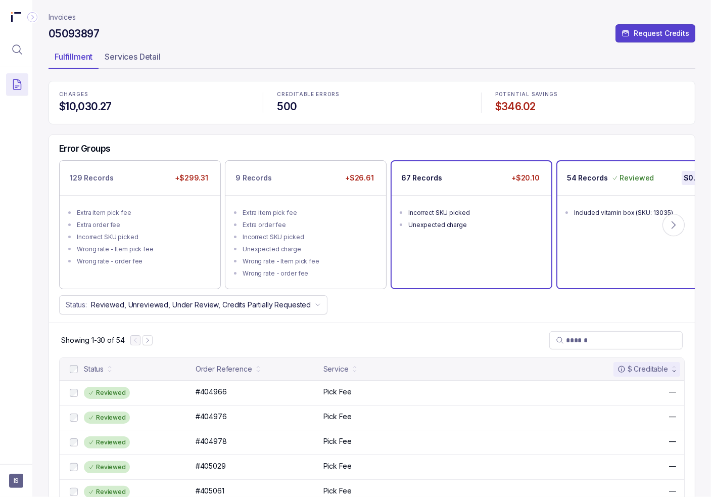
click at [471, 255] on div "67 Records +$20.10 Incorrect SKU picked Unexpected charge" at bounding box center [472, 224] width 160 height 127
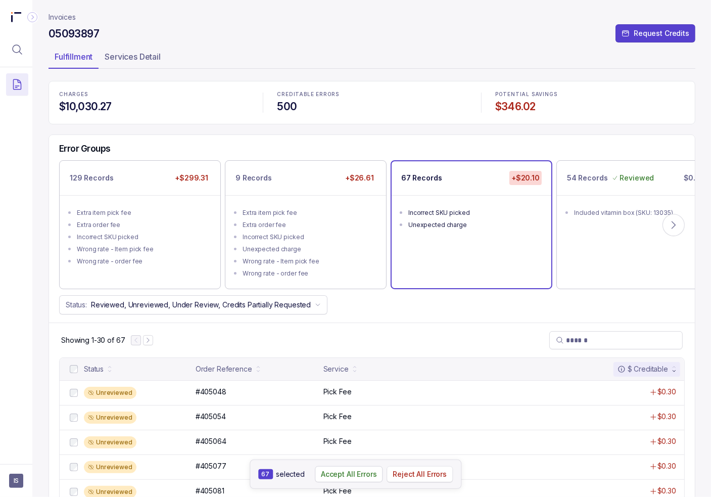
click at [408, 472] on p "Reject All Errors" at bounding box center [420, 474] width 54 height 10
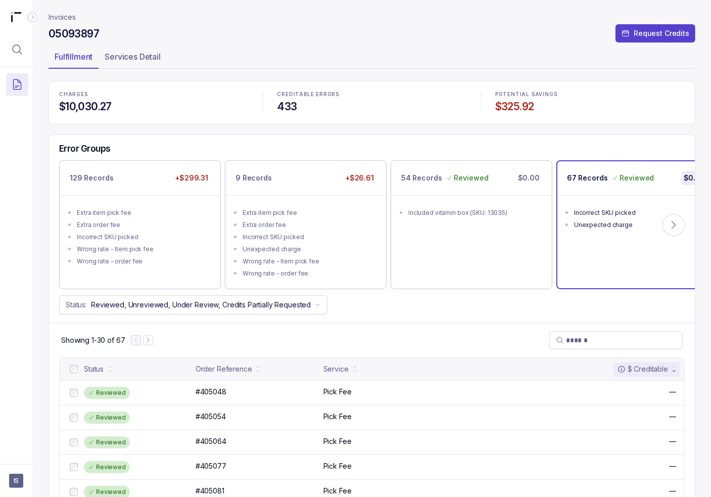
click at [158, 251] on div "Wrong rate - Item pick fee" at bounding box center [143, 249] width 132 height 10
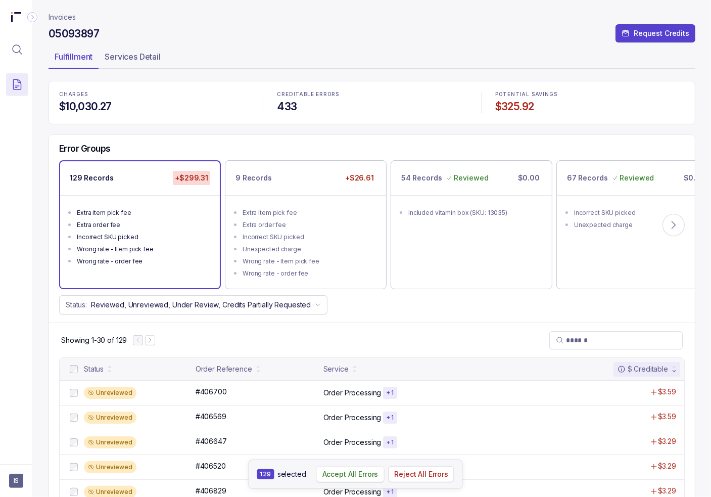
click at [346, 475] on p "Accept All Errors" at bounding box center [350, 474] width 56 height 10
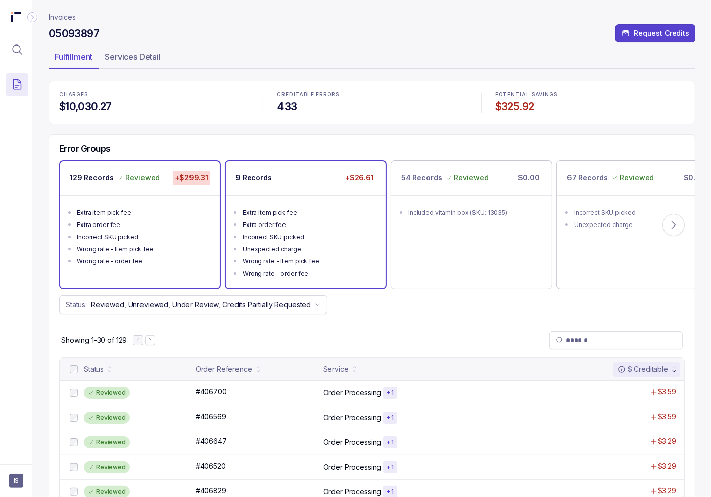
click at [308, 234] on div "Incorrect SKU picked" at bounding box center [309, 237] width 132 height 10
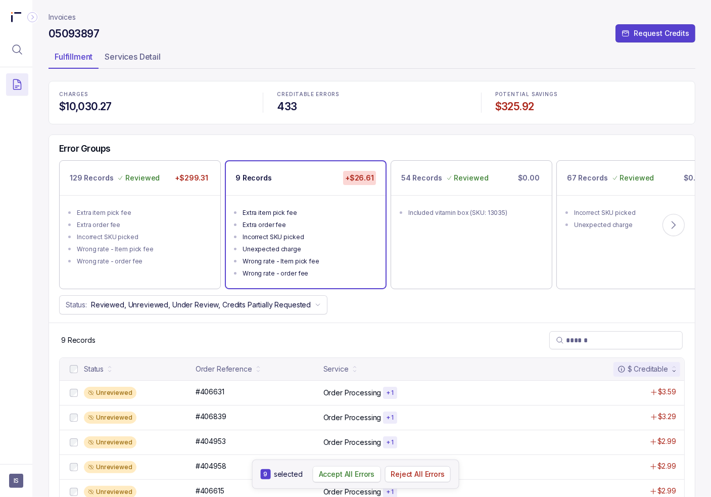
click at [345, 476] on p "Accept All Errors" at bounding box center [347, 474] width 56 height 10
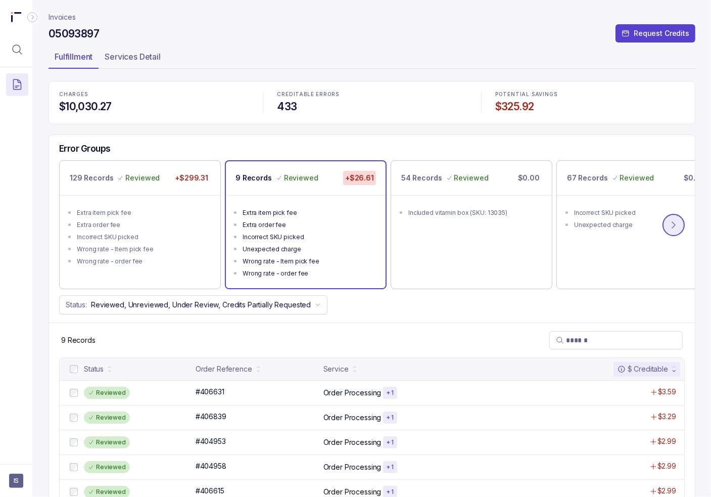
click at [672, 224] on icon at bounding box center [674, 225] width 10 height 10
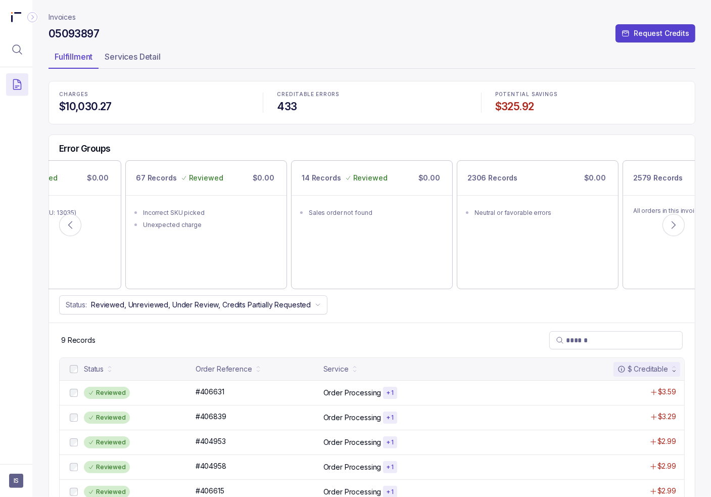
click at [61, 14] on p "Invoices" at bounding box center [62, 17] width 27 height 10
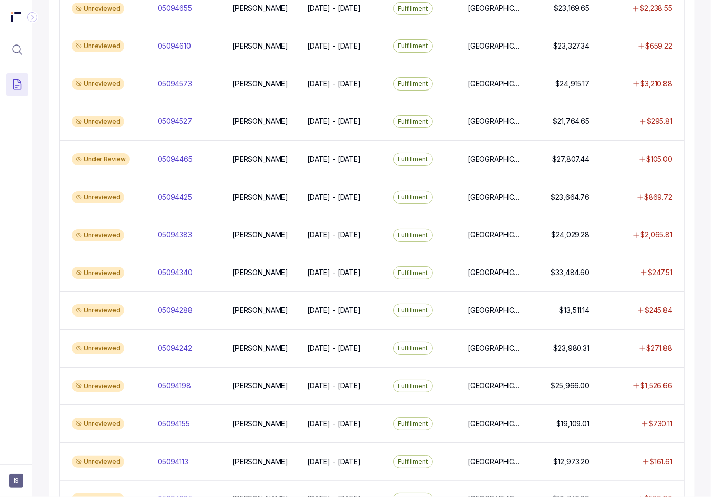
scroll to position [639, 0]
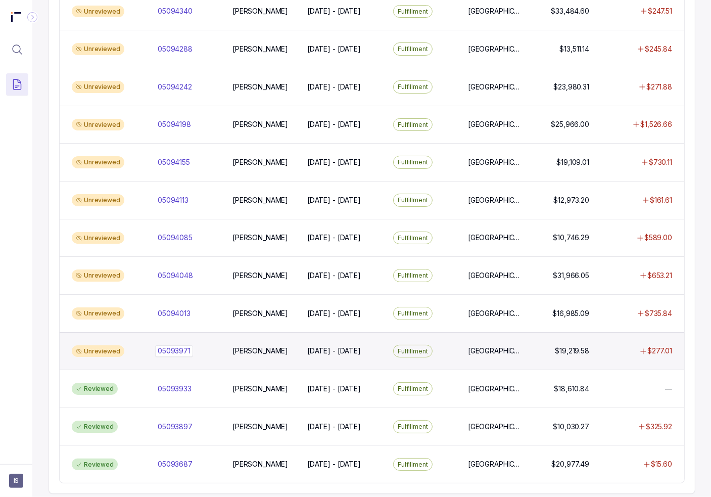
click at [167, 346] on p "05093971" at bounding box center [174, 351] width 33 height 10
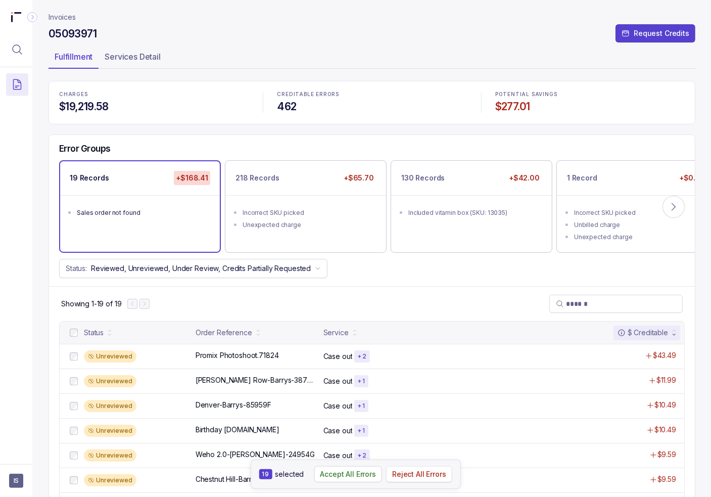
click at [423, 483] on aside "19 selected Accept All Errors Reject All Errors" at bounding box center [355, 473] width 210 height 29
click at [440, 476] on p "Reject All Errors" at bounding box center [419, 474] width 54 height 10
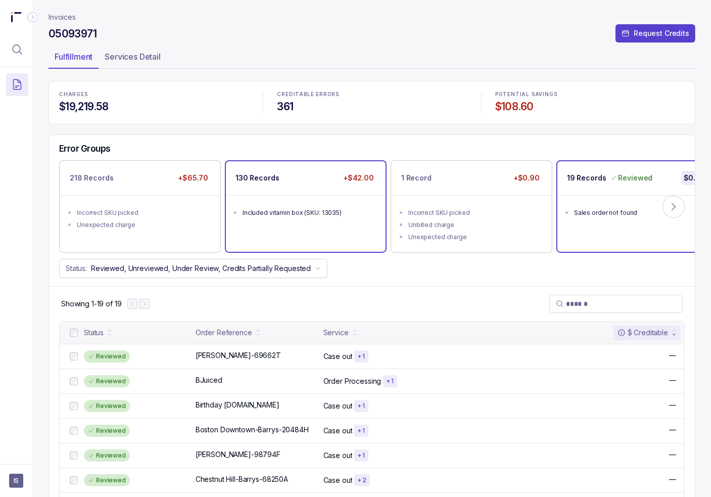
click at [288, 210] on div "Included vitamin box (SKU: 13035)" at bounding box center [309, 213] width 132 height 10
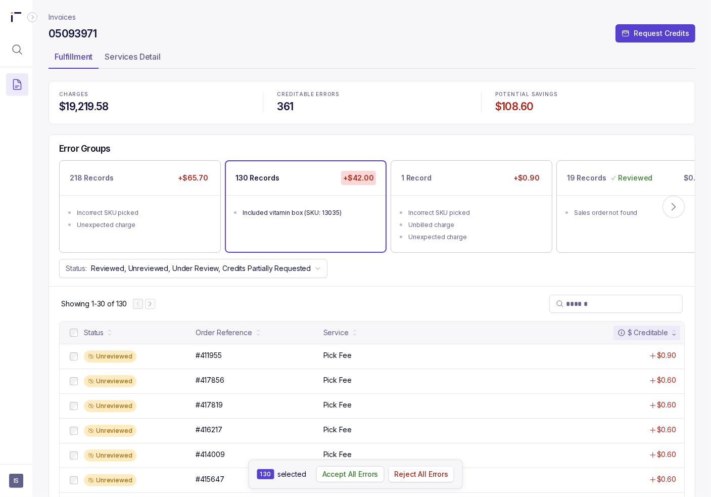
click at [416, 474] on p "Reject All Errors" at bounding box center [421, 474] width 54 height 10
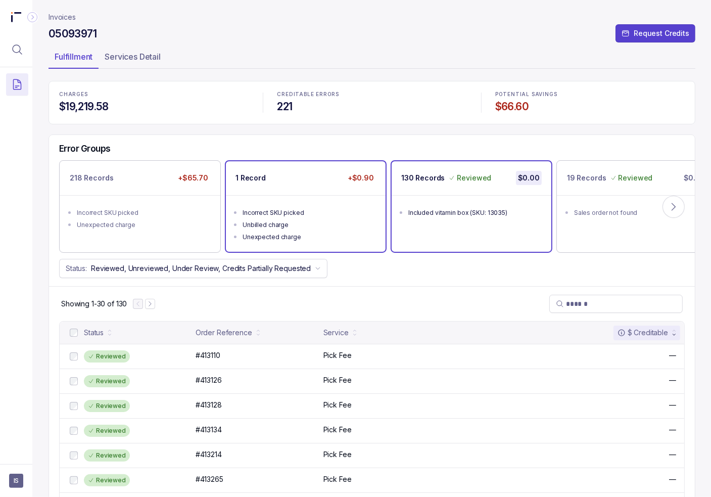
click at [292, 210] on div "Incorrect SKU picked" at bounding box center [309, 213] width 132 height 10
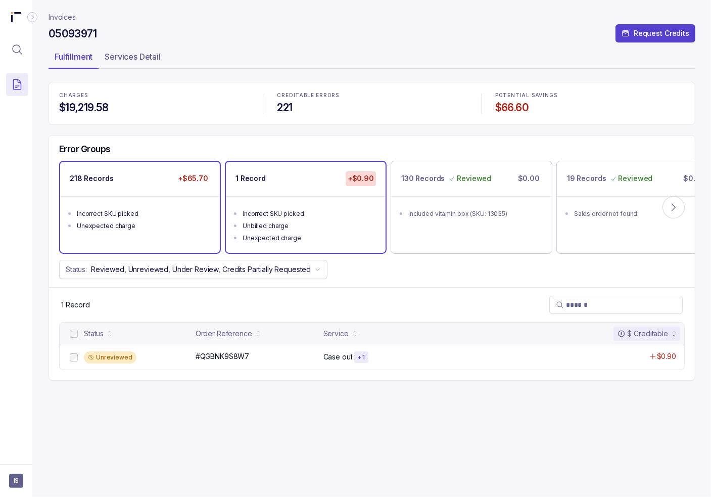
click at [107, 236] on ul "Incorrect SKU picked Unexpected charge" at bounding box center [140, 218] width 160 height 44
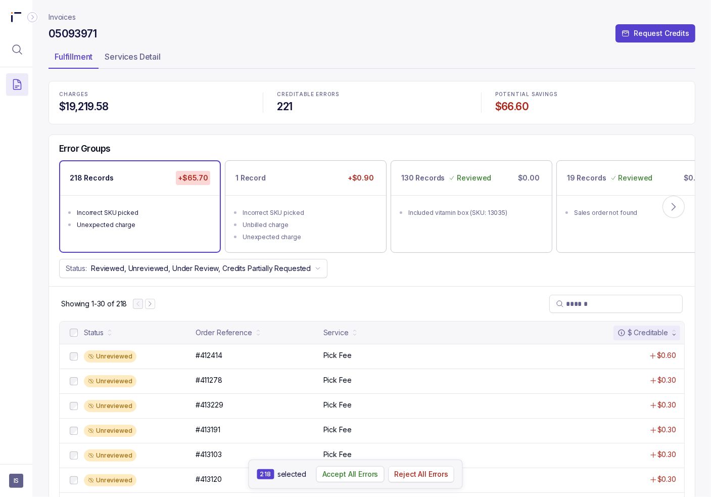
click at [431, 475] on p "Reject All Errors" at bounding box center [421, 474] width 54 height 10
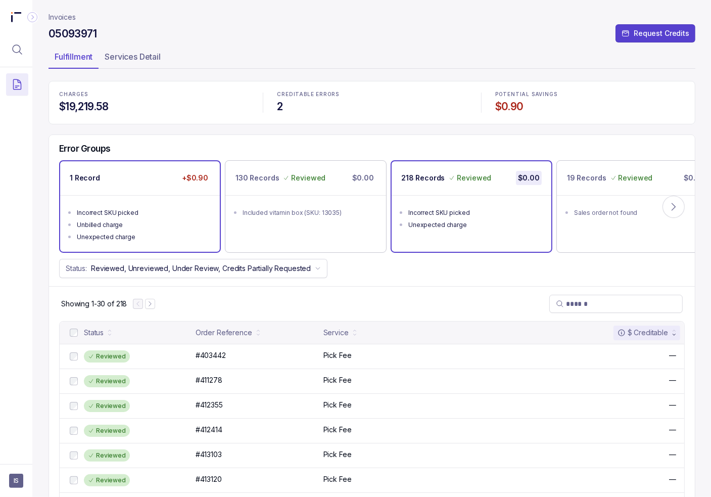
click at [130, 202] on ul "Incorrect SKU picked Unbilled charge Unexpected charge" at bounding box center [140, 223] width 160 height 57
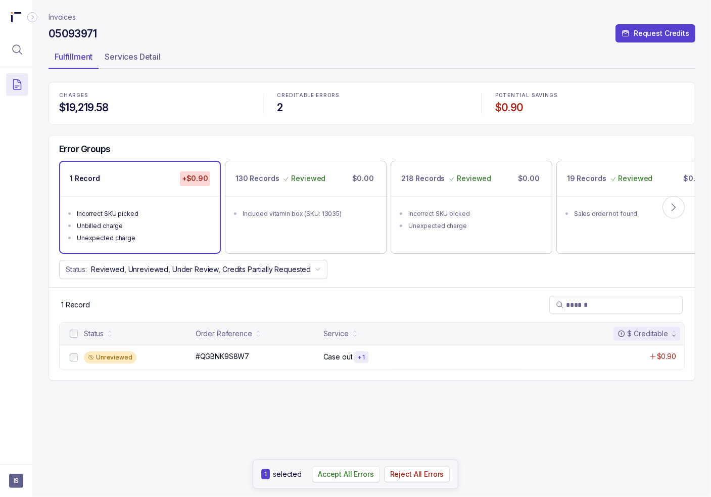
click at [351, 476] on p "Accept All Errors" at bounding box center [346, 474] width 56 height 10
click at [60, 17] on p "Invoices" at bounding box center [62, 17] width 27 height 10
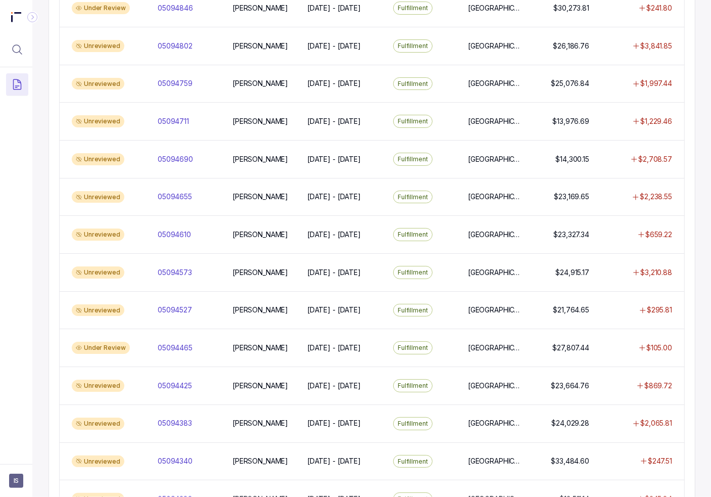
scroll to position [639, 0]
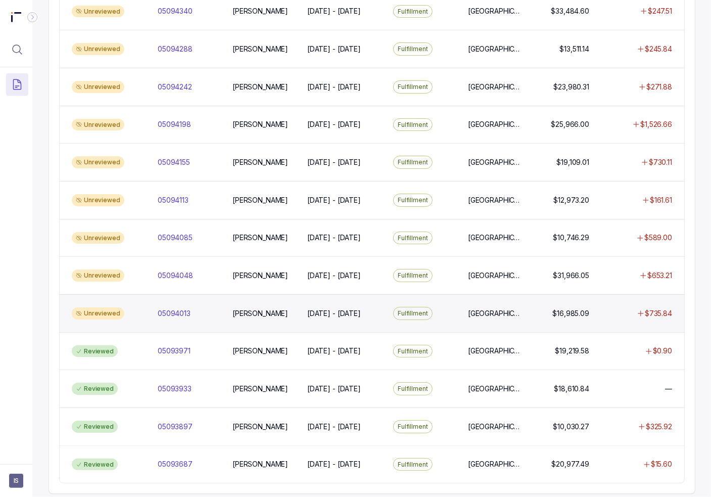
click at [136, 307] on div "Unreviewed" at bounding box center [109, 313] width 82 height 12
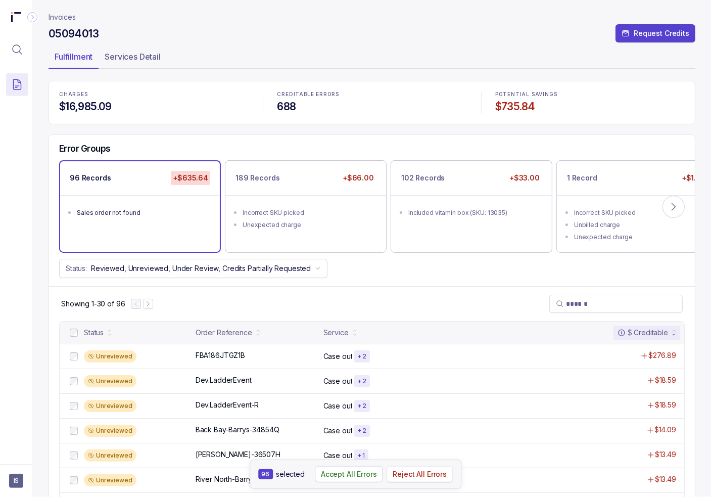
click at [418, 474] on p "Reject All Errors" at bounding box center [420, 474] width 54 height 10
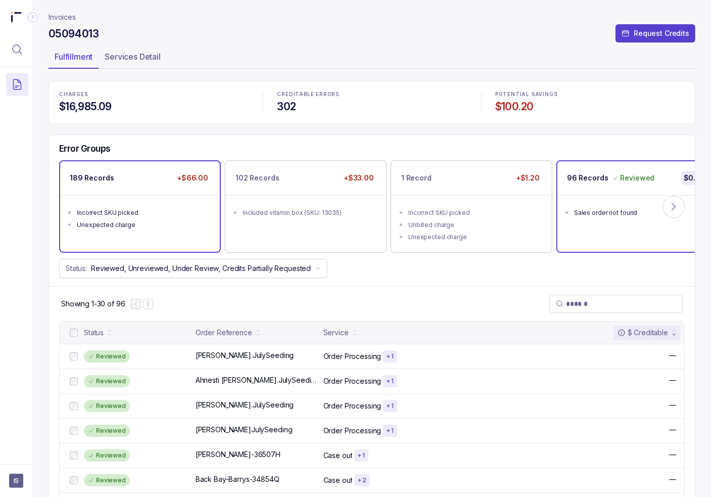
drag, startPoint x: 135, startPoint y: 218, endPoint x: 134, endPoint y: 223, distance: 5.7
click at [135, 218] on li "Unexpected charge" at bounding box center [147, 224] width 140 height 12
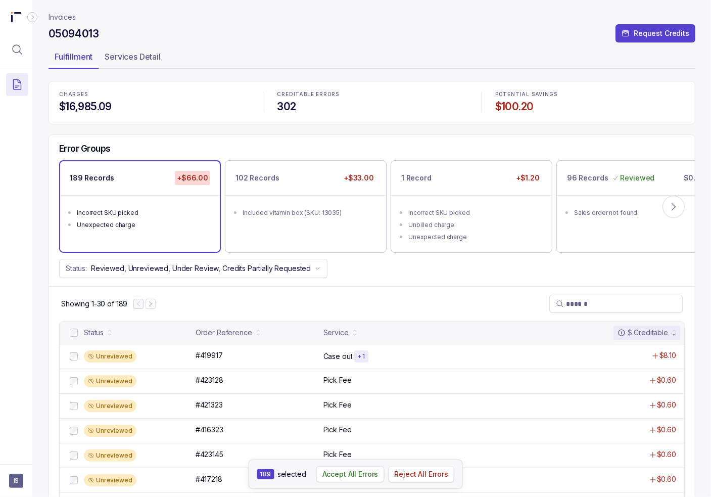
click at [420, 474] on p "Reject All Errors" at bounding box center [421, 474] width 54 height 10
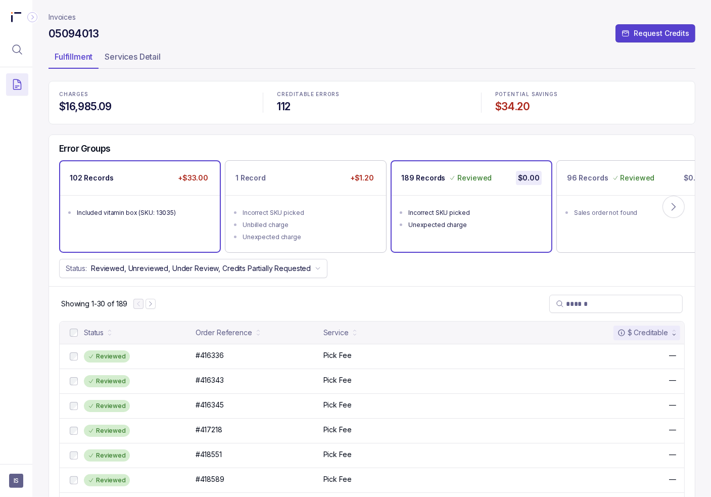
click at [119, 210] on div "Included vitamin box (SKU: 13035)" at bounding box center [143, 213] width 132 height 10
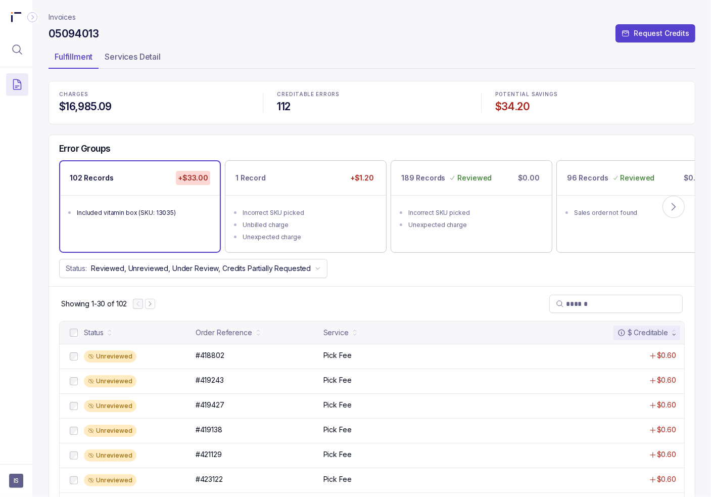
click at [68, 331] on div at bounding box center [74, 332] width 12 height 12
click at [412, 477] on p "Reject All Errors" at bounding box center [421, 474] width 54 height 10
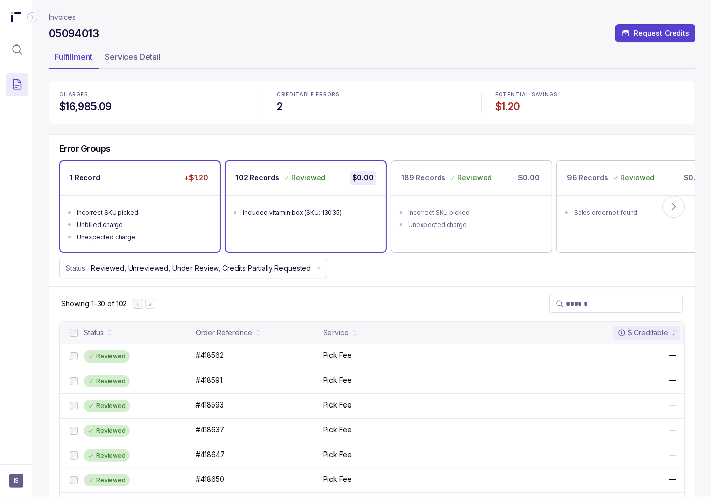
click at [117, 214] on div "Incorrect SKU picked" at bounding box center [143, 213] width 132 height 10
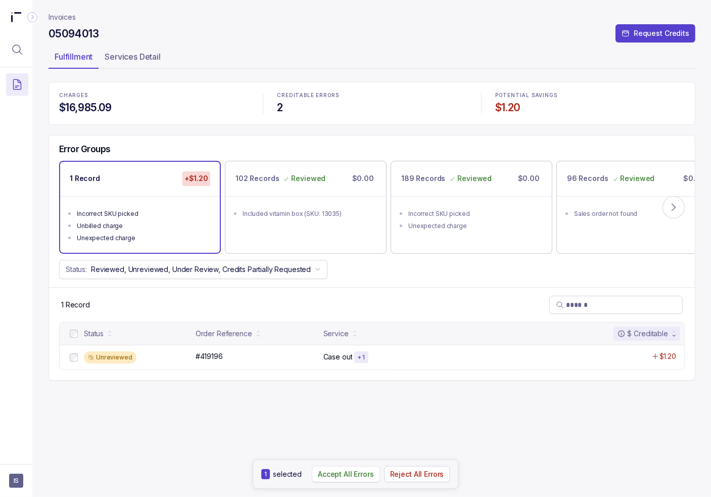
click at [341, 475] on p "Accept All Errors" at bounding box center [346, 474] width 56 height 10
click at [65, 20] on p "Invoices" at bounding box center [62, 17] width 27 height 10
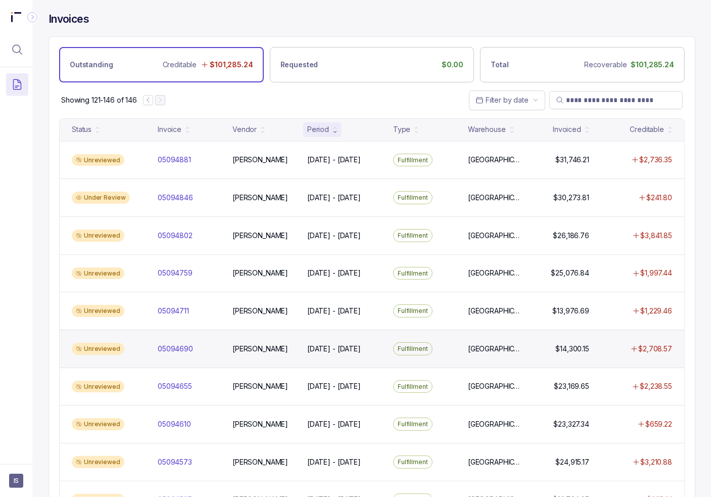
click at [192, 351] on div "Unreviewed 05094690 05094690 [PERSON_NAME] [DATE] - [DATE] [DATE] - [DATE] Fulf…" at bounding box center [372, 349] width 625 height 38
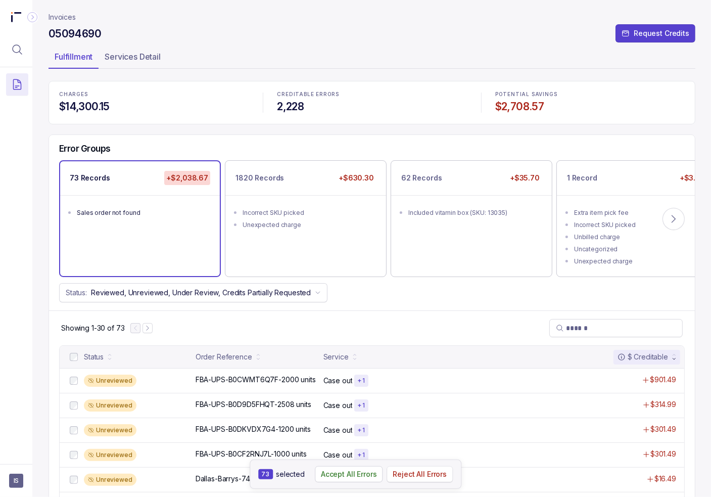
click at [405, 473] on p "Reject All Errors" at bounding box center [420, 474] width 54 height 10
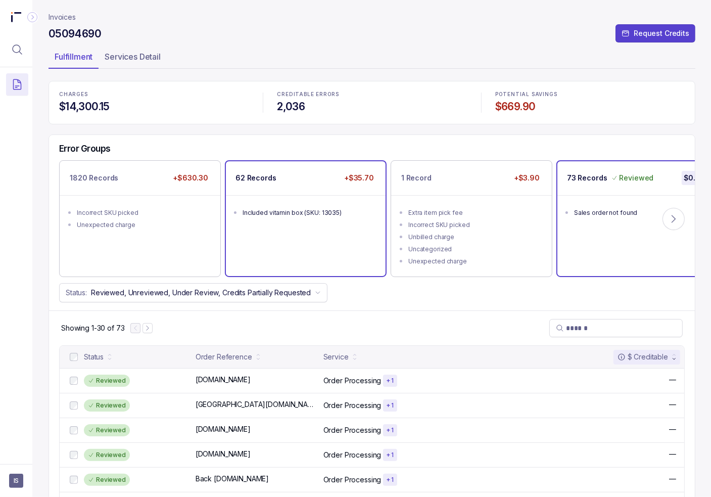
click at [247, 242] on div "62 Records +$35.70 Included vitamin box (SKU: 13035)" at bounding box center [306, 218] width 160 height 115
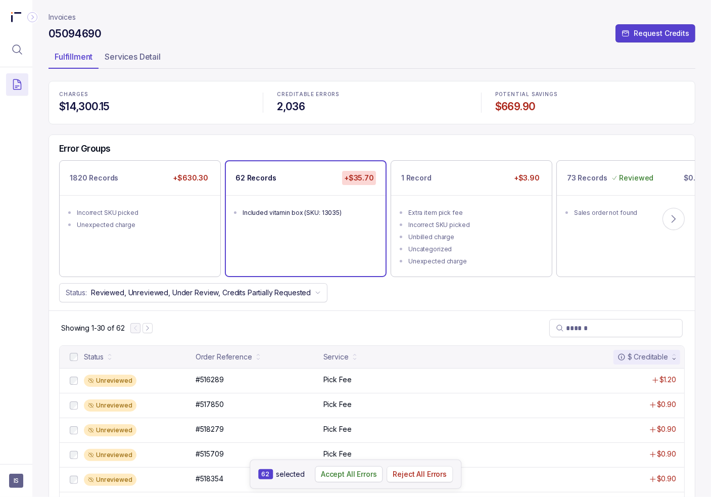
click at [409, 473] on p "Reject All Errors" at bounding box center [420, 474] width 54 height 10
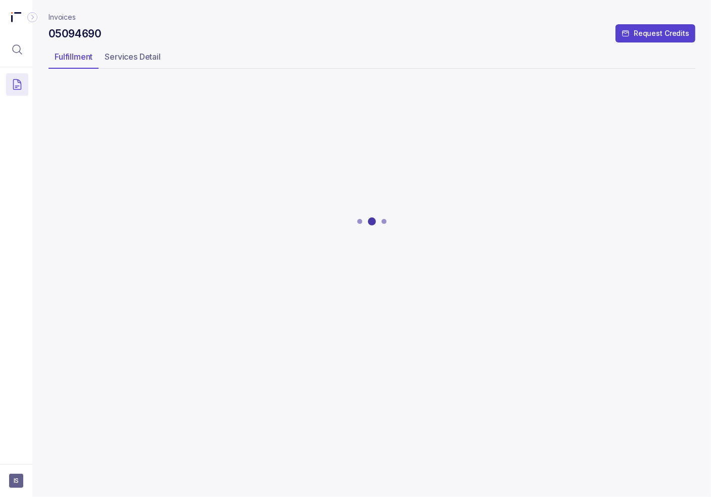
click at [153, 231] on div at bounding box center [372, 221] width 647 height 278
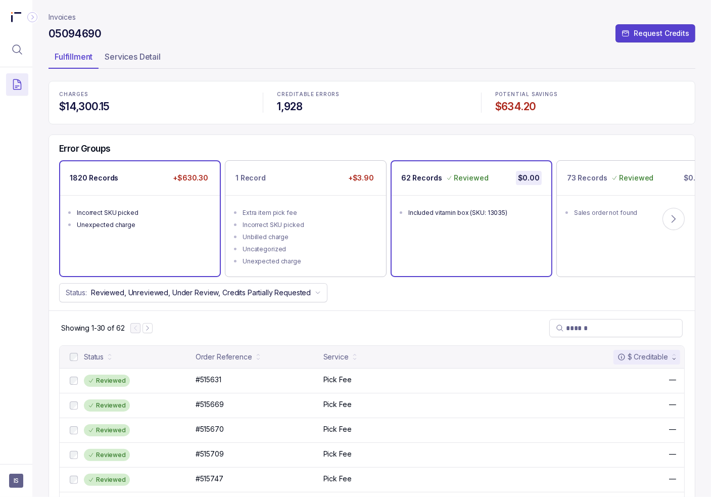
click at [151, 231] on ul "Incorrect SKU picked Unexpected charge" at bounding box center [140, 217] width 160 height 44
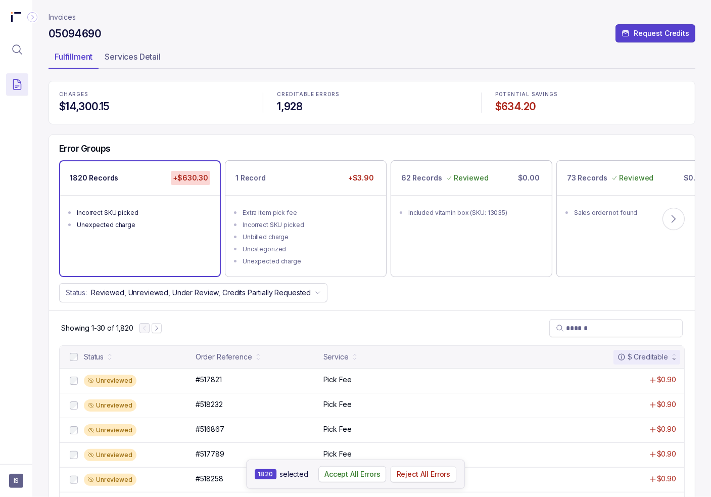
click at [433, 476] on p "Reject All Errors" at bounding box center [424, 474] width 54 height 10
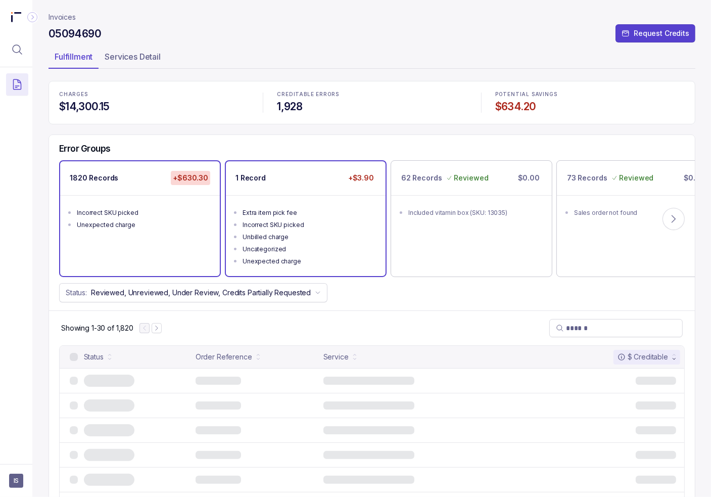
click at [255, 241] on div "Unbilled charge" at bounding box center [309, 237] width 132 height 10
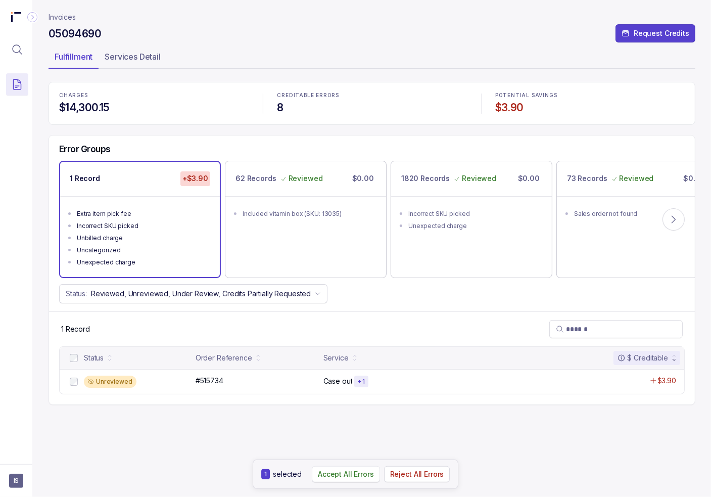
click at [353, 478] on p "Accept All Errors" at bounding box center [346, 474] width 56 height 10
click at [58, 16] on p "Invoices" at bounding box center [62, 17] width 27 height 10
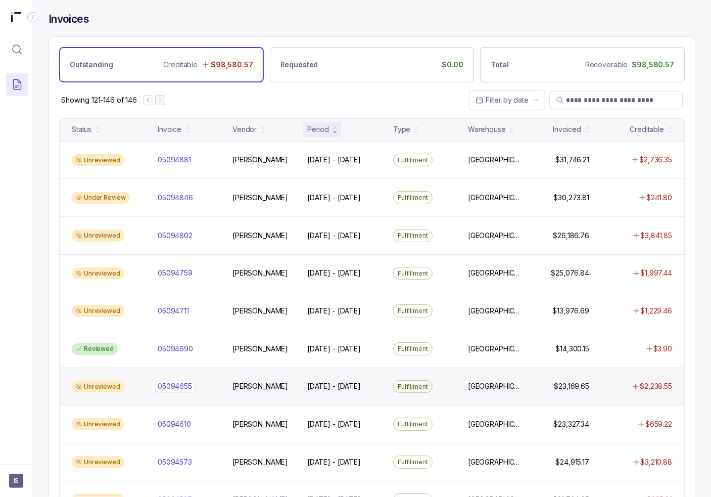
click at [159, 383] on p "05094655" at bounding box center [174, 386] width 39 height 11
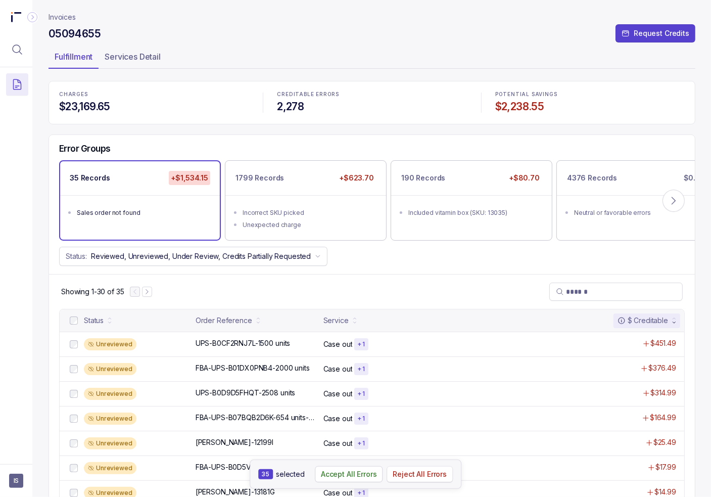
click at [423, 479] on p "Reject All Errors" at bounding box center [420, 474] width 54 height 10
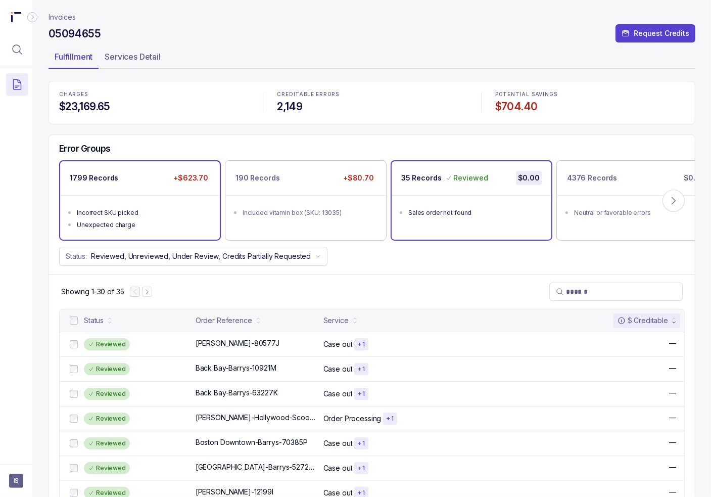
click at [164, 218] on li "Unexpected charge" at bounding box center [147, 224] width 140 height 12
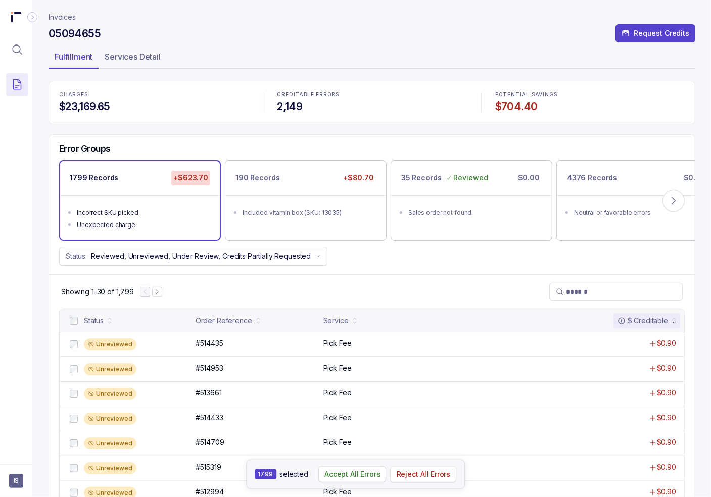
click at [433, 473] on p "Reject All Errors" at bounding box center [424, 474] width 54 height 10
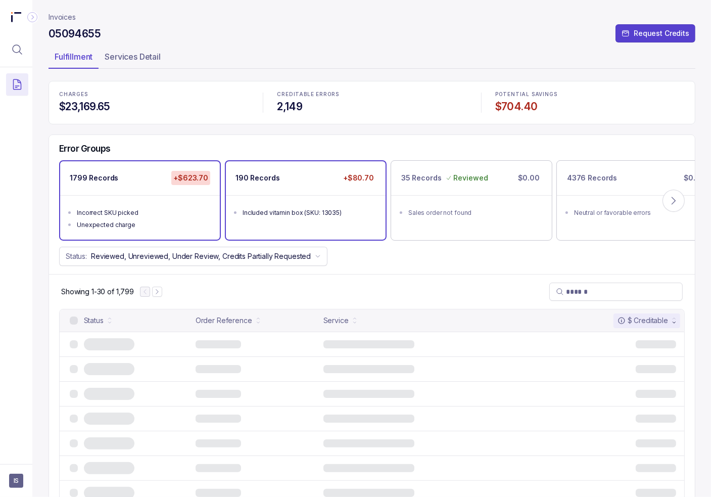
drag, startPoint x: 289, startPoint y: 203, endPoint x: 273, endPoint y: 215, distance: 20.2
click at [289, 203] on ul "Included vitamin box (SKU: 13035)" at bounding box center [306, 211] width 160 height 32
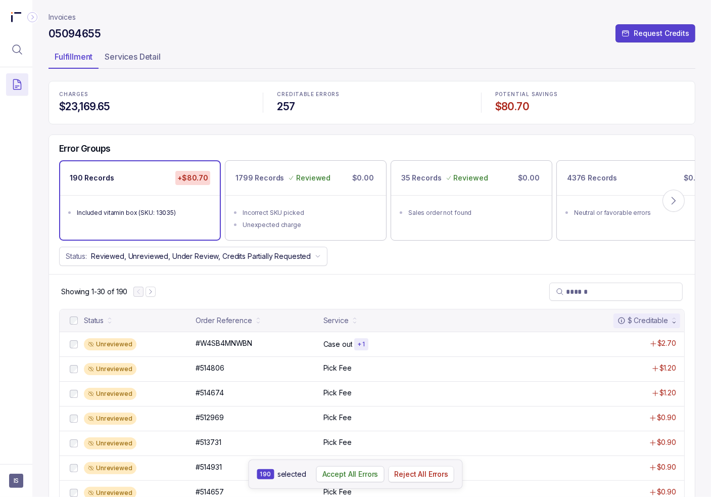
click at [419, 473] on p "Reject All Errors" at bounding box center [421, 474] width 54 height 10
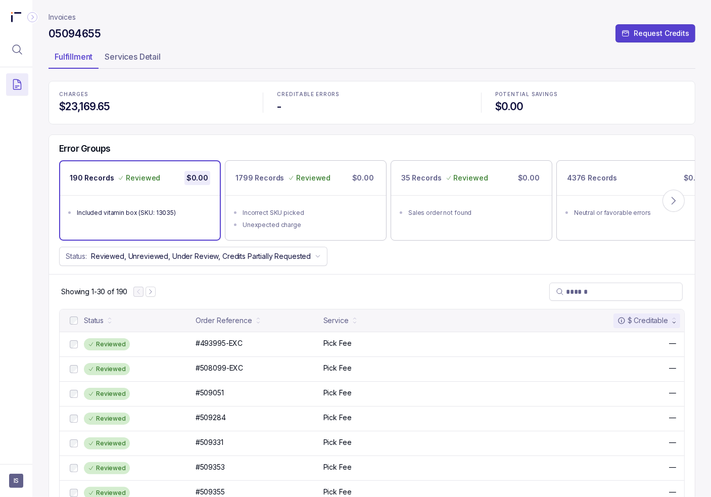
click at [68, 16] on p "Invoices" at bounding box center [62, 17] width 27 height 10
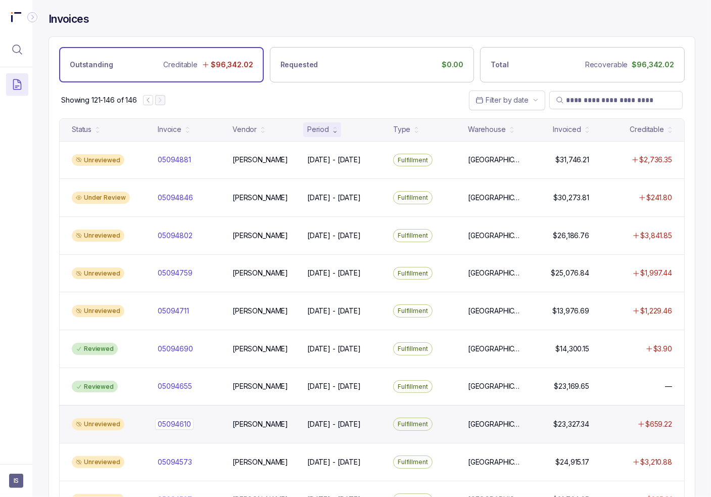
click at [180, 419] on div "05094610 05094610" at bounding box center [174, 424] width 33 height 10
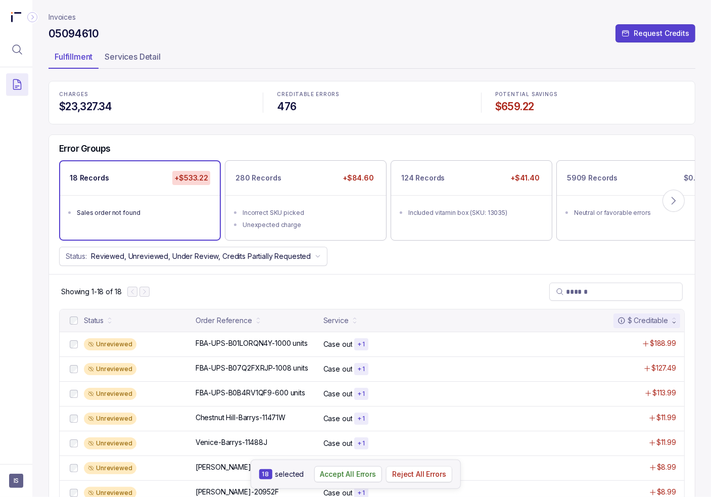
click at [438, 478] on p "Reject All Errors" at bounding box center [419, 474] width 54 height 10
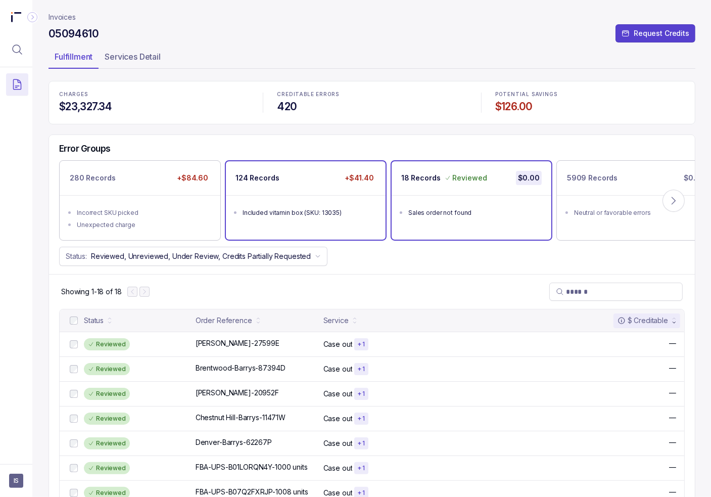
click at [288, 219] on ul "Included vitamin box (SKU: 13035)" at bounding box center [306, 211] width 160 height 32
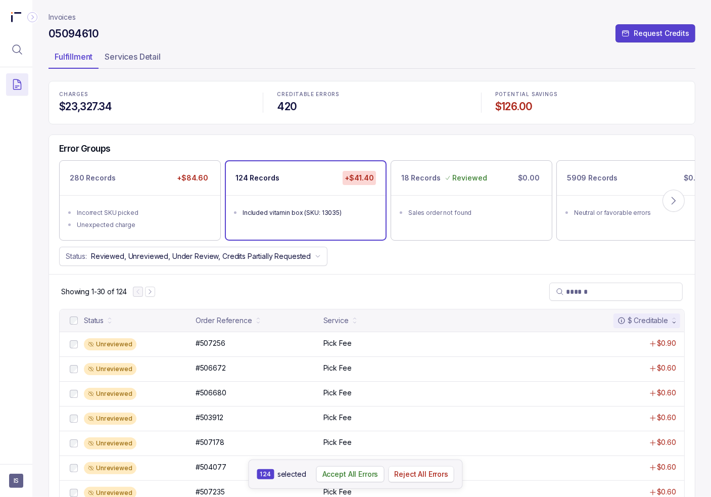
click at [414, 473] on p "Reject All Errors" at bounding box center [421, 474] width 54 height 10
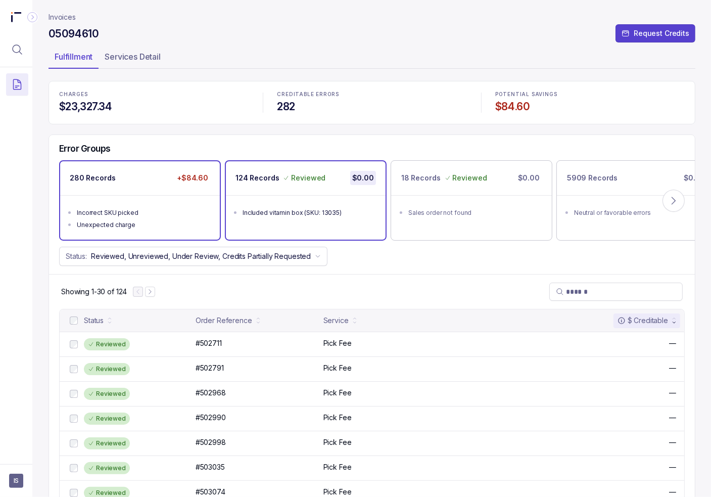
click at [121, 206] on li "Incorrect SKU picked" at bounding box center [147, 212] width 140 height 12
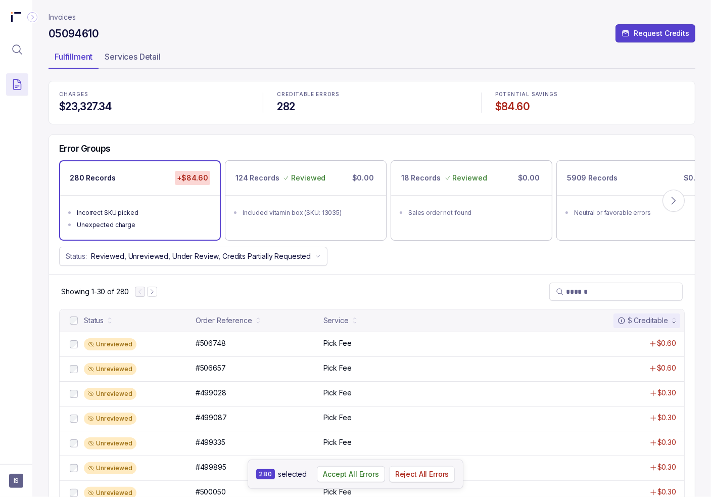
click at [410, 472] on p "Reject All Errors" at bounding box center [422, 474] width 54 height 10
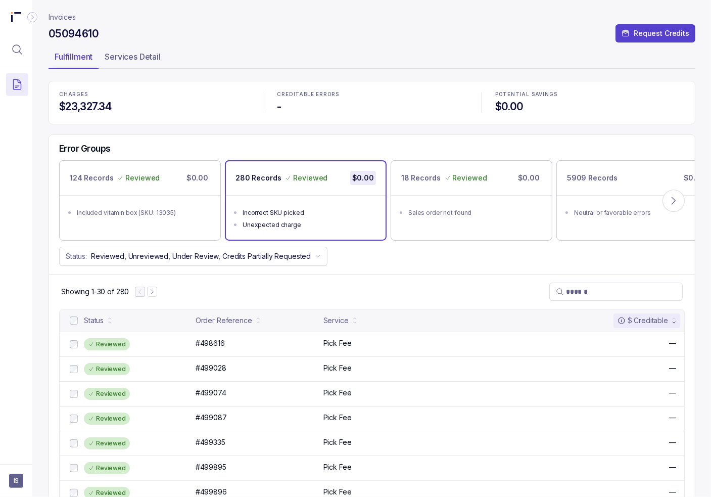
click at [66, 18] on p "Invoices" at bounding box center [62, 17] width 27 height 10
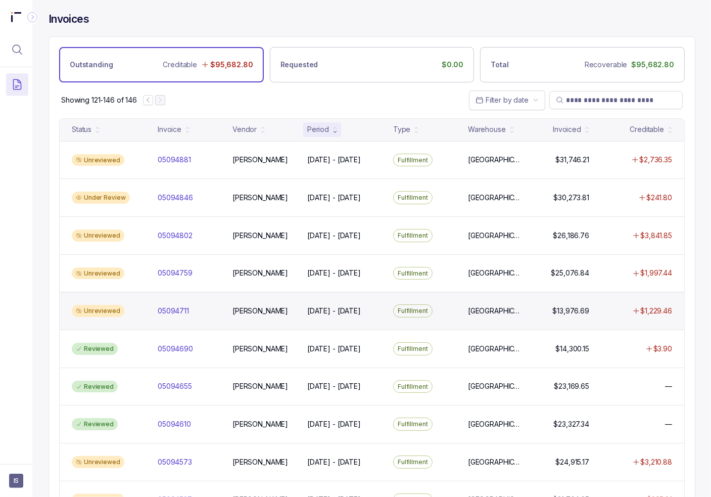
click at [147, 301] on div "Unreviewed 05094711 05094711 [PERSON_NAME] [DATE] - [DATE] [DATE] - [DATE] Fulf…" at bounding box center [372, 311] width 625 height 38
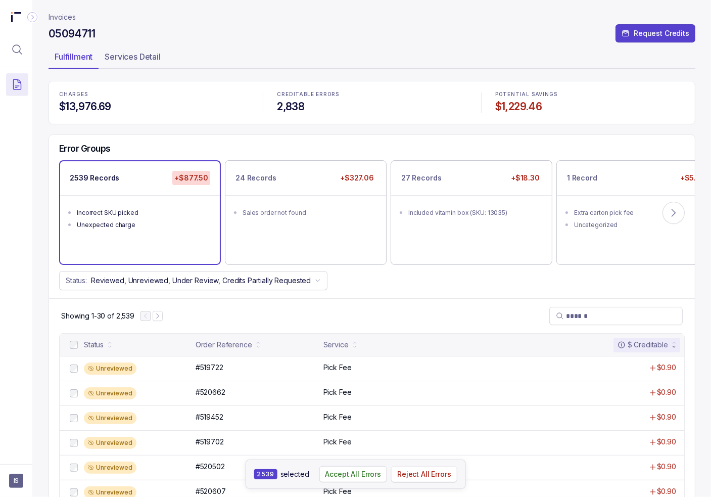
click at [416, 477] on p "Reject All Errors" at bounding box center [424, 474] width 54 height 10
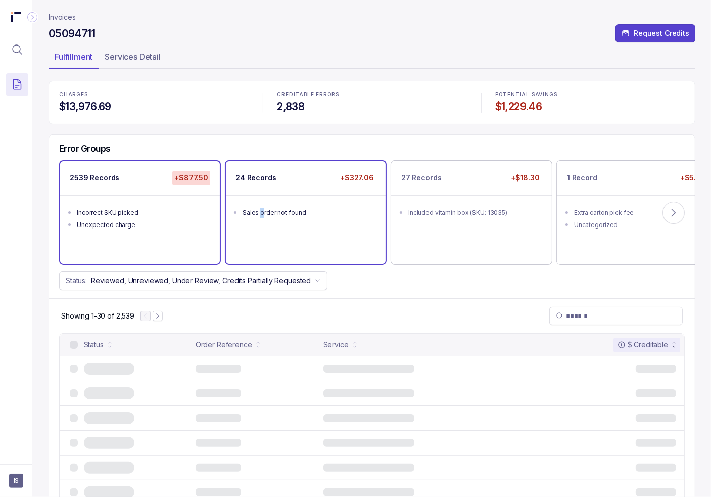
click at [261, 215] on div "Sales order not found" at bounding box center [309, 213] width 132 height 10
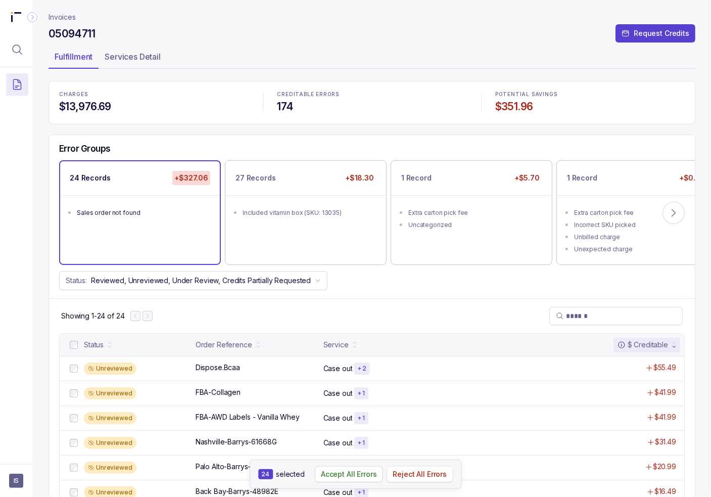
click at [408, 472] on p "Reject All Errors" at bounding box center [420, 474] width 54 height 10
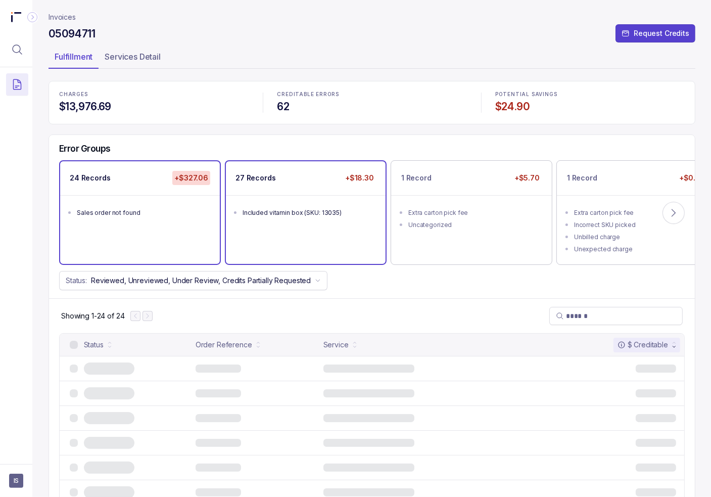
click at [285, 192] on div "27 Records +$18.30" at bounding box center [306, 178] width 160 height 34
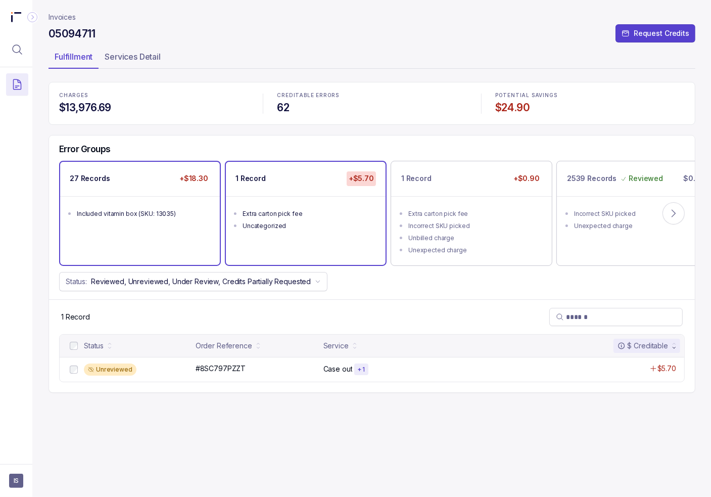
click at [139, 223] on ul "Included vitamin box (SKU: 13035)" at bounding box center [140, 212] width 160 height 32
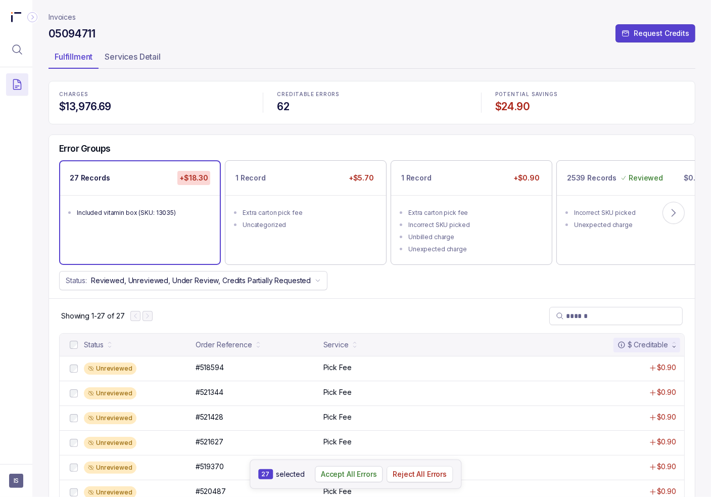
click at [437, 474] on p "Reject All Errors" at bounding box center [420, 474] width 54 height 10
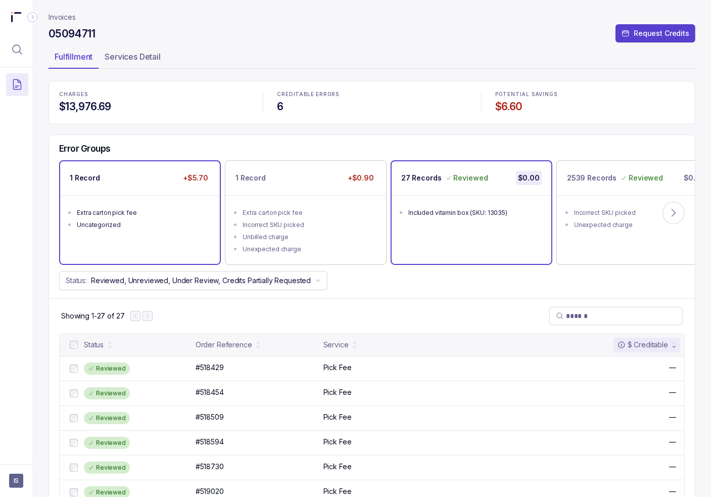
click at [117, 216] on div "Extra carton pick fee" at bounding box center [143, 213] width 132 height 10
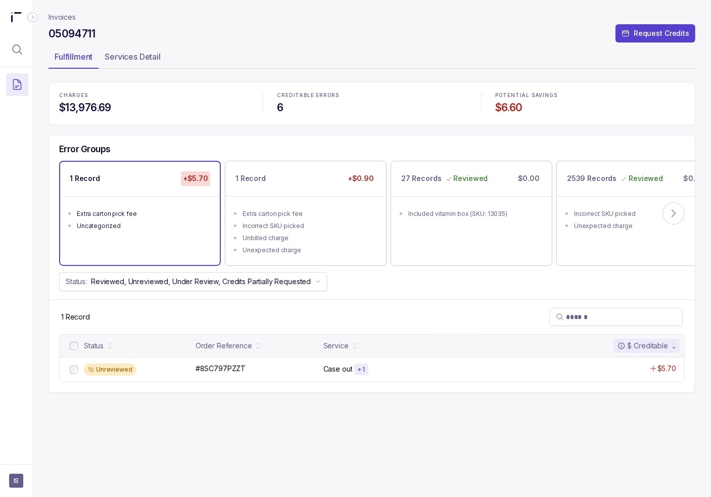
click at [68, 345] on div at bounding box center [74, 346] width 12 height 12
click at [416, 475] on p "Reject All Errors" at bounding box center [417, 474] width 54 height 10
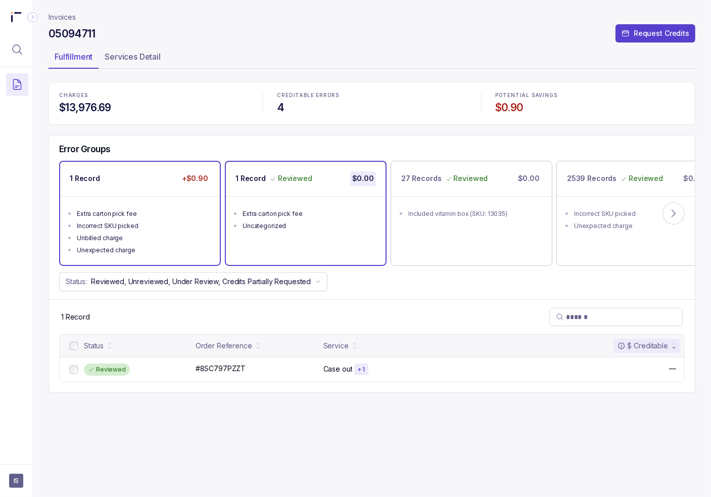
click at [200, 237] on div "Unbilled charge" at bounding box center [143, 238] width 132 height 10
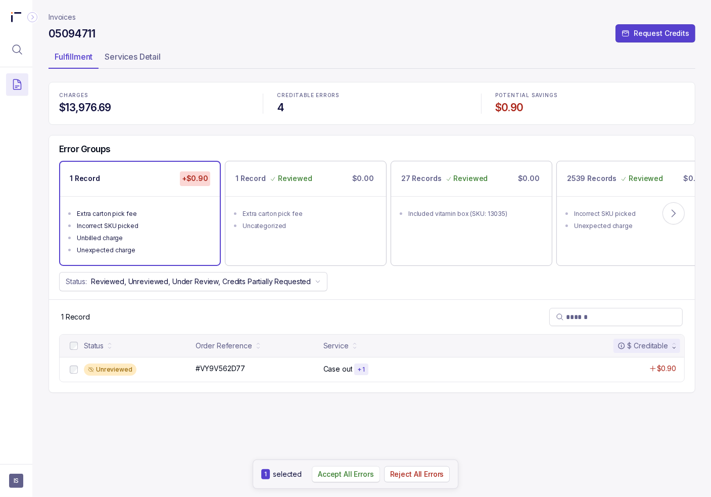
click at [332, 475] on p "Accept All Errors" at bounding box center [346, 474] width 56 height 10
click at [67, 17] on p "Invoices" at bounding box center [62, 17] width 27 height 10
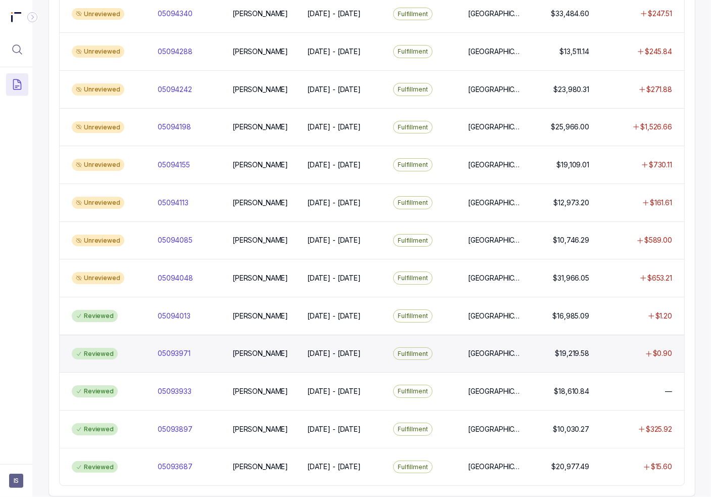
scroll to position [639, 0]
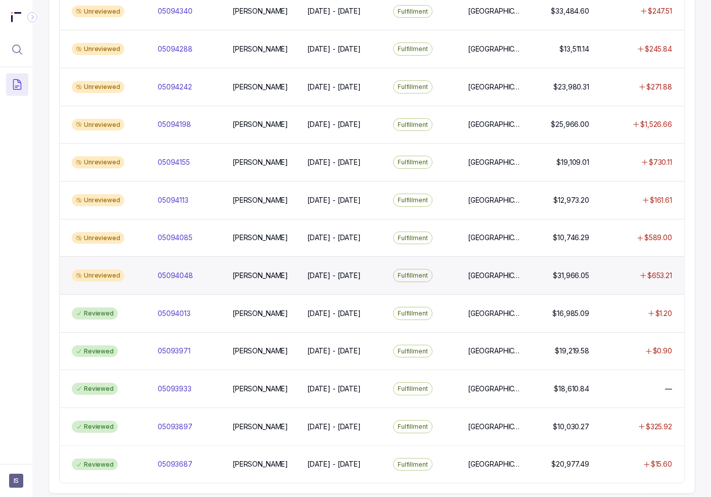
click at [143, 277] on div "Unreviewed 05094048 05094048 [PERSON_NAME] [DATE] - [DATE] [DATE] - [DATE] Fulf…" at bounding box center [372, 275] width 625 height 38
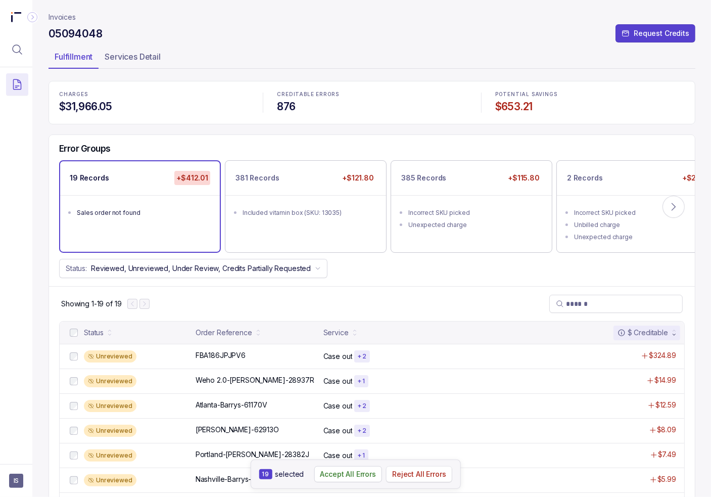
click at [418, 473] on p "Reject All Errors" at bounding box center [419, 474] width 54 height 10
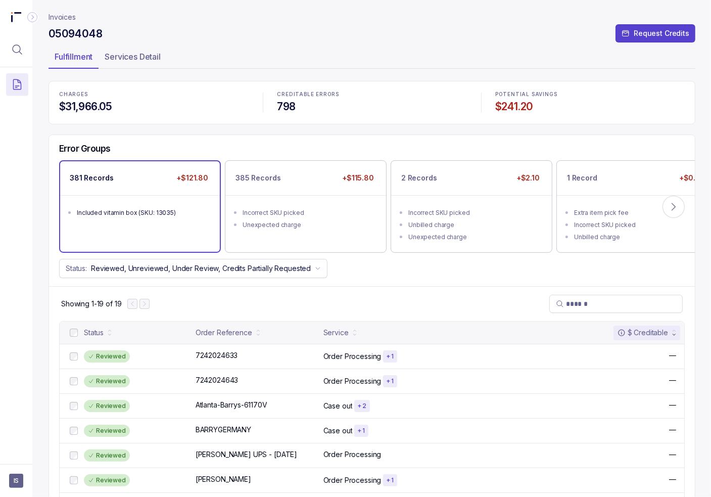
click at [158, 210] on div "Included vitamin box (SKU: 13035)" at bounding box center [143, 213] width 132 height 10
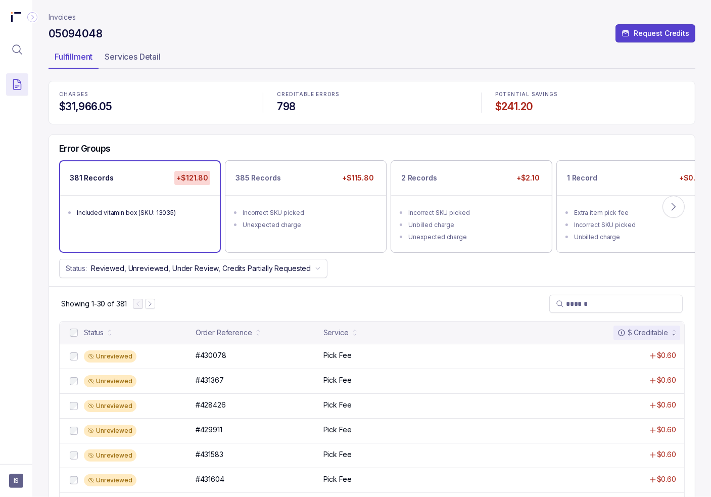
drag, startPoint x: 69, startPoint y: 331, endPoint x: 78, endPoint y: 337, distance: 10.9
click at [69, 332] on div at bounding box center [74, 332] width 12 height 12
click at [435, 479] on p "Reject All Errors" at bounding box center [421, 474] width 54 height 10
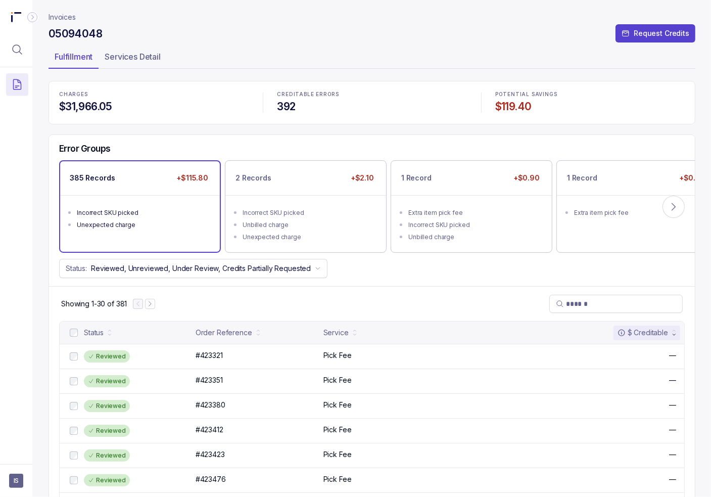
click at [135, 227] on div "Unexpected charge" at bounding box center [143, 225] width 132 height 10
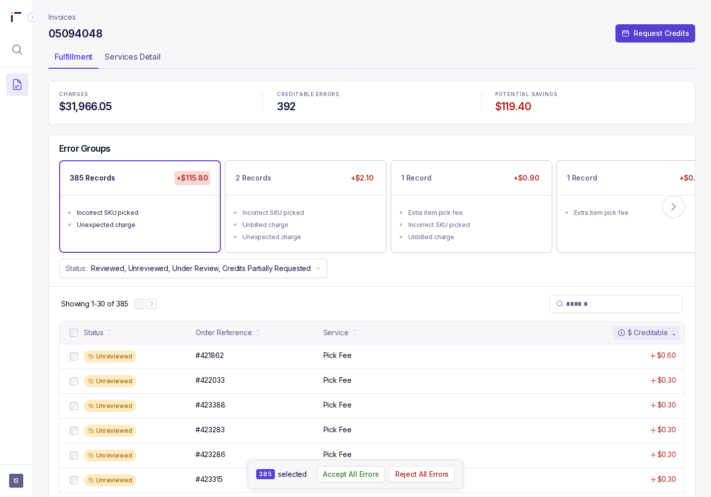
click at [405, 479] on p "Reject All Errors" at bounding box center [422, 474] width 54 height 10
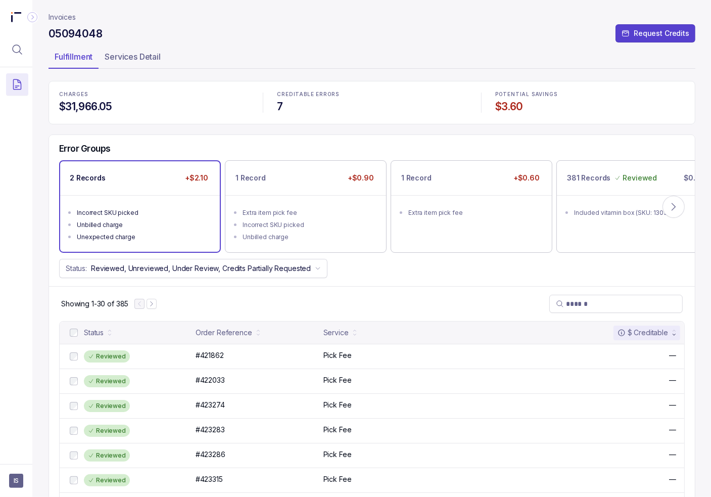
click at [140, 218] on li "Unbilled charge" at bounding box center [147, 224] width 140 height 12
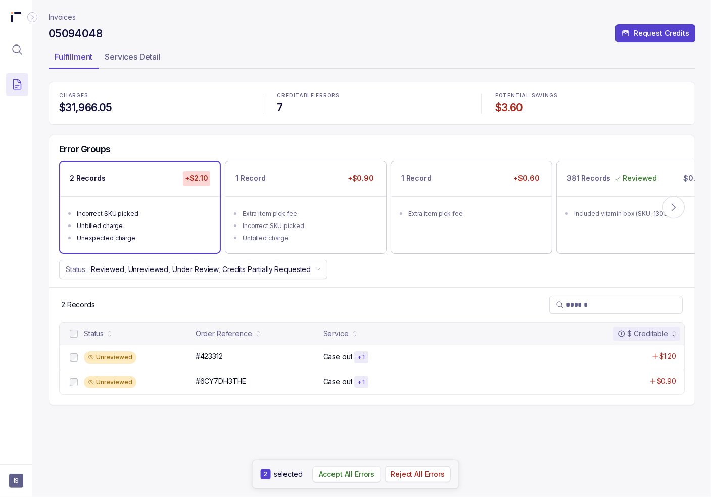
click at [344, 477] on p "Accept All Errors" at bounding box center [347, 474] width 56 height 10
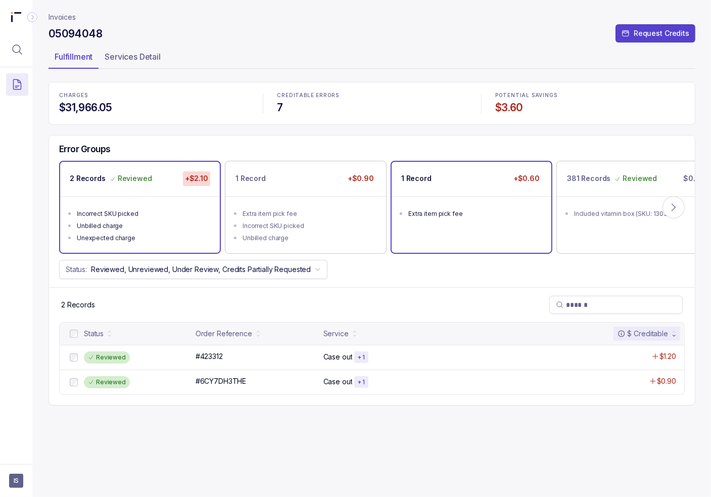
click at [442, 220] on ul "Extra item pick fee" at bounding box center [472, 212] width 160 height 32
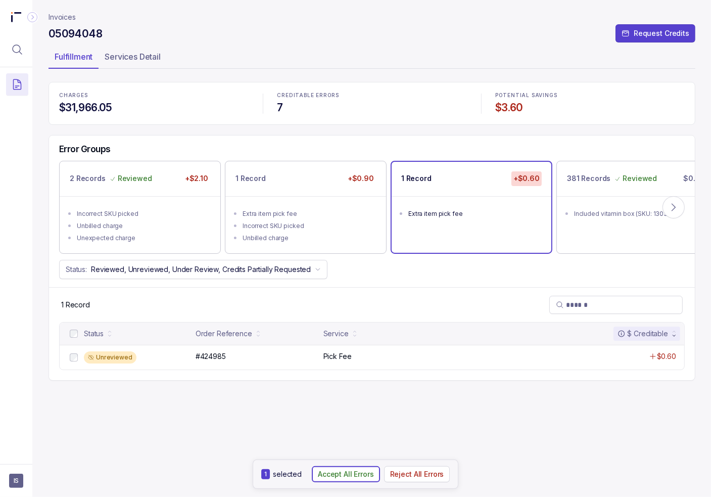
click at [332, 475] on p "Accept All Errors" at bounding box center [346, 474] width 56 height 10
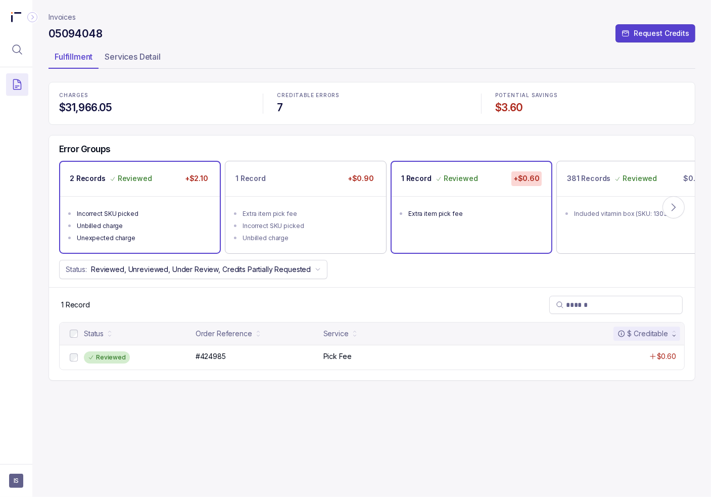
click at [149, 209] on div "Incorrect SKU picked" at bounding box center [143, 214] width 132 height 10
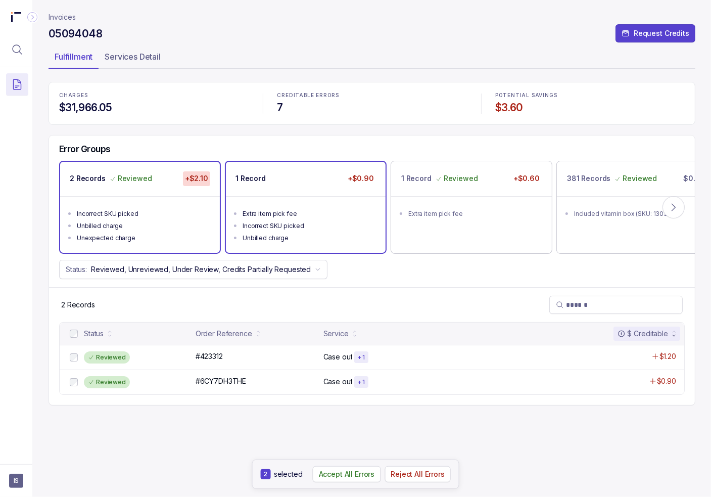
click at [288, 236] on div "Unbilled charge" at bounding box center [309, 238] width 132 height 10
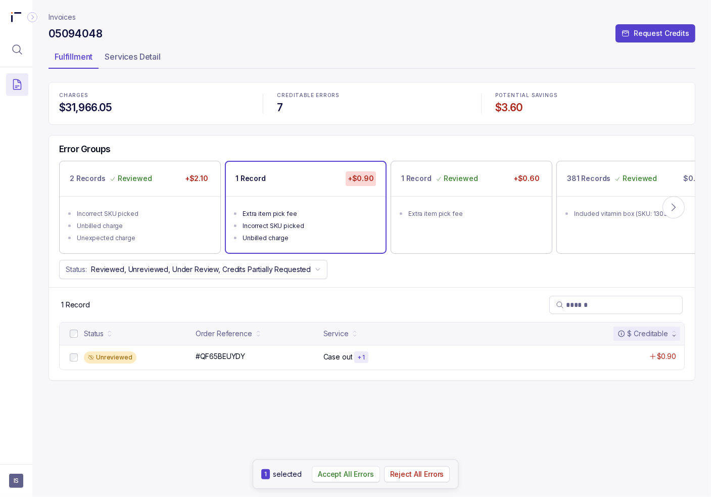
click at [353, 477] on p "Accept All Errors" at bounding box center [346, 474] width 56 height 10
click at [63, 20] on p "Invoices" at bounding box center [62, 17] width 27 height 10
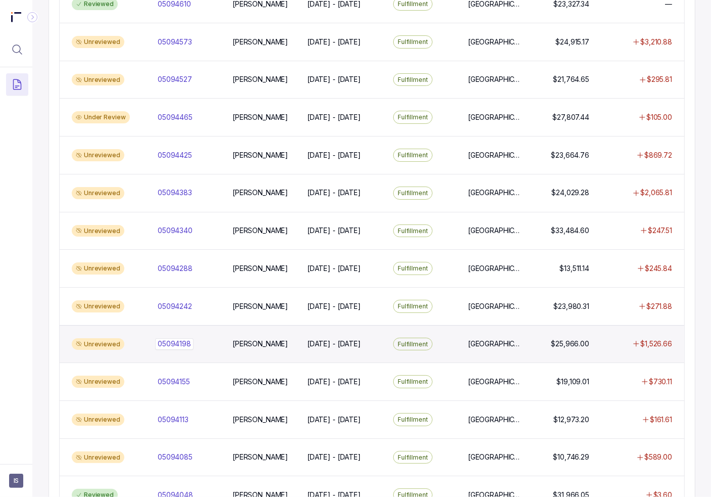
scroll to position [455, 0]
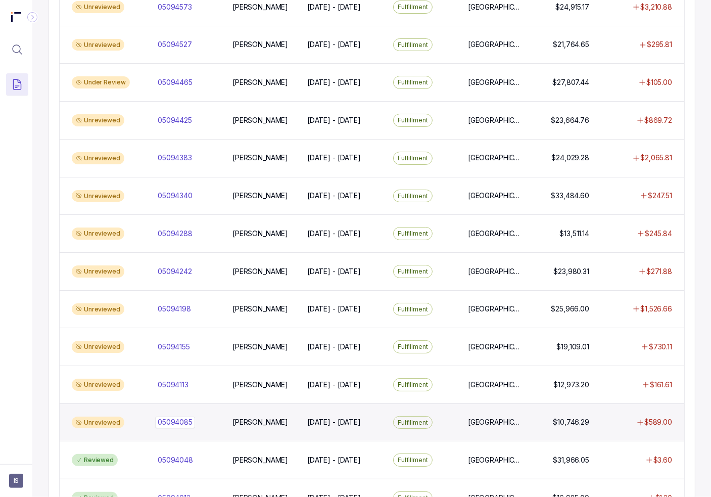
click at [211, 419] on div "05094085 05094085" at bounding box center [189, 422] width 63 height 10
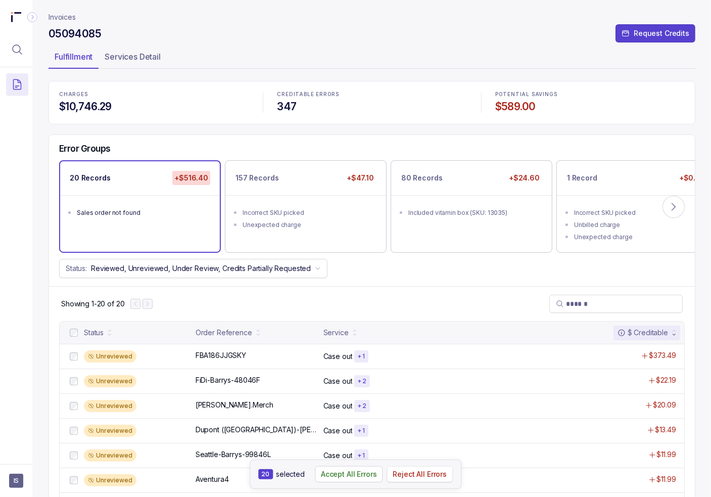
click at [443, 481] on button "Reject All Errors" at bounding box center [420, 474] width 66 height 16
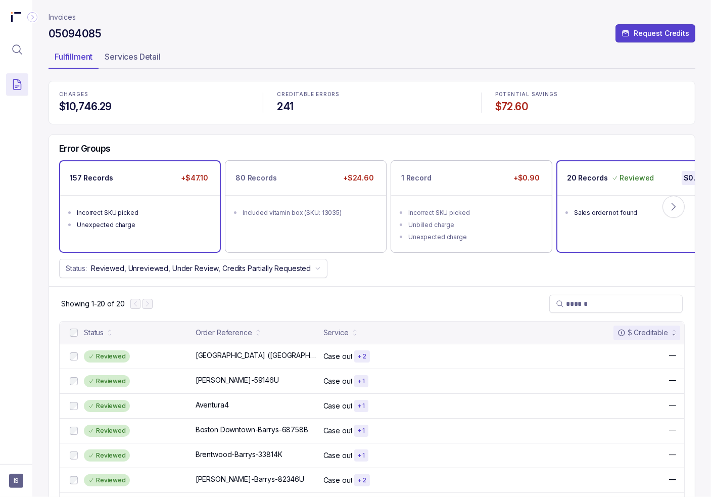
click at [147, 222] on div "Unexpected charge" at bounding box center [143, 225] width 132 height 10
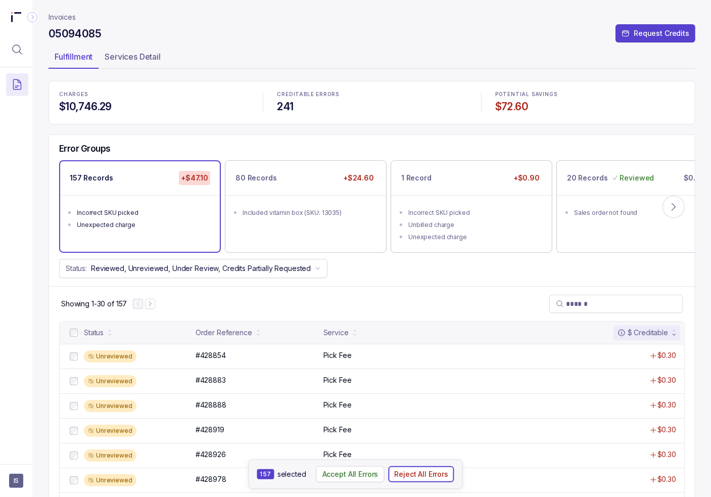
drag, startPoint x: 406, startPoint y: 474, endPoint x: 302, endPoint y: 341, distance: 168.4
click at [406, 473] on p "Reject All Errors" at bounding box center [421, 474] width 54 height 10
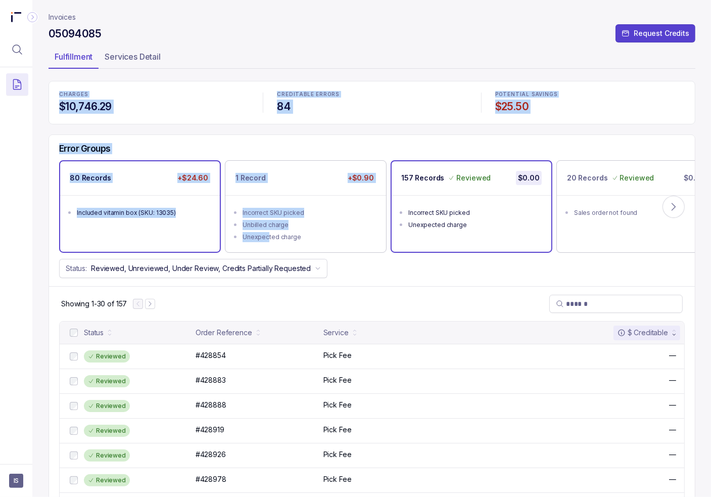
click at [170, 243] on div "80 Records +$24.60 Included vitamin box (SKU: 13035)" at bounding box center [140, 206] width 160 height 90
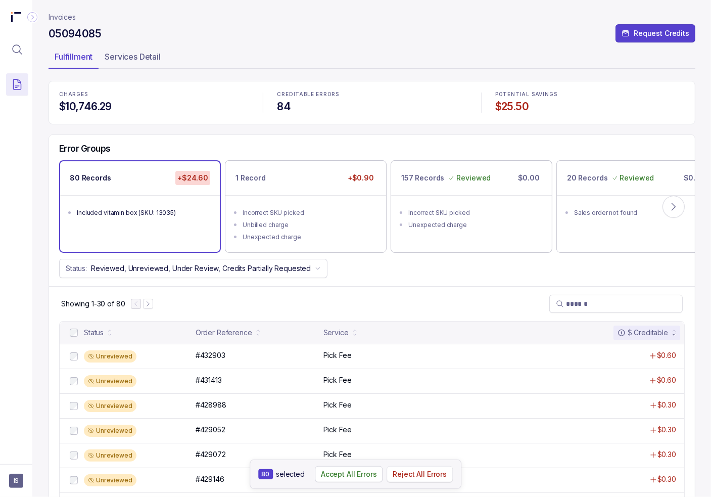
click at [424, 475] on p "Reject All Errors" at bounding box center [420, 474] width 54 height 10
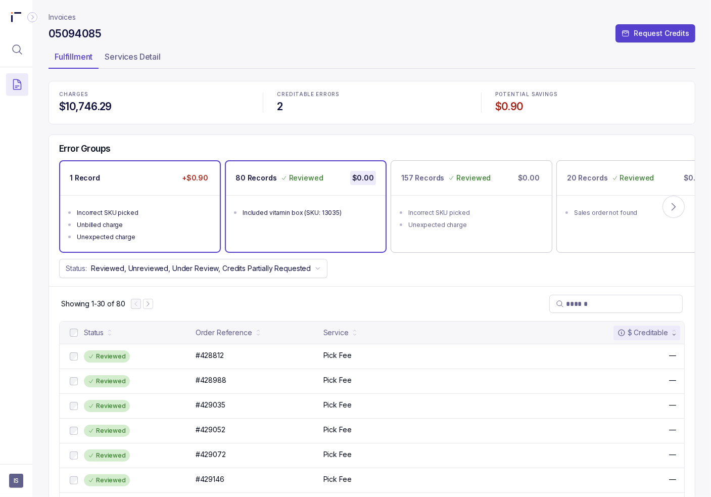
click at [133, 222] on div "Unbilled charge" at bounding box center [143, 225] width 132 height 10
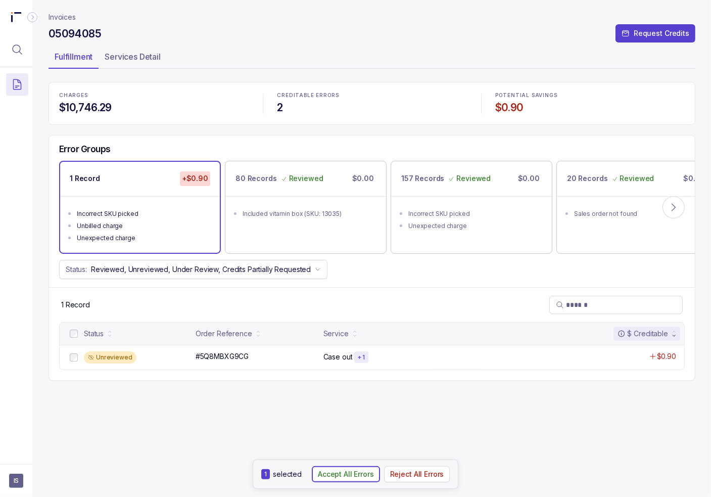
click at [358, 473] on p "Accept All Errors" at bounding box center [346, 474] width 56 height 10
drag, startPoint x: 68, startPoint y: 18, endPoint x: 84, endPoint y: 32, distance: 21.1
click at [68, 18] on p "Invoices" at bounding box center [62, 17] width 27 height 10
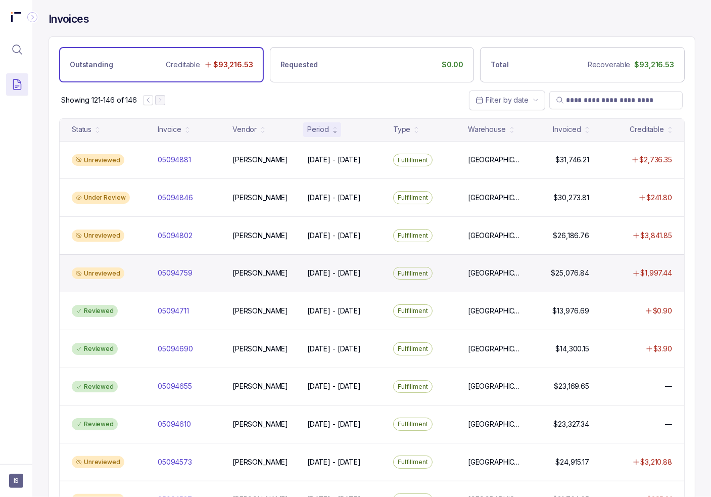
click at [152, 280] on div "Unreviewed 05094759 05094759 [PERSON_NAME] [DATE] - [DATE] [DATE] - [DATE] Fulf…" at bounding box center [372, 273] width 625 height 38
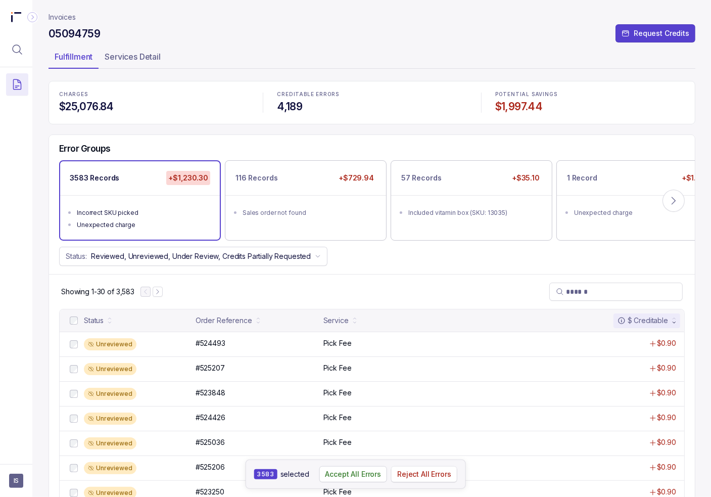
click at [441, 480] on button "Reject All Errors" at bounding box center [424, 474] width 66 height 16
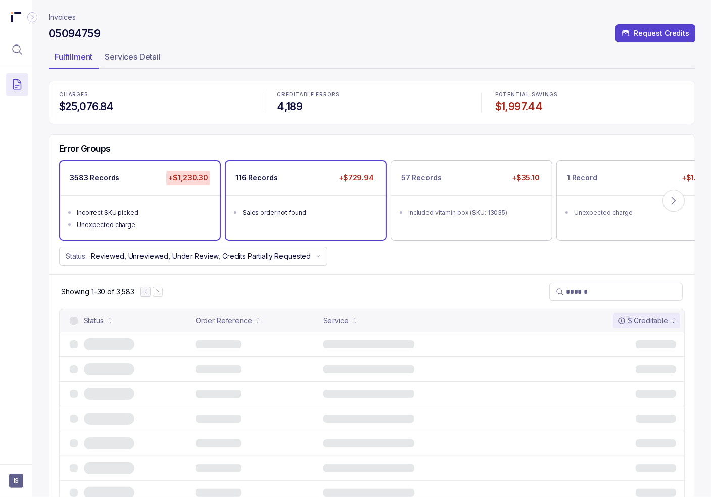
click at [280, 196] on ul "Sales order not found" at bounding box center [306, 211] width 160 height 32
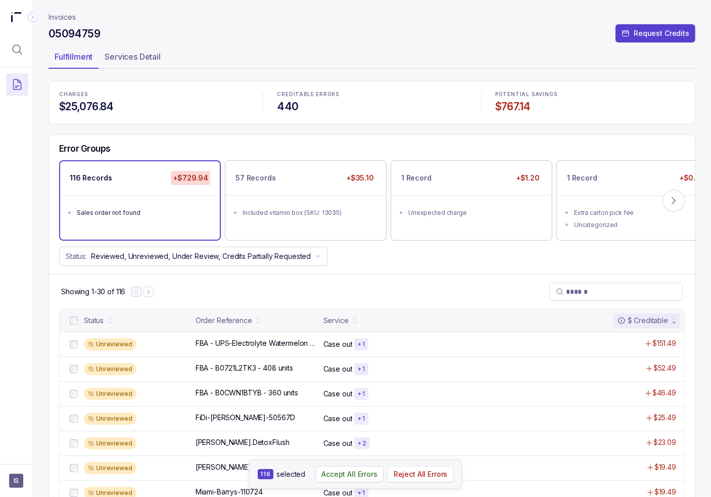
click at [418, 471] on p "Reject All Errors" at bounding box center [421, 474] width 54 height 10
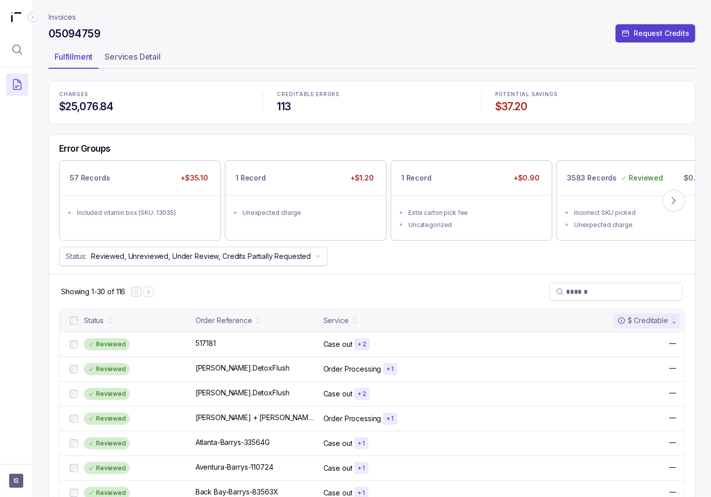
drag, startPoint x: 125, startPoint y: 226, endPoint x: 105, endPoint y: 256, distance: 36.4
click at [125, 225] on ul "Included vitamin box (SKU: 13035)" at bounding box center [140, 211] width 161 height 33
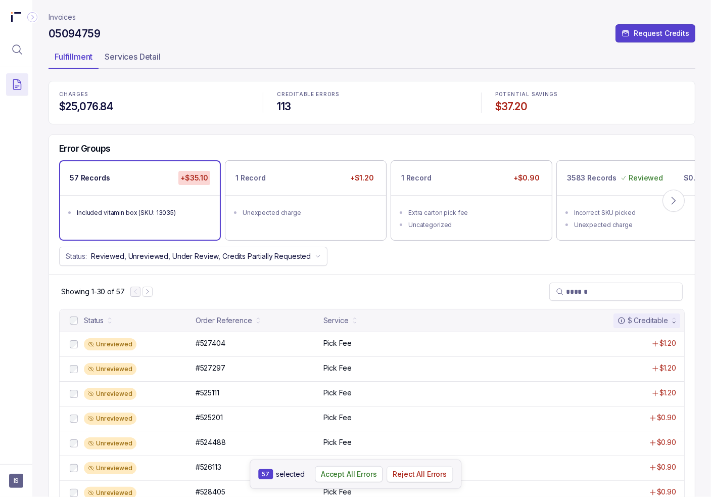
click at [422, 477] on p "Reject All Errors" at bounding box center [420, 474] width 54 height 10
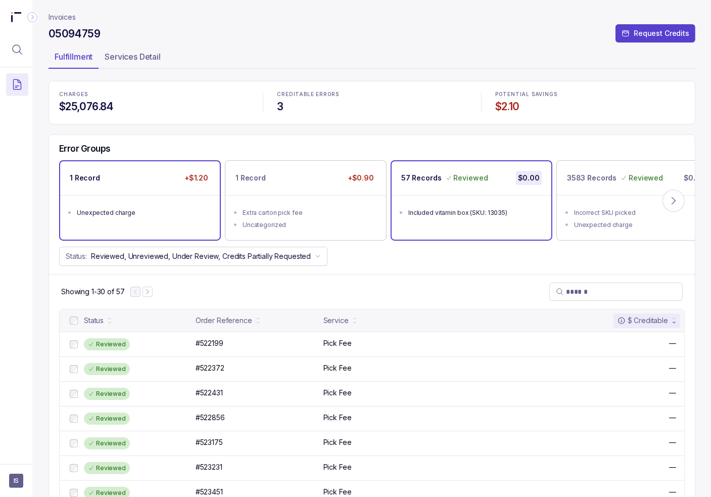
click at [135, 196] on ul "Unexpected charge" at bounding box center [140, 211] width 160 height 32
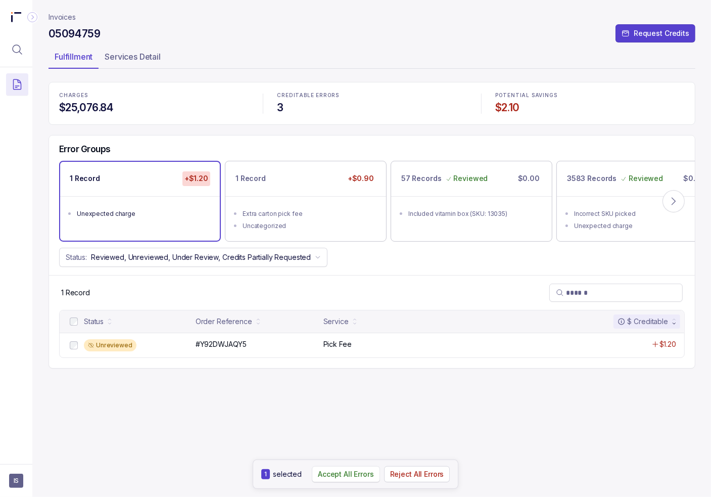
click at [361, 476] on p "Accept All Errors" at bounding box center [346, 474] width 56 height 10
click at [290, 242] on div "Error Groups 1 Record +$1.20 Unexpected charge 1 Record +$0.90 Extra carton pic…" at bounding box center [372, 204] width 646 height 139
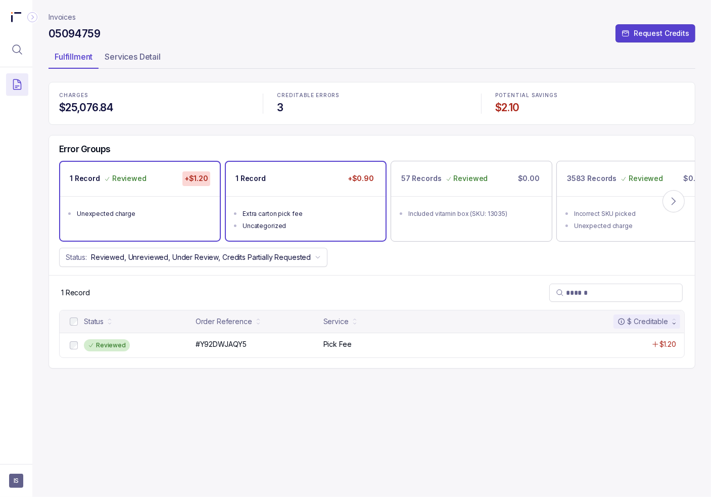
drag, startPoint x: 291, startPoint y: 216, endPoint x: 273, endPoint y: 225, distance: 19.7
click at [290, 216] on div "Extra carton pick fee" at bounding box center [309, 214] width 132 height 10
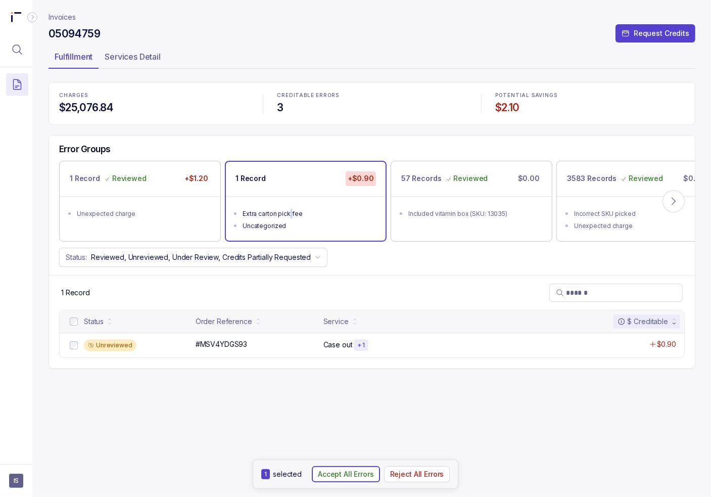
click at [353, 477] on p "Accept All Errors" at bounding box center [346, 474] width 56 height 10
click at [56, 13] on p "Invoices" at bounding box center [62, 17] width 27 height 10
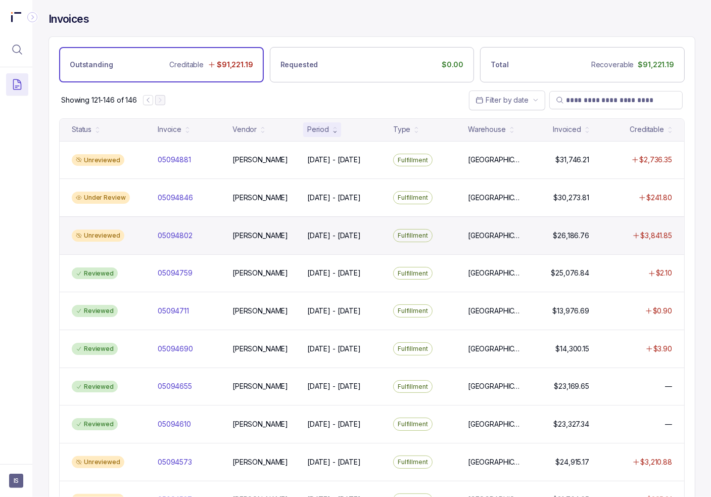
click at [156, 233] on div "05094802 05094802" at bounding box center [189, 235] width 71 height 10
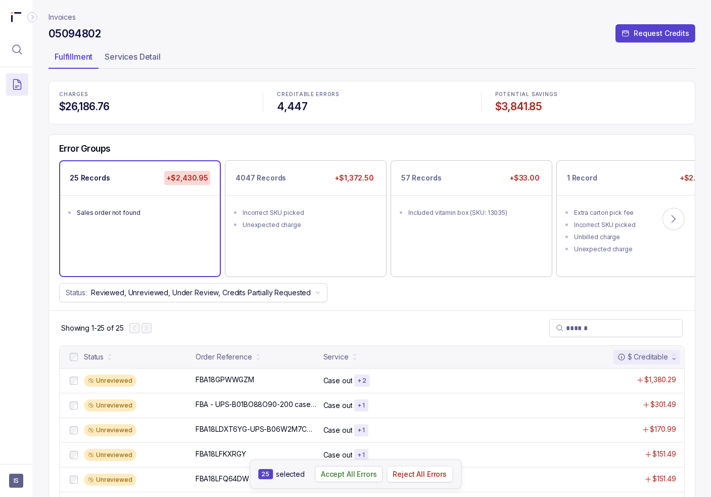
click at [425, 476] on p "Reject All Errors" at bounding box center [420, 474] width 54 height 10
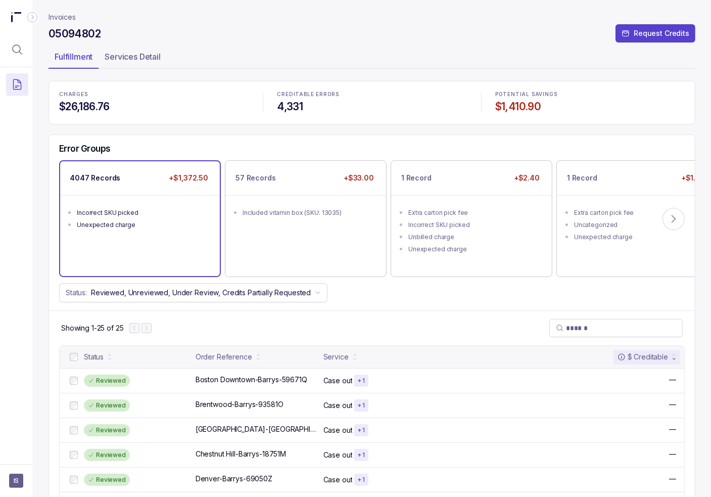
click at [131, 226] on div "Unexpected charge" at bounding box center [143, 225] width 132 height 10
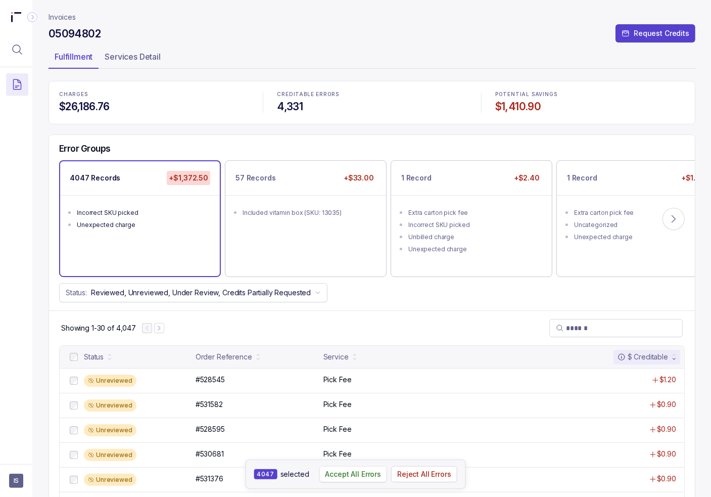
click at [359, 477] on p "Accept All Errors" at bounding box center [353, 474] width 56 height 10
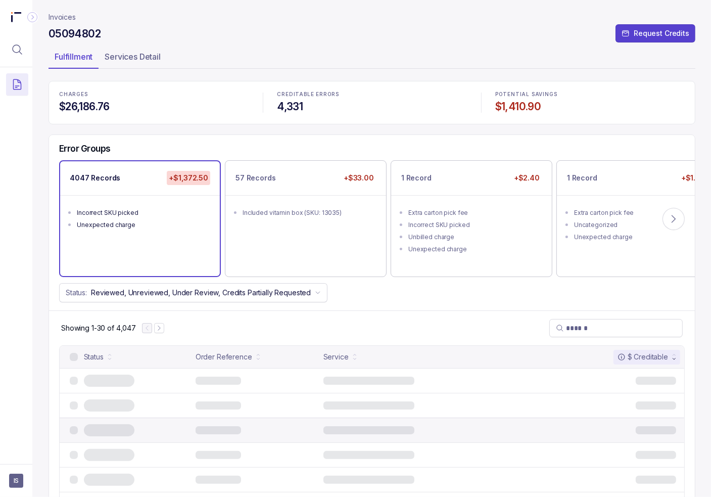
drag, startPoint x: 359, startPoint y: 477, endPoint x: 226, endPoint y: 429, distance: 141.3
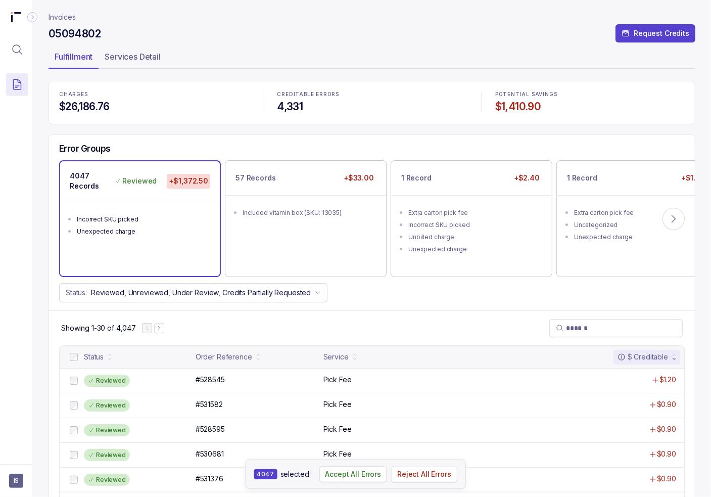
click at [416, 476] on p "Reject All Errors" at bounding box center [424, 474] width 54 height 10
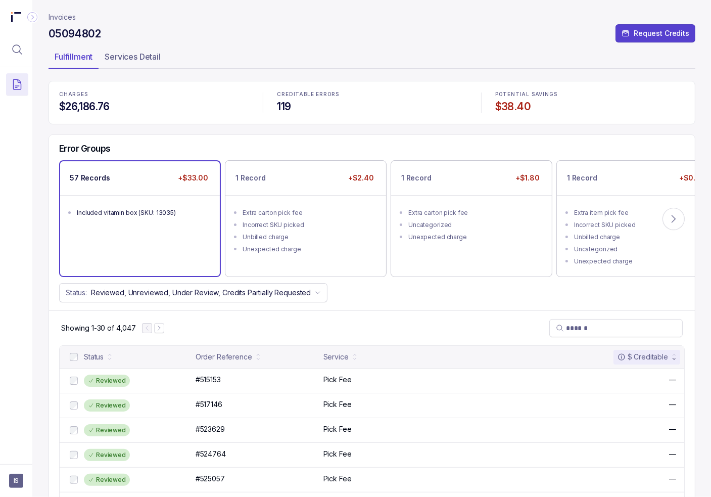
click at [115, 232] on div "57 Records +$33.00 Included vitamin box (SKU: 13035)" at bounding box center [140, 218] width 160 height 115
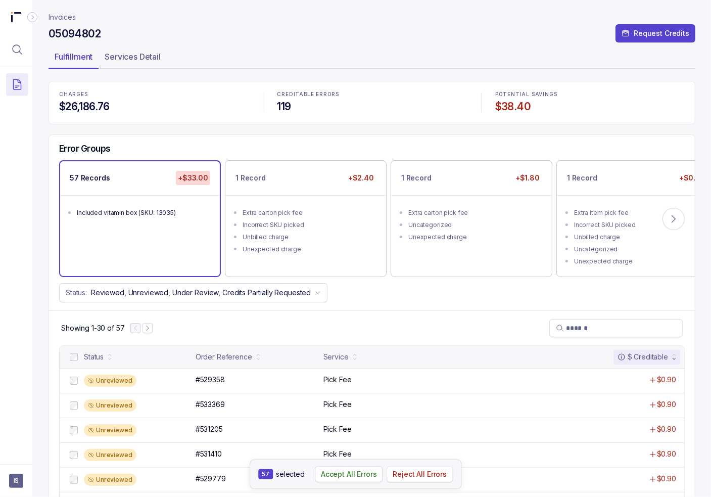
click at [424, 476] on p "Reject All Errors" at bounding box center [420, 474] width 54 height 10
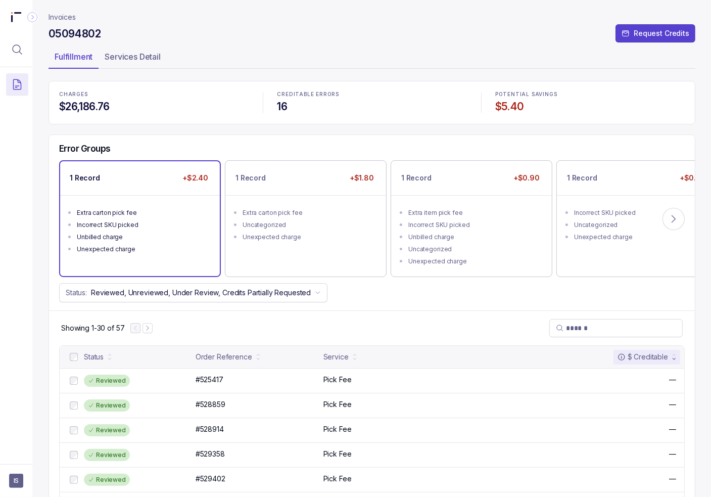
click at [140, 211] on div "Extra carton pick fee" at bounding box center [143, 213] width 132 height 10
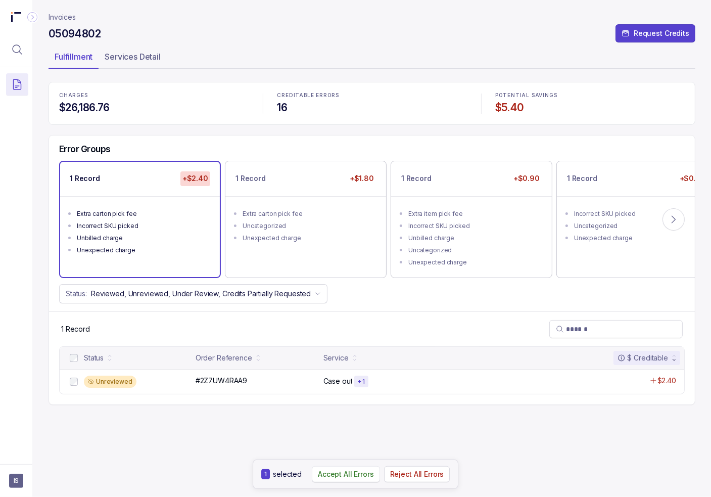
click at [360, 477] on p "Accept All Errors" at bounding box center [346, 474] width 56 height 10
click at [263, 233] on div "Unexpected charge" at bounding box center [309, 238] width 132 height 10
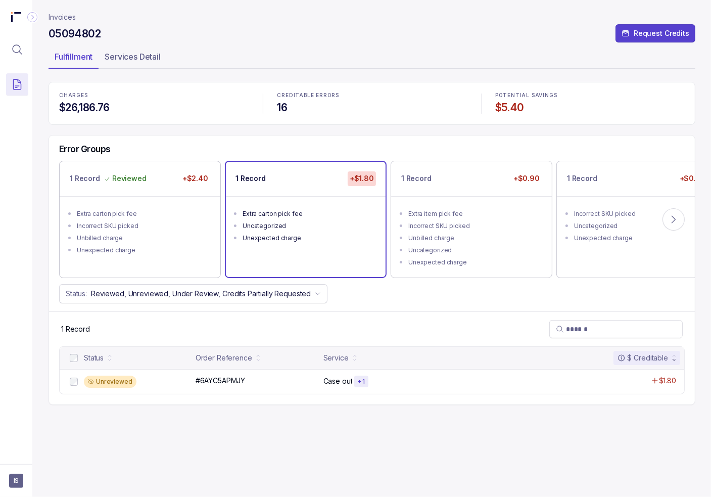
click at [285, 214] on div "Extra carton pick fee" at bounding box center [309, 214] width 132 height 10
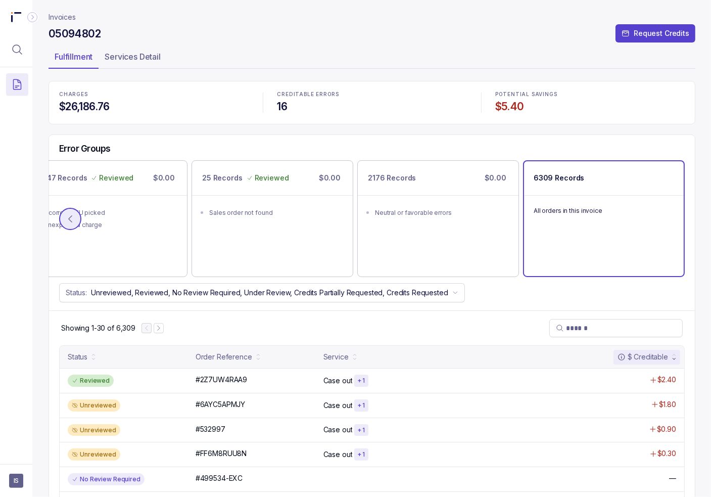
click at [66, 215] on icon at bounding box center [70, 219] width 10 height 10
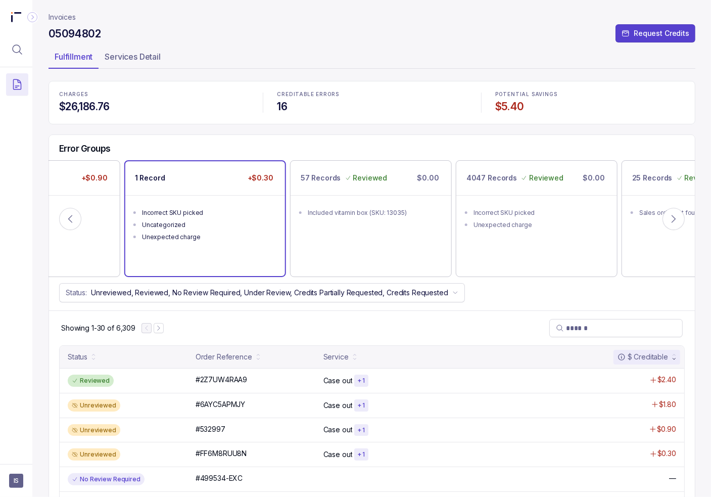
click at [179, 212] on div "Incorrect SKU picked" at bounding box center [208, 213] width 132 height 10
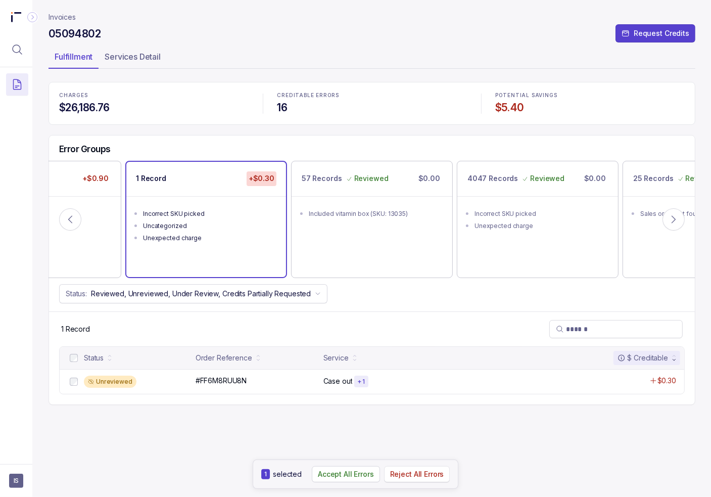
click at [441, 478] on p "Reject All Errors" at bounding box center [417, 474] width 54 height 10
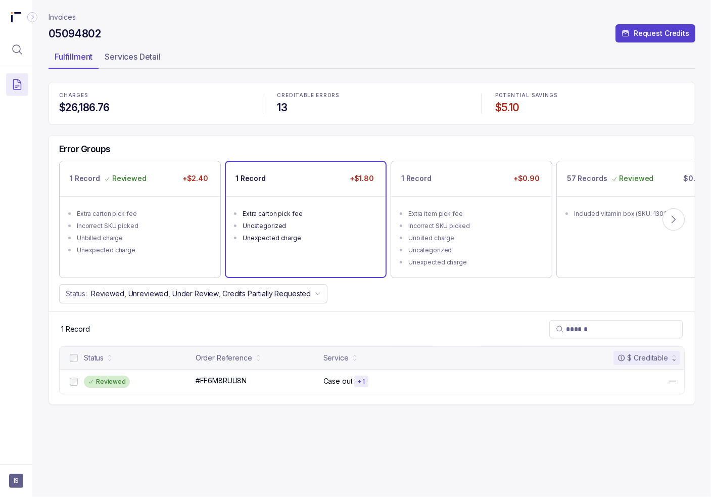
click at [305, 253] on div "1 Record +$1.80 Extra carton pick fee Uncategorized Unexpected charge" at bounding box center [306, 219] width 160 height 115
click at [337, 478] on p "Accept All Errors" at bounding box center [346, 474] width 56 height 10
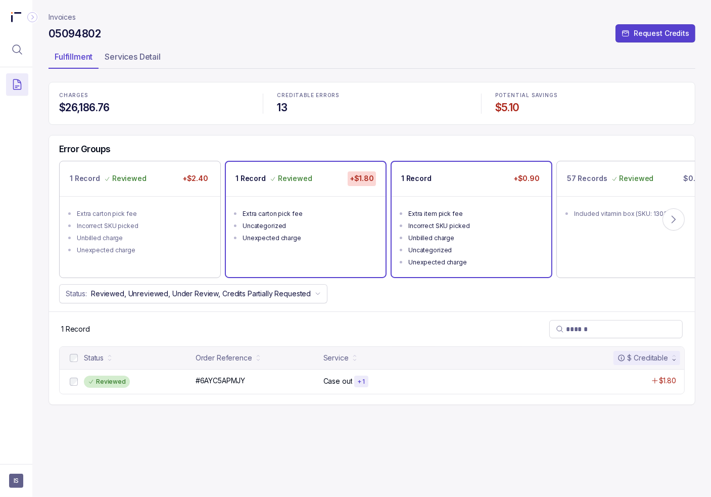
click at [452, 226] on div "Incorrect SKU picked" at bounding box center [474, 226] width 132 height 10
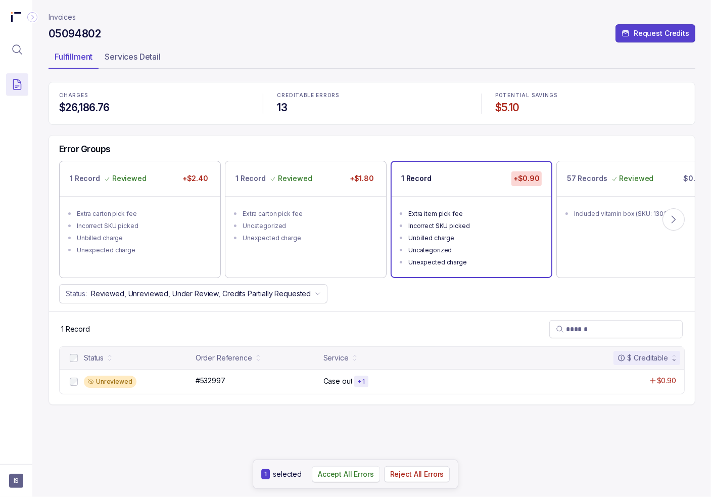
click at [362, 478] on p "Accept All Errors" at bounding box center [346, 474] width 56 height 10
click at [62, 15] on p "Invoices" at bounding box center [62, 17] width 27 height 10
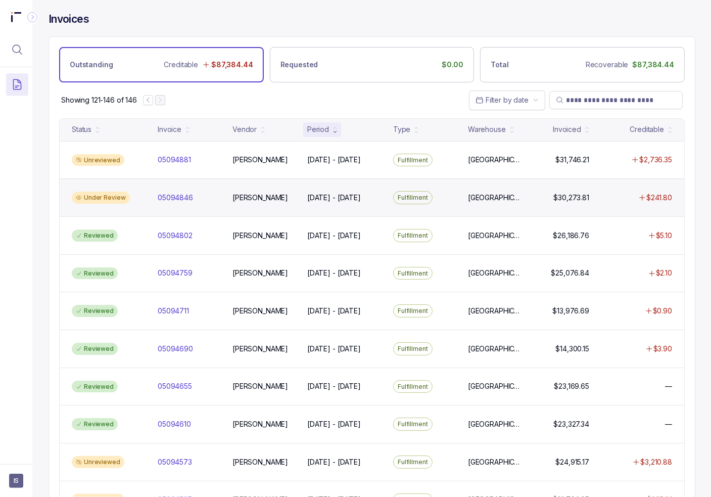
click at [152, 200] on div "Under Review 05094846 05094846 [PERSON_NAME] [DATE] - [DATE] [DATE] - [DATE] Fu…" at bounding box center [372, 197] width 625 height 38
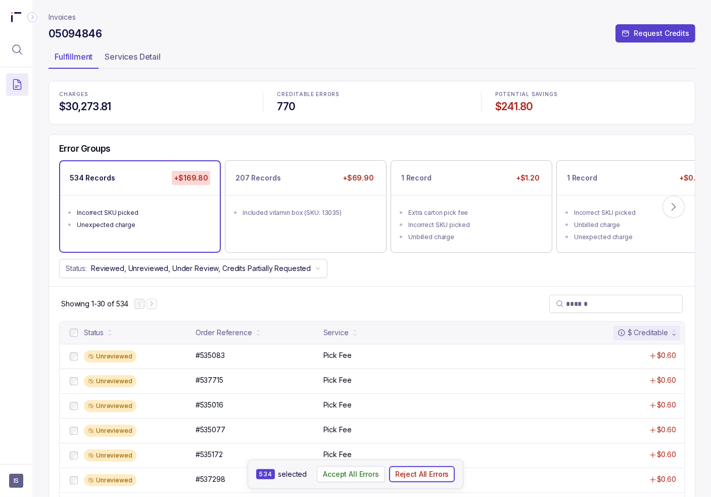
drag, startPoint x: 419, startPoint y: 475, endPoint x: 275, endPoint y: 340, distance: 197.0
click at [418, 473] on p "Reject All Errors" at bounding box center [422, 474] width 54 height 10
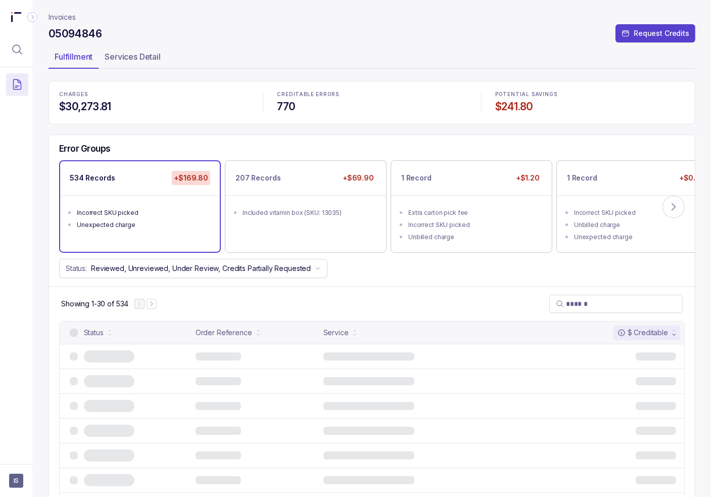
click at [222, 202] on div "534 Records +$169.80 Incorrect SKU picked Unexpected charge 207 Records +$69.90…" at bounding box center [372, 206] width 646 height 92
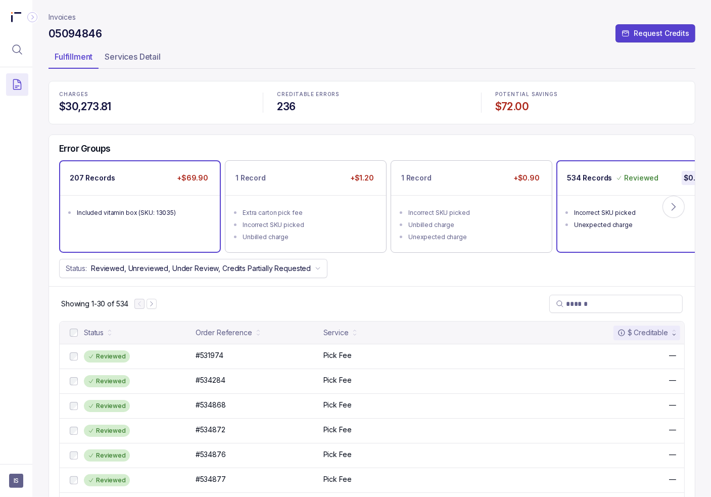
click at [102, 194] on div "207 Records +$69.90" at bounding box center [140, 178] width 160 height 34
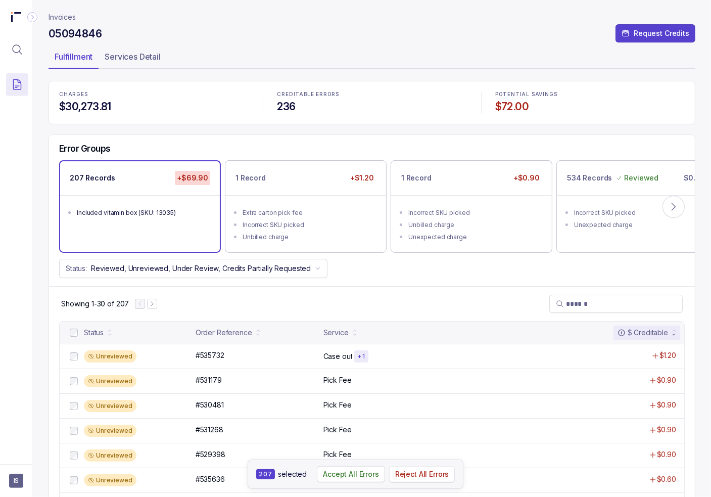
click at [430, 475] on p "Reject All Errors" at bounding box center [422, 474] width 54 height 10
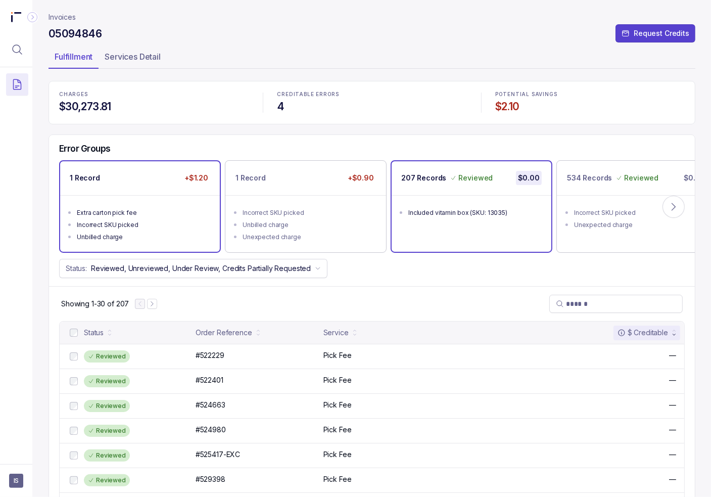
click at [142, 213] on div "Extra carton pick fee" at bounding box center [143, 213] width 132 height 10
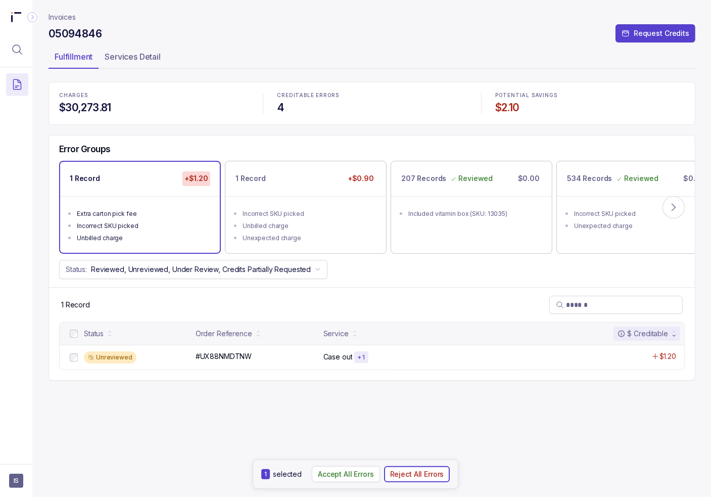
drag, startPoint x: 404, startPoint y: 474, endPoint x: 374, endPoint y: 448, distance: 39.1
click at [405, 474] on p "Reject All Errors" at bounding box center [417, 474] width 54 height 10
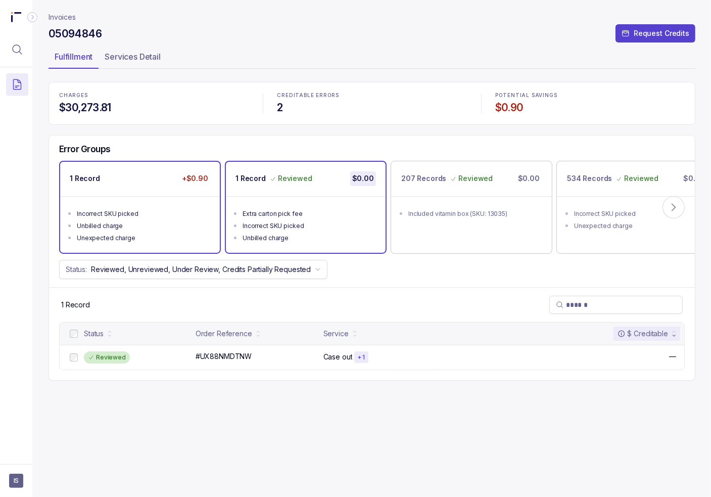
click at [144, 212] on div "Incorrect SKU picked" at bounding box center [143, 214] width 132 height 10
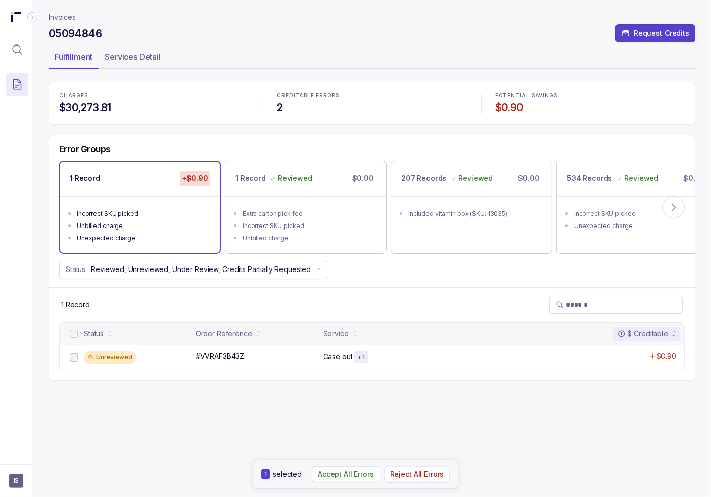
click at [416, 471] on p "Reject All Errors" at bounding box center [417, 474] width 54 height 10
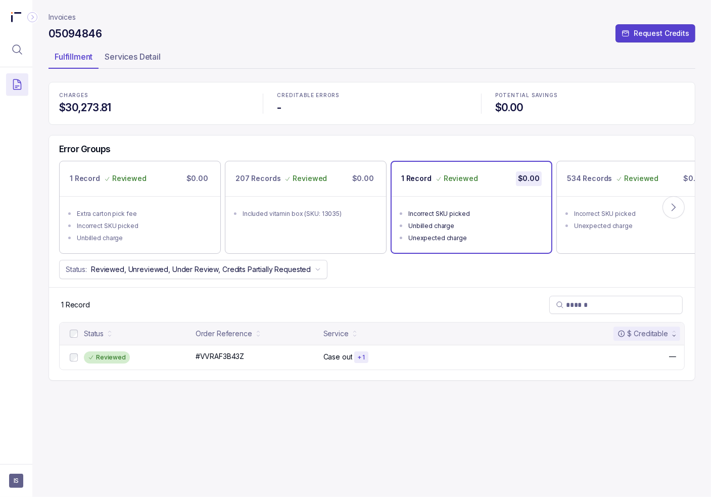
click at [61, 15] on p "Invoices" at bounding box center [62, 17] width 27 height 10
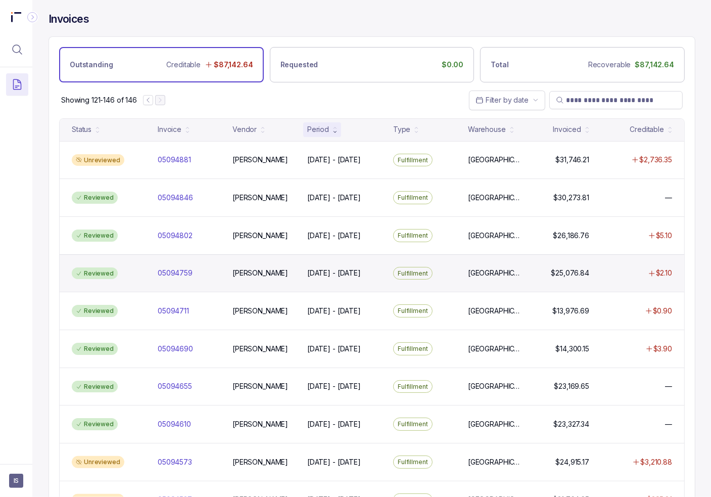
scroll to position [202, 0]
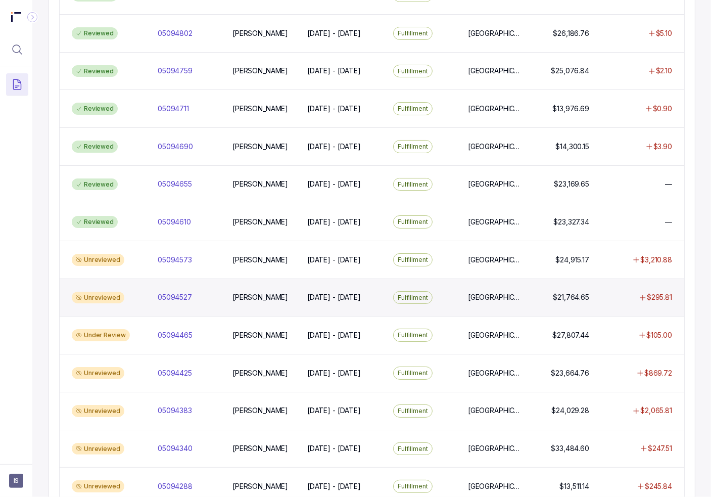
click at [155, 293] on div "05094527 05094527" at bounding box center [189, 297] width 71 height 10
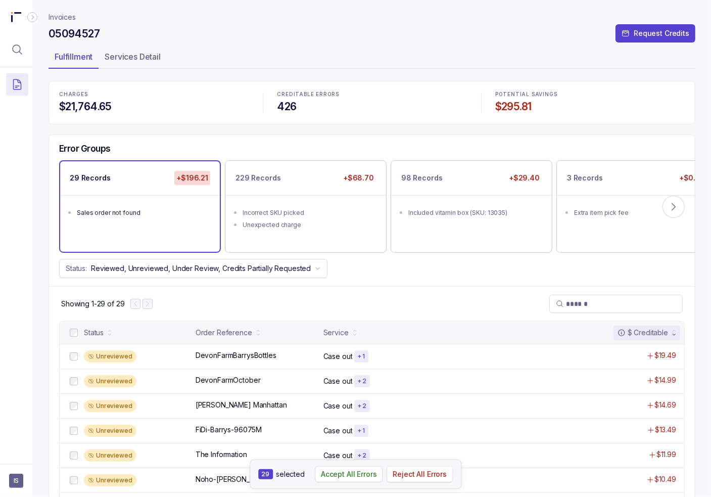
click at [423, 479] on p "Reject All Errors" at bounding box center [420, 474] width 54 height 10
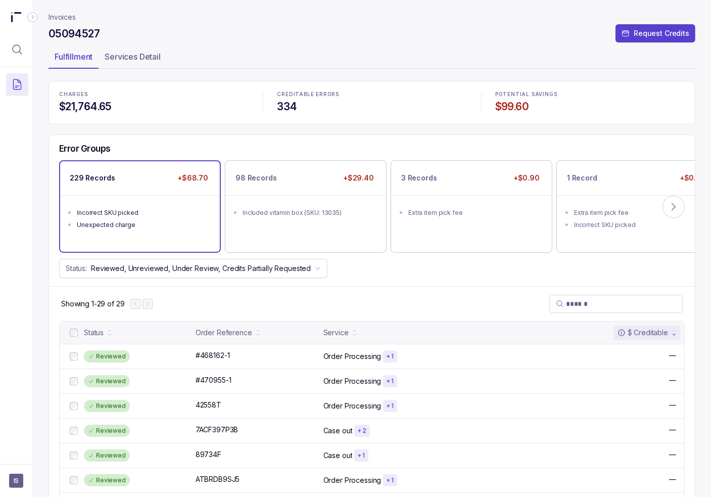
click at [132, 238] on ul "Incorrect SKU picked Unexpected charge" at bounding box center [140, 217] width 160 height 44
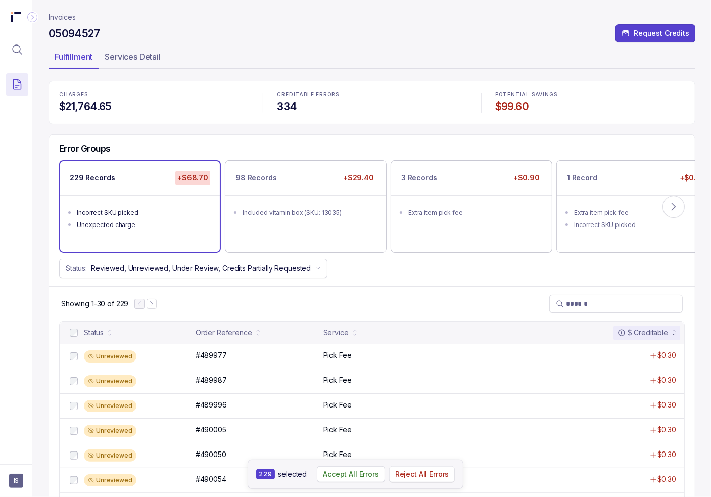
click at [429, 479] on p "Reject All Errors" at bounding box center [422, 474] width 54 height 10
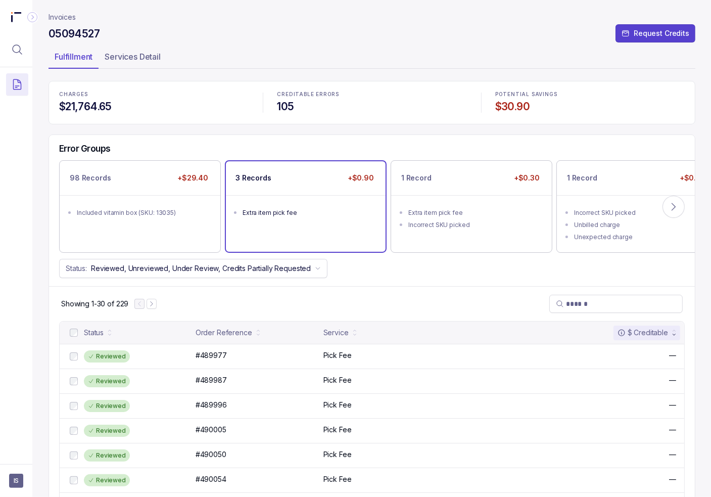
click at [320, 218] on ul "Extra item pick fee" at bounding box center [306, 211] width 160 height 32
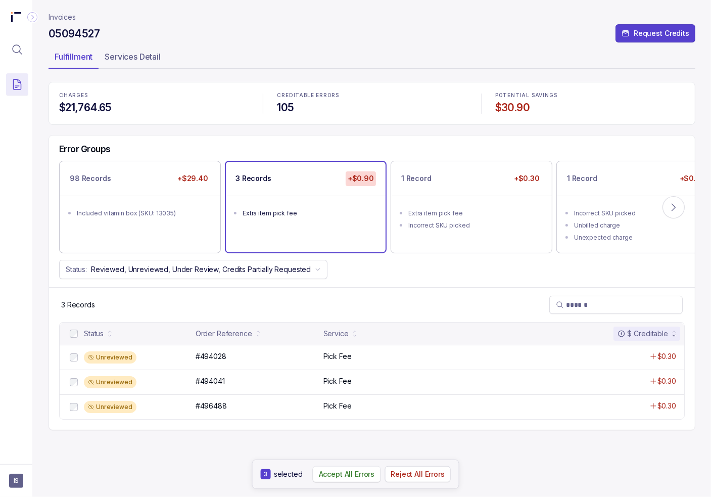
click at [338, 477] on p "Accept All Errors" at bounding box center [347, 474] width 56 height 10
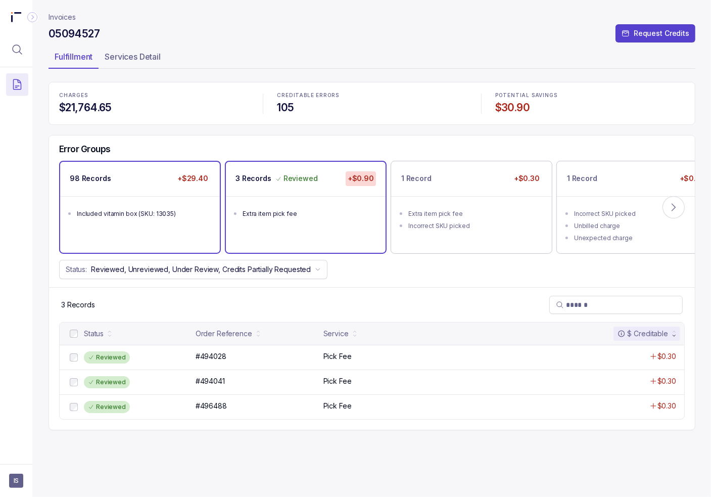
click at [146, 207] on li "Included vitamin box (SKU: 13035)" at bounding box center [147, 213] width 140 height 12
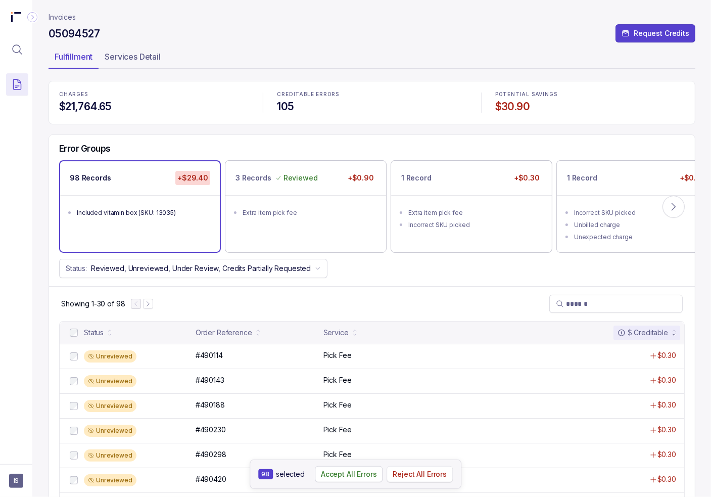
click at [431, 479] on p "Reject All Errors" at bounding box center [420, 474] width 54 height 10
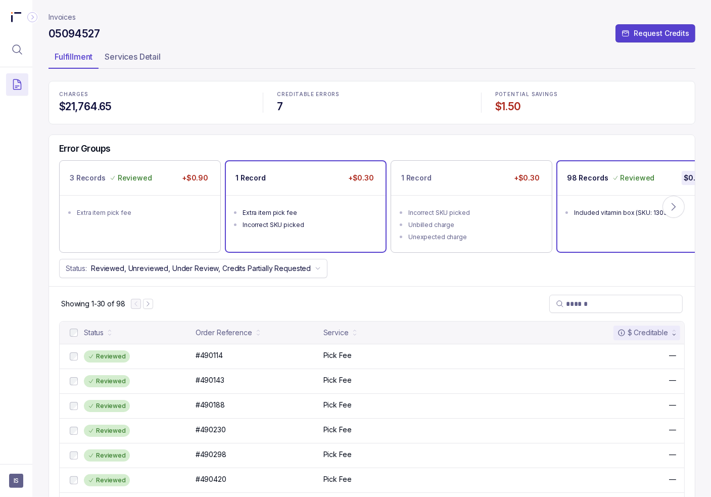
click at [268, 225] on div "Incorrect SKU picked" at bounding box center [309, 225] width 132 height 10
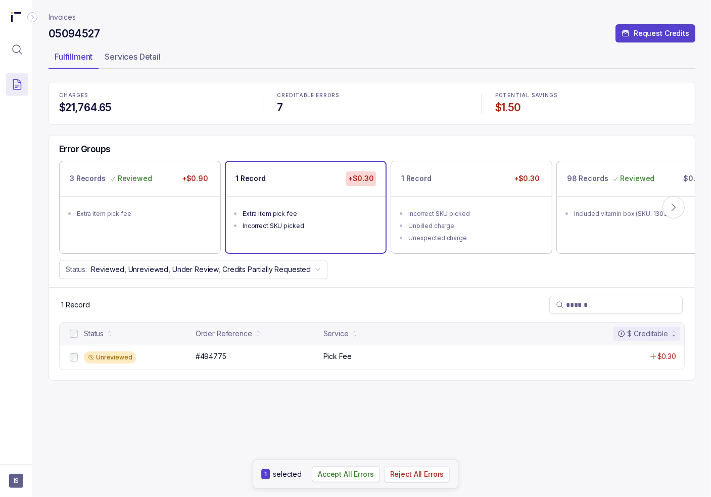
click at [420, 477] on p "Reject All Errors" at bounding box center [417, 474] width 54 height 10
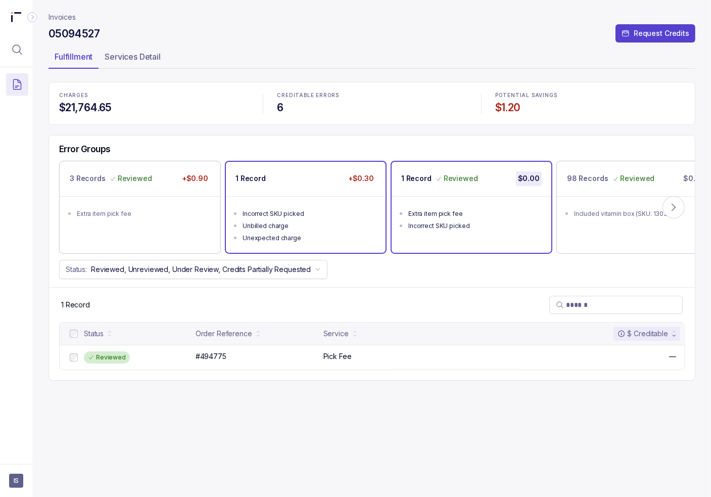
click at [302, 219] on li "Unbilled charge" at bounding box center [313, 225] width 140 height 12
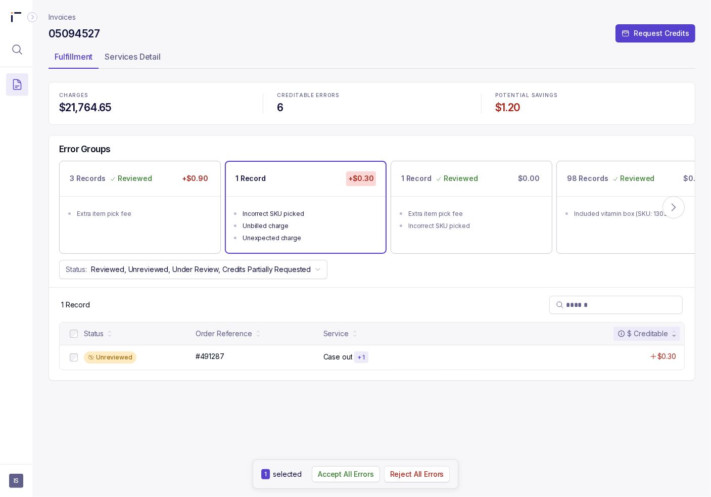
click at [431, 478] on p "Reject All Errors" at bounding box center [417, 474] width 54 height 10
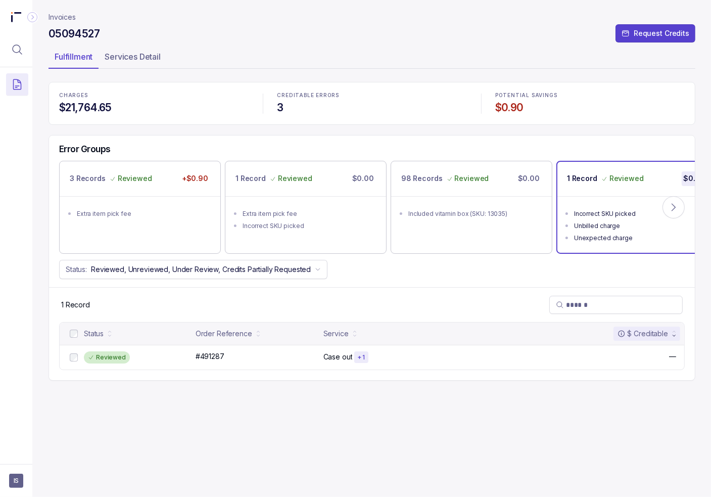
click at [63, 17] on p "Invoices" at bounding box center [62, 17] width 27 height 10
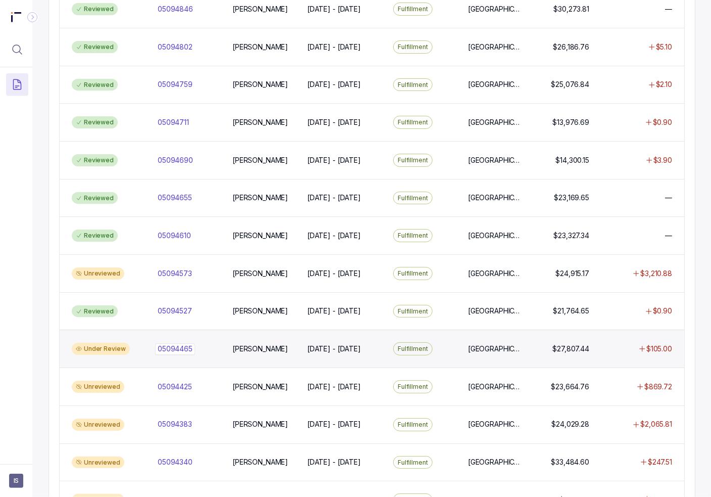
scroll to position [202, 0]
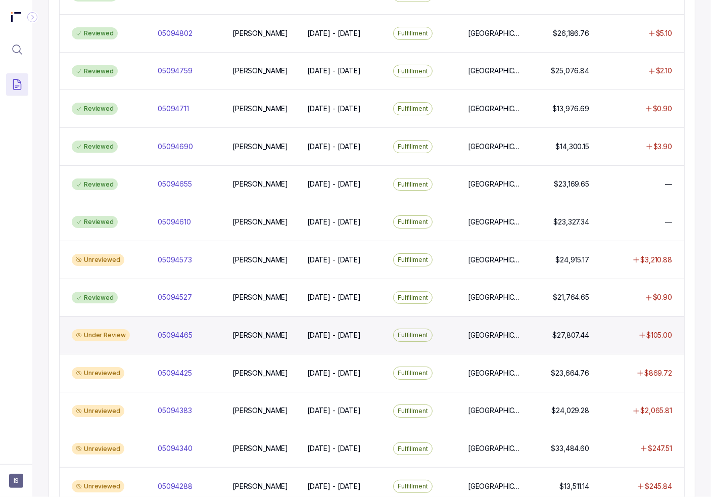
click at [200, 342] on div "Under Review 05094465 05094465 [PERSON_NAME] [DATE] - [DATE] [DATE] - [DATE] Fu…" at bounding box center [372, 335] width 625 height 38
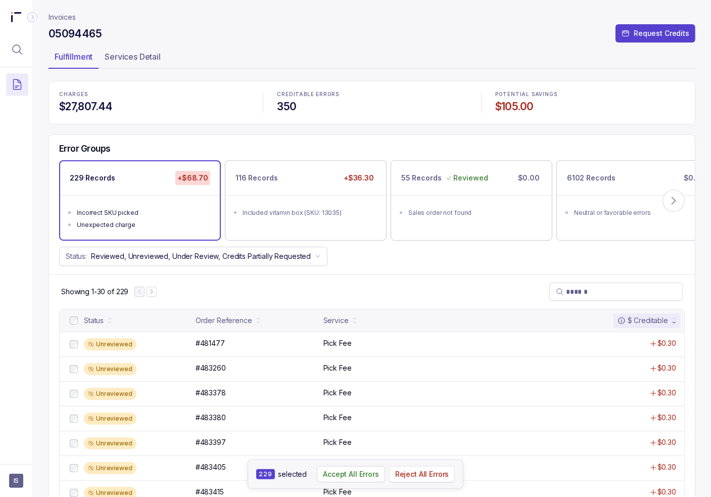
click at [427, 473] on p "Reject All Errors" at bounding box center [422, 474] width 54 height 10
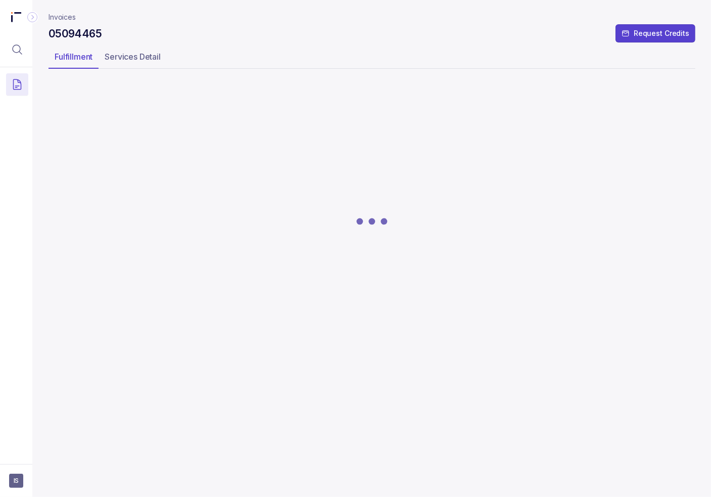
click at [275, 212] on div at bounding box center [372, 221] width 647 height 278
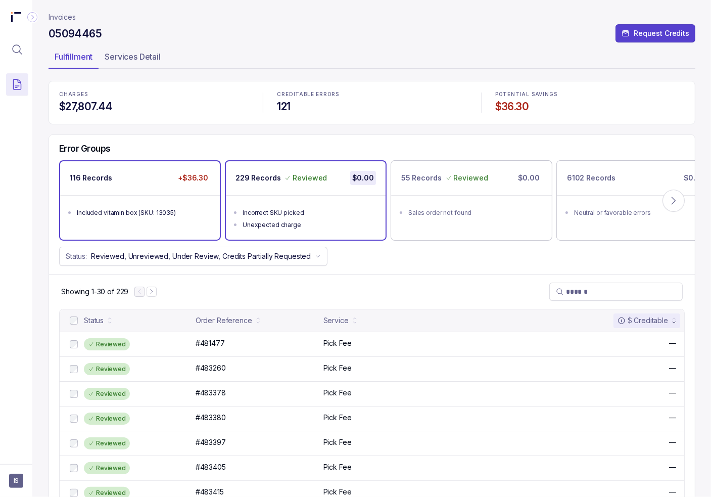
click at [128, 212] on div "Included vitamin box (SKU: 13035)" at bounding box center [143, 213] width 132 height 10
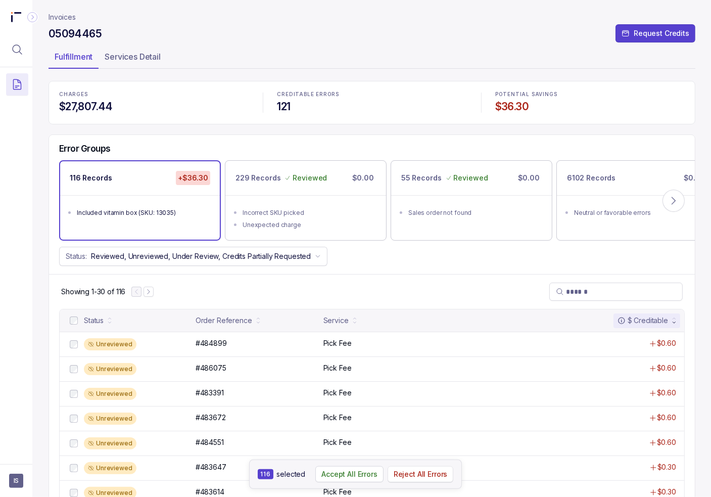
click at [421, 475] on p "Reject All Errors" at bounding box center [421, 474] width 54 height 10
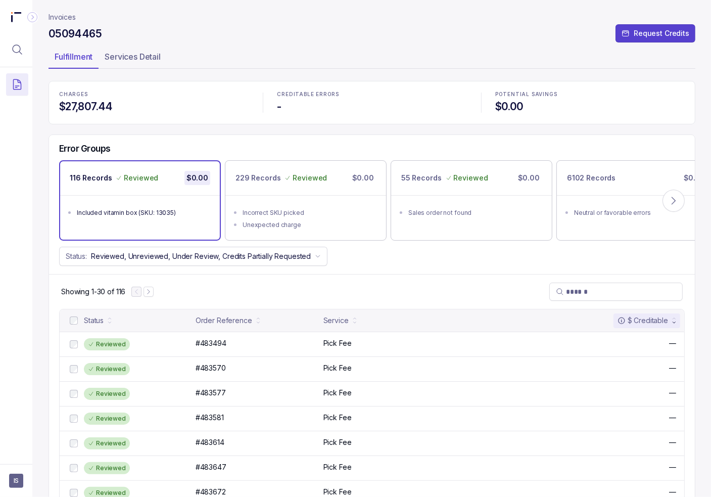
click at [65, 14] on p "Invoices" at bounding box center [62, 17] width 27 height 10
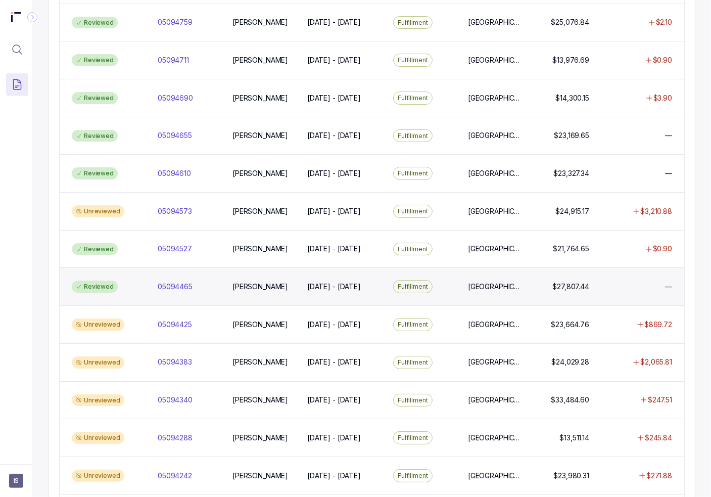
scroll to position [253, 0]
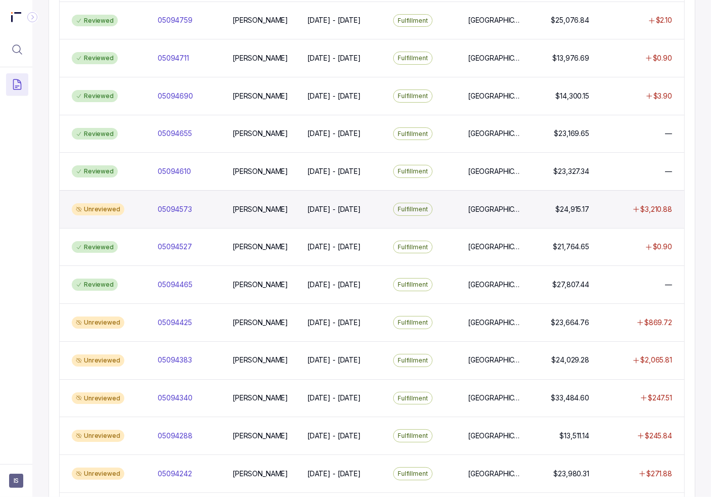
click at [121, 208] on div "Unreviewed" at bounding box center [98, 209] width 53 height 12
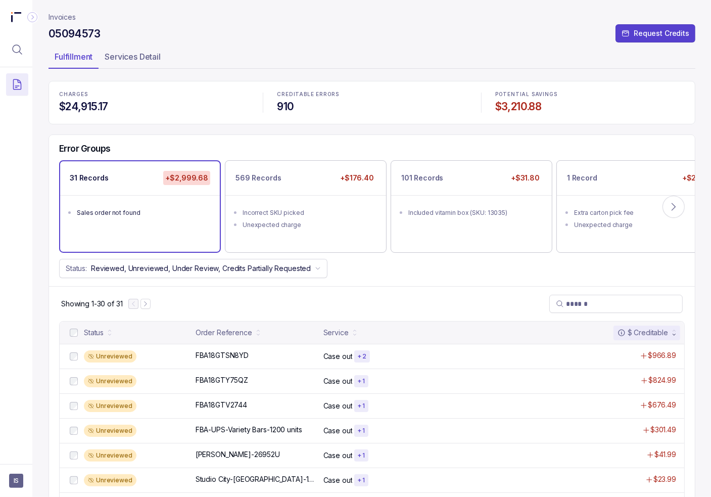
click at [74, 335] on div at bounding box center [74, 332] width 12 height 12
click at [404, 473] on p "Reject All Errors" at bounding box center [419, 474] width 54 height 10
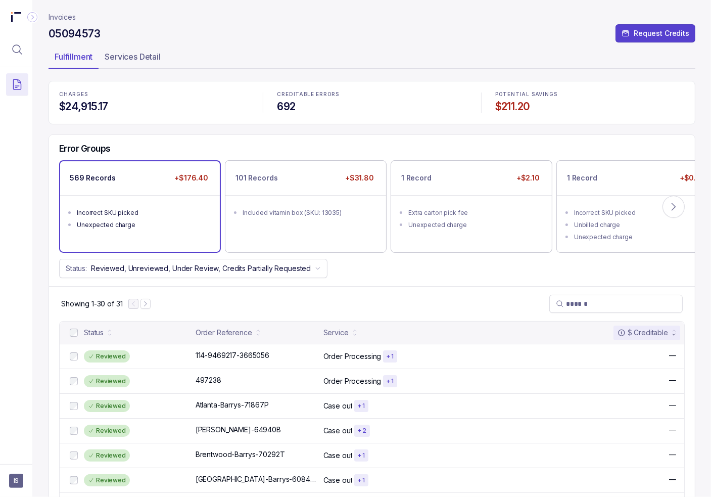
click at [149, 206] on li "Incorrect SKU picked" at bounding box center [147, 212] width 140 height 12
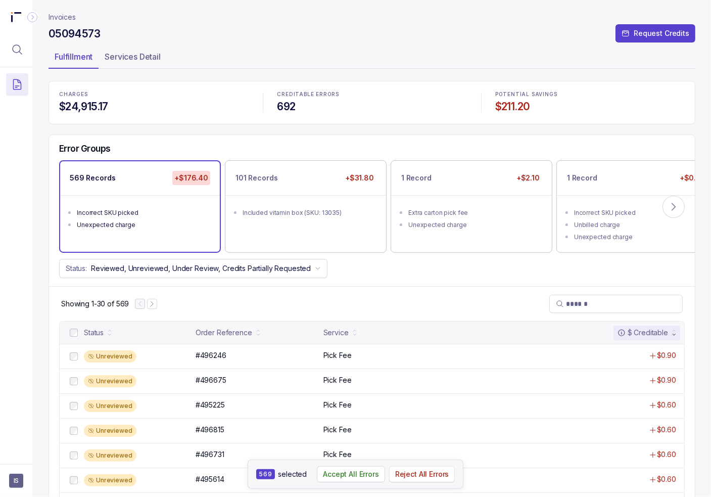
click at [427, 478] on p "Reject All Errors" at bounding box center [422, 474] width 54 height 10
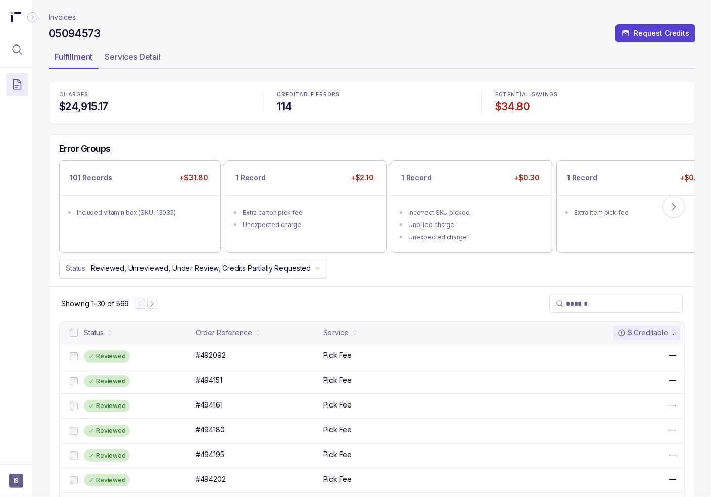
drag, startPoint x: 125, startPoint y: 210, endPoint x: 107, endPoint y: 265, distance: 58.2
click at [125, 210] on div "Included vitamin box (SKU: 13035)" at bounding box center [143, 213] width 132 height 10
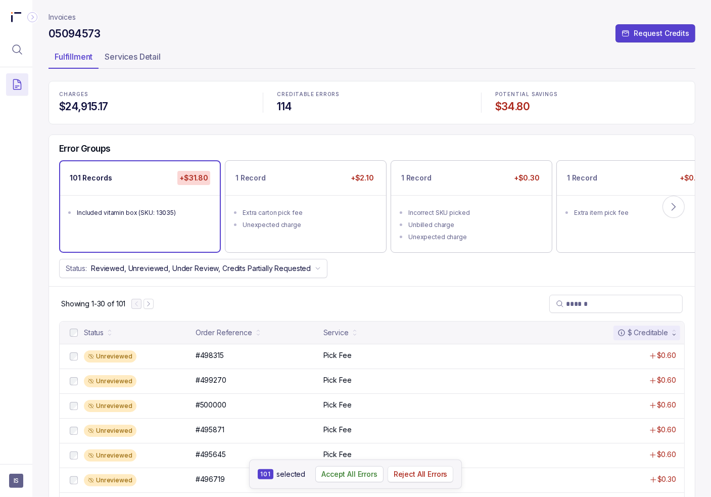
click at [421, 478] on p "Reject All Errors" at bounding box center [421, 474] width 54 height 10
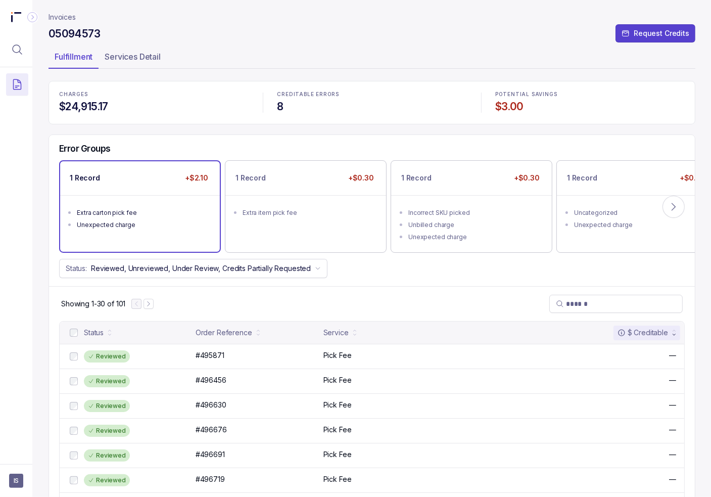
click at [135, 214] on div "Extra carton pick fee" at bounding box center [143, 213] width 132 height 10
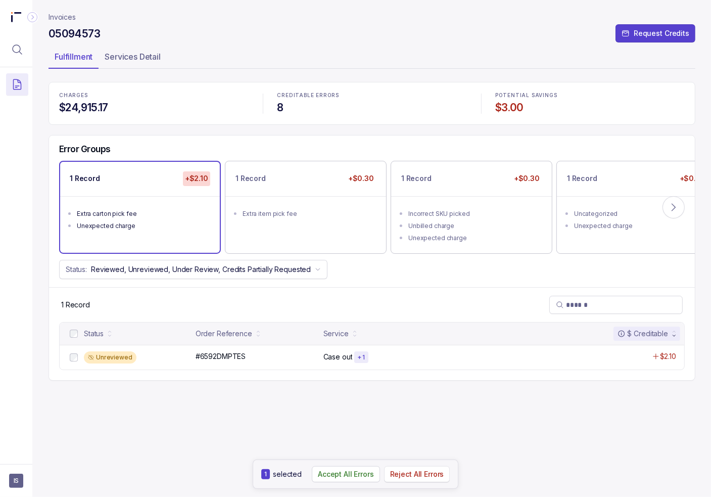
click at [414, 473] on p "Reject All Errors" at bounding box center [417, 474] width 54 height 10
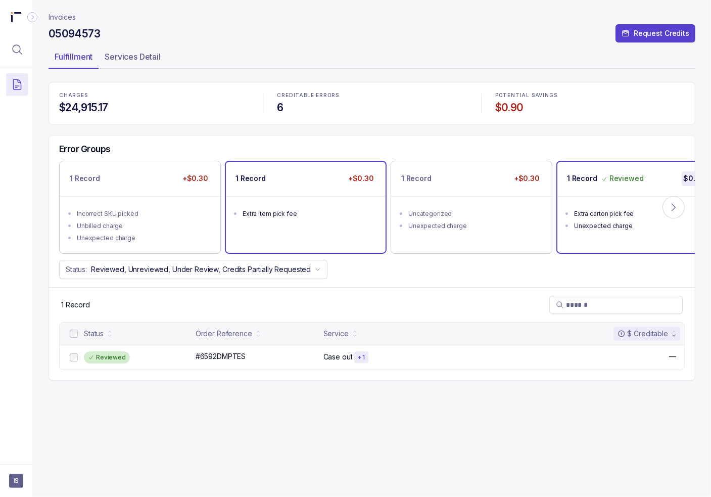
click at [271, 198] on ul "Extra item pick fee" at bounding box center [306, 212] width 160 height 32
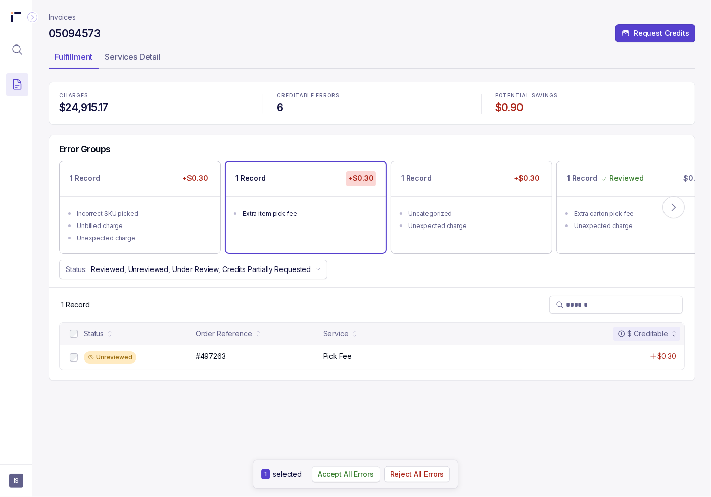
click at [351, 477] on p "Accept All Errors" at bounding box center [346, 474] width 56 height 10
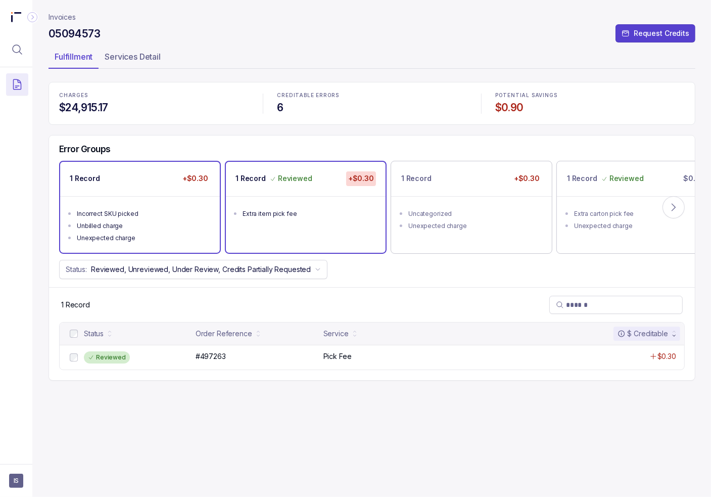
click at [169, 222] on div "Unbilled charge" at bounding box center [143, 226] width 132 height 10
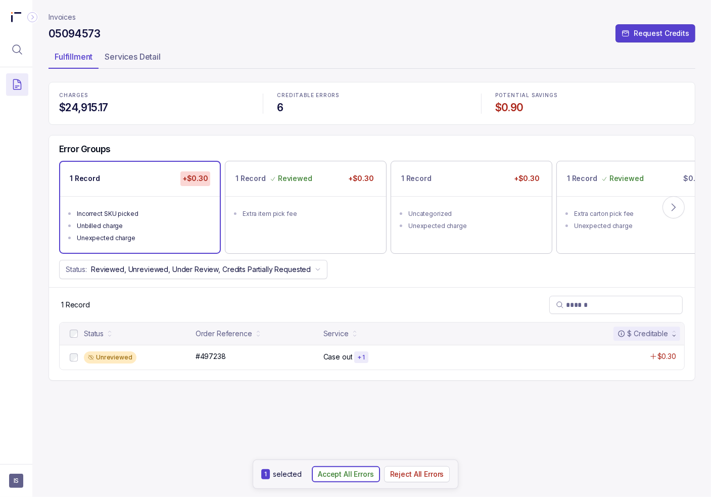
click at [349, 477] on p "Accept All Errors" at bounding box center [346, 474] width 56 height 10
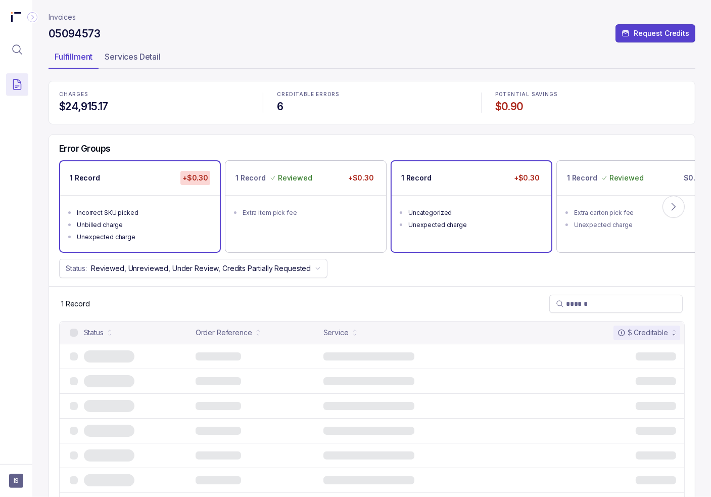
click at [463, 215] on div "Uncategorized" at bounding box center [474, 213] width 132 height 10
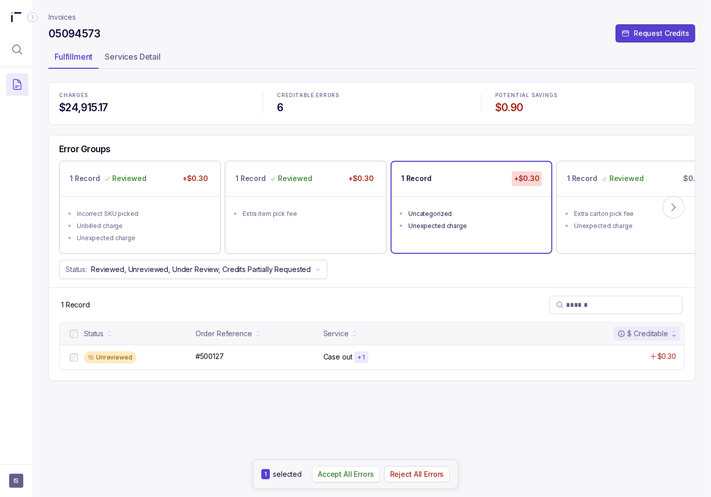
click at [340, 473] on p "Accept All Errors" at bounding box center [346, 474] width 56 height 10
click at [61, 12] on p "Invoices" at bounding box center [62, 17] width 27 height 10
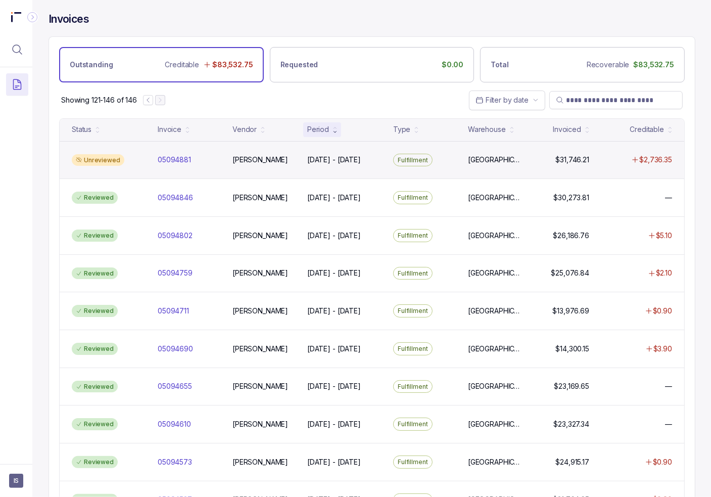
click at [141, 157] on div "Unreviewed" at bounding box center [109, 160] width 82 height 12
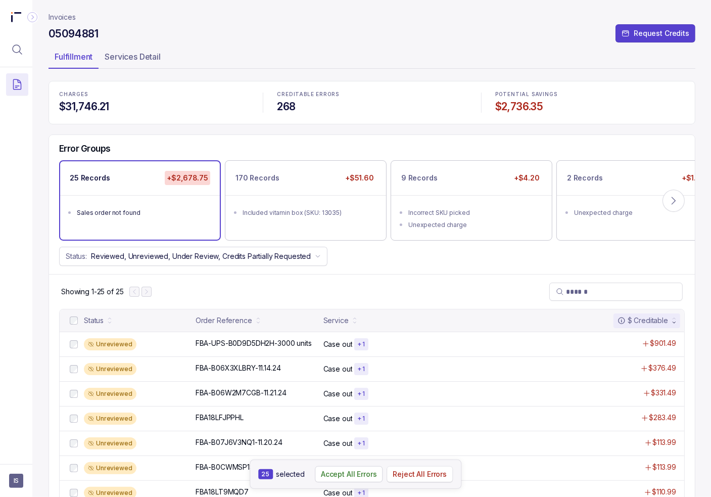
click at [413, 479] on p "Reject All Errors" at bounding box center [420, 474] width 54 height 10
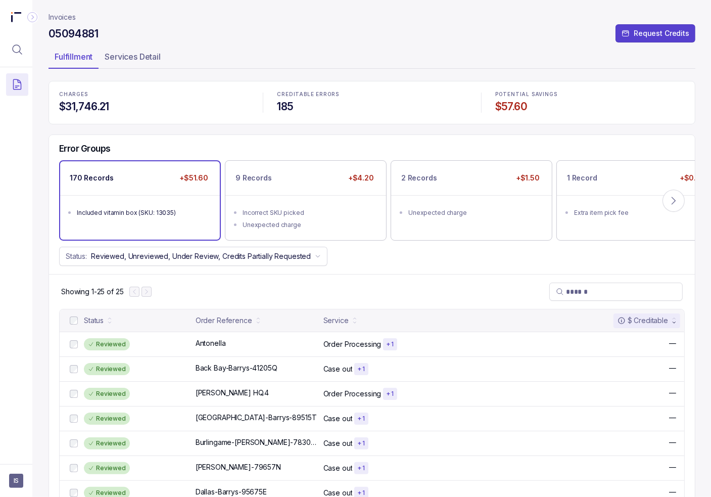
click at [166, 208] on div "Included vitamin box (SKU: 13035)" at bounding box center [143, 213] width 132 height 10
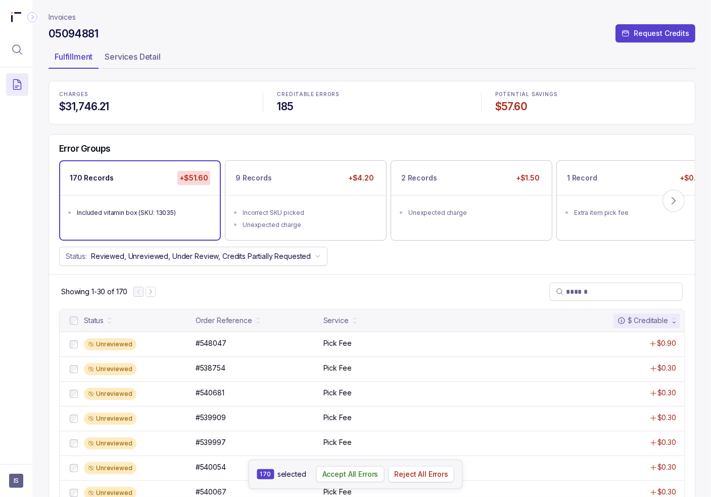
click at [417, 477] on p "Reject All Errors" at bounding box center [421, 474] width 54 height 10
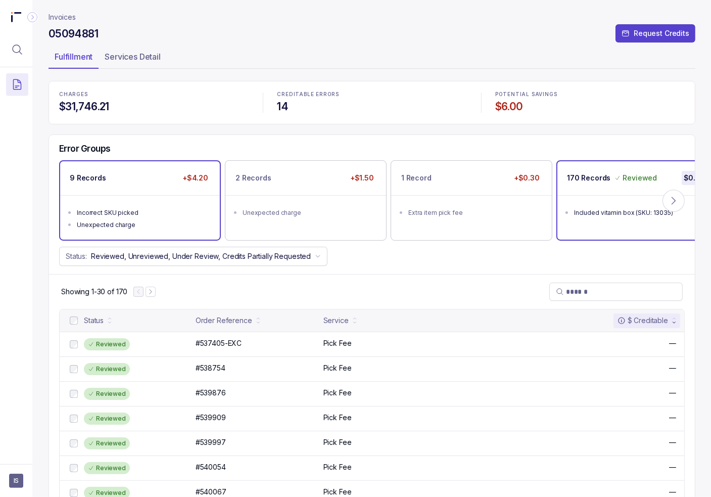
click at [116, 212] on div "Incorrect SKU picked" at bounding box center [143, 213] width 132 height 10
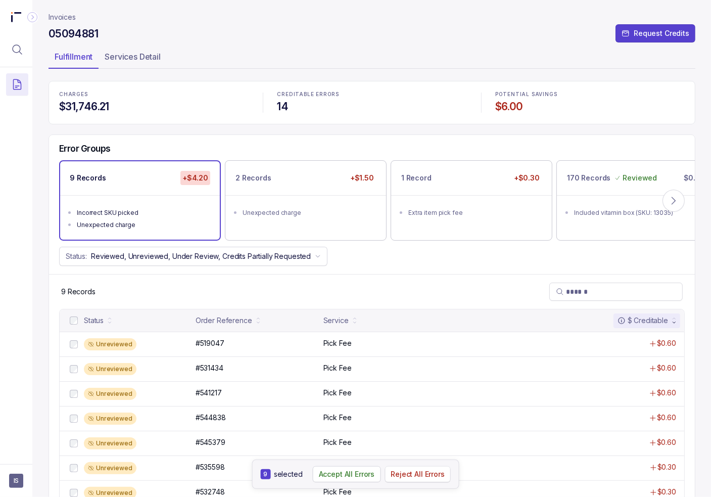
click at [411, 471] on p "Reject All Errors" at bounding box center [418, 474] width 54 height 10
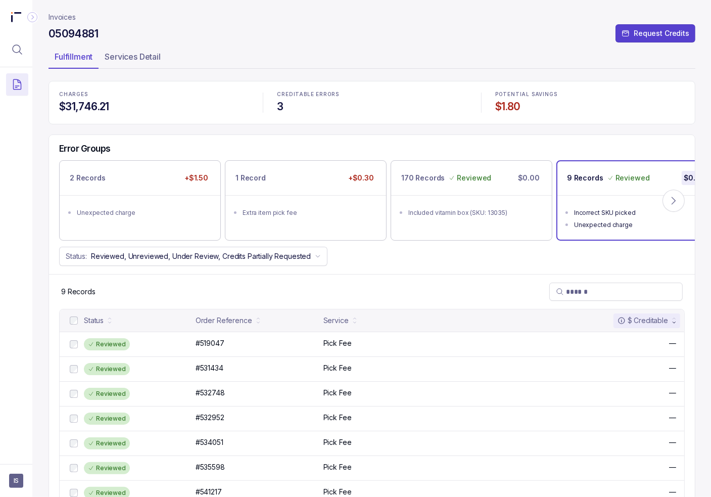
click at [253, 208] on div "Extra item pick fee" at bounding box center [309, 213] width 132 height 10
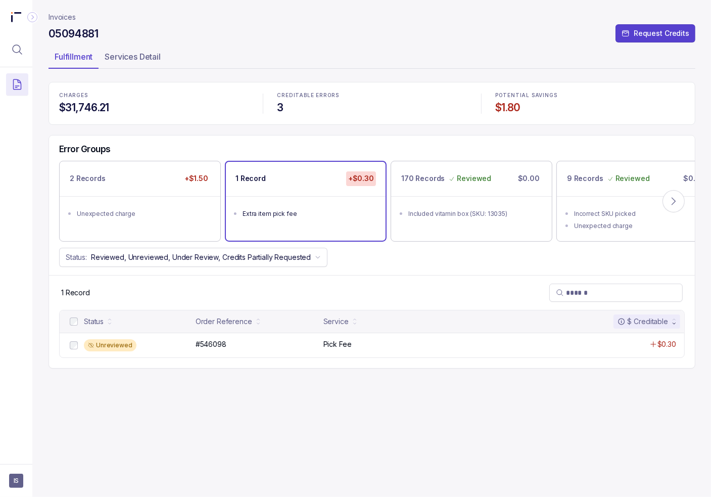
click at [75, 326] on div at bounding box center [74, 321] width 12 height 12
click at [80, 322] on div "Status" at bounding box center [98, 321] width 36 height 14
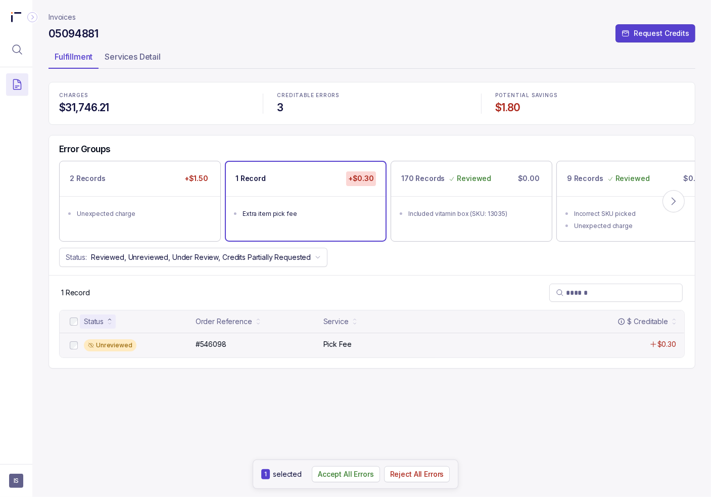
click at [94, 346] on div "Unreviewed" at bounding box center [110, 345] width 53 height 12
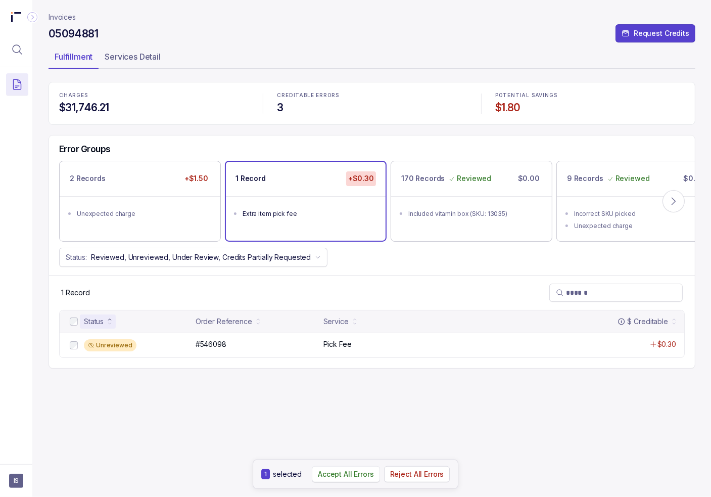
click at [323, 477] on p "Accept All Errors" at bounding box center [346, 474] width 56 height 10
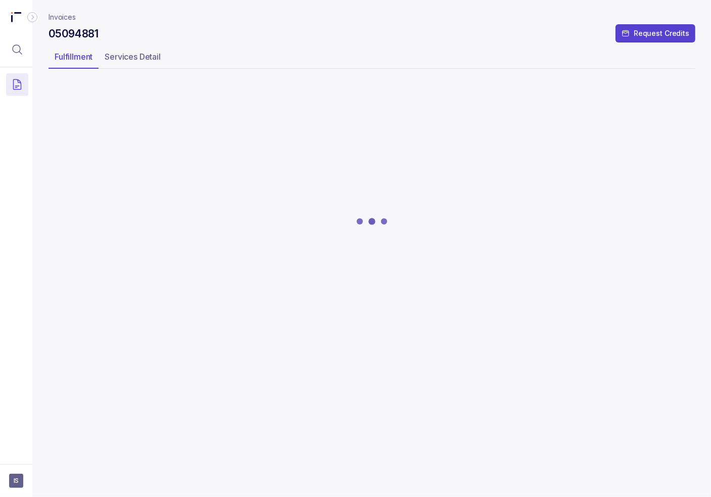
click at [180, 194] on div at bounding box center [372, 221] width 647 height 278
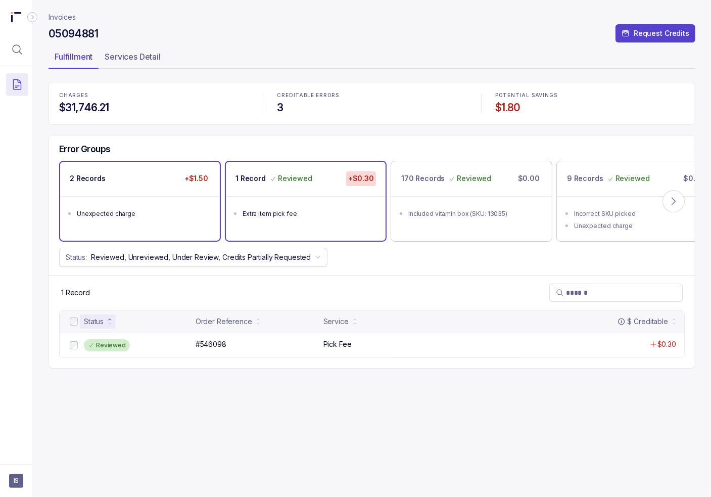
click at [153, 210] on div "Unexpected charge" at bounding box center [143, 214] width 132 height 10
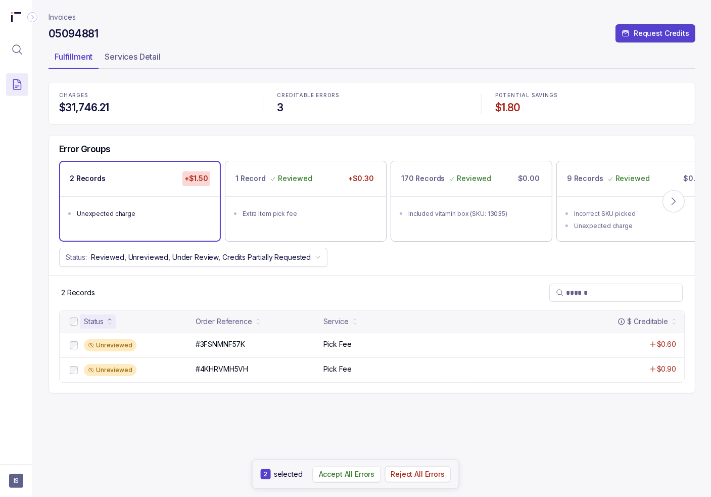
click at [354, 475] on p "Accept All Errors" at bounding box center [347, 474] width 56 height 10
click at [63, 10] on header "Invoices 05094881 Request Credits Fulfillment Services Detail" at bounding box center [372, 41] width 647 height 82
click at [65, 14] on p "Invoices" at bounding box center [62, 17] width 27 height 10
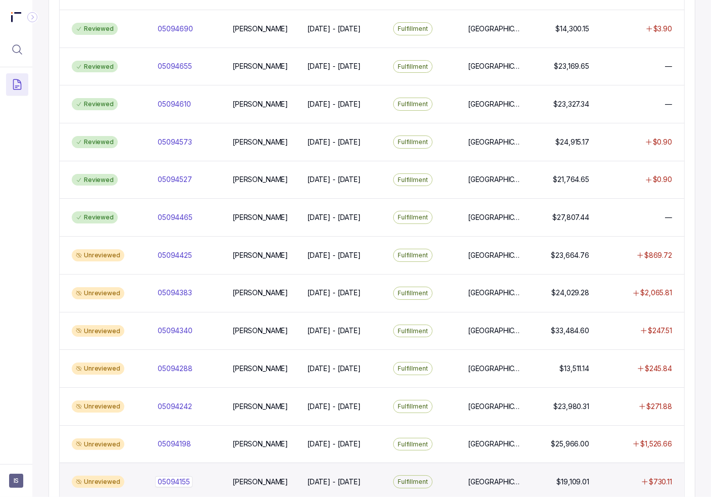
scroll to position [455, 0]
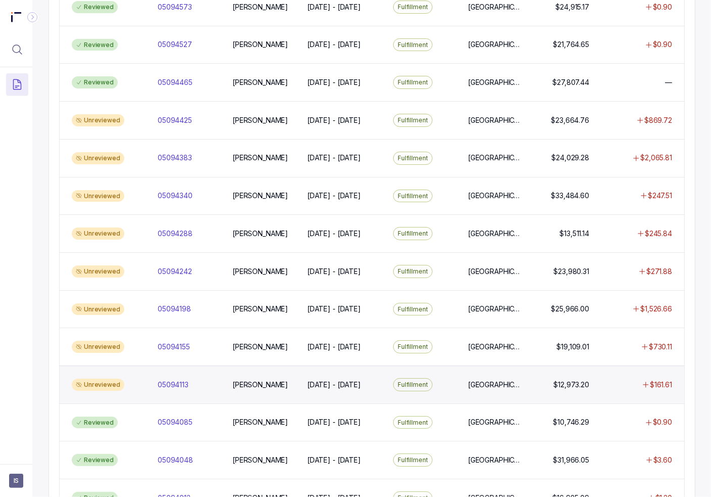
click at [169, 367] on div "Unreviewed 05094113 05094113 [PERSON_NAME] [DATE] - [DATE] [DATE] - [DATE] Fulf…" at bounding box center [372, 384] width 625 height 38
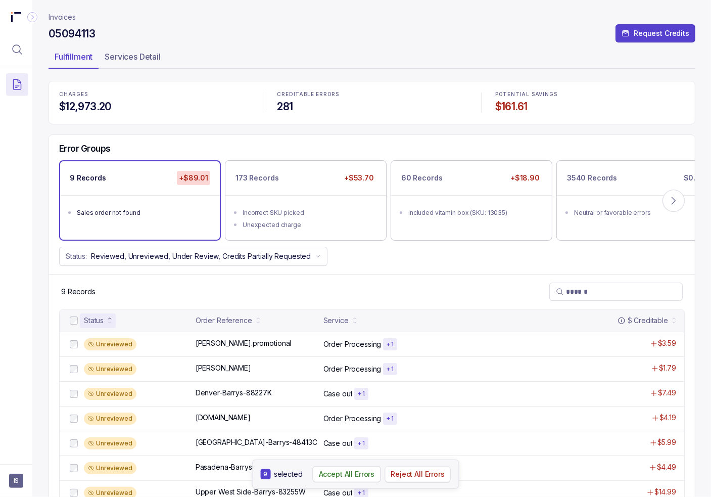
click at [408, 476] on p "Reject All Errors" at bounding box center [418, 474] width 54 height 10
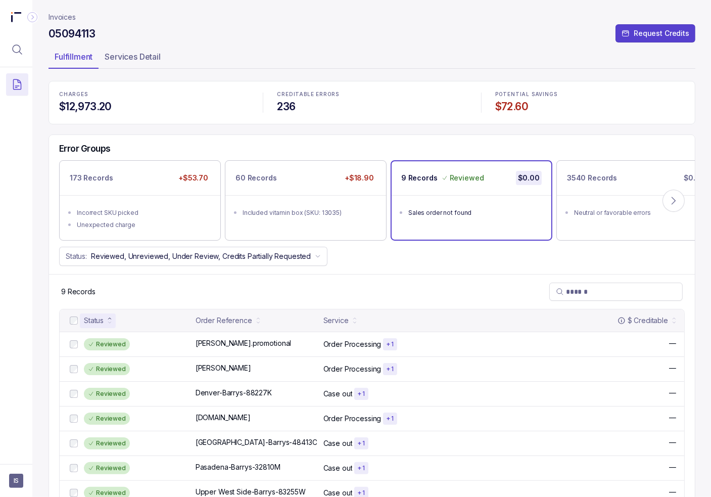
drag, startPoint x: 113, startPoint y: 221, endPoint x: 112, endPoint y: 240, distance: 19.3
click at [113, 220] on div "Unexpected charge" at bounding box center [143, 225] width 132 height 10
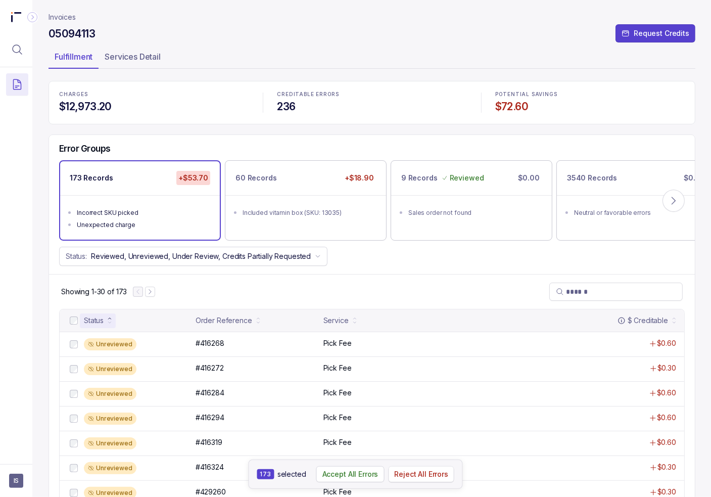
click at [435, 479] on p "Reject All Errors" at bounding box center [421, 474] width 54 height 10
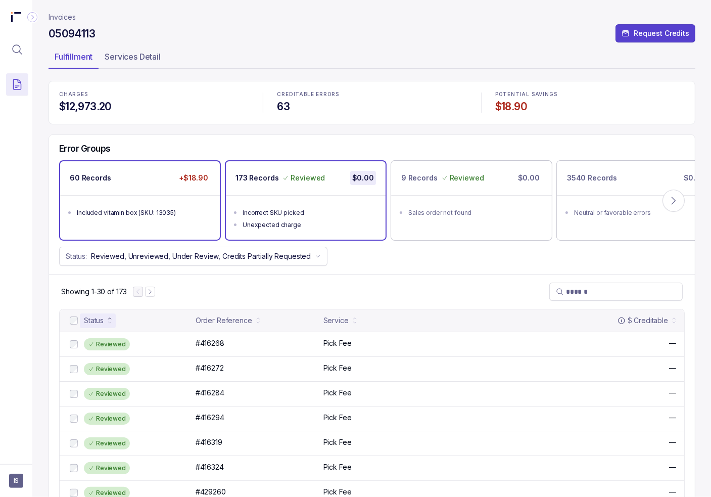
click at [91, 210] on div "Included vitamin box (SKU: 13035)" at bounding box center [143, 213] width 132 height 10
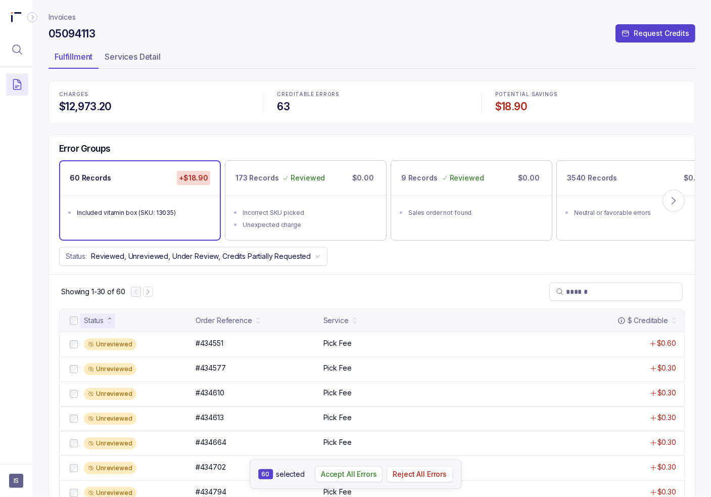
click at [398, 469] on p "Reject All Errors" at bounding box center [420, 474] width 54 height 10
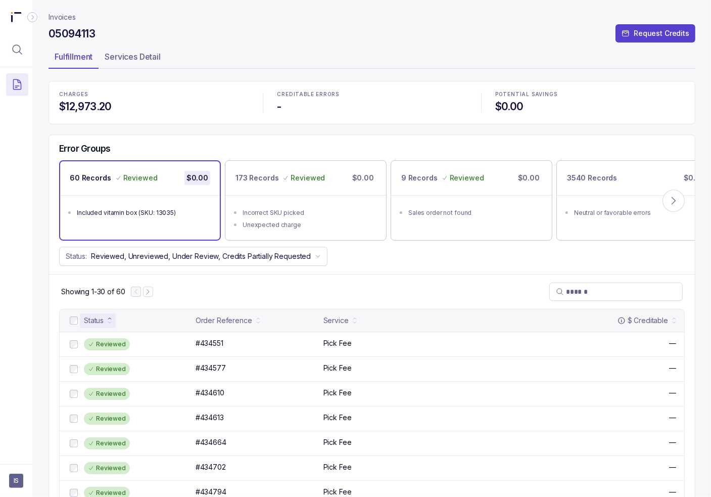
click at [122, 209] on div "Included vitamin box (SKU: 13035)" at bounding box center [143, 213] width 132 height 10
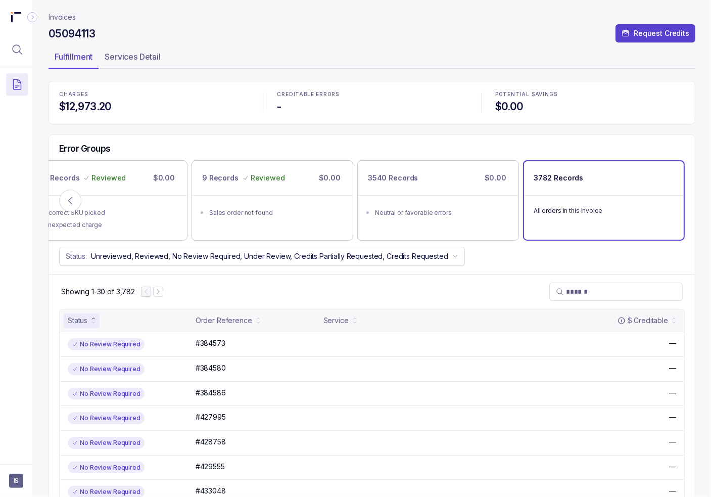
drag, startPoint x: 65, startPoint y: 13, endPoint x: 97, endPoint y: 33, distance: 38.1
click at [65, 13] on p "Invoices" at bounding box center [62, 17] width 27 height 10
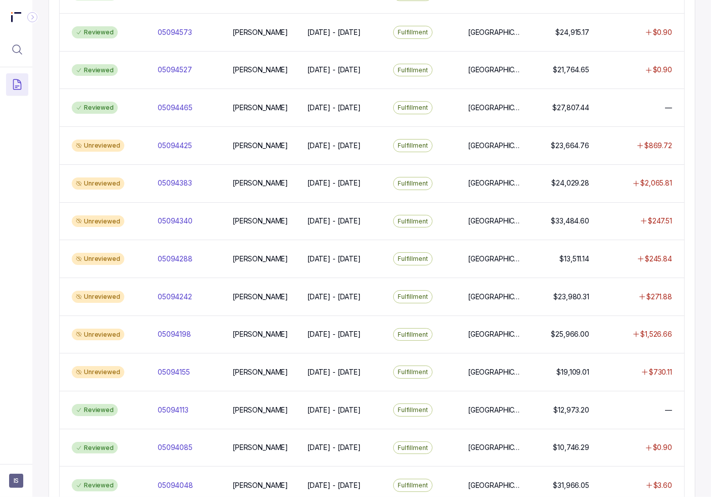
scroll to position [556, 0]
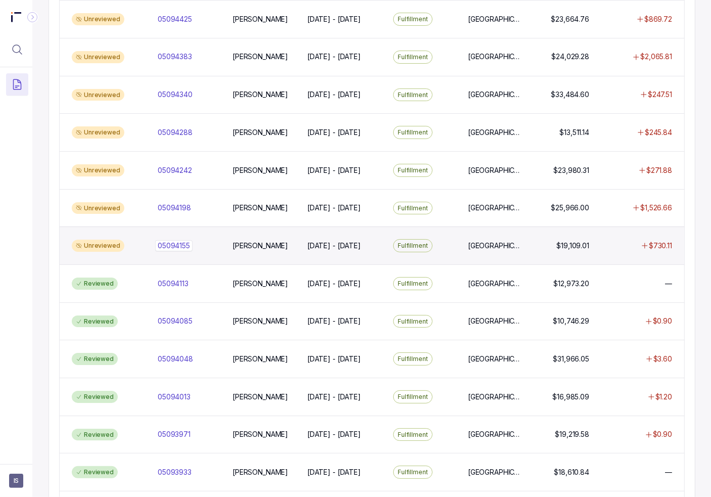
click at [201, 241] on div "05094155 05094155" at bounding box center [189, 246] width 63 height 10
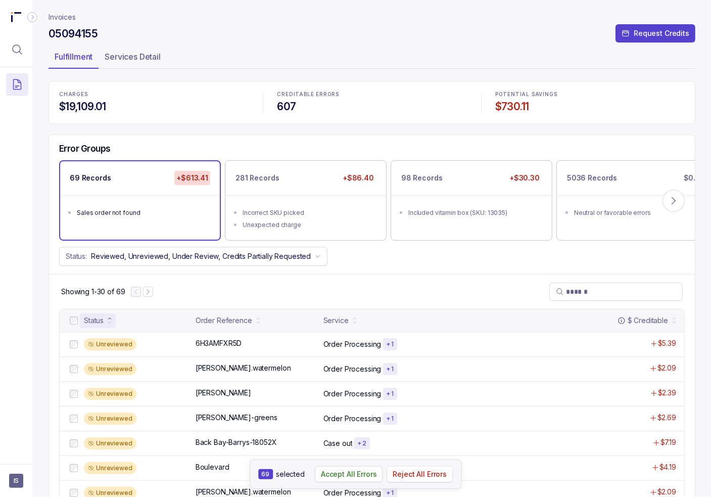
click at [402, 473] on p "Reject All Errors" at bounding box center [420, 474] width 54 height 10
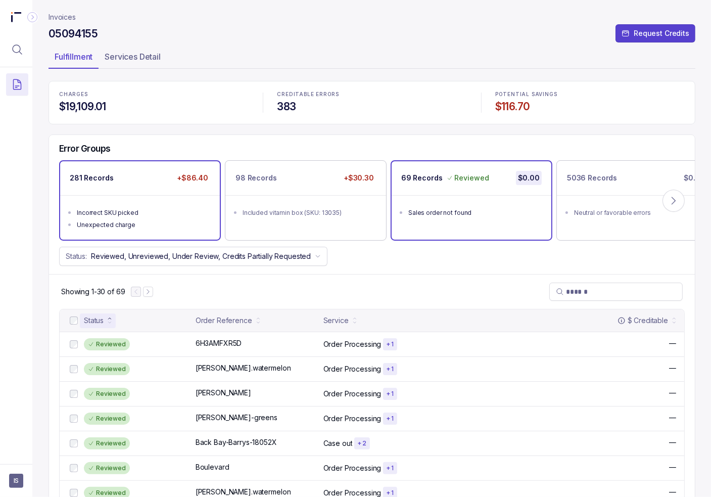
click at [109, 224] on div "Unexpected charge" at bounding box center [143, 225] width 132 height 10
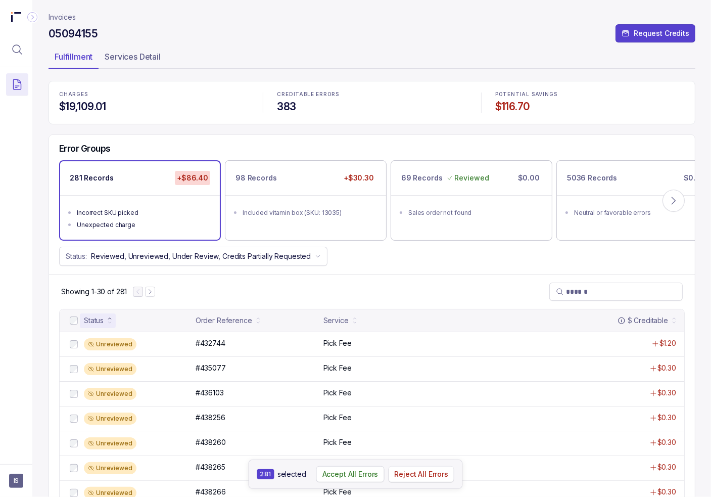
click at [425, 477] on p "Reject All Errors" at bounding box center [421, 474] width 54 height 10
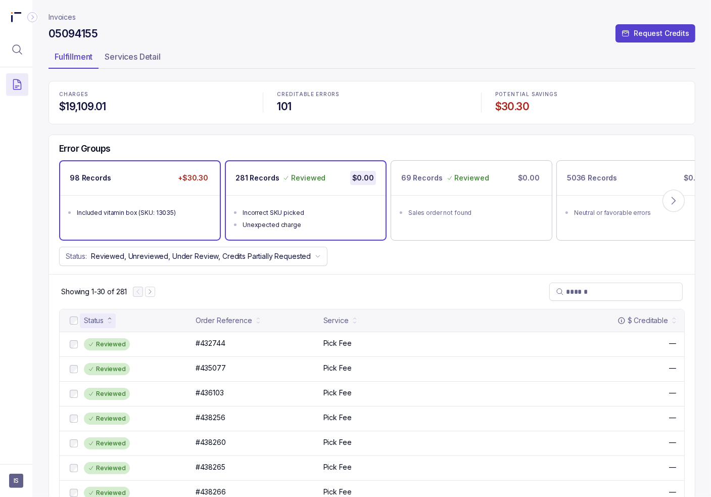
click at [101, 213] on div "Included vitamin box (SKU: 13035)" at bounding box center [143, 213] width 132 height 10
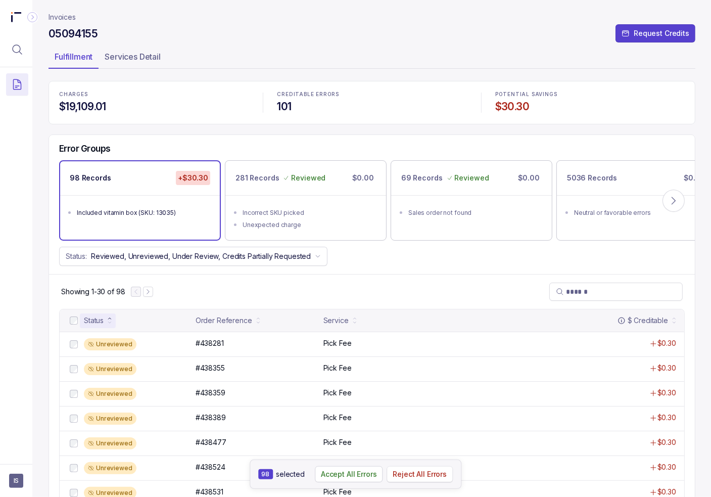
click at [435, 481] on button "Reject All Errors" at bounding box center [420, 474] width 66 height 16
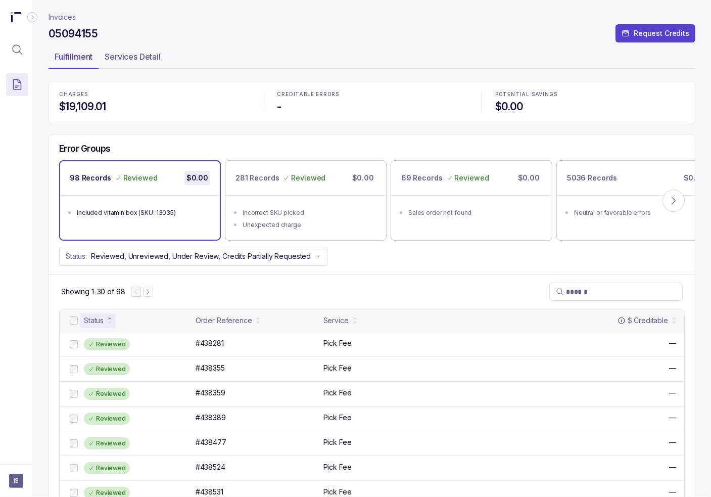
click at [76, 17] on nav "Invoices" at bounding box center [372, 17] width 647 height 10
click at [69, 17] on p "Invoices" at bounding box center [62, 17] width 27 height 10
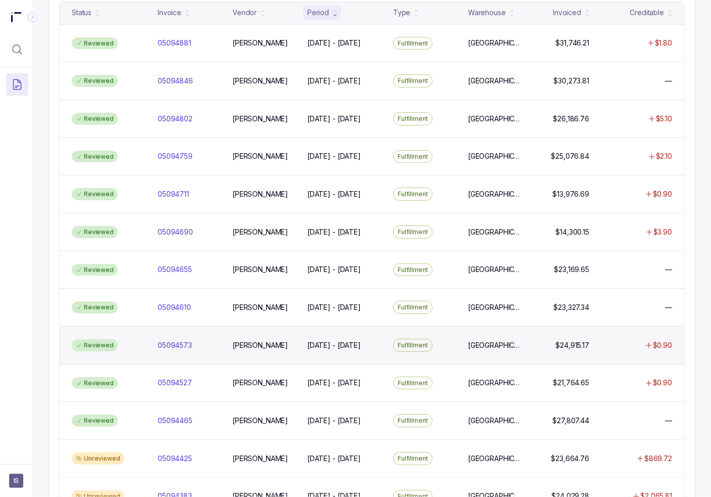
scroll to position [202, 0]
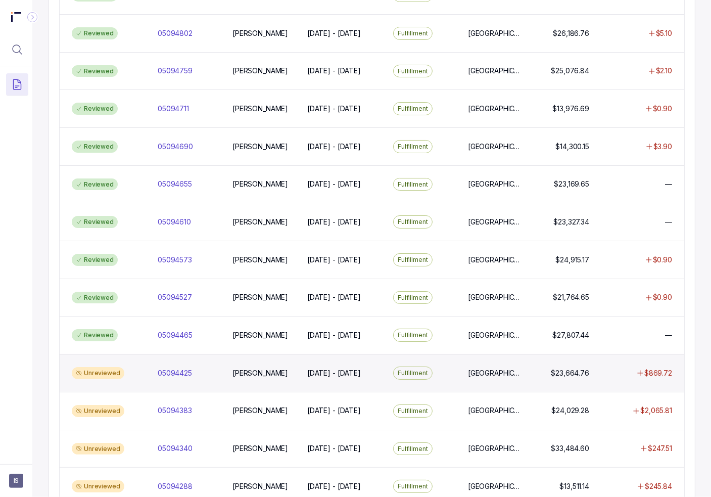
drag, startPoint x: 162, startPoint y: 363, endPoint x: 159, endPoint y: 354, distance: 9.8
click at [162, 363] on div "Unreviewed 05094425 05094425 [PERSON_NAME] [DATE] - [DATE] [DATE] - [DATE] Fulf…" at bounding box center [372, 373] width 625 height 38
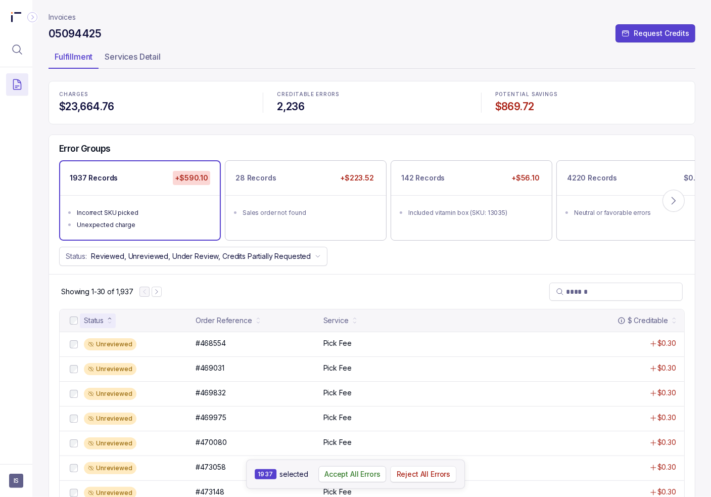
click at [418, 475] on p "Reject All Errors" at bounding box center [424, 474] width 54 height 10
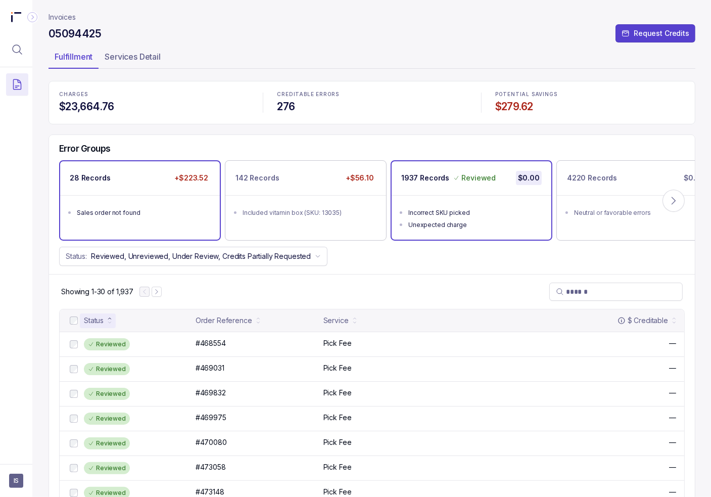
click at [97, 206] on li "Sales order not found" at bounding box center [147, 212] width 140 height 12
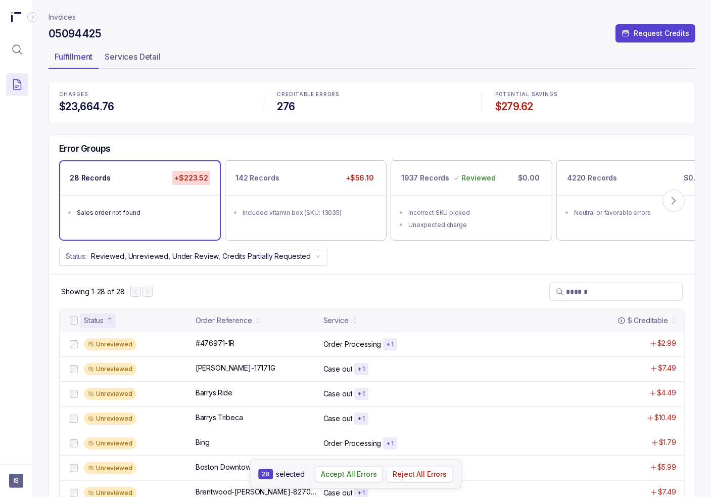
click at [426, 475] on p "Reject All Errors" at bounding box center [420, 474] width 54 height 10
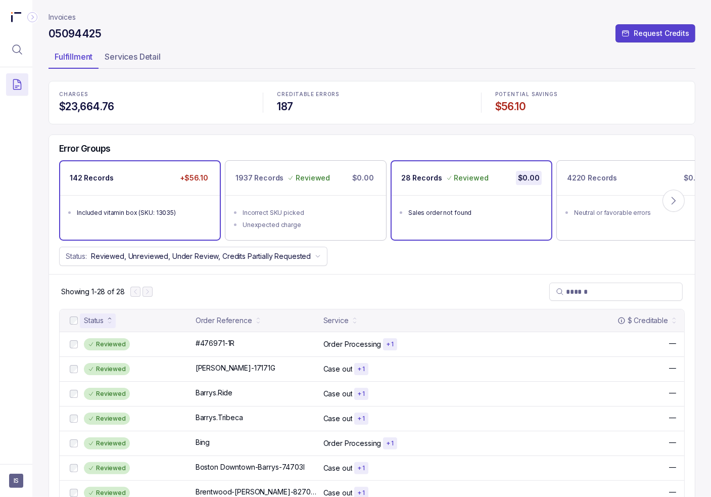
click at [99, 208] on div "Included vitamin box (SKU: 13035)" at bounding box center [143, 213] width 132 height 10
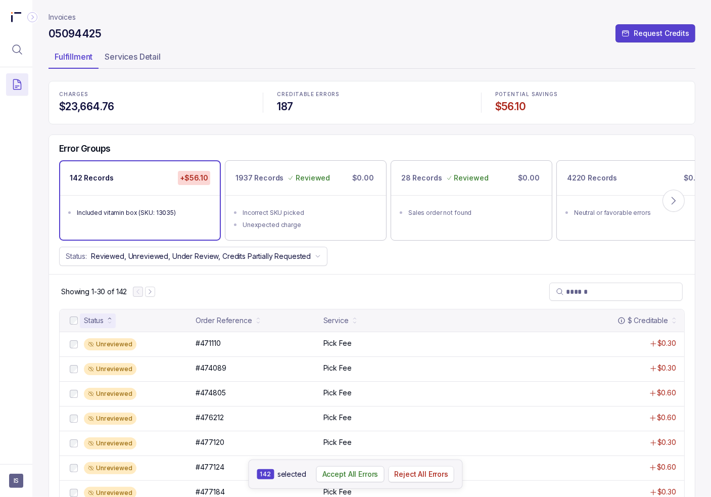
click at [415, 479] on p "Reject All Errors" at bounding box center [421, 474] width 54 height 10
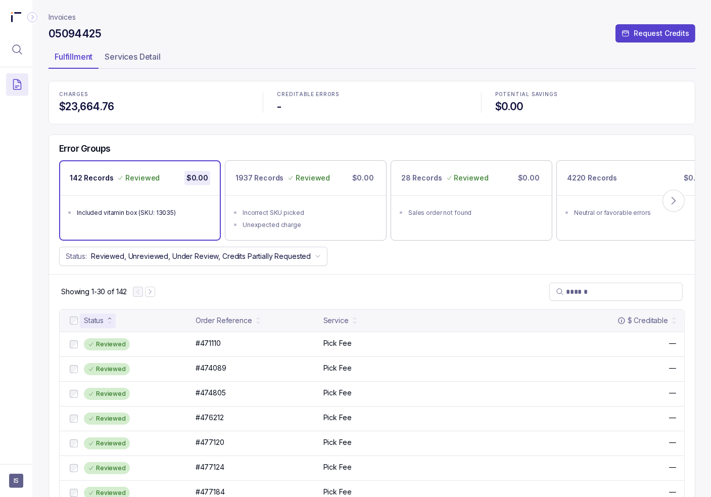
click at [63, 15] on p "Invoices" at bounding box center [62, 17] width 27 height 10
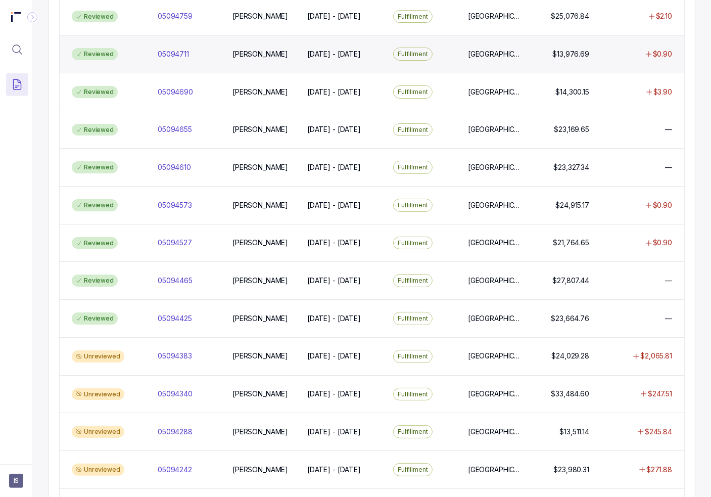
scroll to position [455, 0]
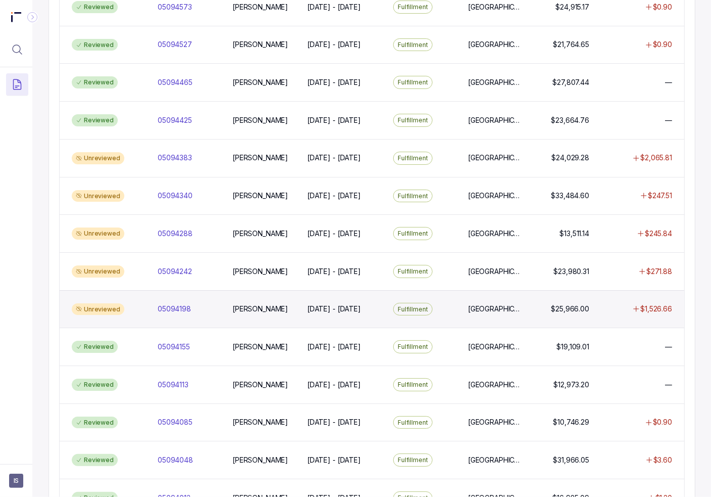
click at [154, 304] on div "05094198 05094198" at bounding box center [189, 309] width 71 height 10
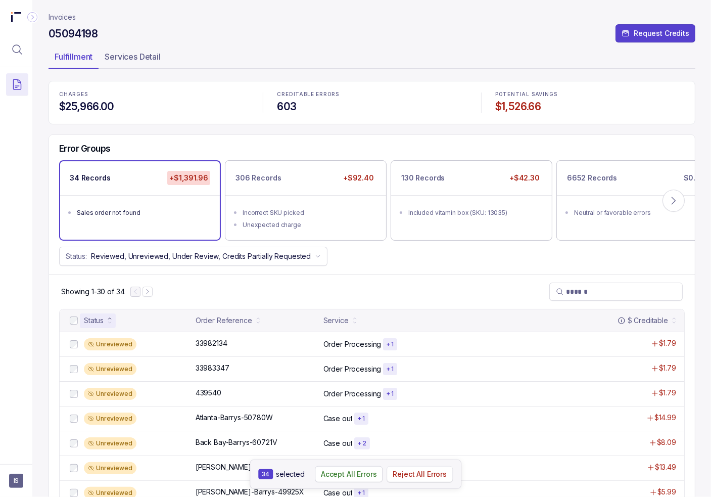
click at [402, 471] on p "Reject All Errors" at bounding box center [420, 474] width 54 height 10
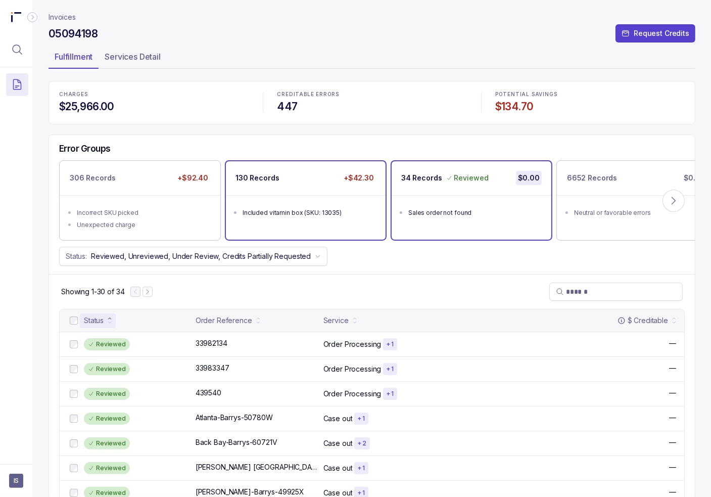
click at [261, 208] on div "Included vitamin box (SKU: 13035)" at bounding box center [309, 213] width 132 height 10
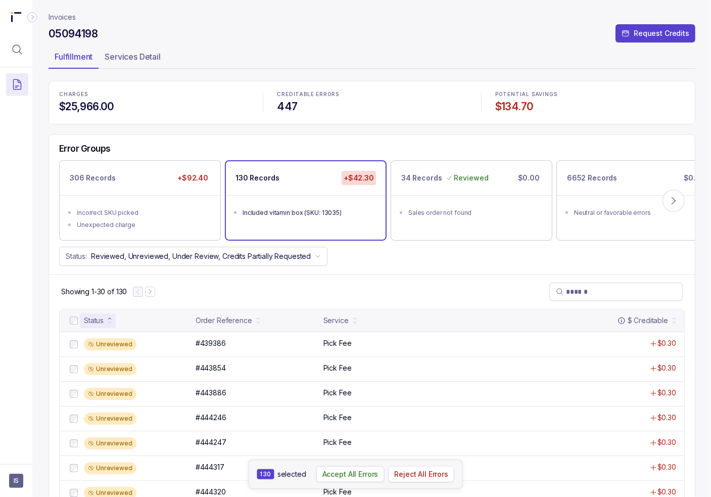
click at [423, 470] on p "Reject All Errors" at bounding box center [421, 474] width 54 height 10
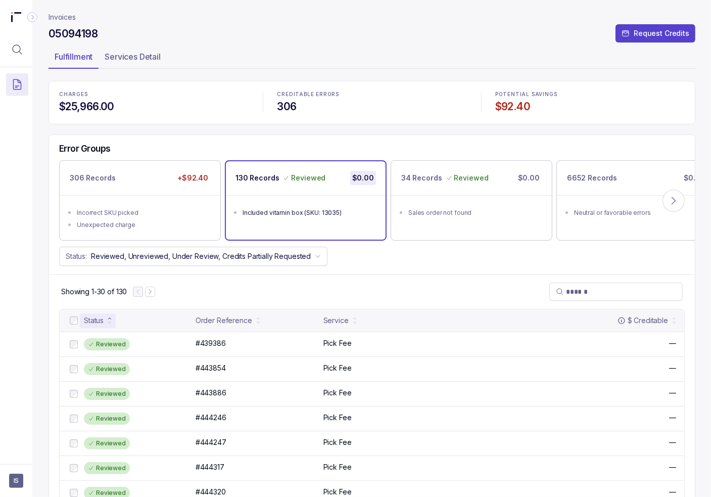
click at [125, 193] on div "306 Records +$92.40" at bounding box center [140, 178] width 161 height 34
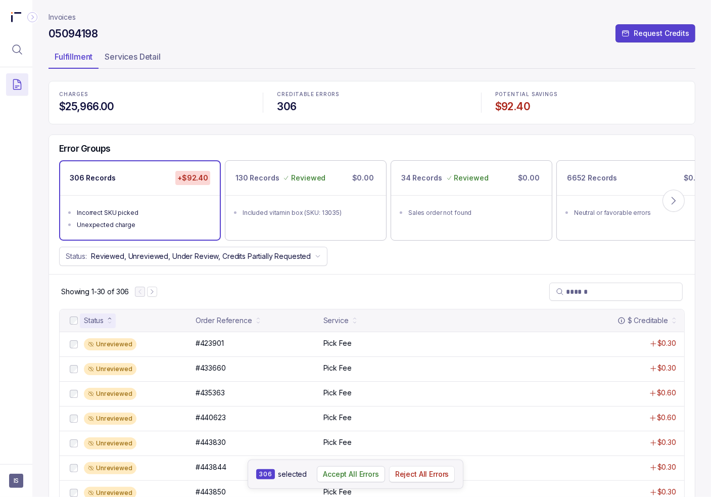
click at [431, 477] on p "Reject All Errors" at bounding box center [422, 474] width 54 height 10
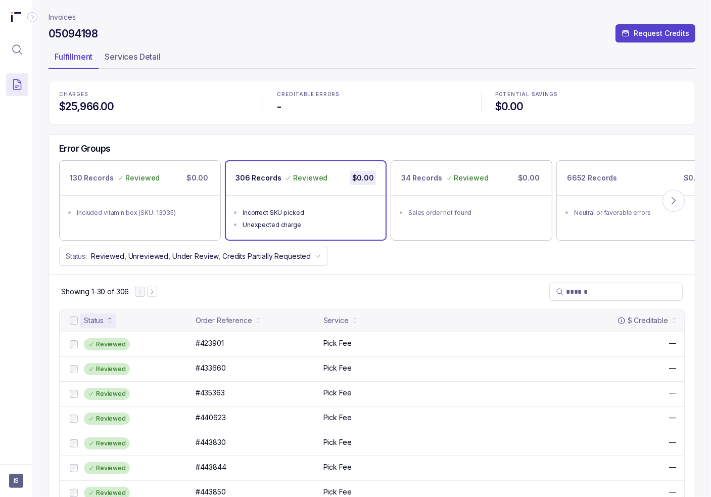
click at [72, 21] on p "Invoices" at bounding box center [62, 17] width 27 height 10
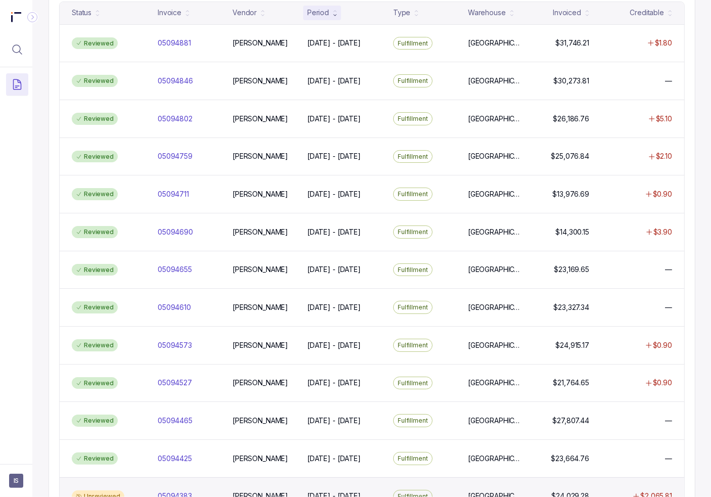
scroll to position [354, 0]
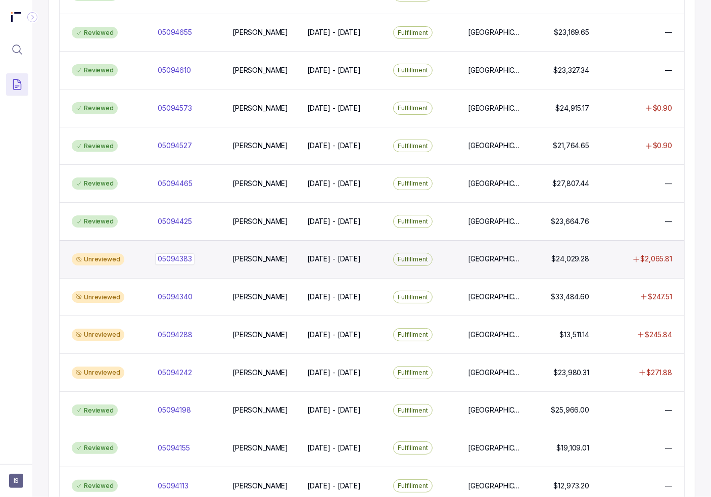
click at [201, 258] on div "05094383 05094383" at bounding box center [189, 259] width 63 height 10
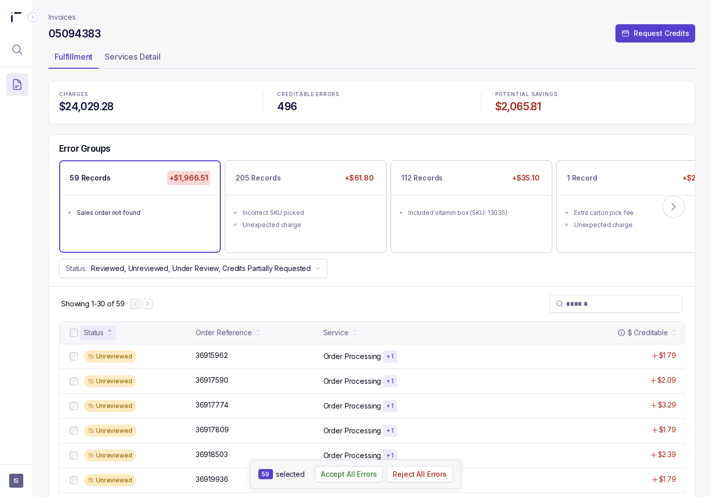
click at [419, 478] on p "Reject All Errors" at bounding box center [420, 474] width 54 height 10
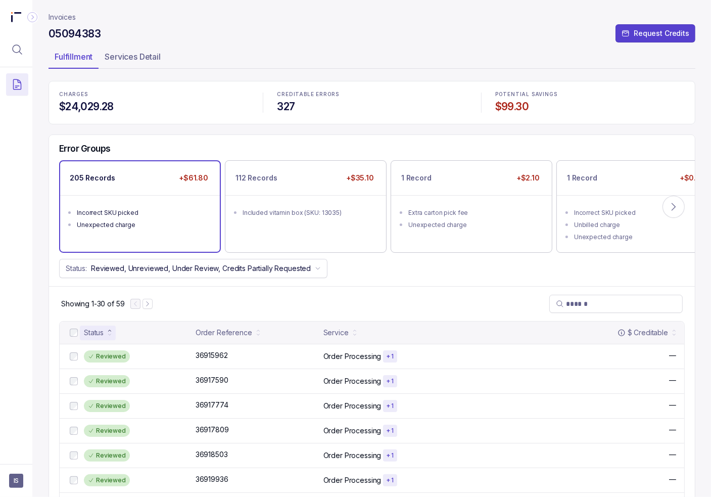
click at [158, 203] on ul "Incorrect SKU picked Unexpected charge" at bounding box center [140, 217] width 160 height 44
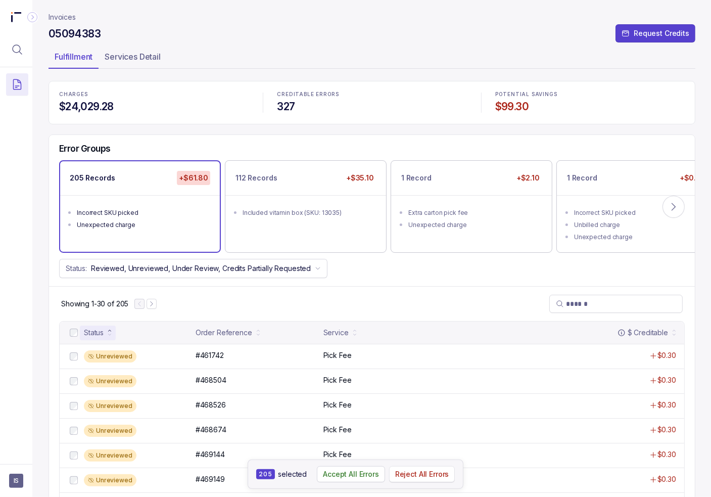
click at [425, 471] on p "Reject All Errors" at bounding box center [422, 474] width 54 height 10
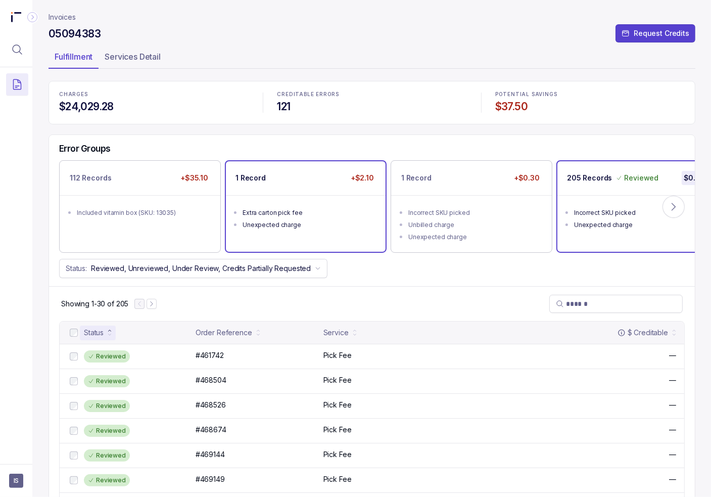
click at [345, 222] on div "Unexpected charge" at bounding box center [309, 225] width 132 height 10
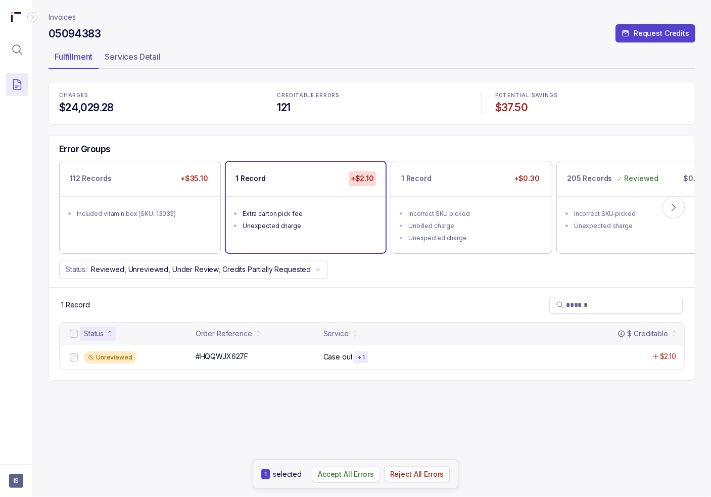
click at [379, 480] on button "Accept All Errors" at bounding box center [346, 474] width 68 height 16
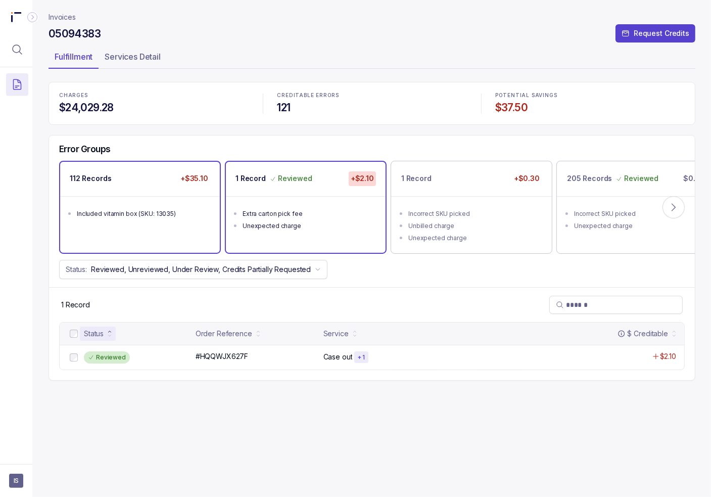
click at [144, 215] on div "Included vitamin box (SKU: 13035)" at bounding box center [143, 214] width 132 height 10
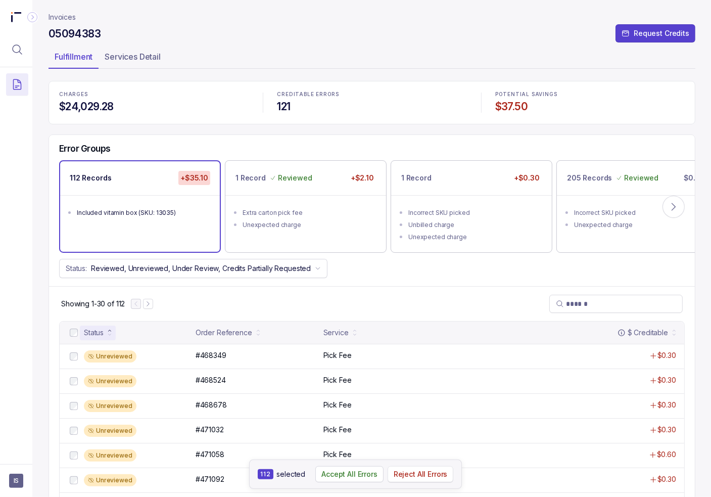
click at [427, 480] on button "Reject All Errors" at bounding box center [421, 474] width 66 height 16
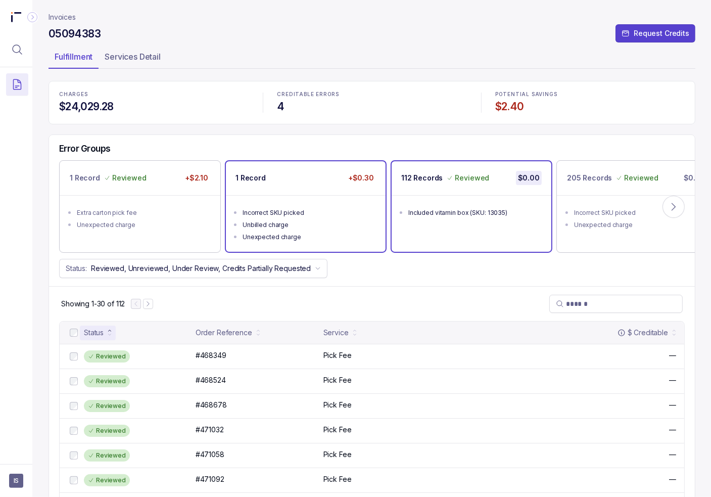
click at [275, 216] on ul "Incorrect SKU picked Unbilled charge Unexpected charge" at bounding box center [306, 223] width 160 height 57
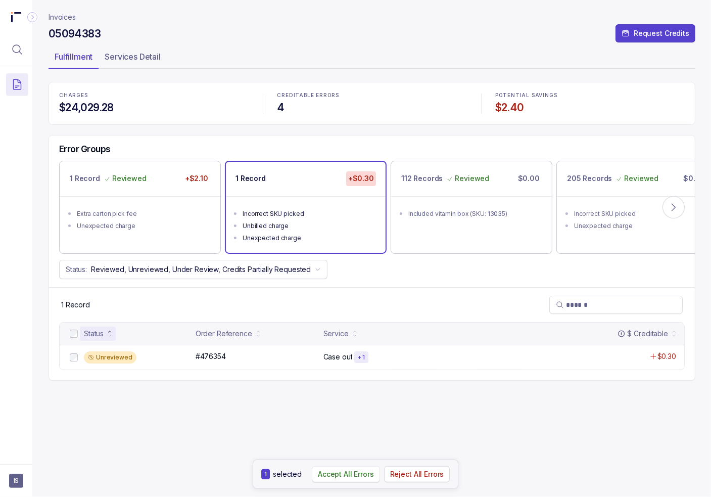
drag, startPoint x: 370, startPoint y: 477, endPoint x: 377, endPoint y: 370, distance: 107.4
click at [370, 477] on p "Accept All Errors" at bounding box center [346, 474] width 56 height 10
click at [65, 20] on p "Invoices" at bounding box center [62, 17] width 27 height 10
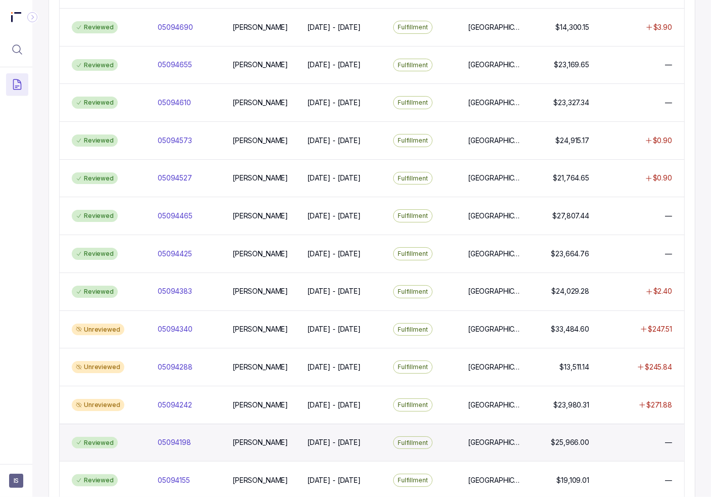
scroll to position [455, 0]
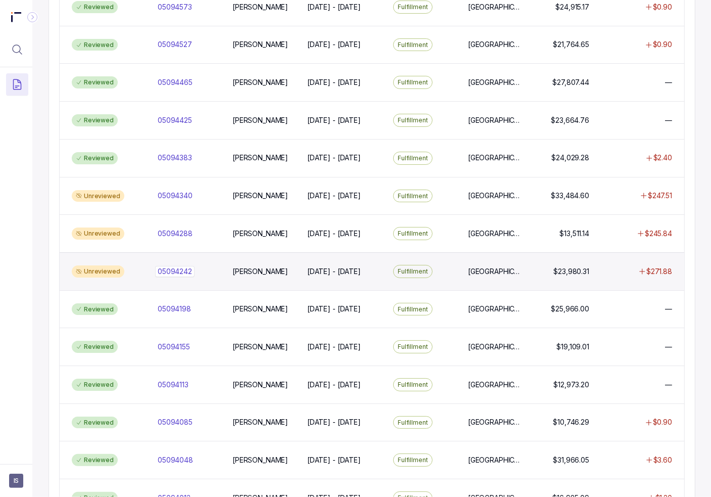
click at [160, 266] on div "05094242 05094242" at bounding box center [175, 271] width 34 height 10
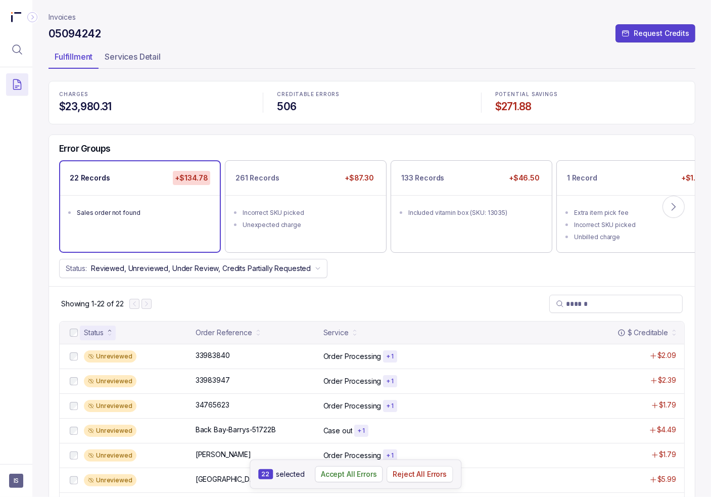
click at [413, 475] on p "Reject All Errors" at bounding box center [420, 474] width 54 height 10
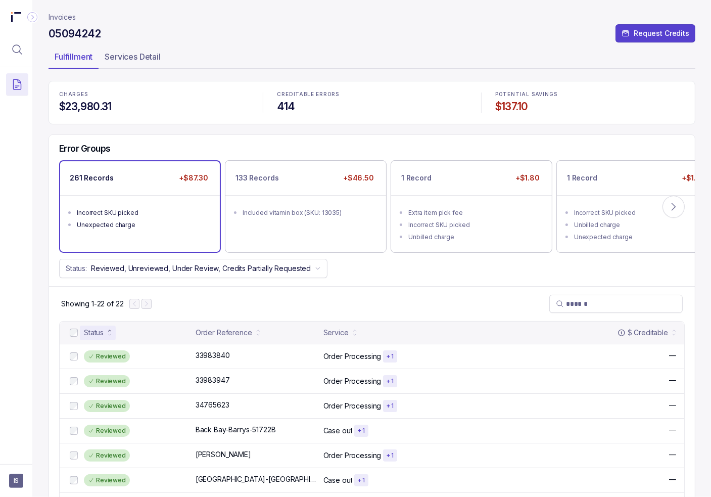
click at [178, 221] on div "Unexpected charge" at bounding box center [143, 225] width 132 height 10
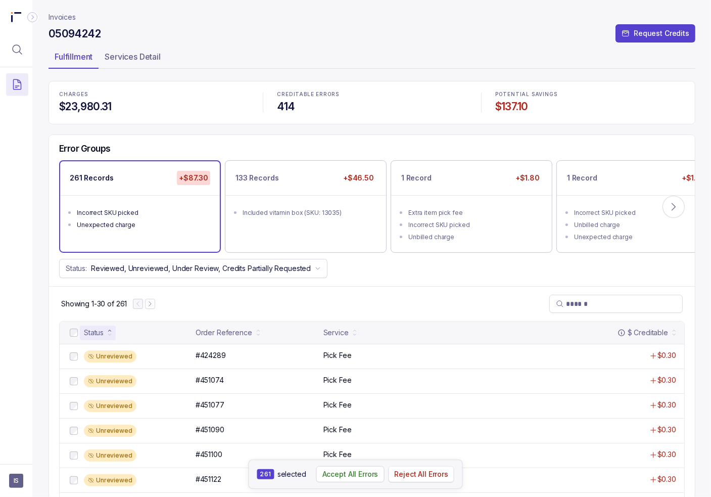
click at [427, 476] on p "Reject All Errors" at bounding box center [421, 474] width 54 height 10
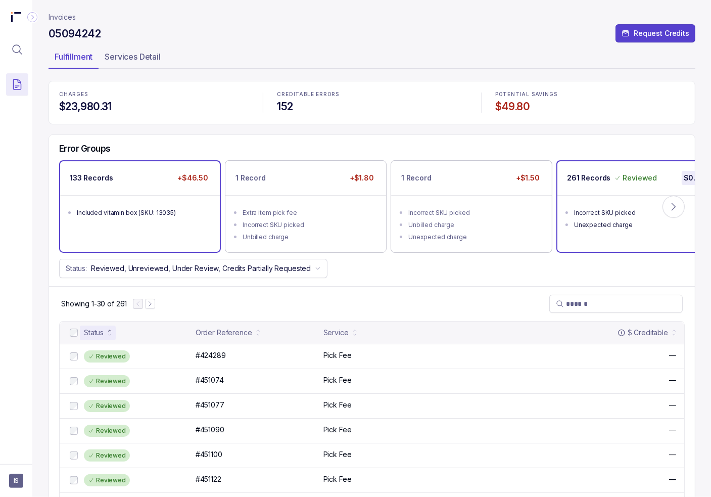
click at [120, 226] on ul "Included vitamin box (SKU: 13035)" at bounding box center [140, 211] width 160 height 32
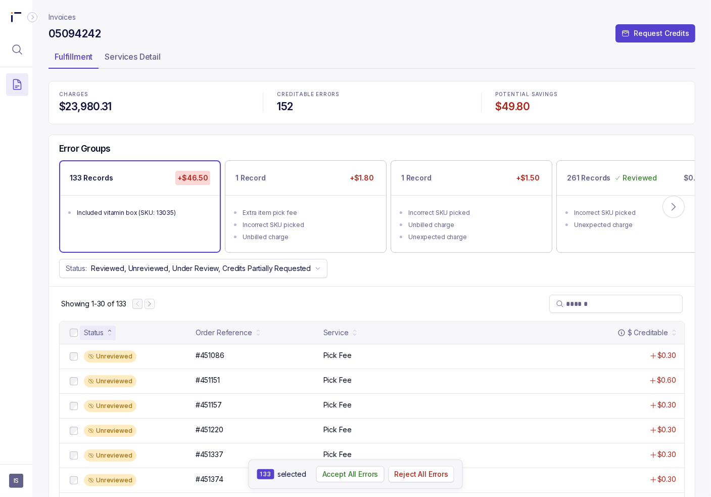
click at [434, 475] on p "Reject All Errors" at bounding box center [421, 474] width 54 height 10
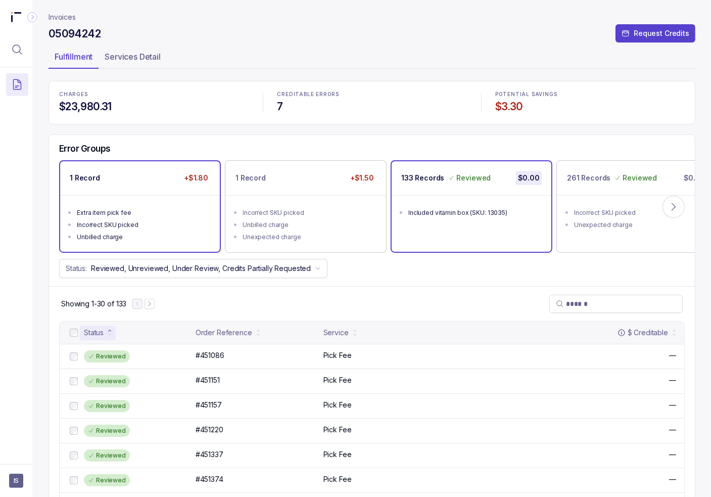
click at [114, 218] on li "Incorrect SKU picked" at bounding box center [147, 224] width 140 height 12
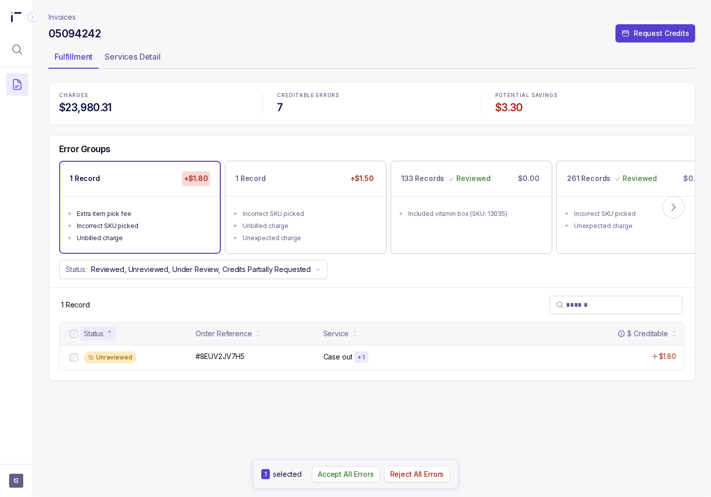
click at [423, 471] on p "Reject All Errors" at bounding box center [417, 474] width 54 height 10
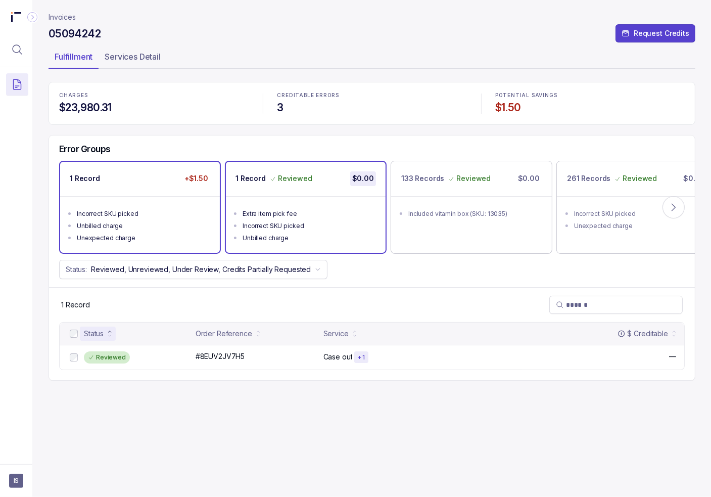
drag, startPoint x: 131, startPoint y: 214, endPoint x: 132, endPoint y: 239, distance: 24.8
click at [131, 214] on div "Incorrect SKU picked" at bounding box center [143, 214] width 132 height 10
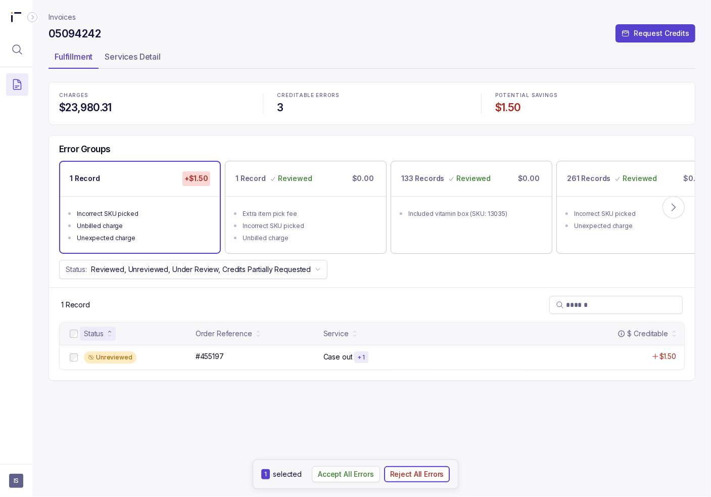
click at [440, 477] on p "Reject All Errors" at bounding box center [417, 474] width 54 height 10
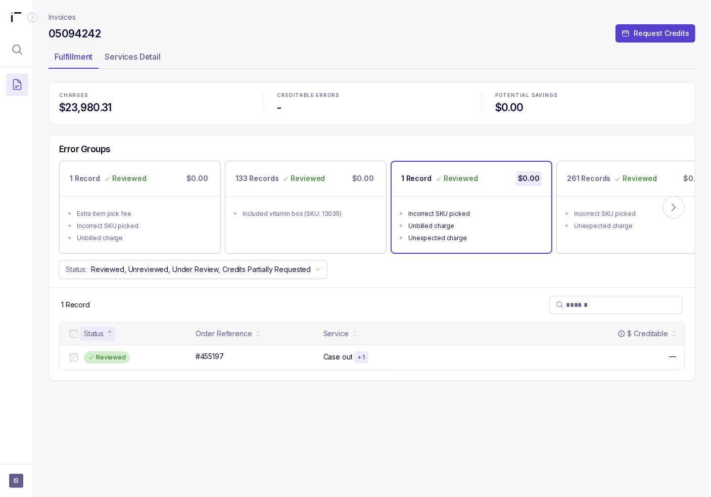
click at [70, 21] on p "Invoices" at bounding box center [62, 17] width 27 height 10
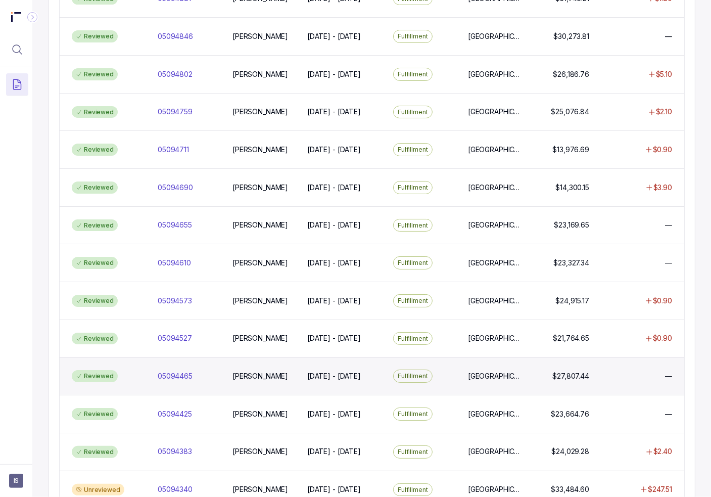
scroll to position [202, 0]
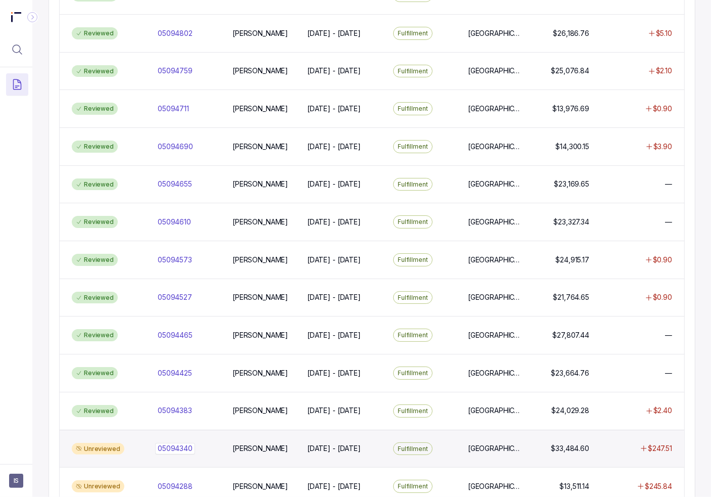
click at [179, 443] on p "05094340" at bounding box center [175, 448] width 35 height 10
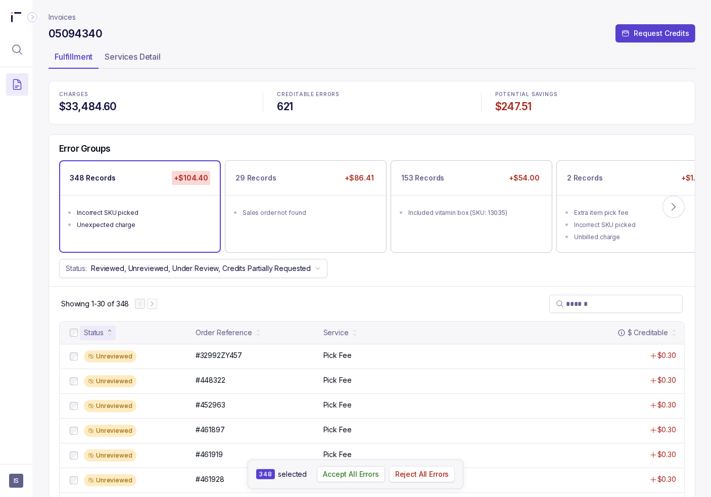
click at [411, 479] on p "Reject All Errors" at bounding box center [422, 474] width 54 height 10
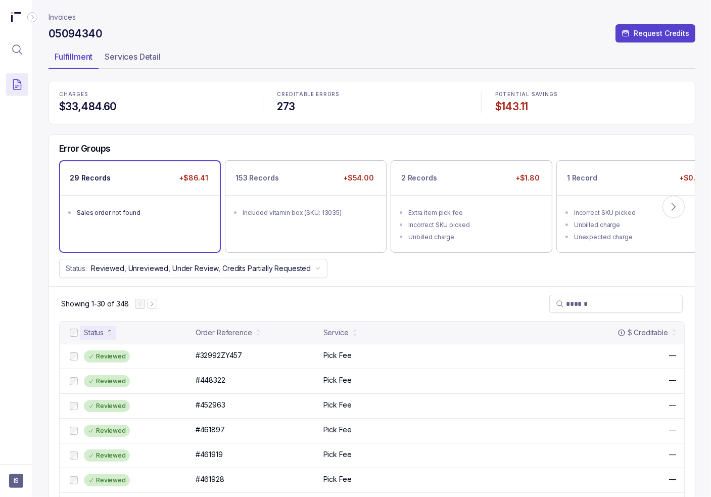
click at [129, 221] on ul "Sales order not found" at bounding box center [140, 211] width 160 height 32
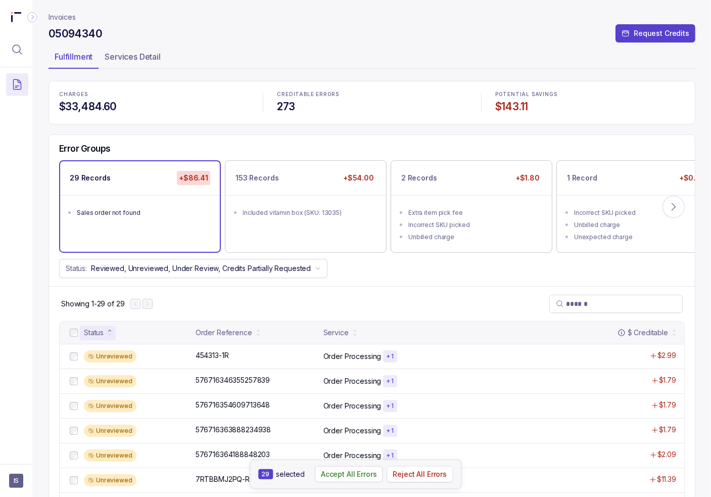
click at [407, 475] on p "Reject All Errors" at bounding box center [420, 474] width 54 height 10
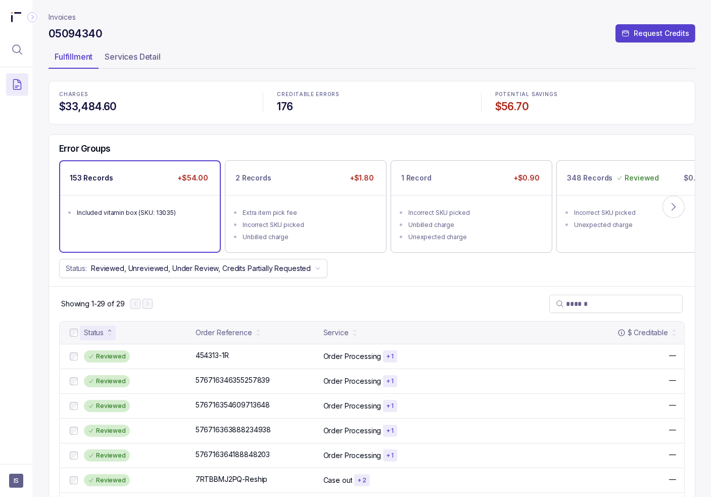
click at [126, 203] on ul "Included vitamin box (SKU: 13035)" at bounding box center [140, 211] width 160 height 32
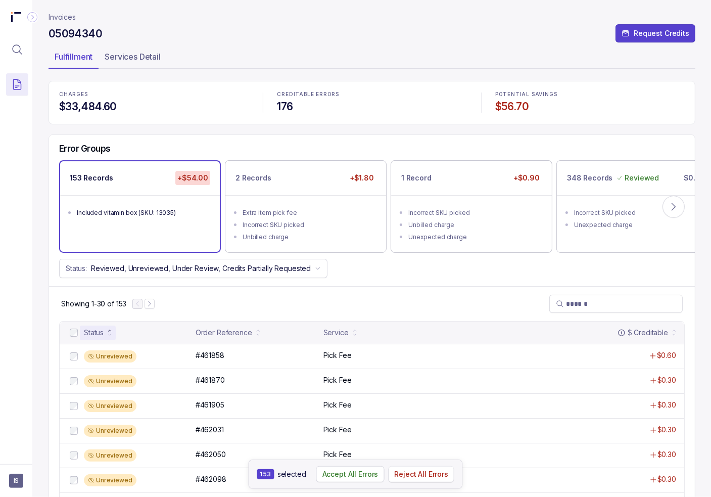
click at [423, 470] on p "Reject All Errors" at bounding box center [421, 474] width 54 height 10
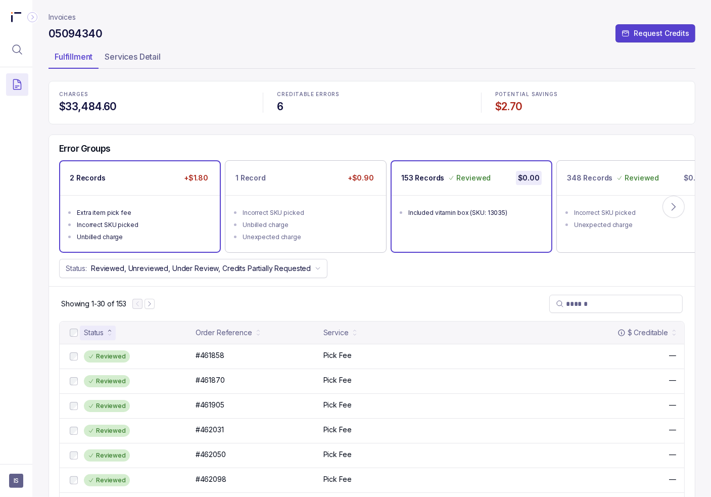
click at [135, 200] on ul "Extra item pick fee Incorrect SKU picked Unbilled charge" at bounding box center [140, 223] width 160 height 57
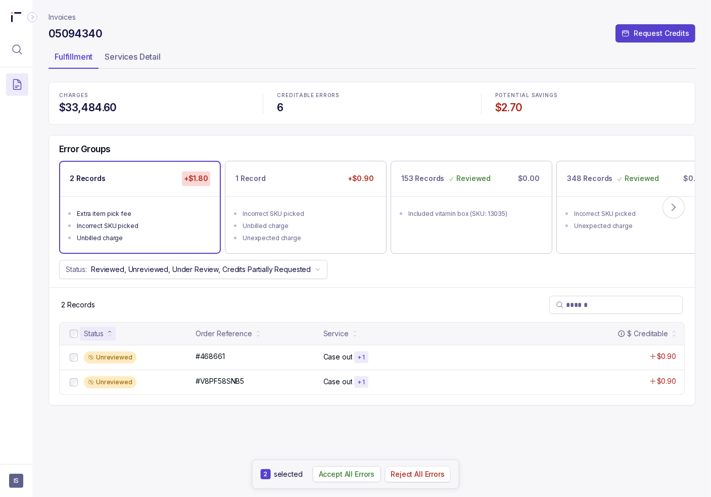
click at [432, 477] on p "Reject All Errors" at bounding box center [418, 474] width 54 height 10
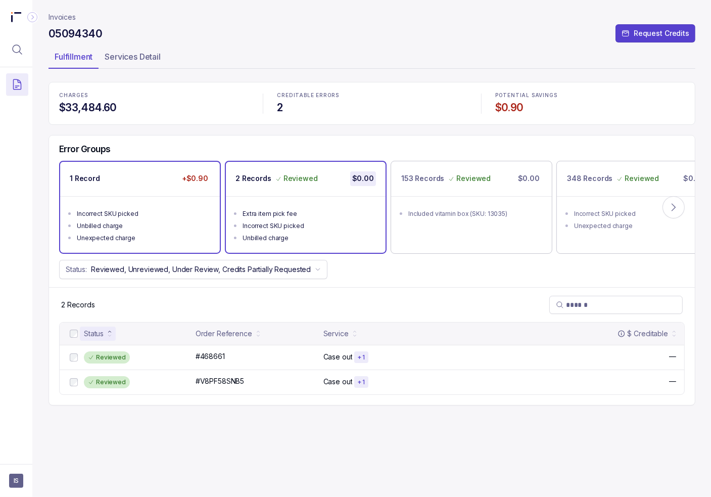
click at [148, 221] on div "Unbilled charge" at bounding box center [143, 226] width 132 height 10
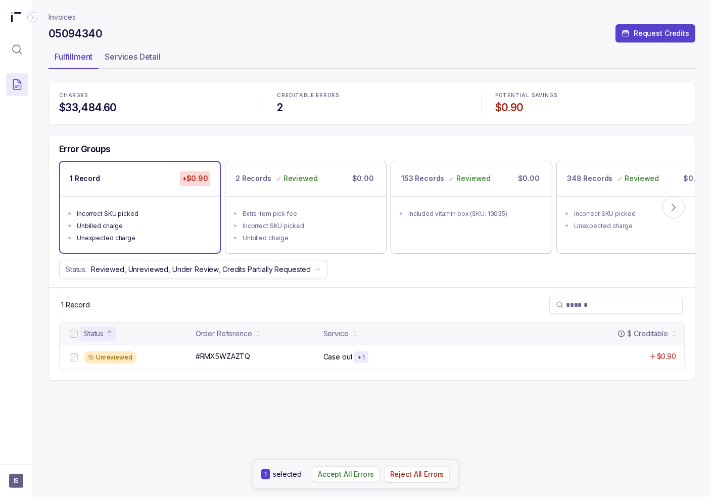
click at [404, 472] on p "Reject All Errors" at bounding box center [417, 474] width 54 height 10
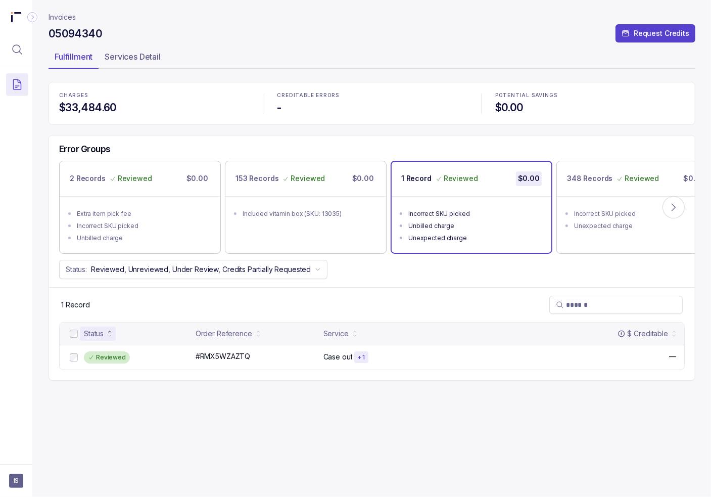
click at [71, 21] on p "Invoices" at bounding box center [62, 17] width 27 height 10
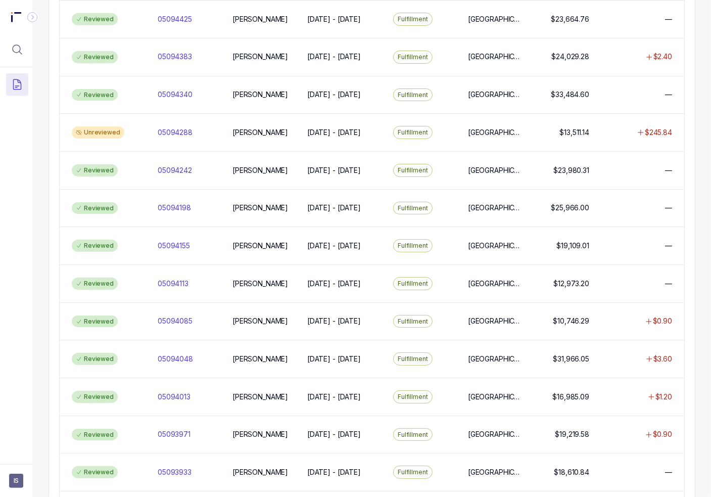
scroll to position [606, 0]
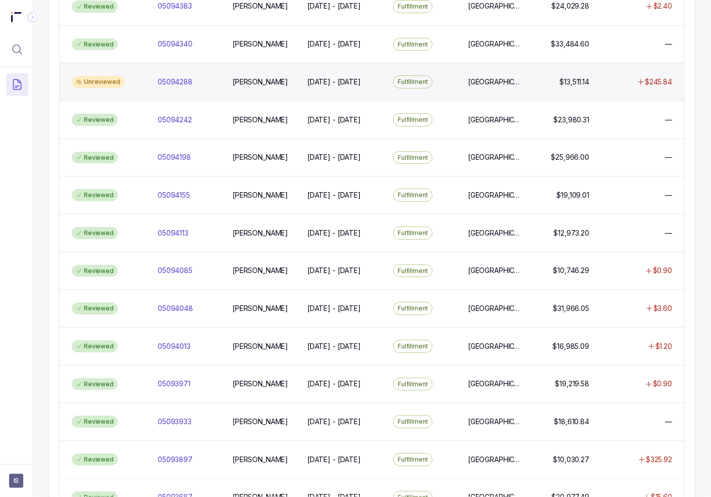
click at [146, 76] on div "Unreviewed" at bounding box center [109, 82] width 82 height 12
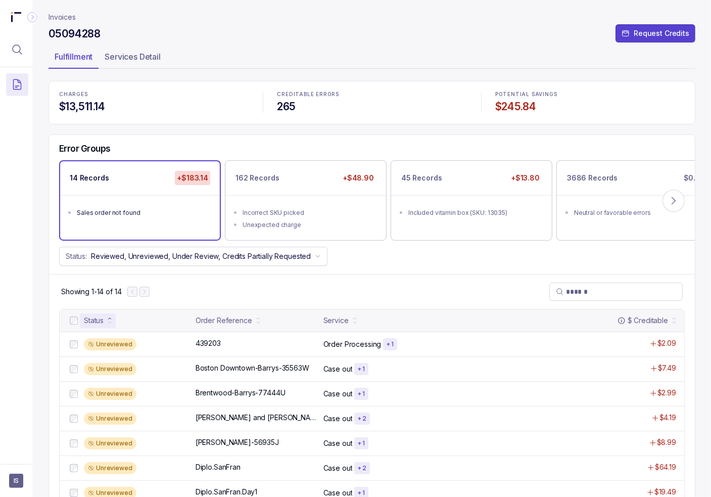
click at [142, 220] on ul "Sales order not found" at bounding box center [140, 211] width 160 height 32
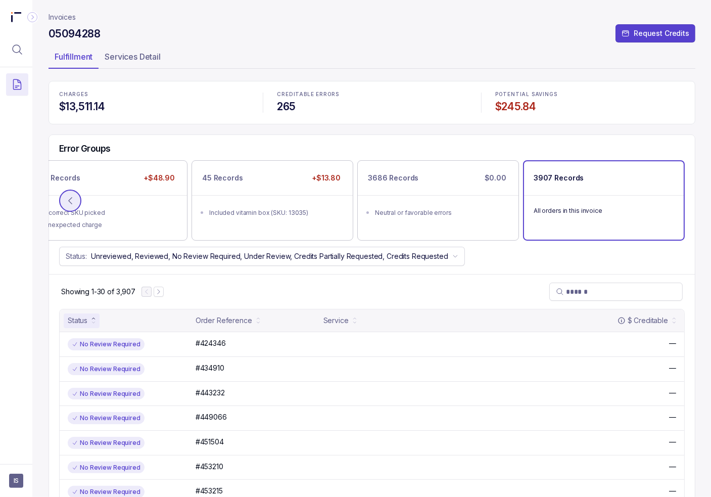
click at [66, 200] on icon at bounding box center [70, 201] width 10 height 10
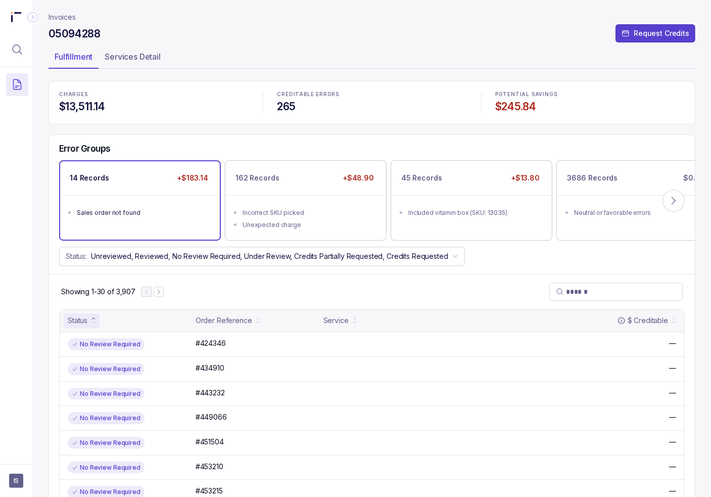
click at [119, 198] on ul "Sales order not found" at bounding box center [140, 211] width 160 height 32
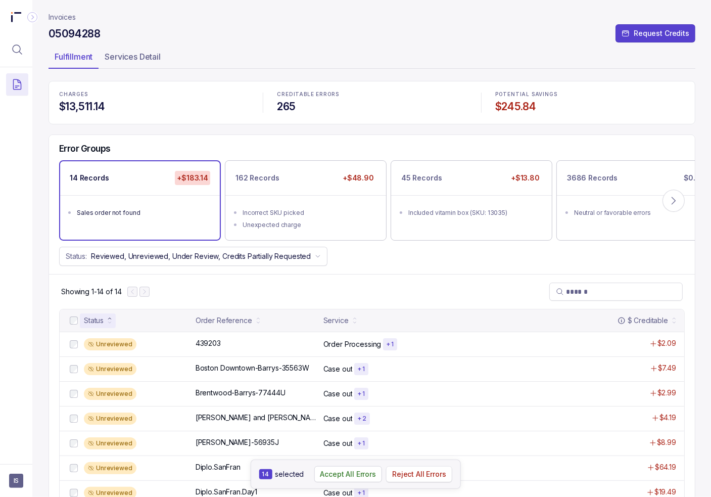
click at [406, 471] on p "Reject All Errors" at bounding box center [419, 474] width 54 height 10
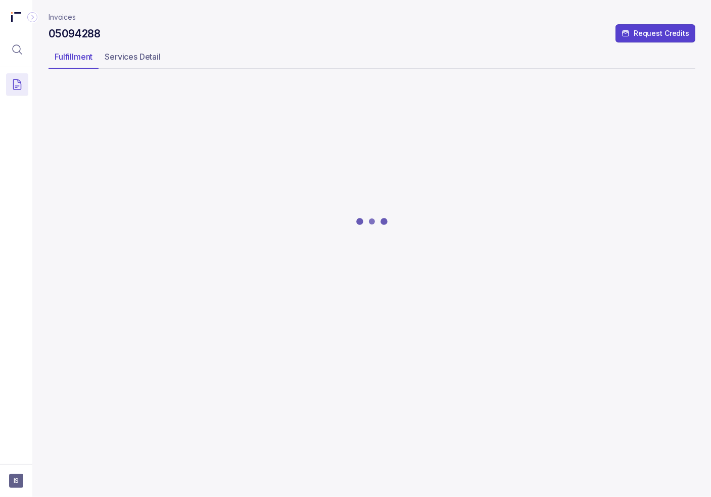
click at [285, 186] on div at bounding box center [372, 221] width 647 height 278
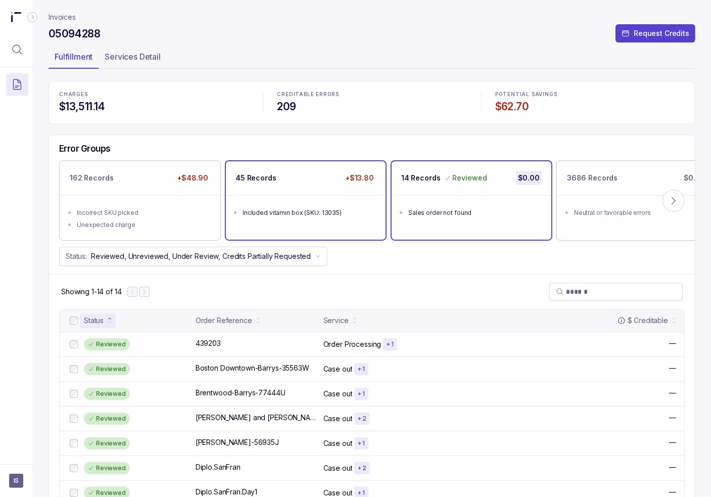
click at [283, 192] on div "45 Records +$13.80" at bounding box center [306, 178] width 160 height 34
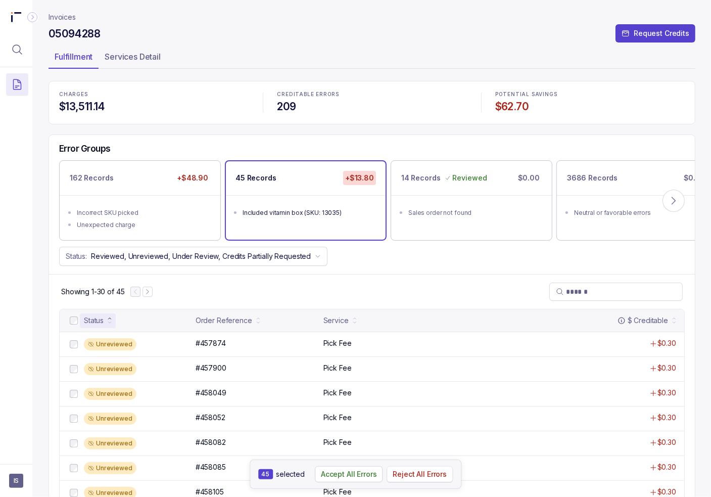
click at [423, 478] on p "Reject All Errors" at bounding box center [420, 474] width 54 height 10
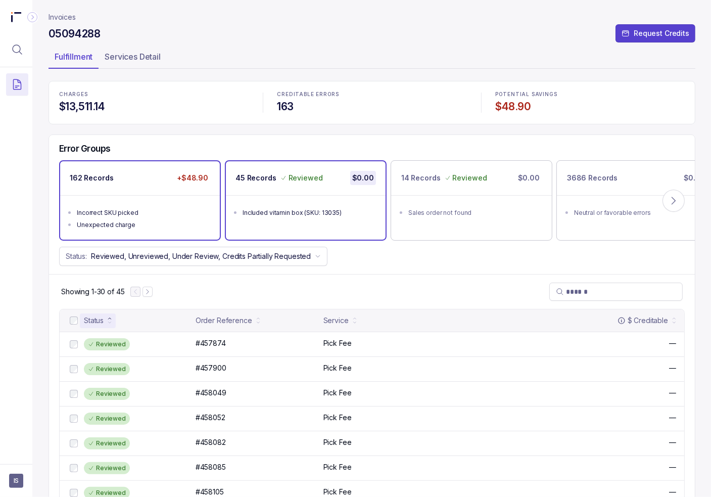
click at [105, 188] on div "162 Records +$48.90" at bounding box center [140, 178] width 160 height 34
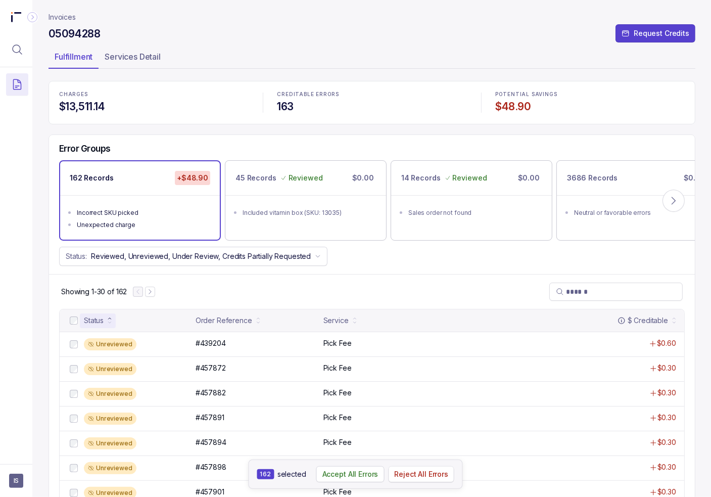
click at [424, 474] on p "Reject All Errors" at bounding box center [421, 474] width 54 height 10
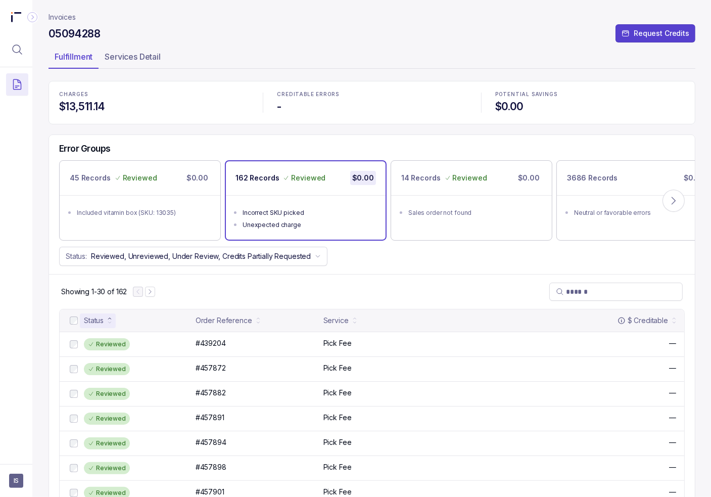
click at [69, 16] on p "Invoices" at bounding box center [62, 17] width 27 height 10
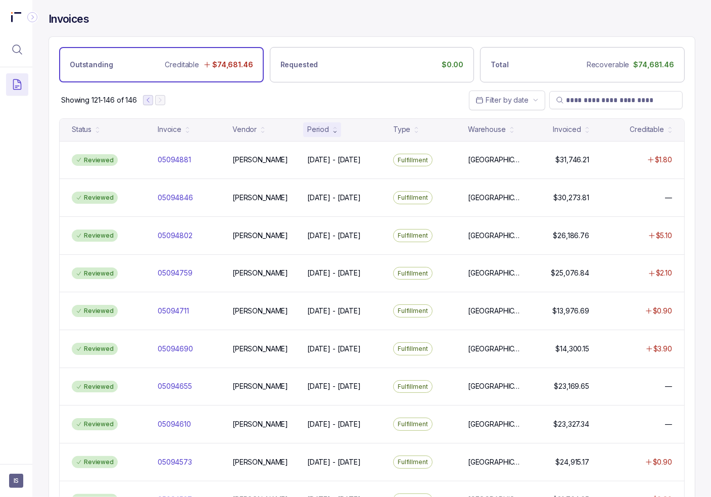
click at [149, 97] on icon "Previous Page" at bounding box center [148, 100] width 7 height 7
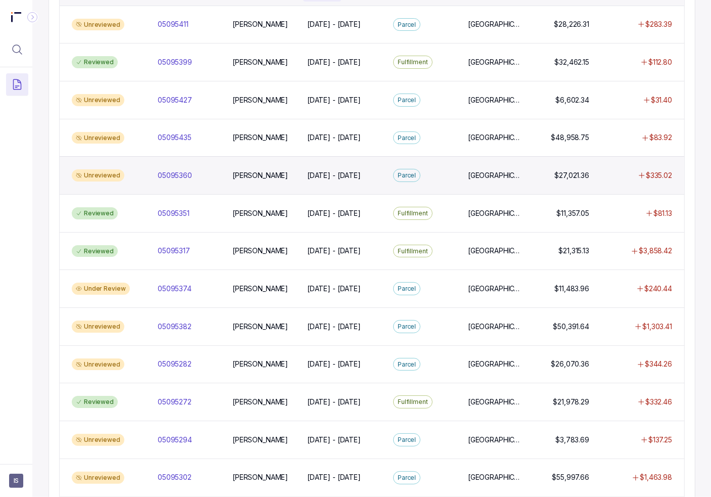
scroll to position [789, 0]
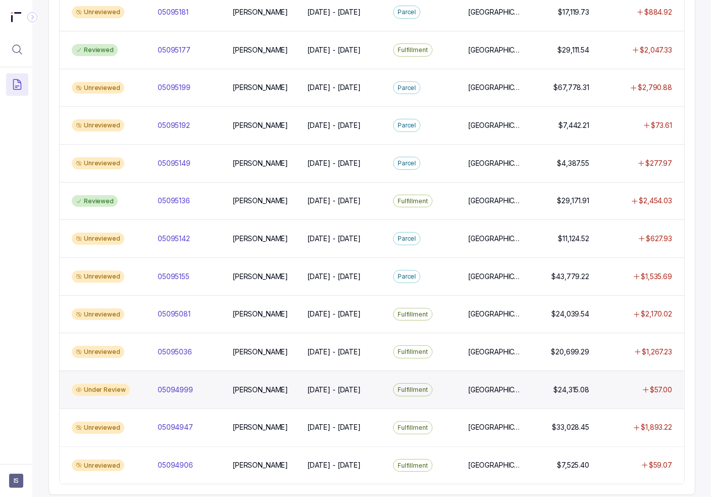
click at [205, 386] on div "Under Review 05094999 05094999 [PERSON_NAME] [DATE] - [DATE] [DATE] - [DATE] Fu…" at bounding box center [372, 389] width 625 height 38
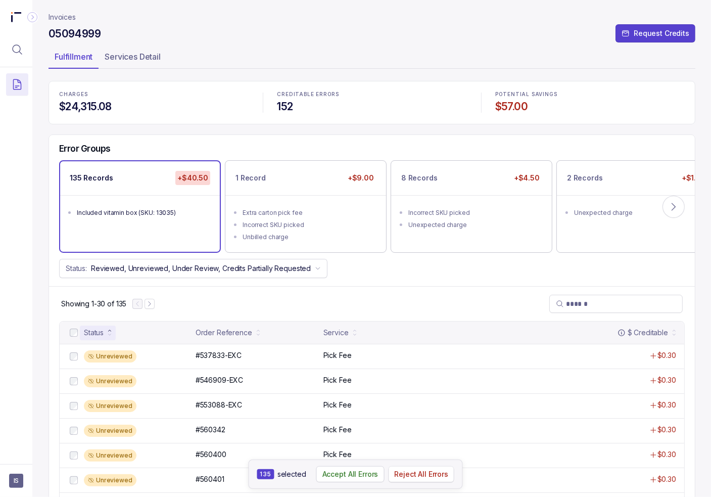
click at [420, 476] on p "Reject All Errors" at bounding box center [421, 474] width 54 height 10
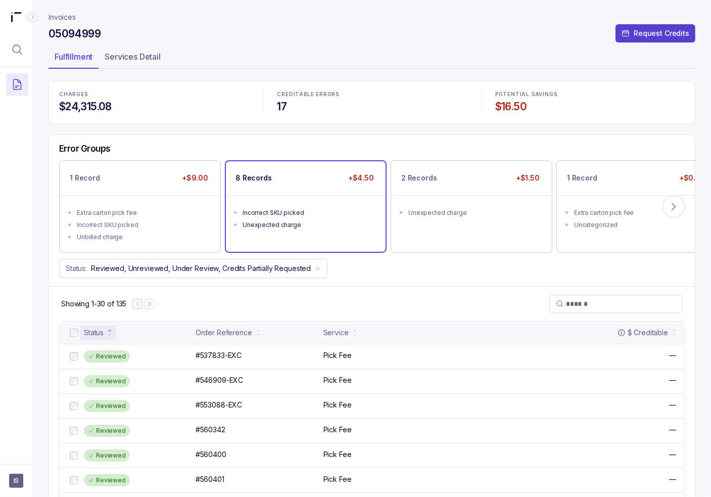
click at [300, 226] on div "Unexpected charge" at bounding box center [309, 225] width 132 height 10
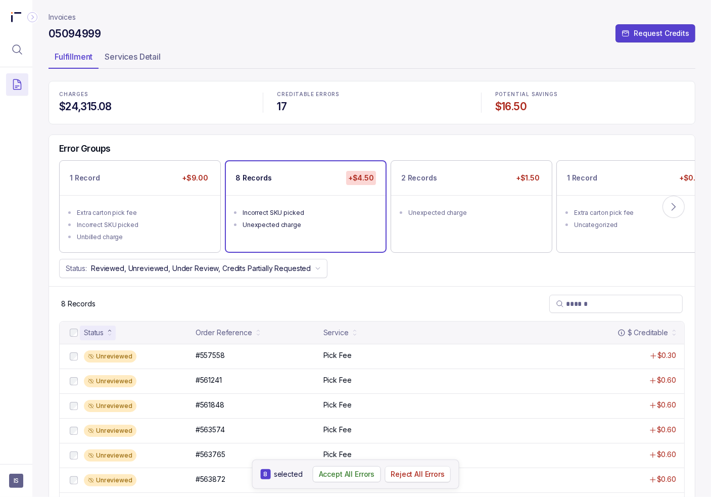
click at [429, 476] on p "Reject All Errors" at bounding box center [418, 474] width 54 height 10
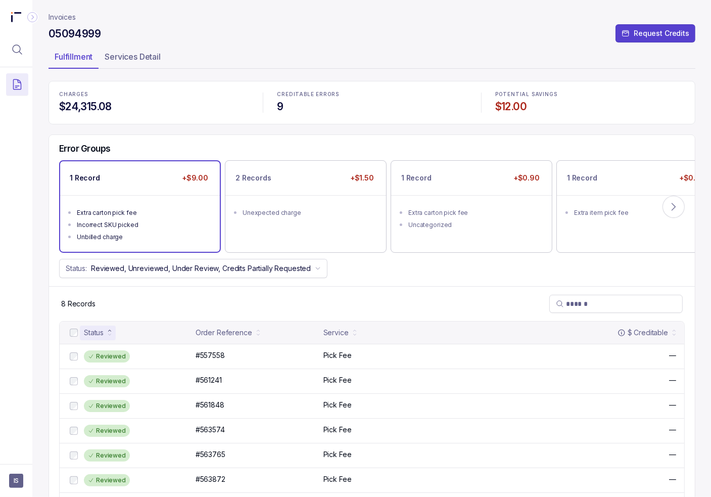
click at [126, 206] on li "Extra carton pick fee" at bounding box center [147, 212] width 140 height 12
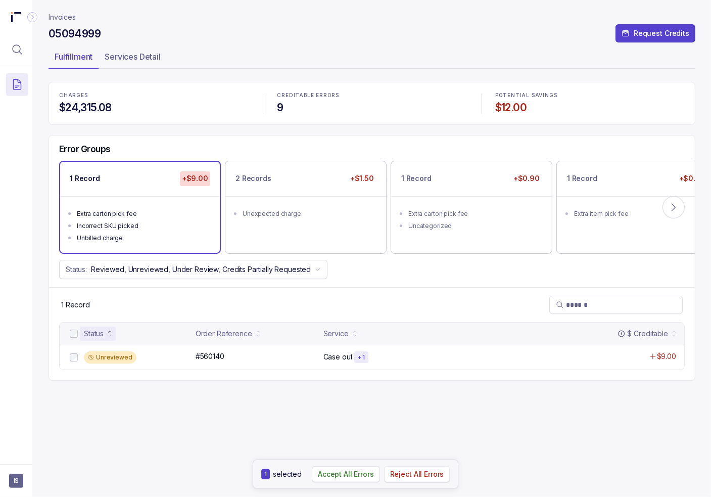
click at [421, 477] on p "Reject All Errors" at bounding box center [417, 474] width 54 height 10
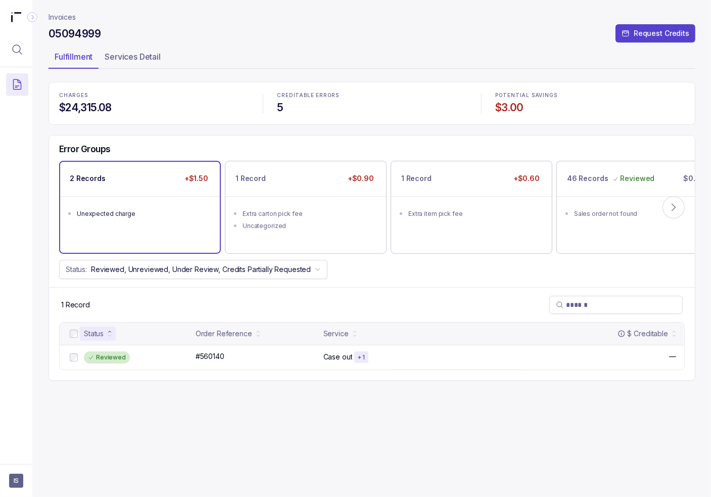
click at [132, 219] on ul "Unexpected charge" at bounding box center [140, 212] width 160 height 32
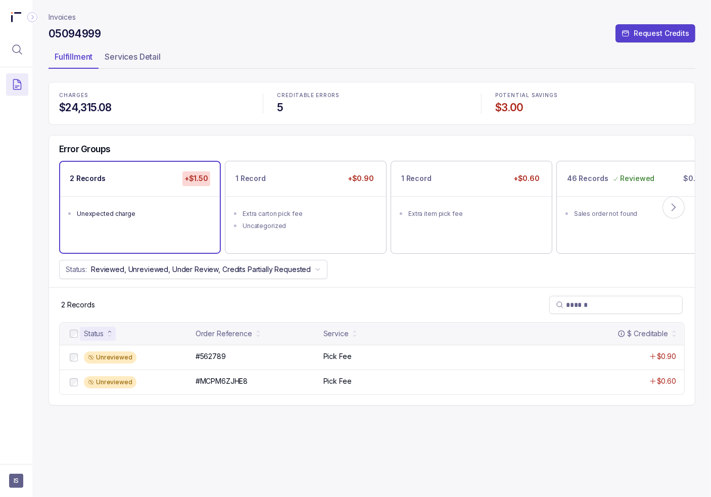
click at [69, 335] on div at bounding box center [74, 333] width 12 height 12
click at [348, 479] on p "Accept All Errors" at bounding box center [347, 474] width 56 height 10
click at [155, 204] on ul "Unexpected charge" at bounding box center [140, 212] width 160 height 32
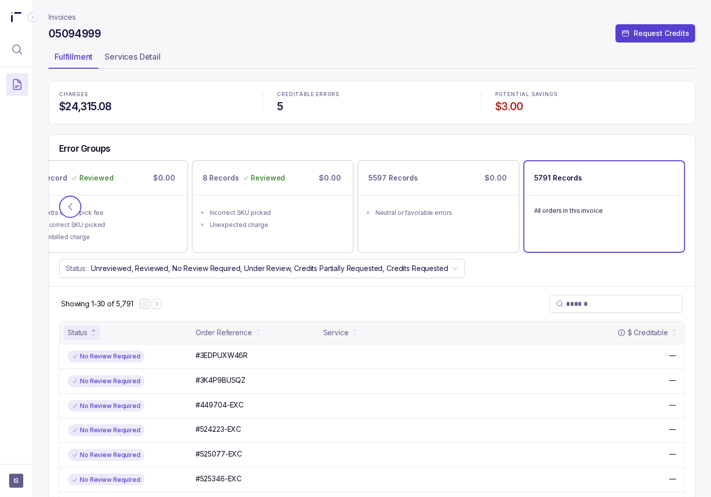
click at [76, 206] on button at bounding box center [70, 207] width 22 height 22
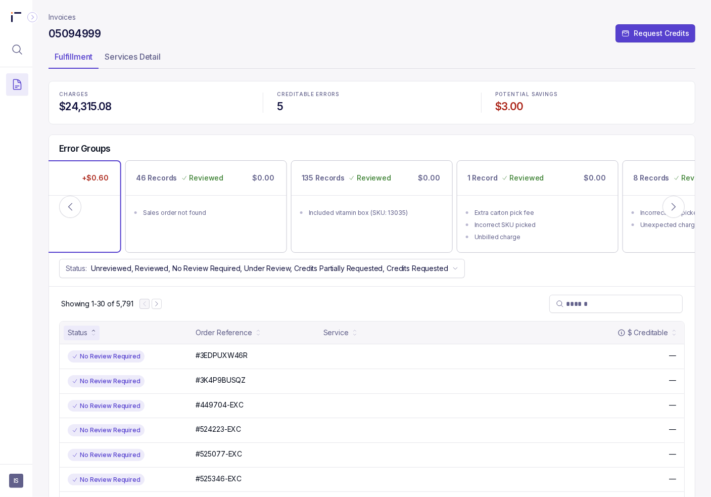
click at [83, 202] on ul "Extra item pick fee" at bounding box center [41, 211] width 160 height 32
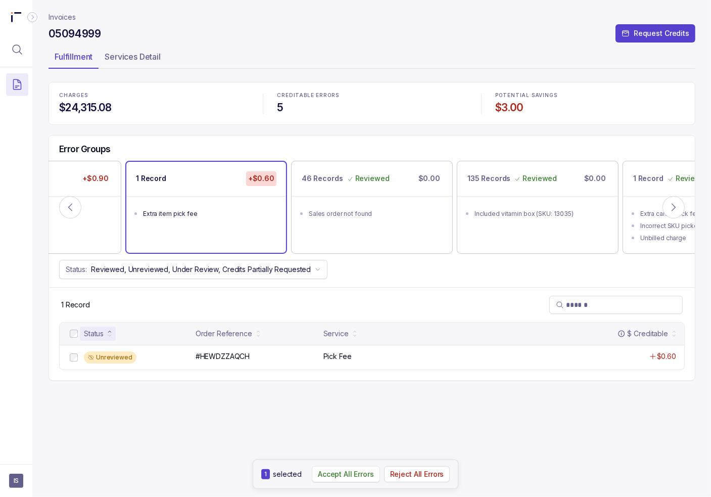
drag, startPoint x: 342, startPoint y: 480, endPoint x: 174, endPoint y: 329, distance: 226.2
click at [342, 479] on button "Accept All Errors" at bounding box center [346, 474] width 68 height 16
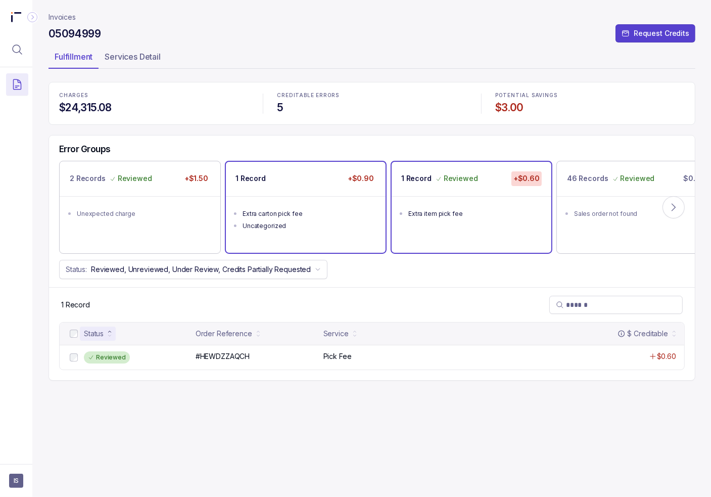
click at [300, 210] on div "Extra carton pick fee" at bounding box center [309, 214] width 132 height 10
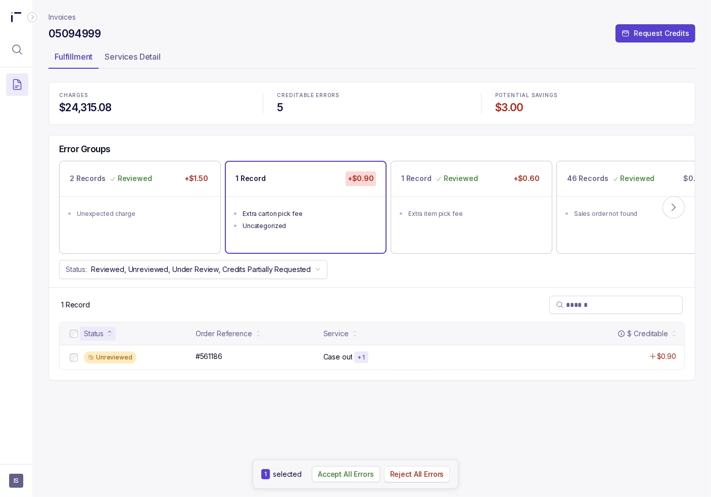
click at [412, 473] on p "Reject All Errors" at bounding box center [417, 474] width 54 height 10
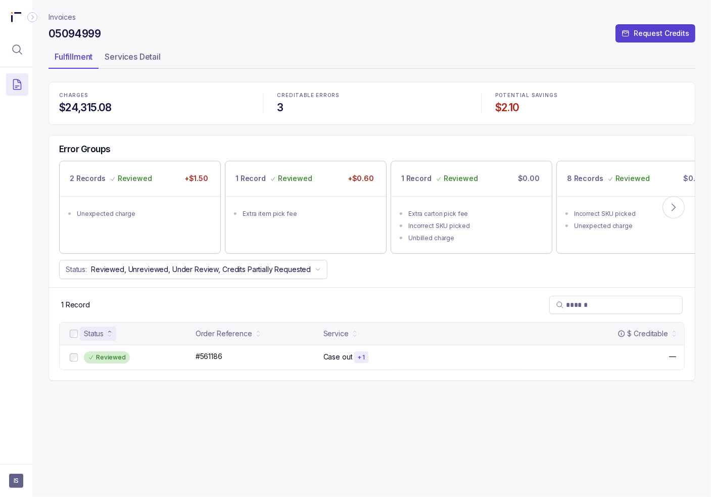
click at [55, 16] on p "Invoices" at bounding box center [62, 17] width 27 height 10
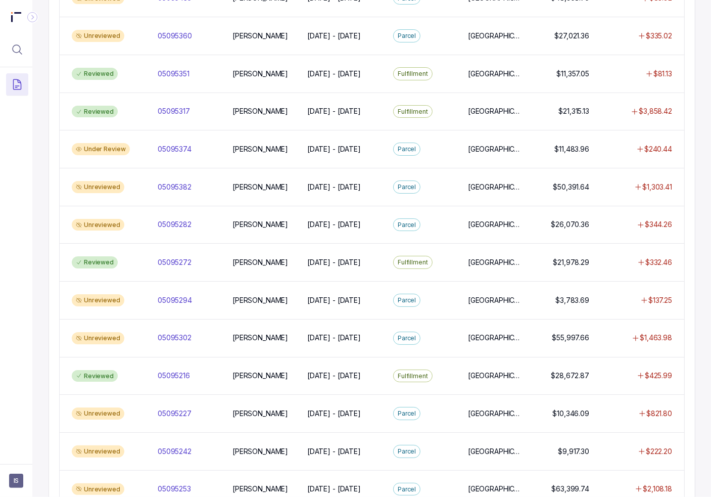
scroll to position [789, 0]
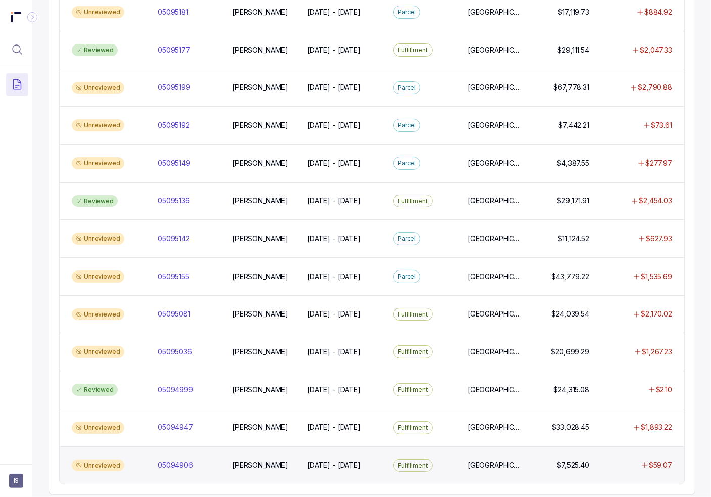
click at [184, 464] on div "Unreviewed 05094906 05094906 [PERSON_NAME] [DATE] - [DATE] [DATE] - [DATE] Fulf…" at bounding box center [372, 465] width 625 height 38
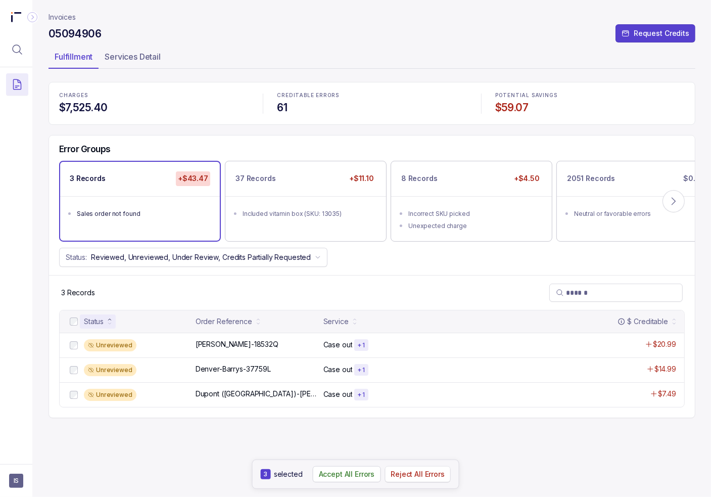
click at [433, 471] on p "Reject All Errors" at bounding box center [418, 474] width 54 height 10
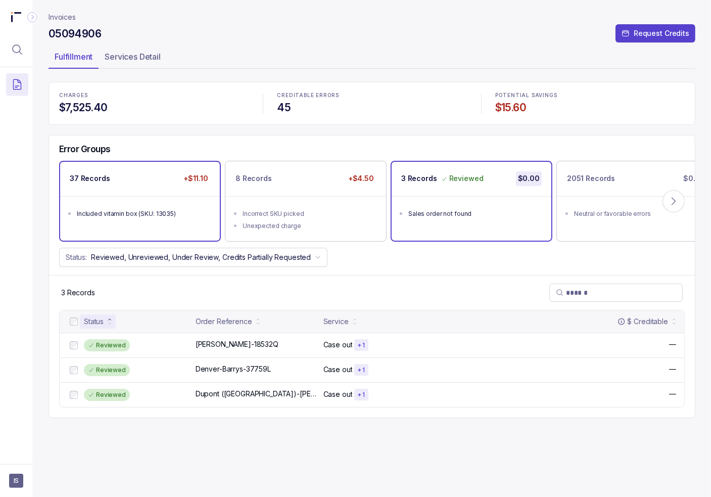
drag, startPoint x: 143, startPoint y: 205, endPoint x: 126, endPoint y: 240, distance: 38.4
click at [143, 205] on ul "Included vitamin box (SKU: 13035)" at bounding box center [140, 212] width 160 height 32
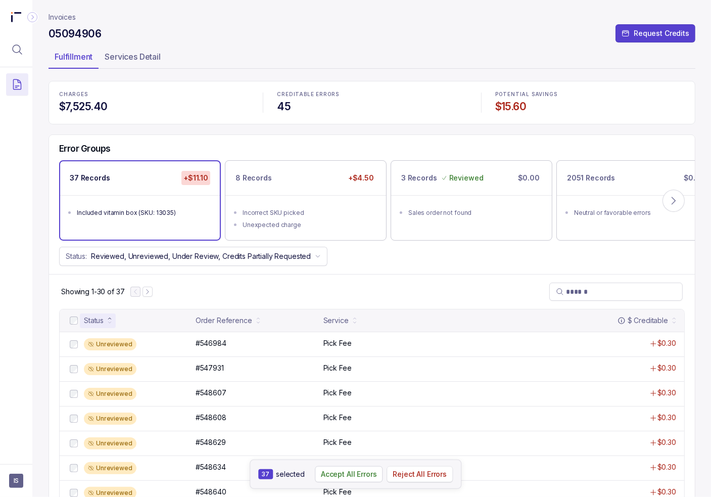
click at [416, 482] on button "Reject All Errors" at bounding box center [420, 474] width 66 height 16
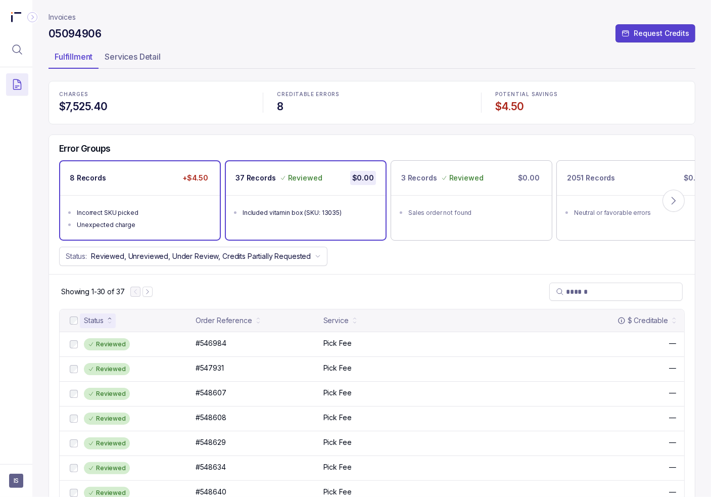
click at [151, 198] on ul "Incorrect SKU picked Unexpected charge" at bounding box center [140, 217] width 160 height 44
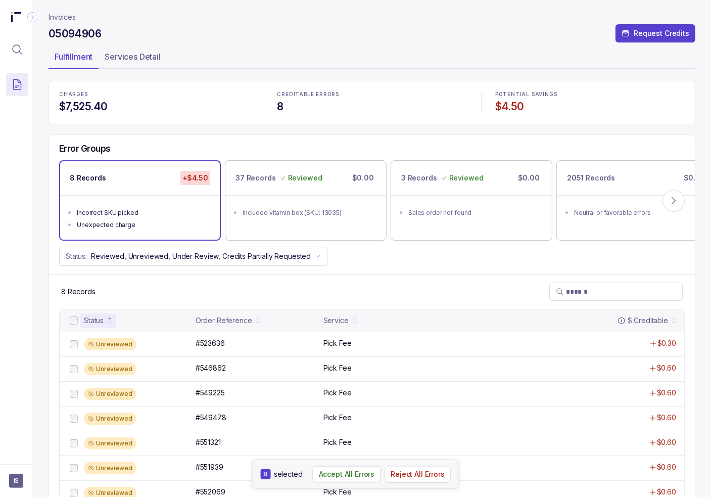
click at [420, 477] on p "Reject All Errors" at bounding box center [418, 474] width 54 height 10
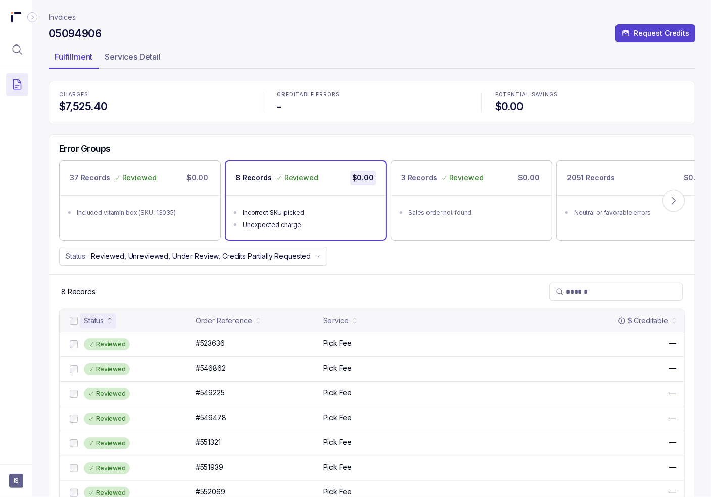
click at [63, 16] on p "Invoices" at bounding box center [62, 17] width 27 height 10
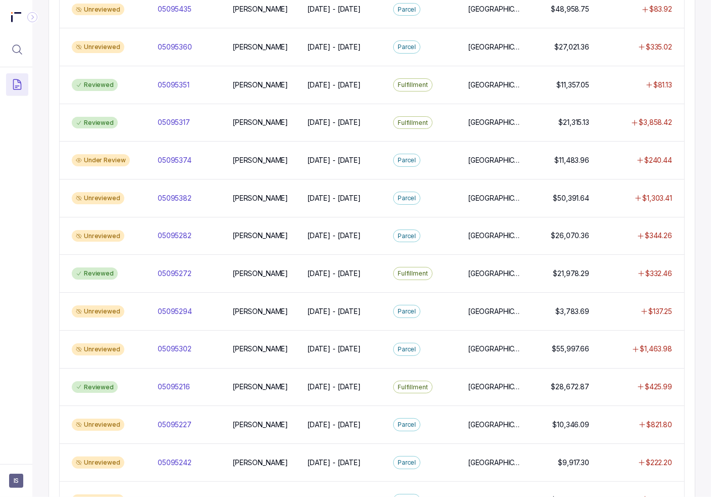
scroll to position [789, 0]
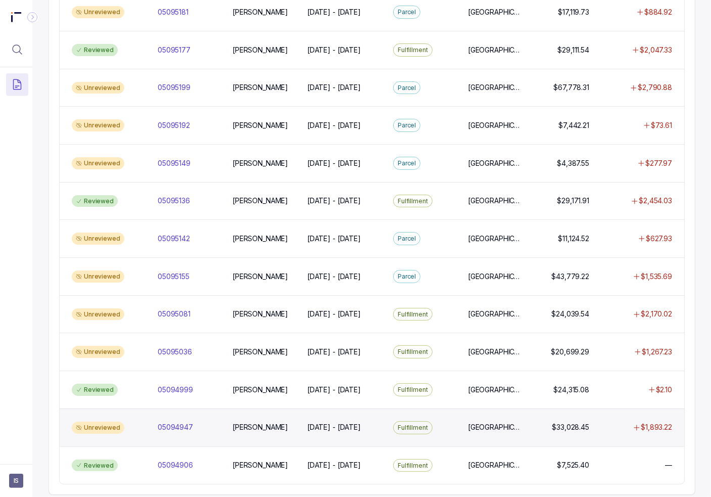
click at [139, 421] on div "Unreviewed" at bounding box center [109, 427] width 82 height 12
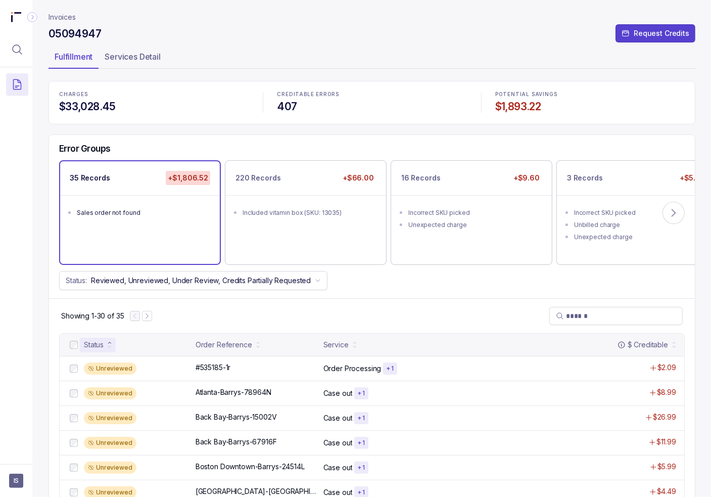
click at [89, 196] on ul "Sales order not found" at bounding box center [140, 211] width 160 height 32
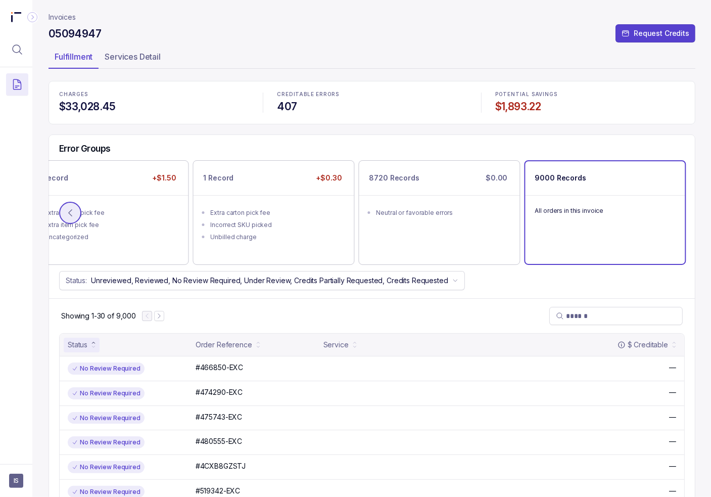
click at [70, 211] on icon at bounding box center [70, 213] width 10 height 10
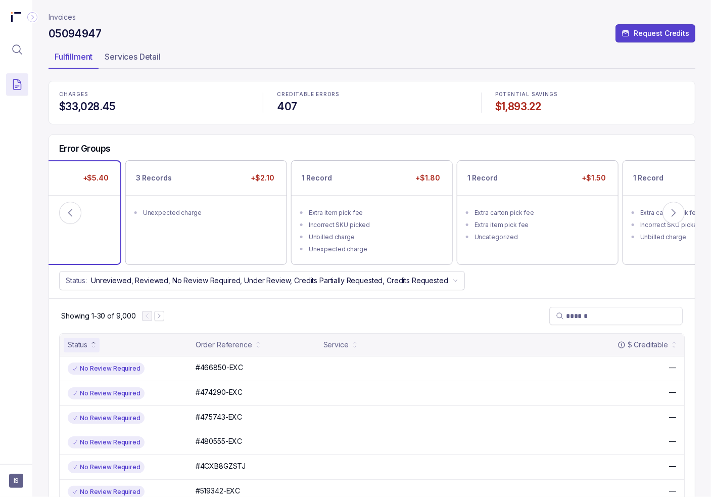
click at [108, 169] on div "3 Records +$5.40" at bounding box center [41, 178] width 160 height 34
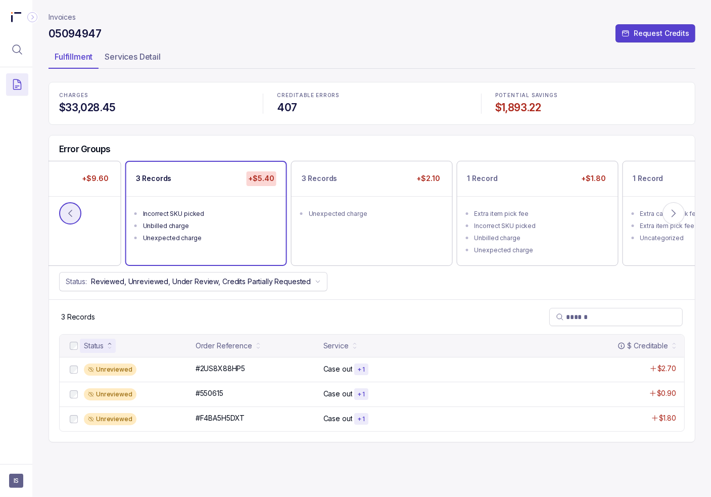
click at [68, 209] on icon at bounding box center [70, 213] width 10 height 10
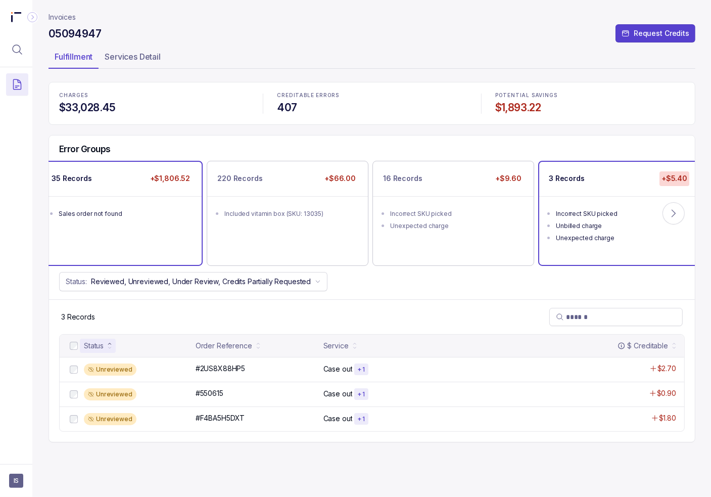
click at [160, 213] on div "Sales order not found" at bounding box center [125, 214] width 132 height 10
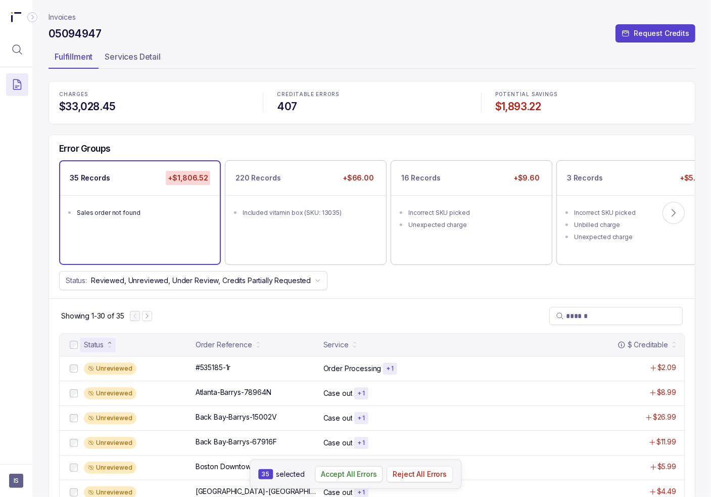
click at [407, 475] on p "Reject All Errors" at bounding box center [420, 474] width 54 height 10
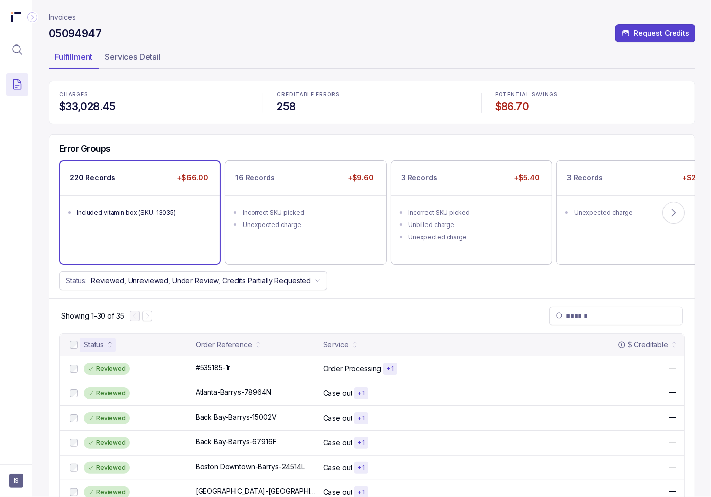
click at [130, 214] on div "Included vitamin box (SKU: 13035)" at bounding box center [143, 213] width 132 height 10
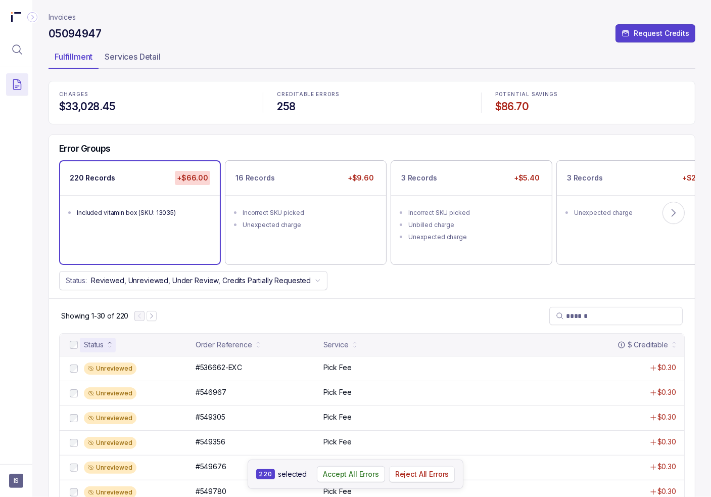
click at [426, 475] on p "Reject All Errors" at bounding box center [422, 474] width 54 height 10
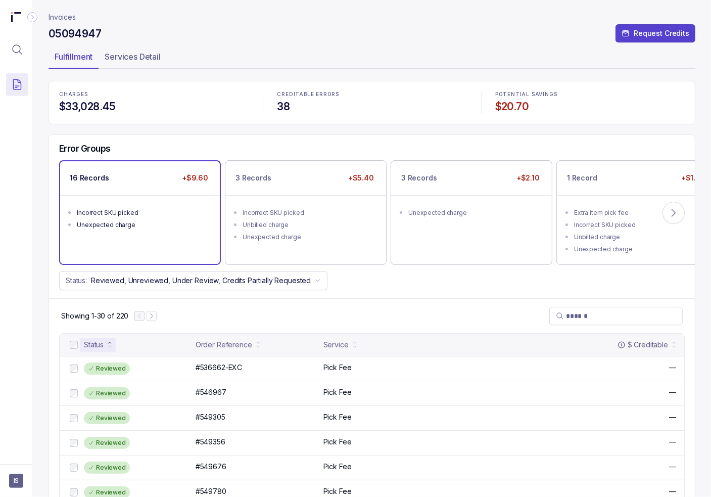
click at [160, 208] on div "Incorrect SKU picked" at bounding box center [143, 213] width 132 height 10
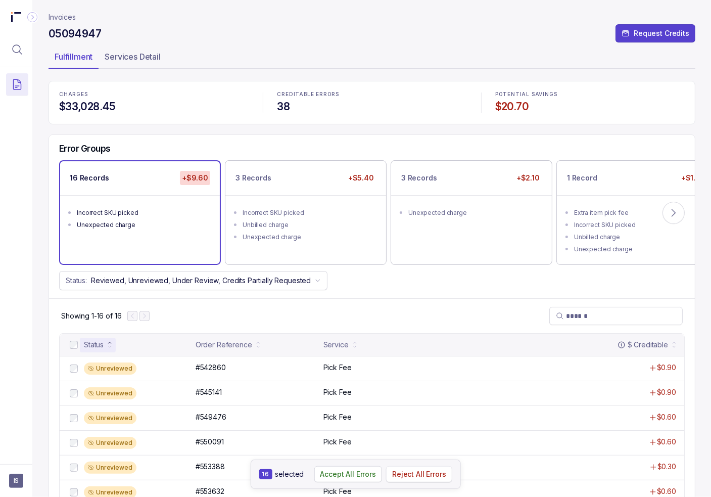
click at [427, 468] on button "Reject All Errors" at bounding box center [419, 474] width 66 height 16
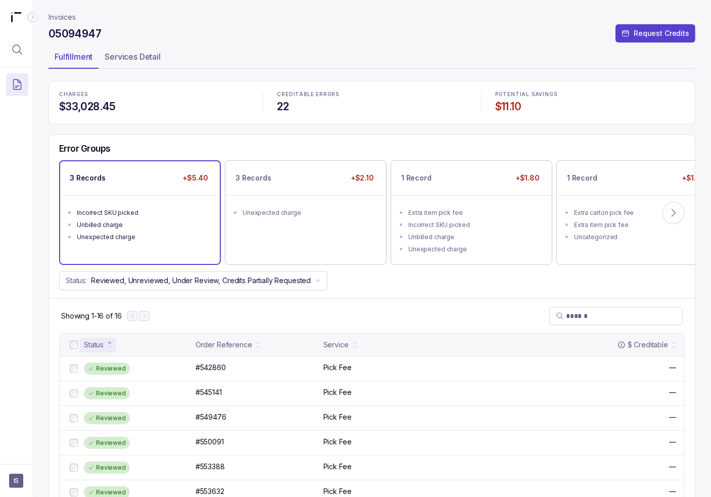
click at [123, 208] on div "Incorrect SKU picked" at bounding box center [143, 213] width 132 height 10
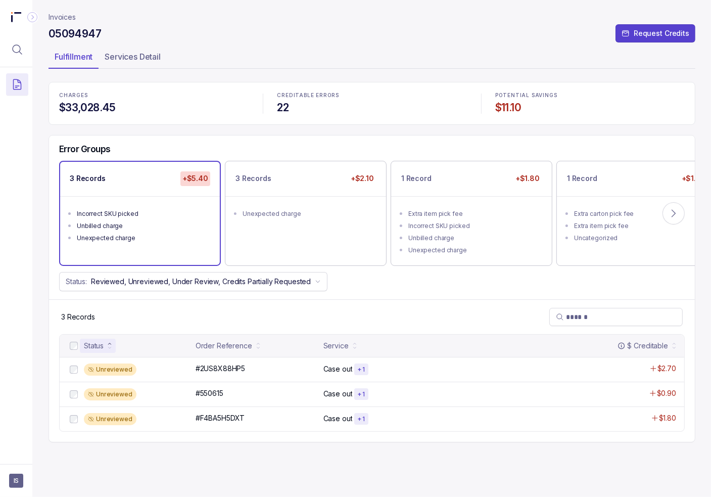
click at [67, 345] on div "Status Order Reference Service $ Creditable" at bounding box center [372, 346] width 625 height 22
click at [423, 472] on p "Reject All Errors" at bounding box center [418, 474] width 54 height 10
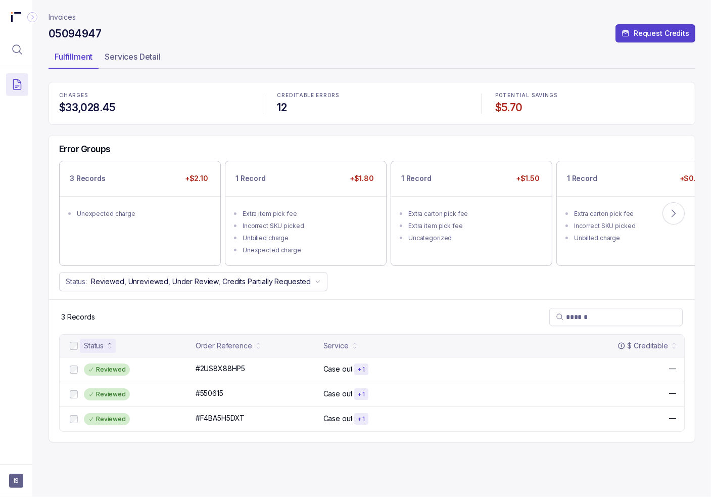
drag, startPoint x: 130, startPoint y: 216, endPoint x: 121, endPoint y: 291, distance: 75.3
click at [130, 215] on div "Unexpected charge" at bounding box center [143, 214] width 132 height 10
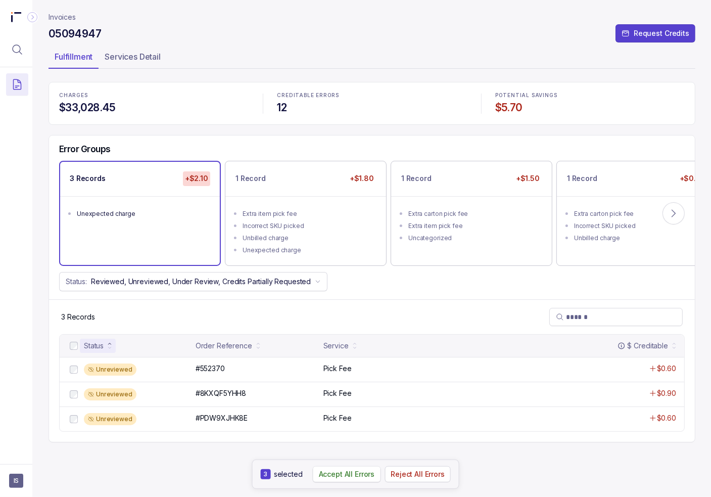
click at [335, 471] on p "Accept All Errors" at bounding box center [347, 474] width 56 height 10
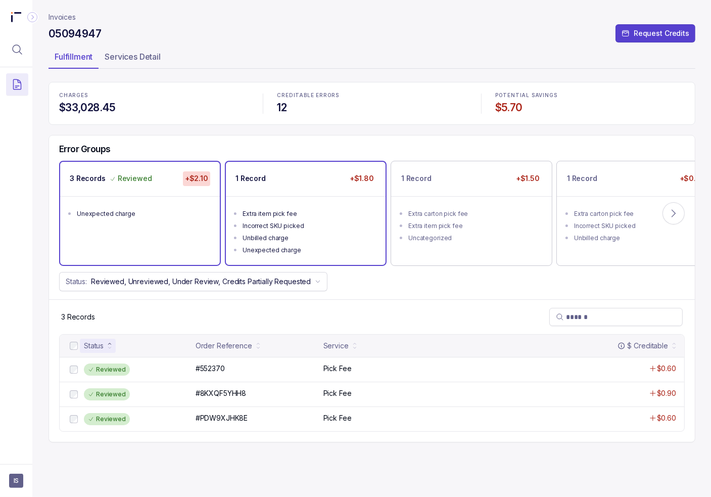
click at [290, 203] on ul "Extra item pick fee Incorrect SKU picked Unbilled charge Unexpected charge" at bounding box center [306, 230] width 160 height 69
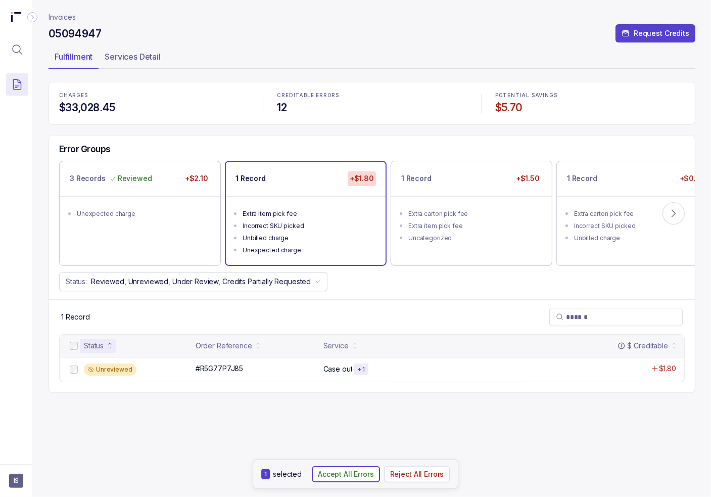
drag, startPoint x: 341, startPoint y: 475, endPoint x: 395, endPoint y: 331, distance: 153.9
click at [342, 475] on p "Accept All Errors" at bounding box center [346, 474] width 56 height 10
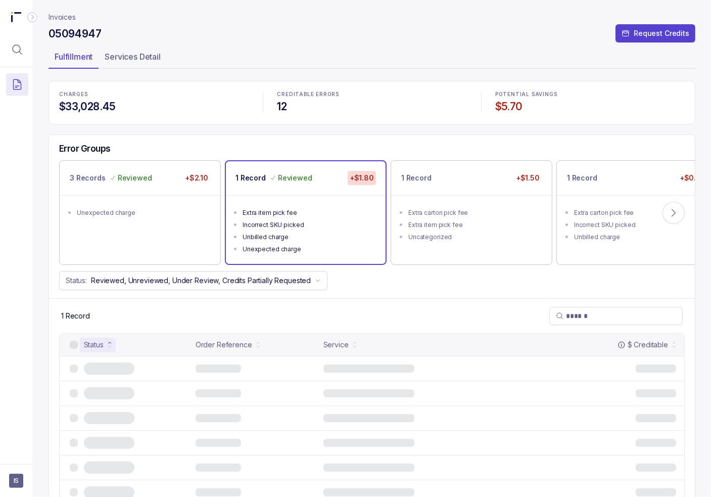
click at [442, 221] on div "Extra item pick fee" at bounding box center [474, 225] width 132 height 10
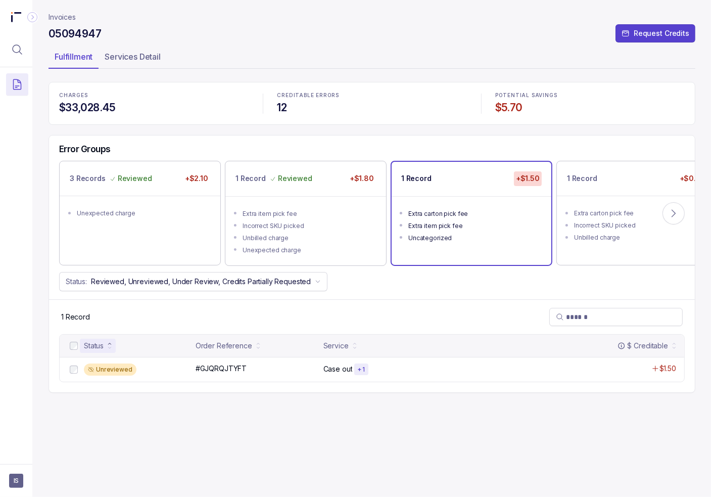
click at [467, 209] on div "Extra carton pick fee" at bounding box center [474, 214] width 132 height 10
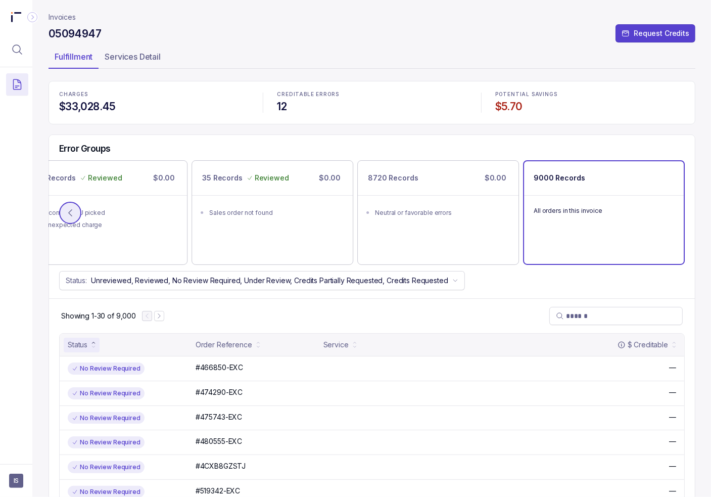
click at [69, 208] on icon at bounding box center [70, 213] width 10 height 10
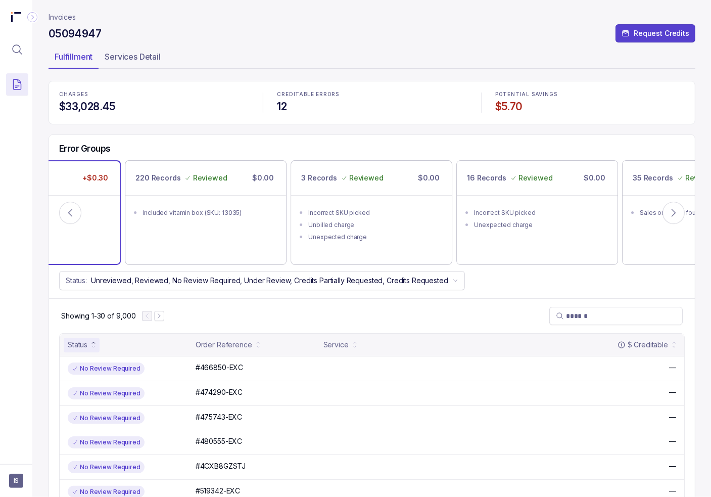
click at [102, 171] on p "+$0.30" at bounding box center [95, 178] width 30 height 14
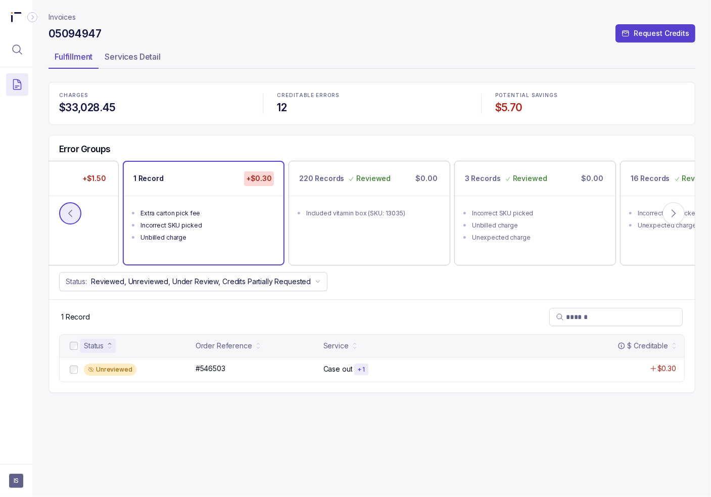
click at [65, 209] on icon at bounding box center [70, 213] width 10 height 10
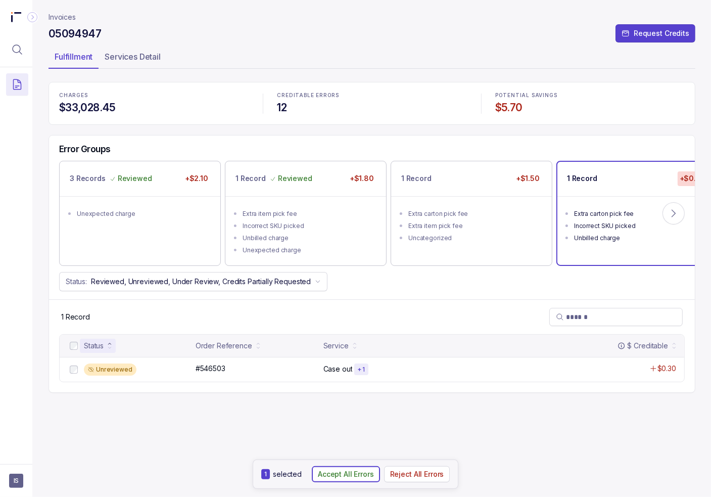
click at [360, 469] on p "Accept All Errors" at bounding box center [346, 474] width 56 height 10
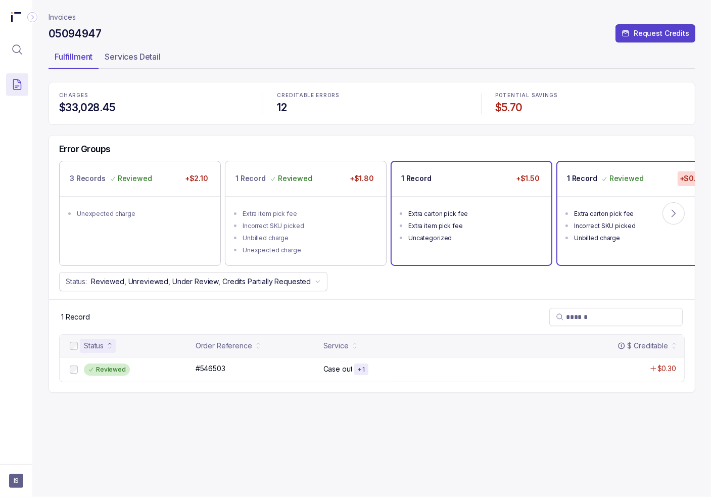
click at [452, 211] on div "Extra carton pick fee" at bounding box center [474, 214] width 132 height 10
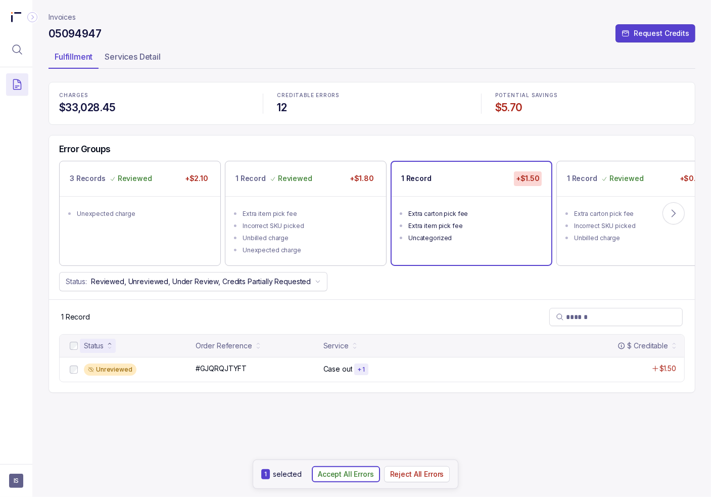
click at [356, 475] on p "Accept All Errors" at bounding box center [346, 474] width 56 height 10
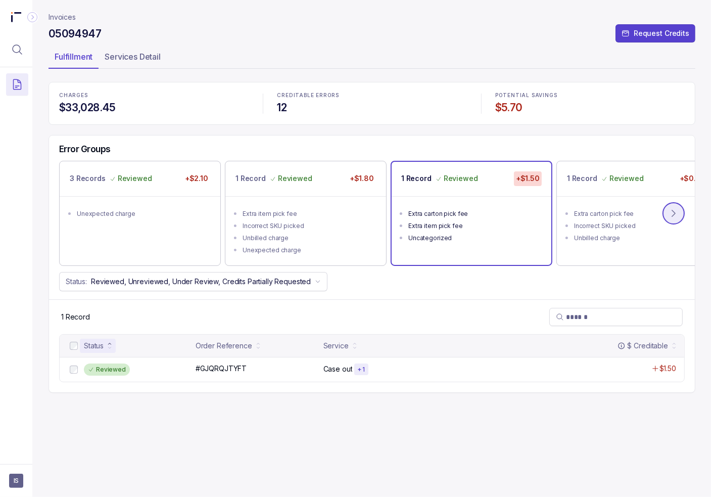
click at [679, 211] on button at bounding box center [674, 213] width 22 height 22
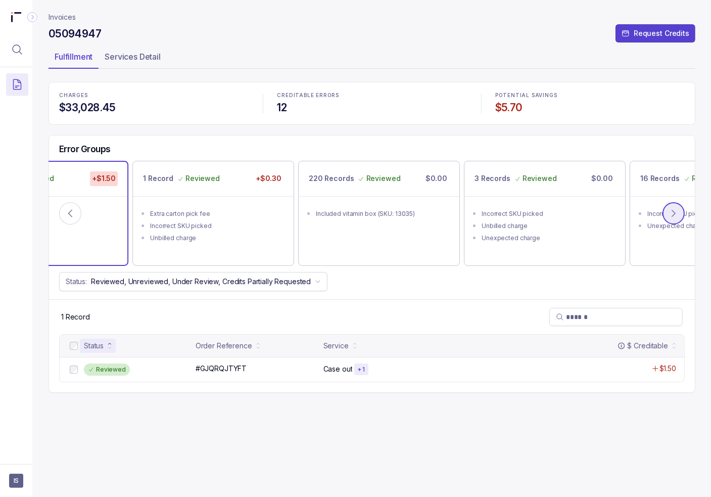
click at [675, 211] on icon at bounding box center [674, 213] width 10 height 10
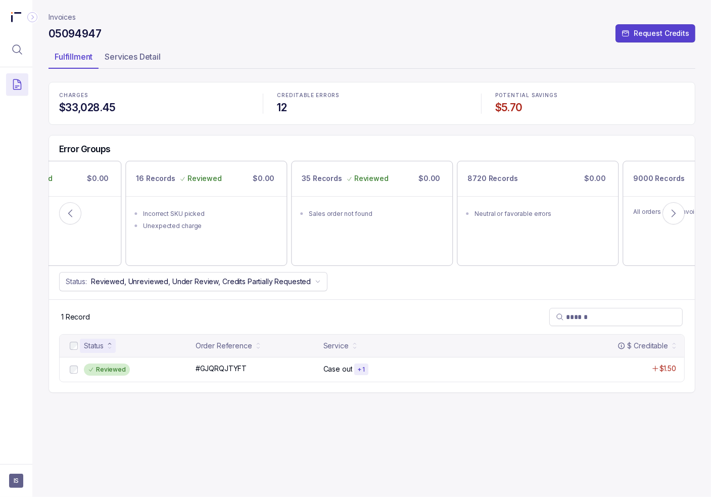
click at [61, 17] on p "Invoices" at bounding box center [62, 17] width 27 height 10
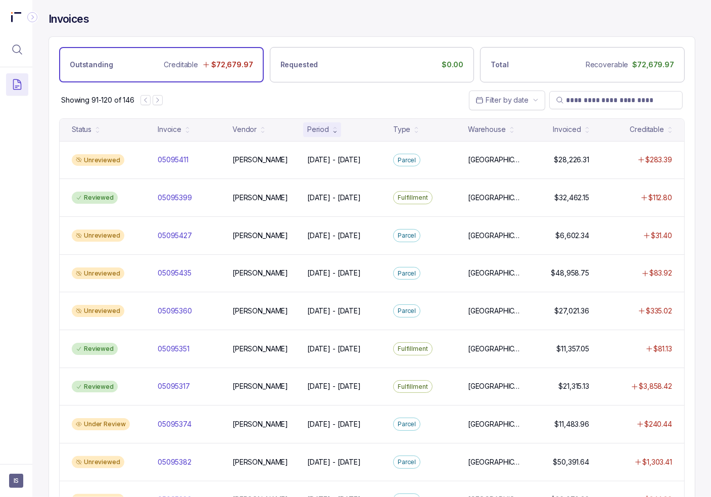
scroll to position [789, 0]
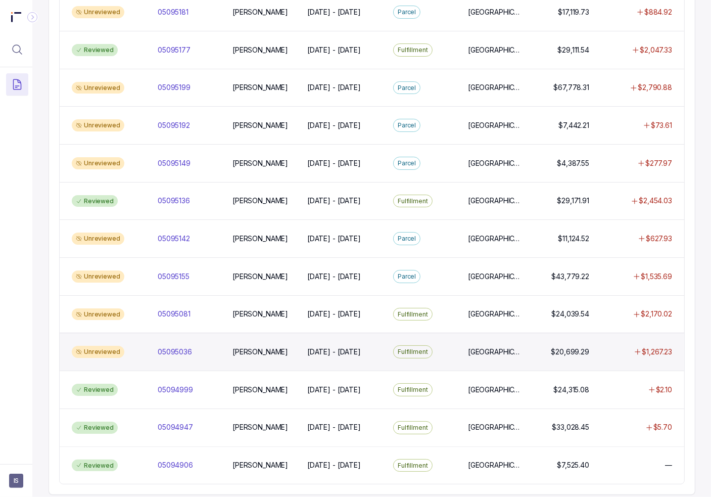
click at [128, 355] on div "Unreviewed 05095036 05095036 [PERSON_NAME] [DATE] - [DATE] [DATE] - [DATE] Fulf…" at bounding box center [372, 352] width 625 height 38
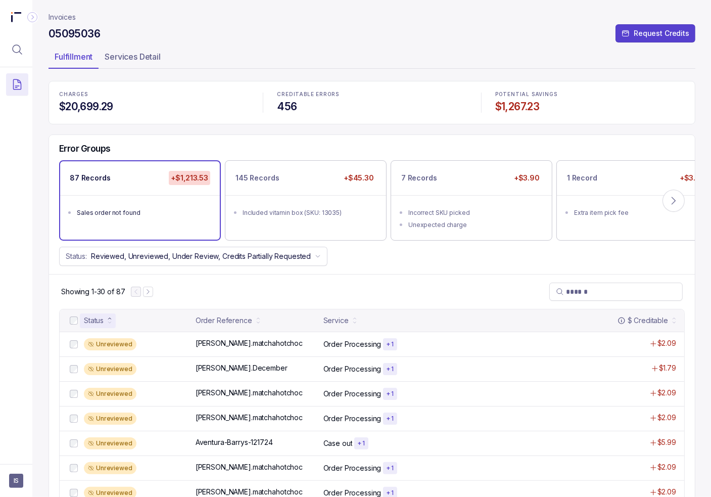
click at [77, 321] on div at bounding box center [74, 320] width 12 height 12
click at [431, 476] on p "Reject All Errors" at bounding box center [420, 474] width 54 height 10
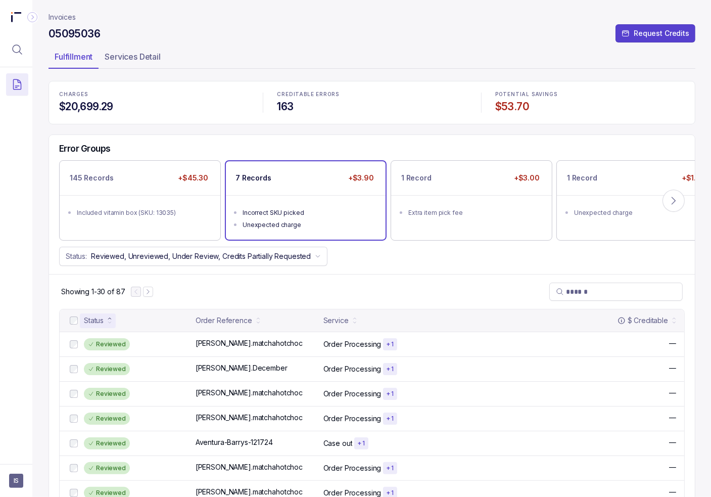
click at [321, 177] on div "7 Records +$3.90" at bounding box center [306, 178] width 160 height 34
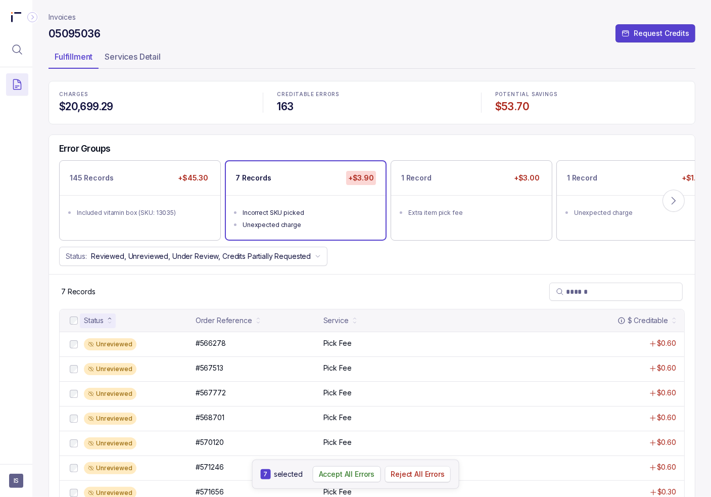
click at [418, 471] on p "Reject All Errors" at bounding box center [418, 474] width 54 height 10
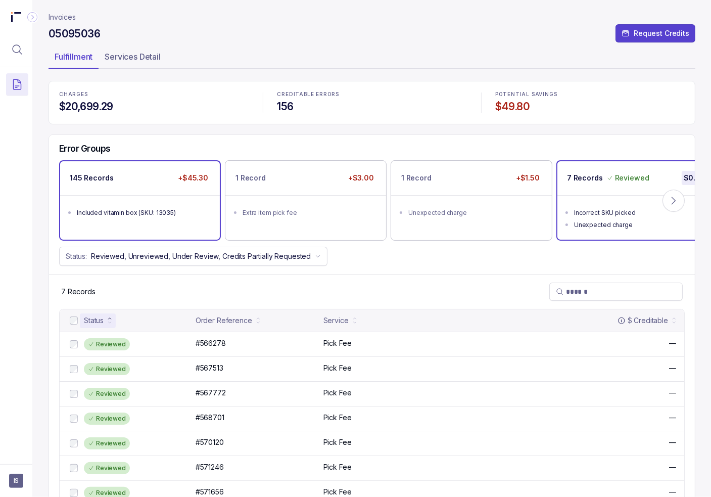
click at [114, 188] on div "145 Records +$45.30" at bounding box center [140, 178] width 160 height 34
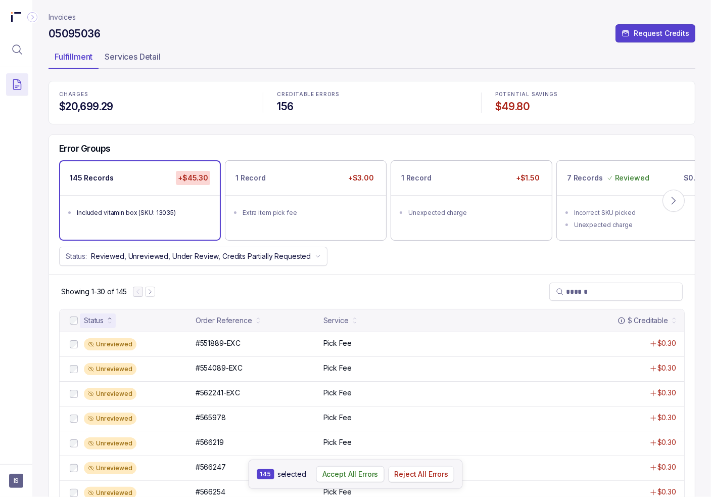
click at [424, 477] on p "Reject All Errors" at bounding box center [421, 474] width 54 height 10
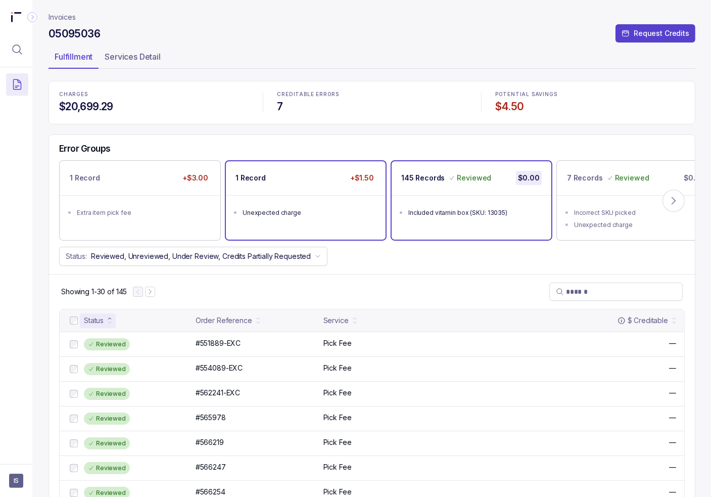
click at [278, 208] on div "Unexpected charge" at bounding box center [309, 213] width 132 height 10
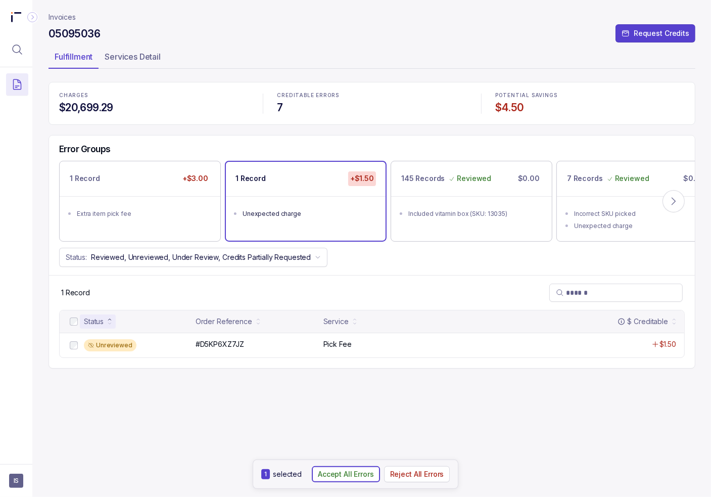
click at [343, 476] on p "Accept All Errors" at bounding box center [346, 474] width 56 height 10
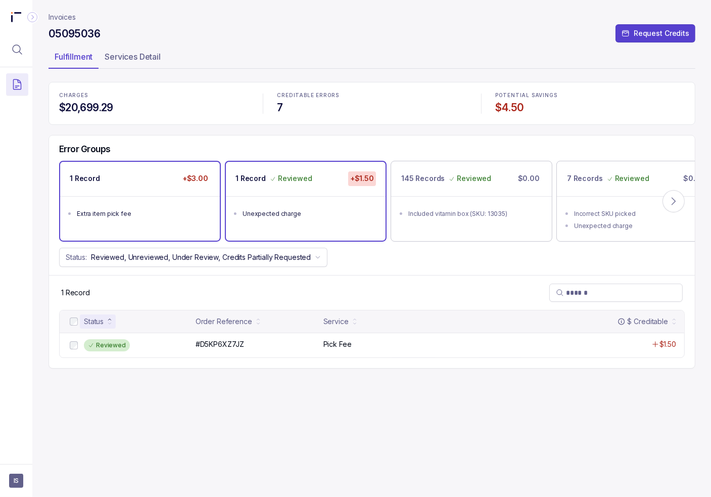
click at [133, 194] on div "1 Record +$3.00" at bounding box center [140, 179] width 160 height 34
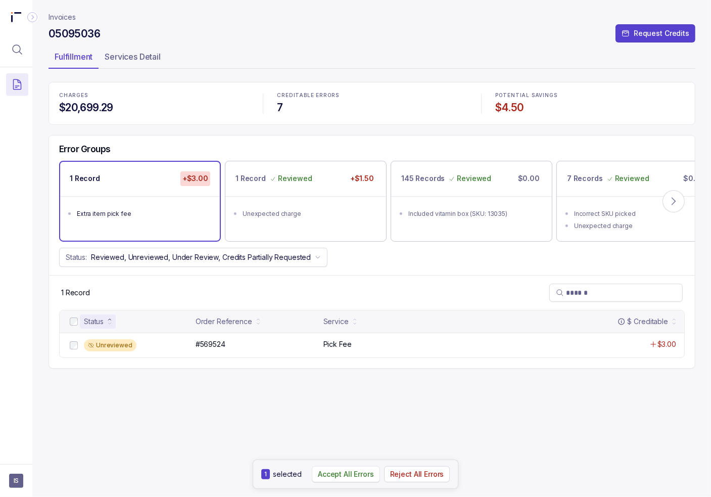
click at [343, 473] on p "Accept All Errors" at bounding box center [346, 474] width 56 height 10
click at [57, 18] on p "Invoices" at bounding box center [62, 17] width 27 height 10
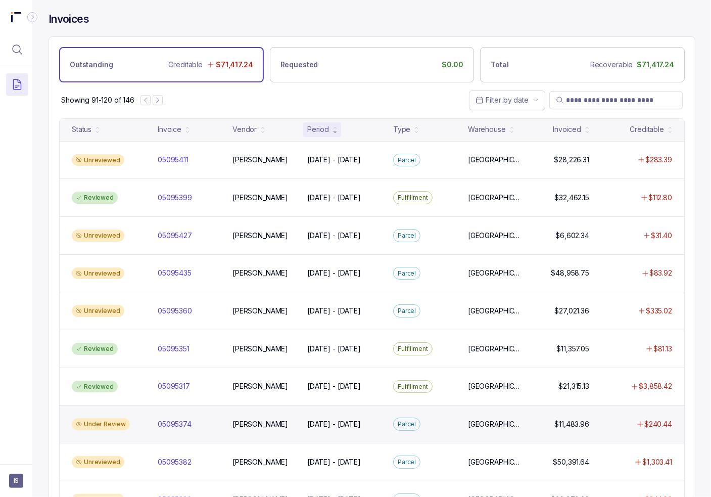
click at [237, 427] on div "Under Review 05095374 05095374 [PERSON_NAME] [DATE] - [DATE] [DATE] - [DATE] [G…" at bounding box center [372, 424] width 625 height 38
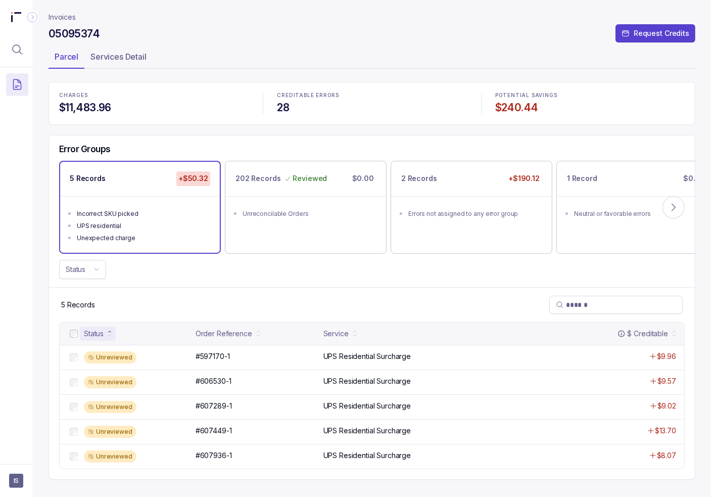
click at [63, 16] on p "Invoices" at bounding box center [62, 17] width 27 height 10
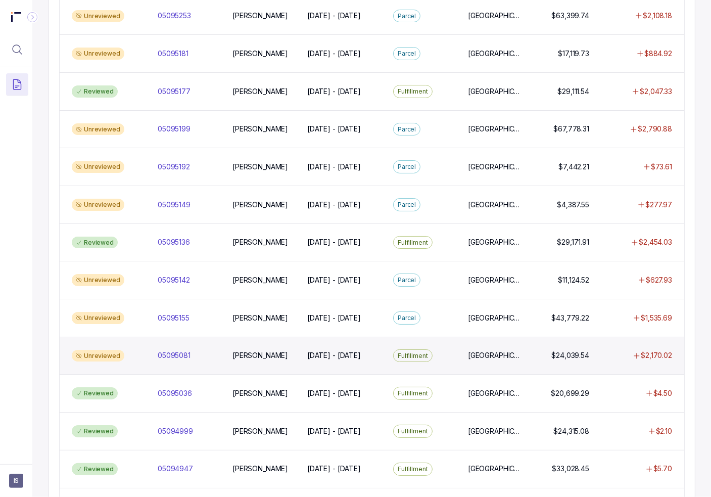
scroll to position [789, 0]
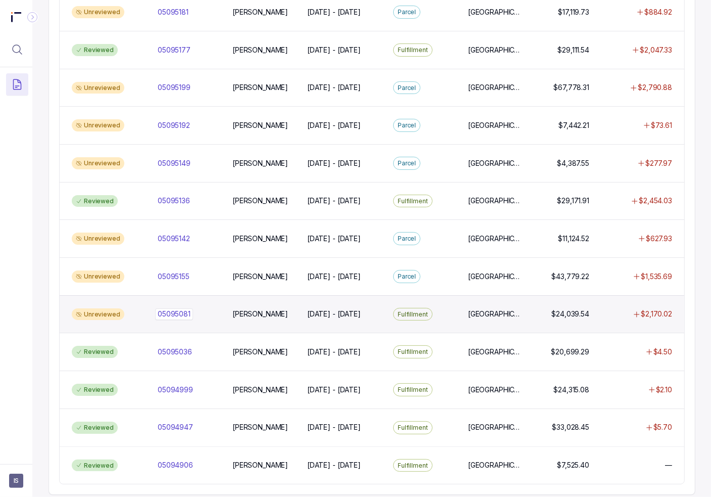
click at [164, 308] on p "05095081" at bounding box center [174, 313] width 38 height 11
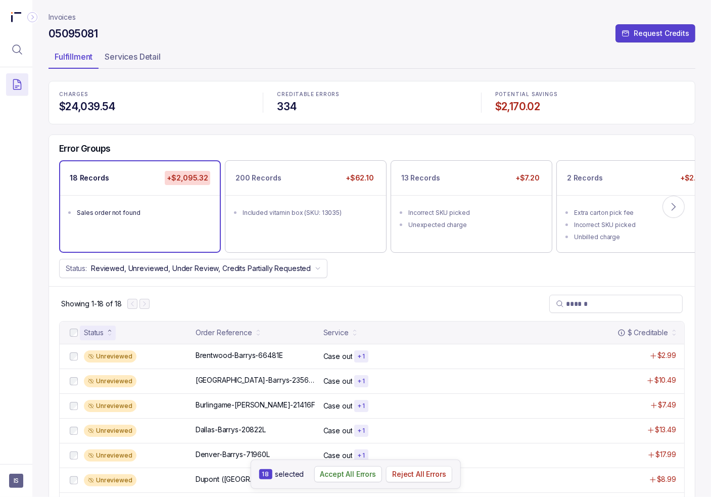
click at [419, 481] on button "Reject All Errors" at bounding box center [419, 474] width 66 height 16
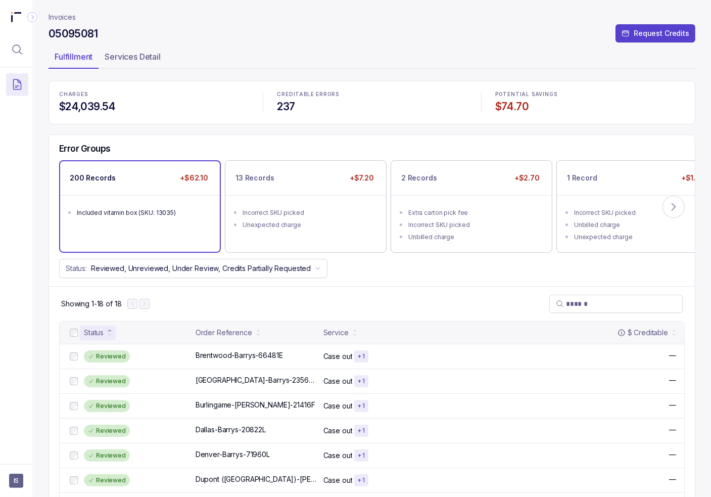
click at [160, 234] on div "200 Records +$62.10 Included vitamin box (SKU: 13035)" at bounding box center [140, 206] width 160 height 90
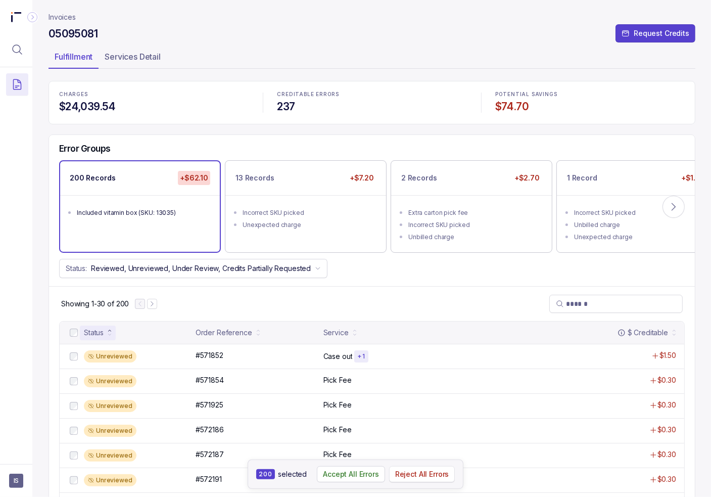
click at [411, 478] on p "Reject All Errors" at bounding box center [422, 474] width 54 height 10
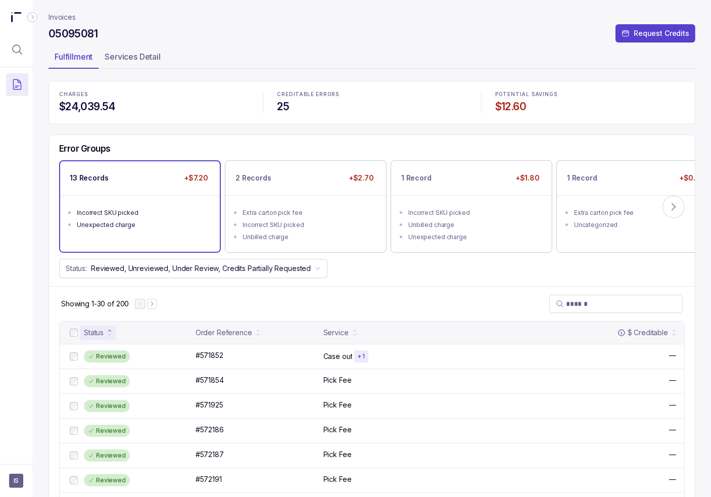
click at [125, 212] on div "Incorrect SKU picked" at bounding box center [143, 213] width 132 height 10
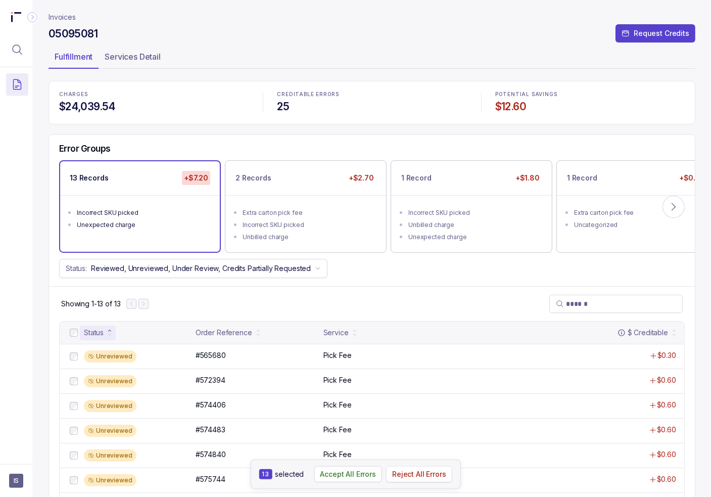
click at [401, 473] on p "Reject All Errors" at bounding box center [419, 474] width 54 height 10
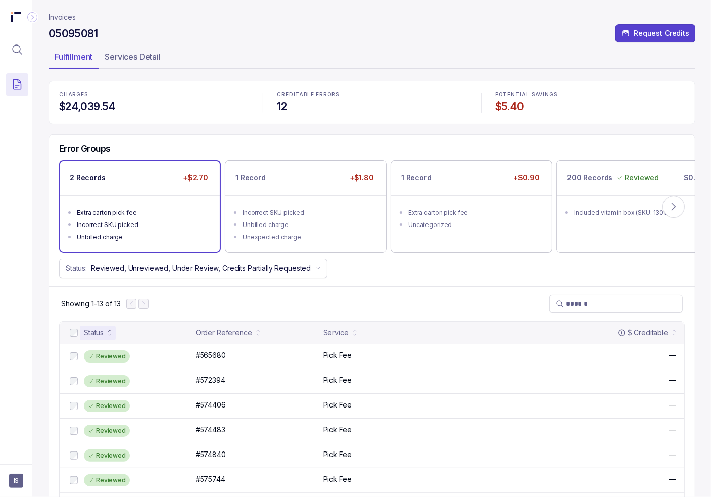
click at [144, 225] on div "Incorrect SKU picked" at bounding box center [143, 225] width 132 height 10
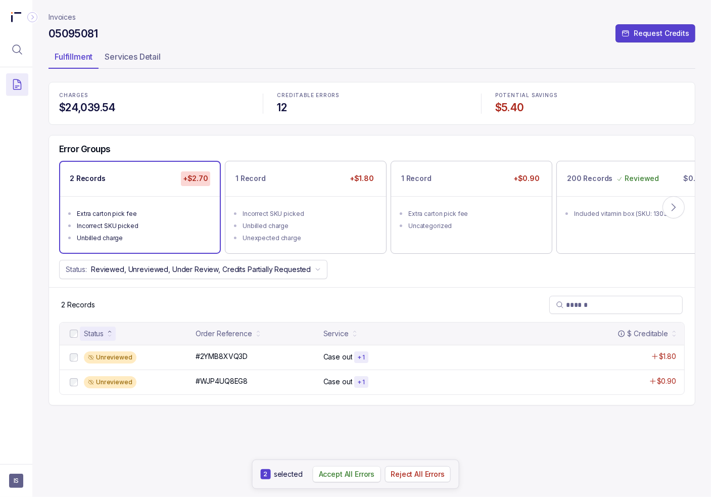
click at [356, 478] on p "Accept All Errors" at bounding box center [347, 474] width 56 height 10
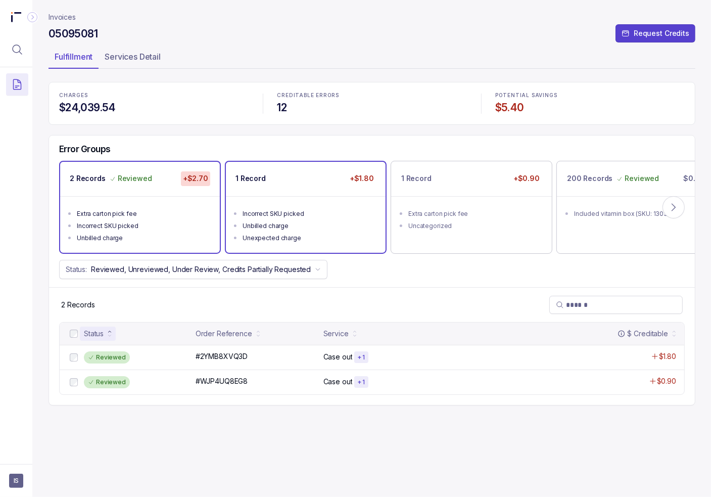
click at [326, 201] on ul "Incorrect SKU picked Unbilled charge Unexpected charge" at bounding box center [306, 224] width 160 height 57
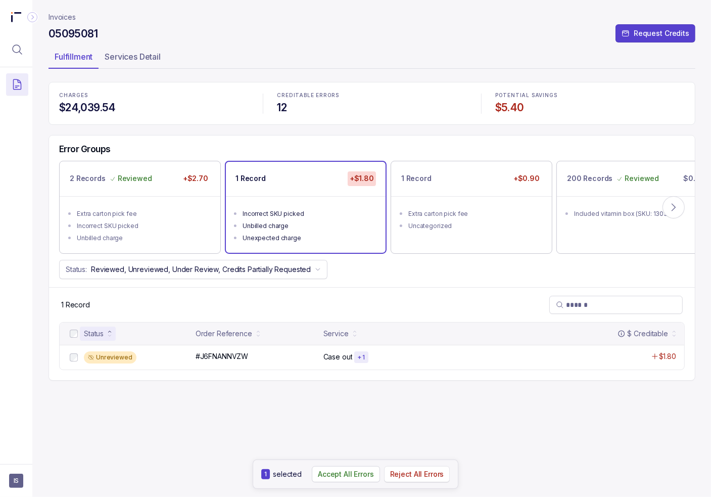
click at [419, 474] on p "Reject All Errors" at bounding box center [417, 474] width 54 height 10
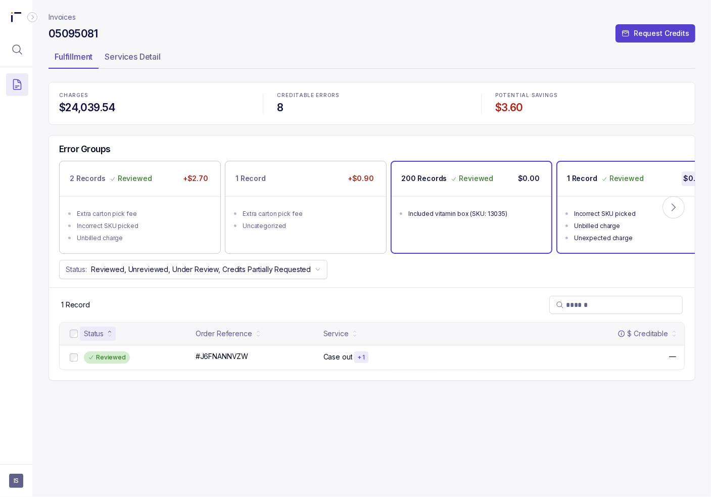
click at [496, 190] on div "200 Records Reviewed $0.00" at bounding box center [472, 179] width 160 height 34
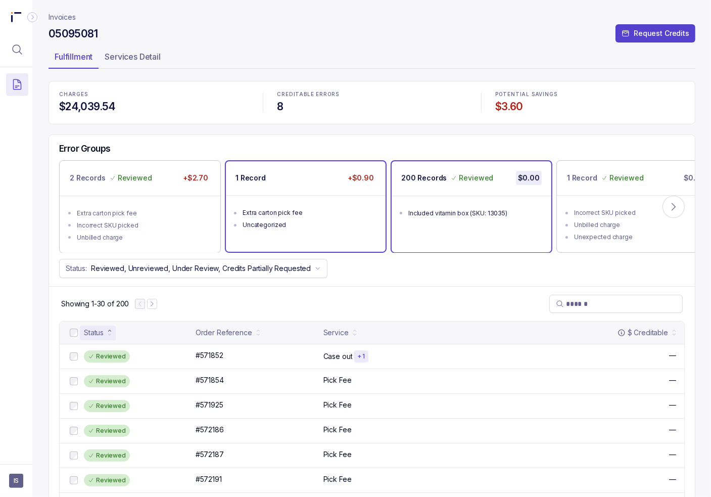
click at [275, 215] on div "Extra carton pick fee" at bounding box center [309, 213] width 132 height 10
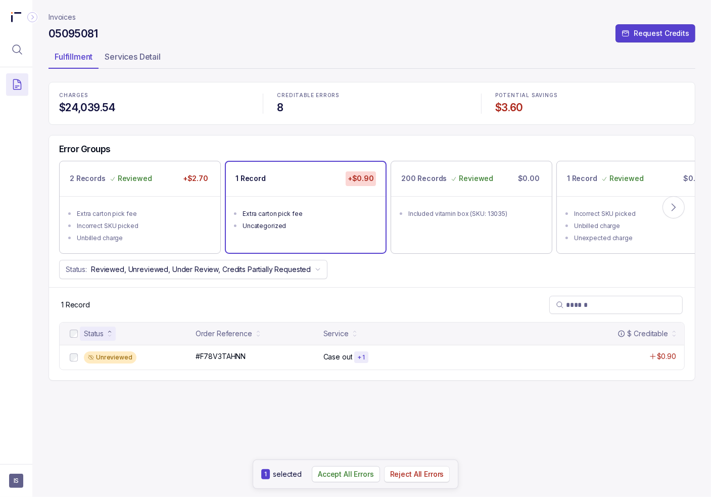
click at [433, 478] on p "Reject All Errors" at bounding box center [417, 474] width 54 height 10
click at [60, 16] on p "Invoices" at bounding box center [62, 17] width 27 height 10
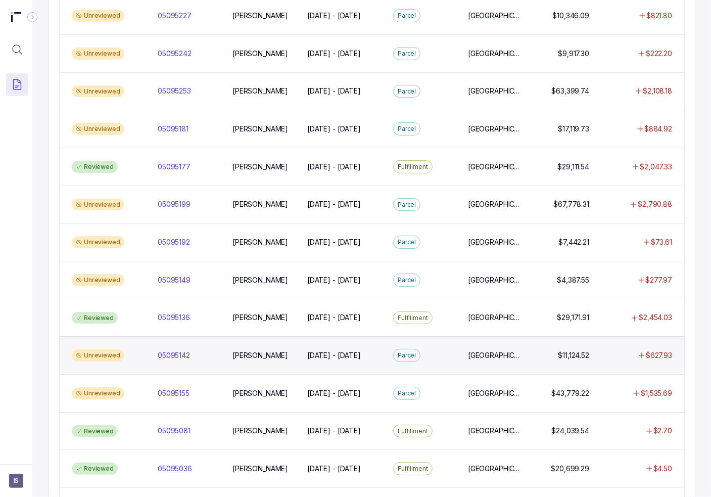
scroll to position [758, 0]
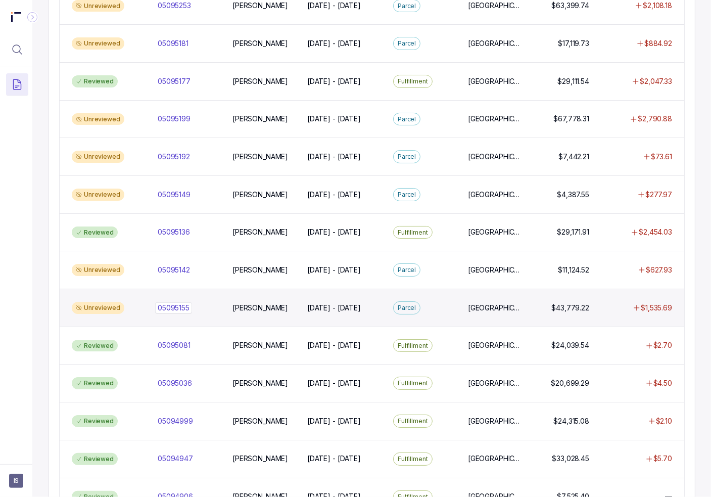
click at [168, 303] on div "05095155 05095155" at bounding box center [174, 308] width 32 height 10
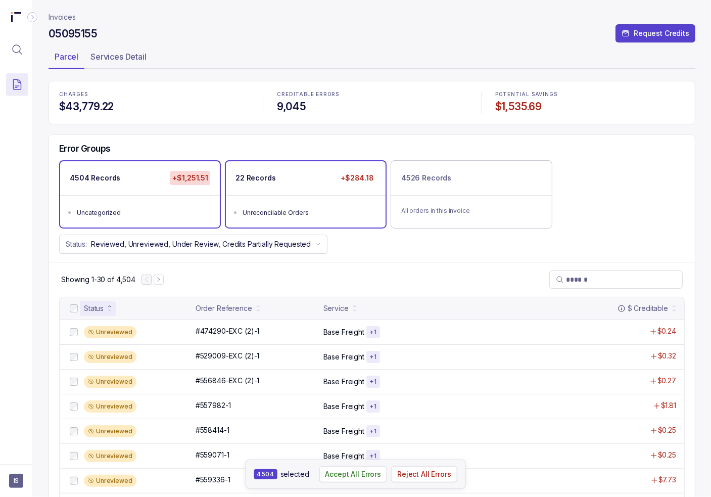
click at [273, 178] on p "22 Records" at bounding box center [256, 178] width 40 height 10
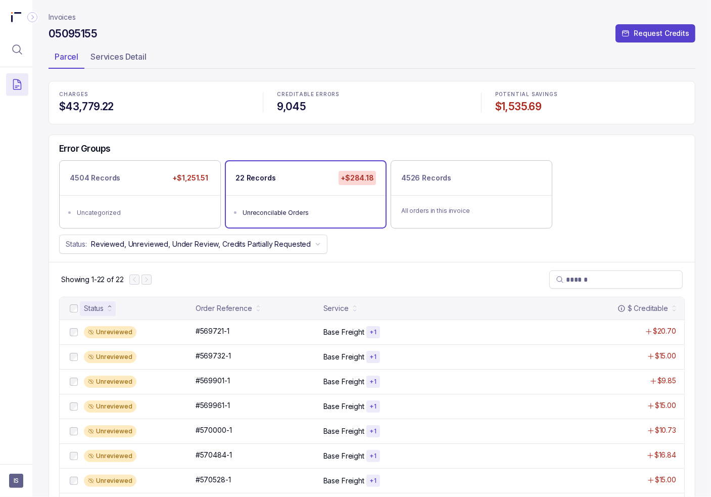
click at [69, 18] on p "Invoices" at bounding box center [62, 17] width 27 height 10
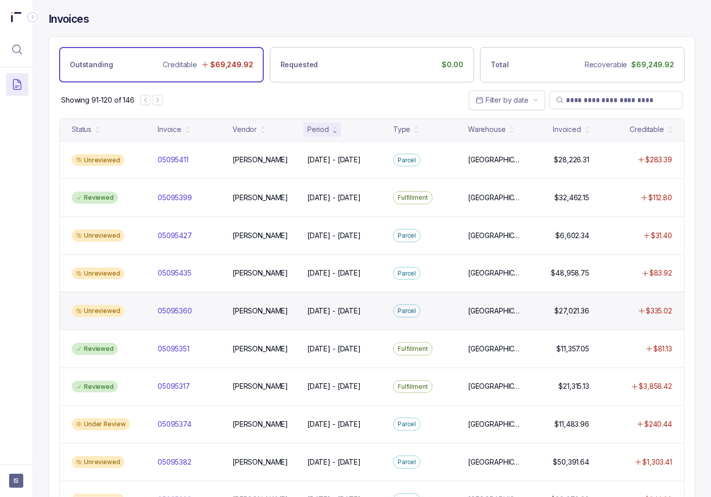
click at [174, 315] on div "Unreviewed 05095360 05095360 [PERSON_NAME] [DATE] - [DATE] [DATE] - [DATE][GEOG…" at bounding box center [372, 311] width 625 height 38
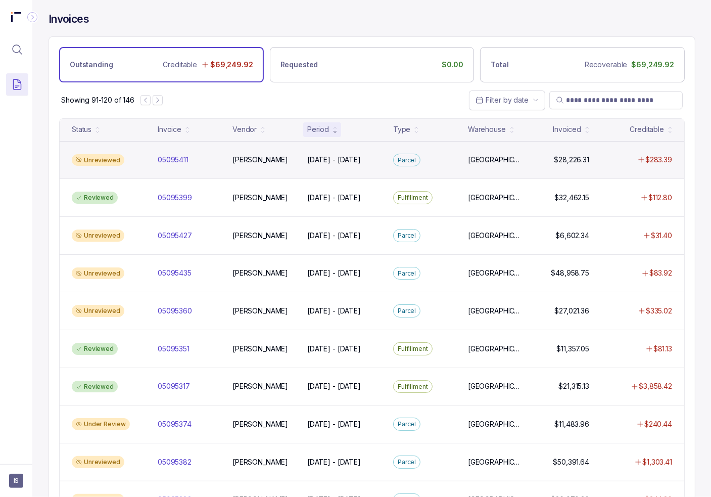
click at [183, 147] on div "Unreviewed 05095411 05095411 [PERSON_NAME] [DATE] - [DATE] [DATE] - [DATE][GEOG…" at bounding box center [372, 160] width 625 height 38
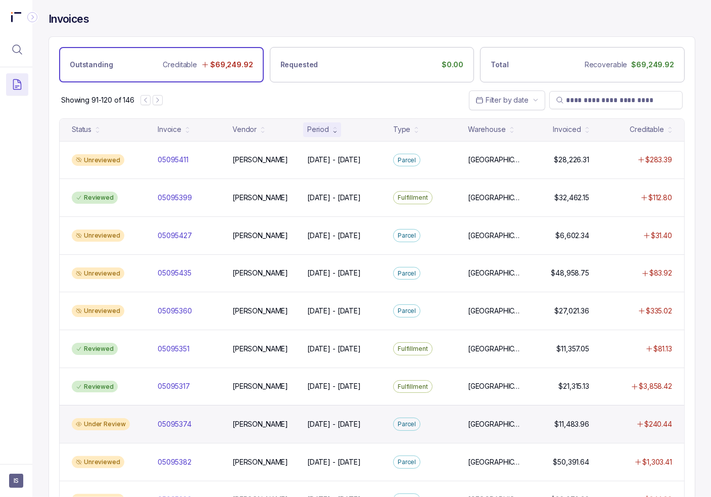
click at [197, 432] on div "Under Review 05095374 05095374 [PERSON_NAME] [DATE] - [DATE] [DATE] - [DATE] [G…" at bounding box center [372, 424] width 625 height 38
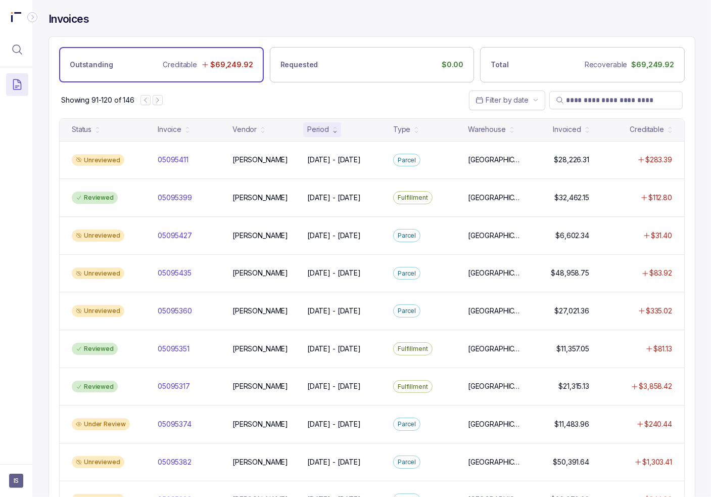
click at [174, 474] on div "Unreviewed 05095382 05095382 [PERSON_NAME] [DATE] - [DATE] [DATE] - [DATE][GEOG…" at bounding box center [372, 462] width 625 height 38
click at [171, 490] on div "Unreviewed 05095282 05095282 [PERSON_NAME] [DATE] - [DATE] [DATE] - [DATE][GEOG…" at bounding box center [372, 500] width 625 height 38
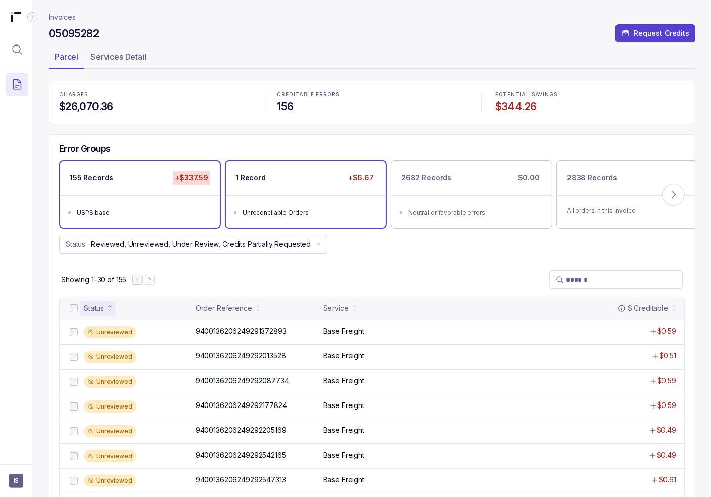
click at [324, 208] on div "Unreconcilable Orders" at bounding box center [309, 213] width 132 height 10
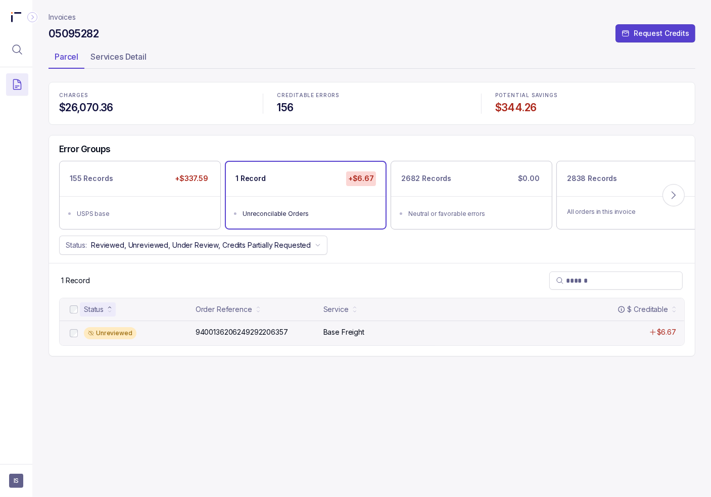
click at [301, 339] on div "Unreviewed 9400136206249292206357 9400136206249292206357 Base Freight $6.67" at bounding box center [372, 332] width 625 height 25
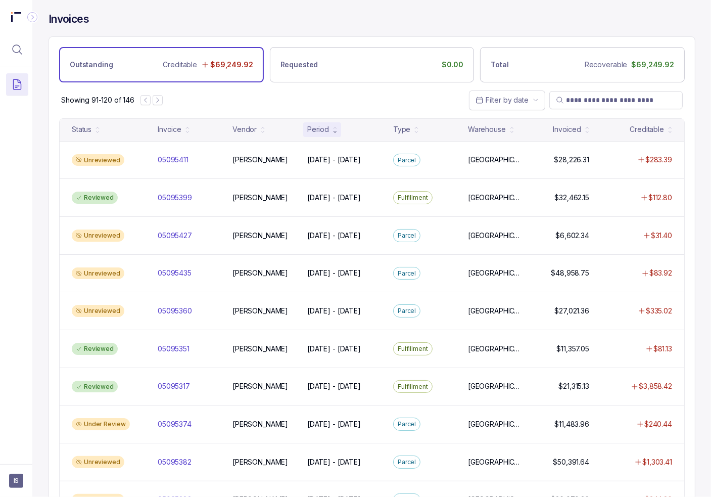
click at [259, 86] on div "Showing 91-120 of 146 Filter by date" at bounding box center [372, 99] width 646 height 35
click at [150, 104] on button "Previous Page" at bounding box center [145, 100] width 10 height 10
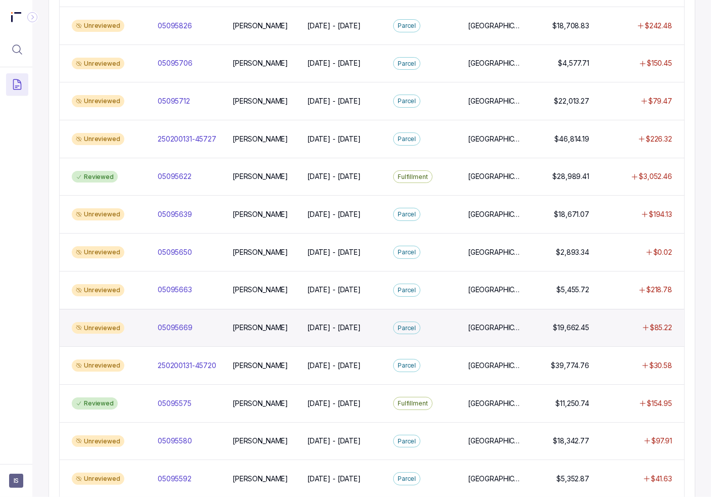
scroll to position [789, 0]
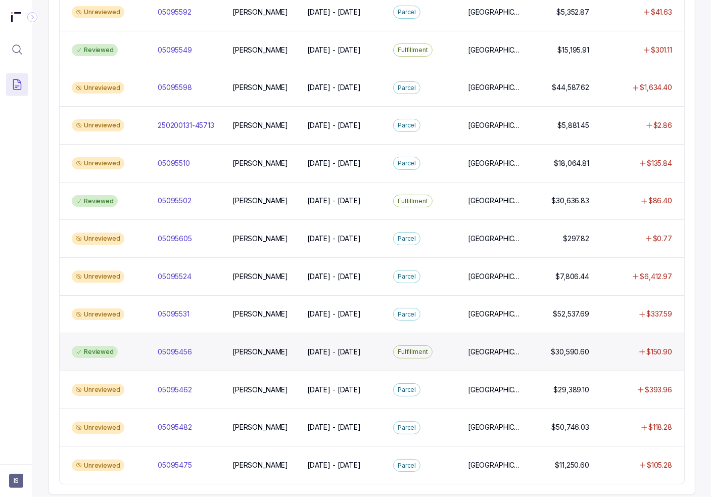
click at [325, 333] on div "Reviewed 05095456 05095456 [PERSON_NAME] [DATE] - [DATE] [DATE] - [DATE] Fulfil…" at bounding box center [372, 352] width 625 height 38
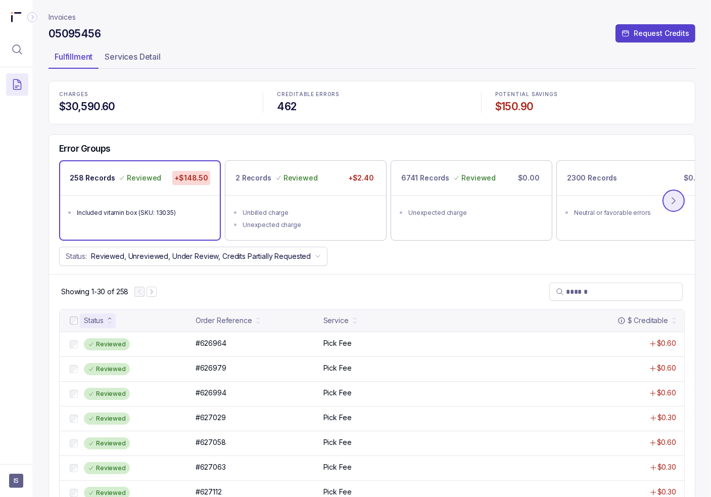
click at [671, 200] on icon at bounding box center [674, 201] width 10 height 10
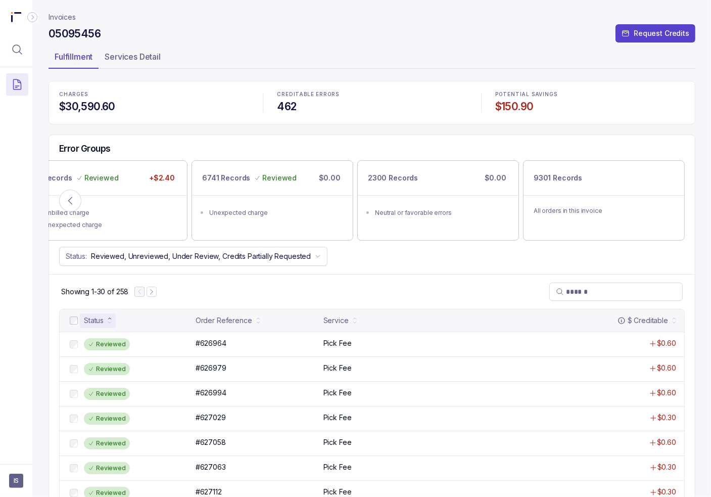
click at [73, 15] on p "Invoices" at bounding box center [62, 17] width 27 height 10
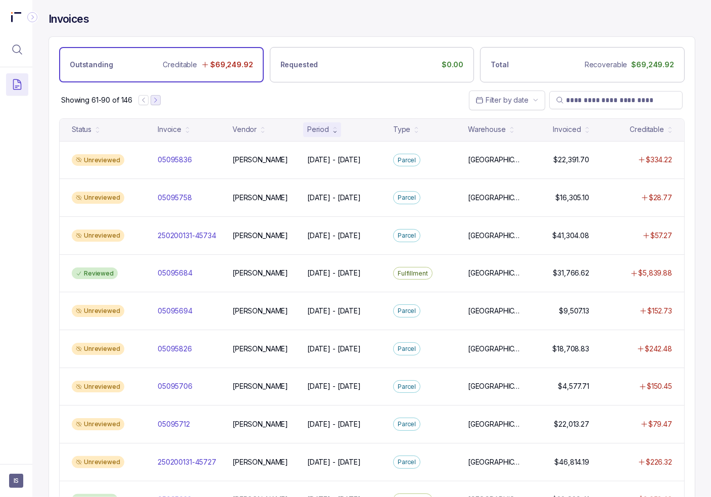
click at [156, 98] on icon "Next Page" at bounding box center [155, 100] width 7 height 7
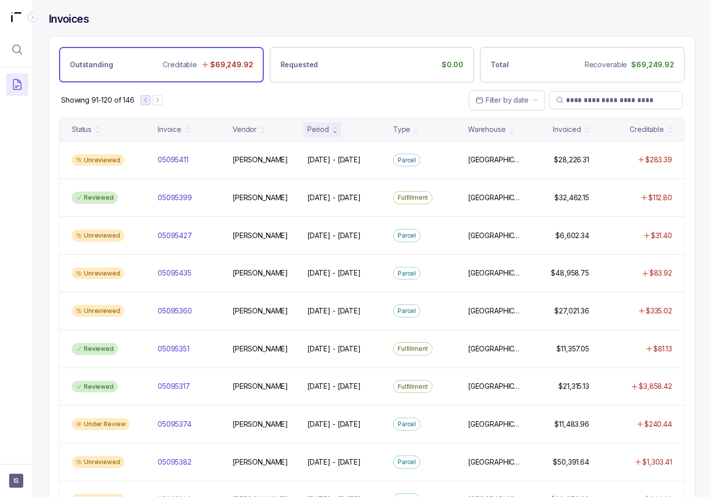
click at [149, 100] on icon "Previous Page" at bounding box center [145, 100] width 7 height 7
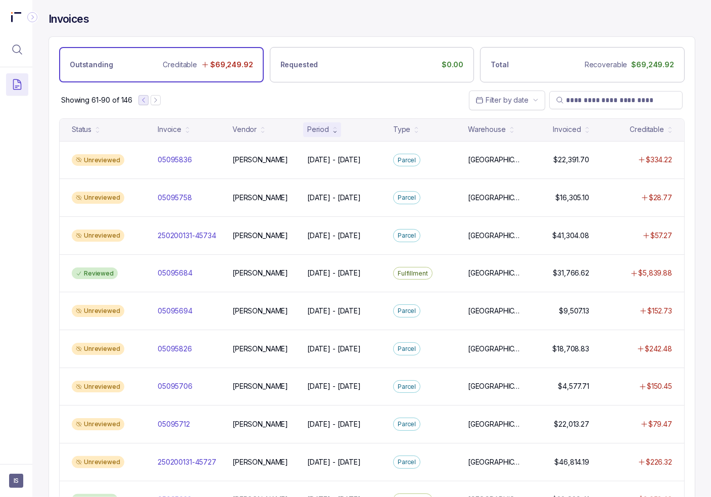
click at [145, 97] on icon "Previous Page" at bounding box center [143, 100] width 7 height 7
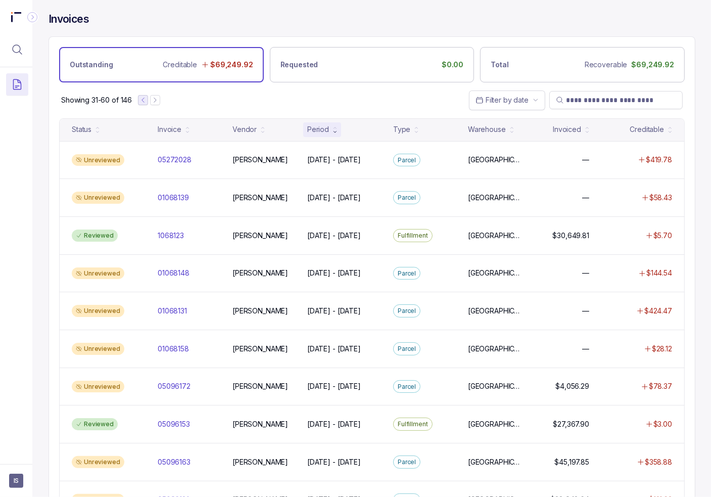
click at [143, 99] on icon "Previous Page" at bounding box center [142, 100] width 7 height 7
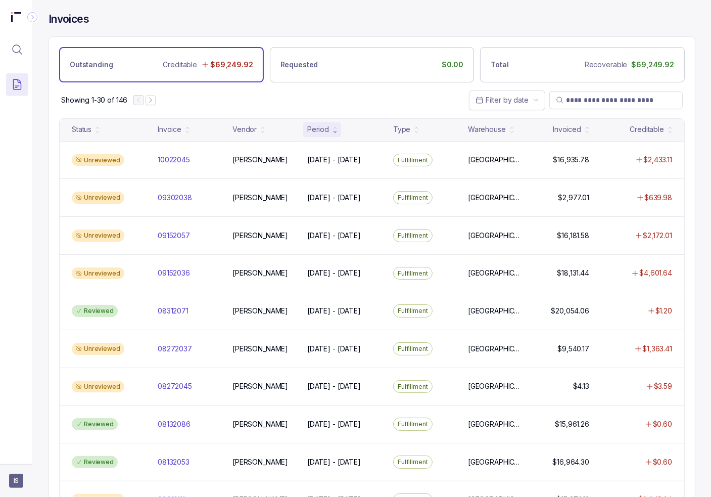
click at [25, 485] on aside "IS" at bounding box center [16, 480] width 32 height 33
click at [14, 481] on span "IS" at bounding box center [16, 481] width 14 height 14
click at [17, 454] on div "Logout" at bounding box center [61, 459] width 96 height 12
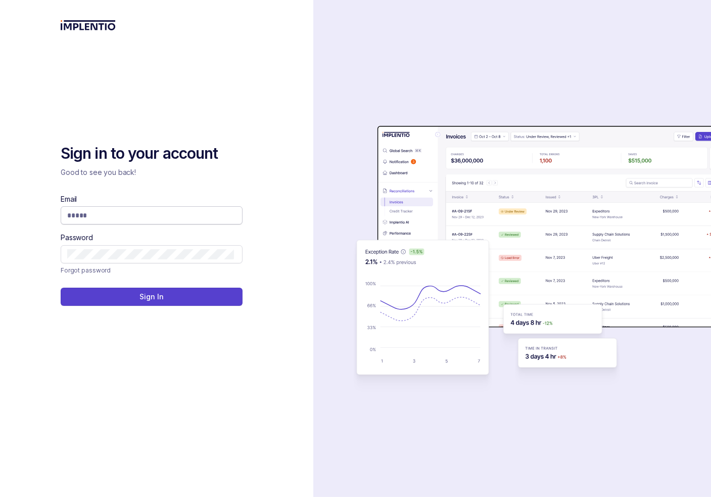
click at [80, 214] on input "Email" at bounding box center [150, 215] width 167 height 10
type input "**********"
